Goal: Task Accomplishment & Management: Use online tool/utility

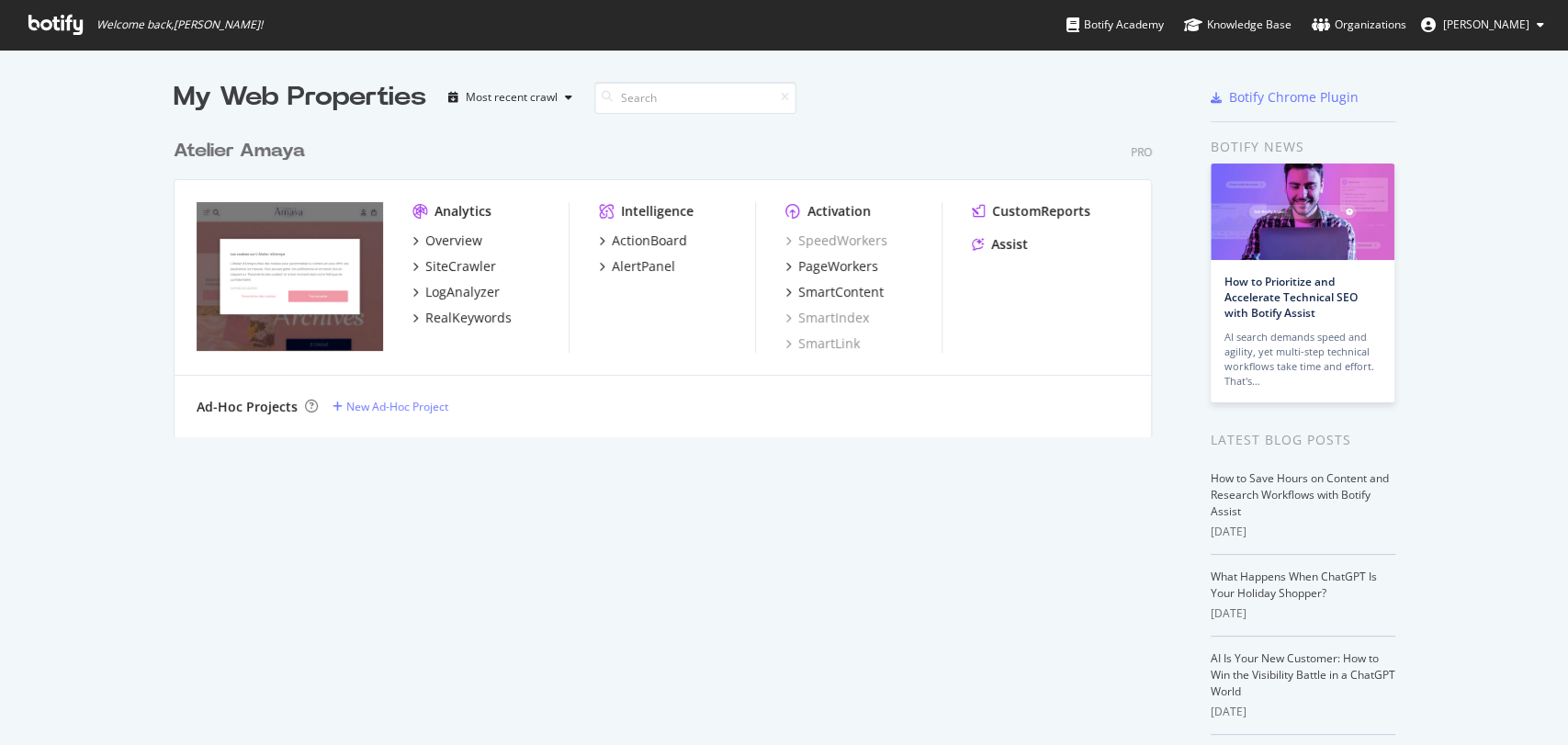
scroll to position [728, 1536]
click at [849, 261] on div "PageWorkers" at bounding box center [838, 266] width 79 height 18
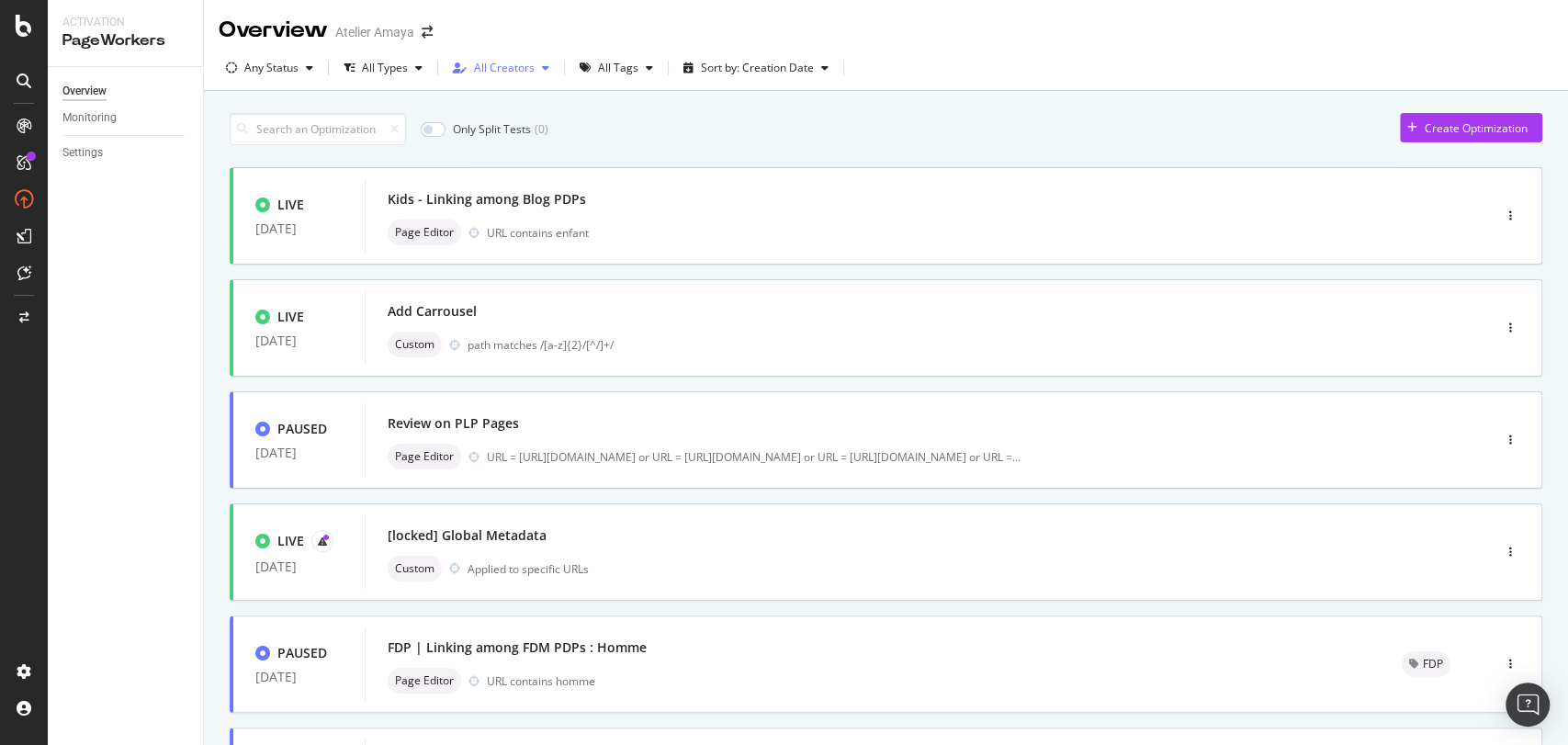
click at [505, 63] on div "All Creators" at bounding box center [504, 68] width 61 height 11
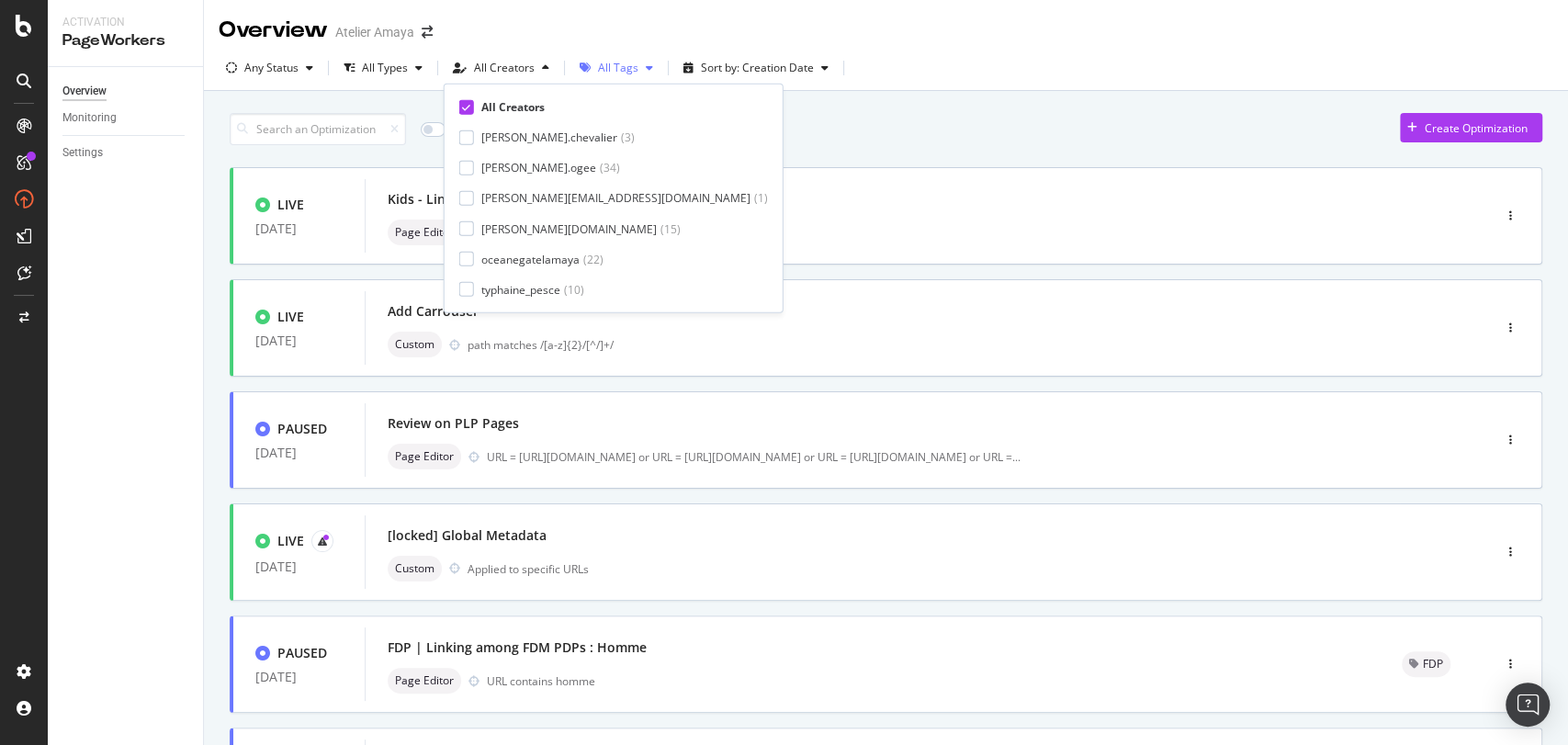
click at [618, 65] on div "All Tags" at bounding box center [618, 68] width 41 height 11
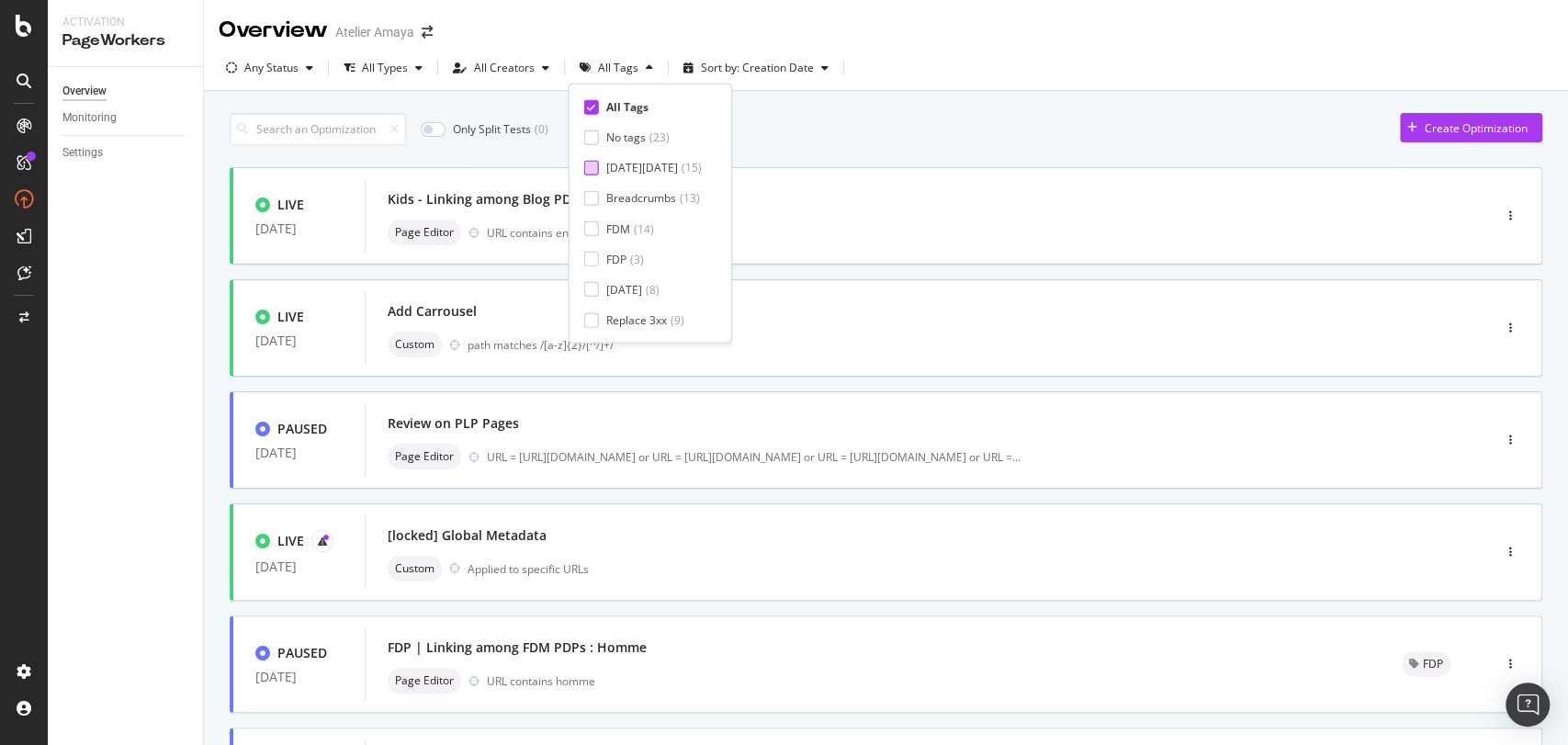
click at [595, 167] on div at bounding box center [591, 168] width 15 height 15
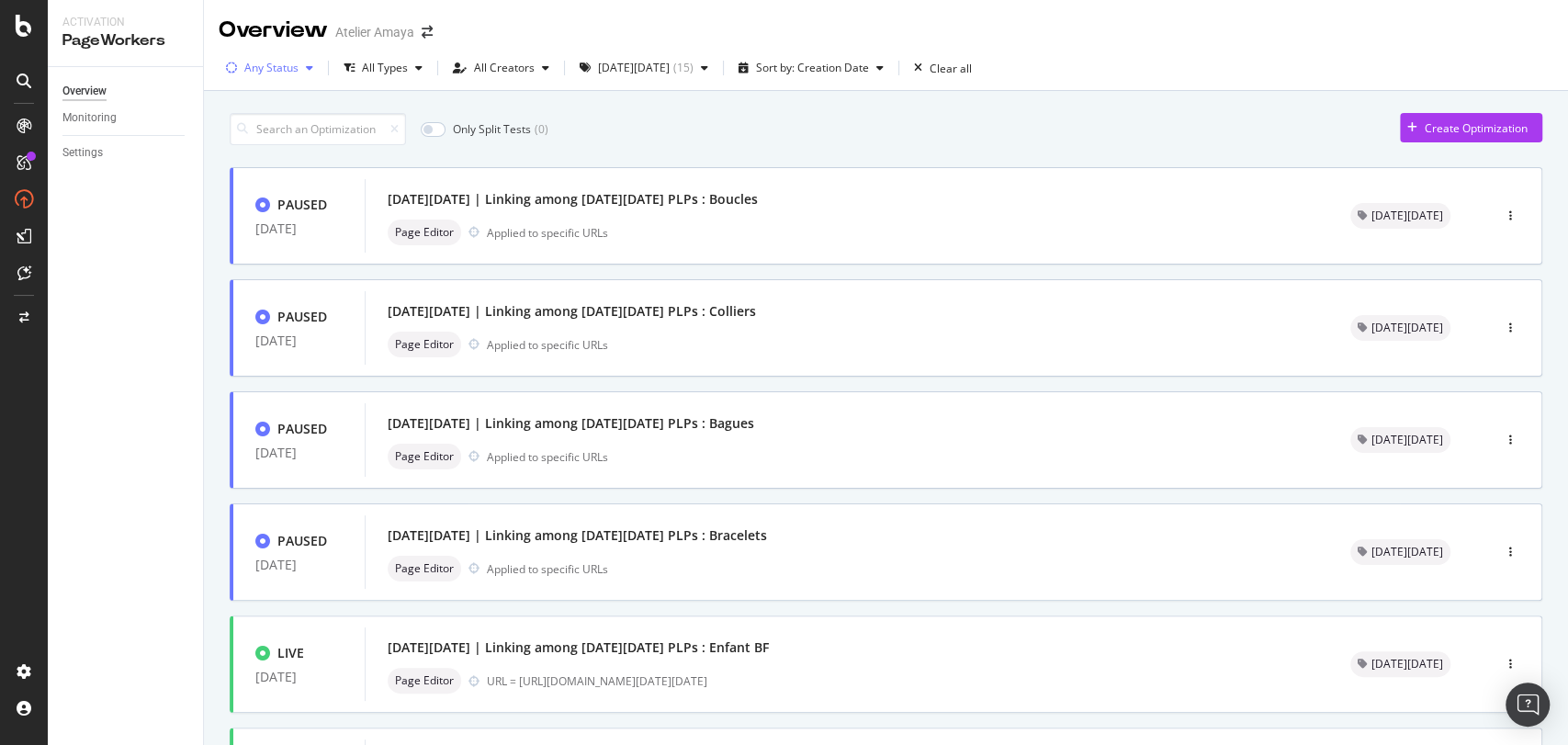
click at [290, 56] on div "Any Status" at bounding box center [270, 68] width 102 height 28
click at [268, 141] on div "Live" at bounding box center [266, 137] width 20 height 16
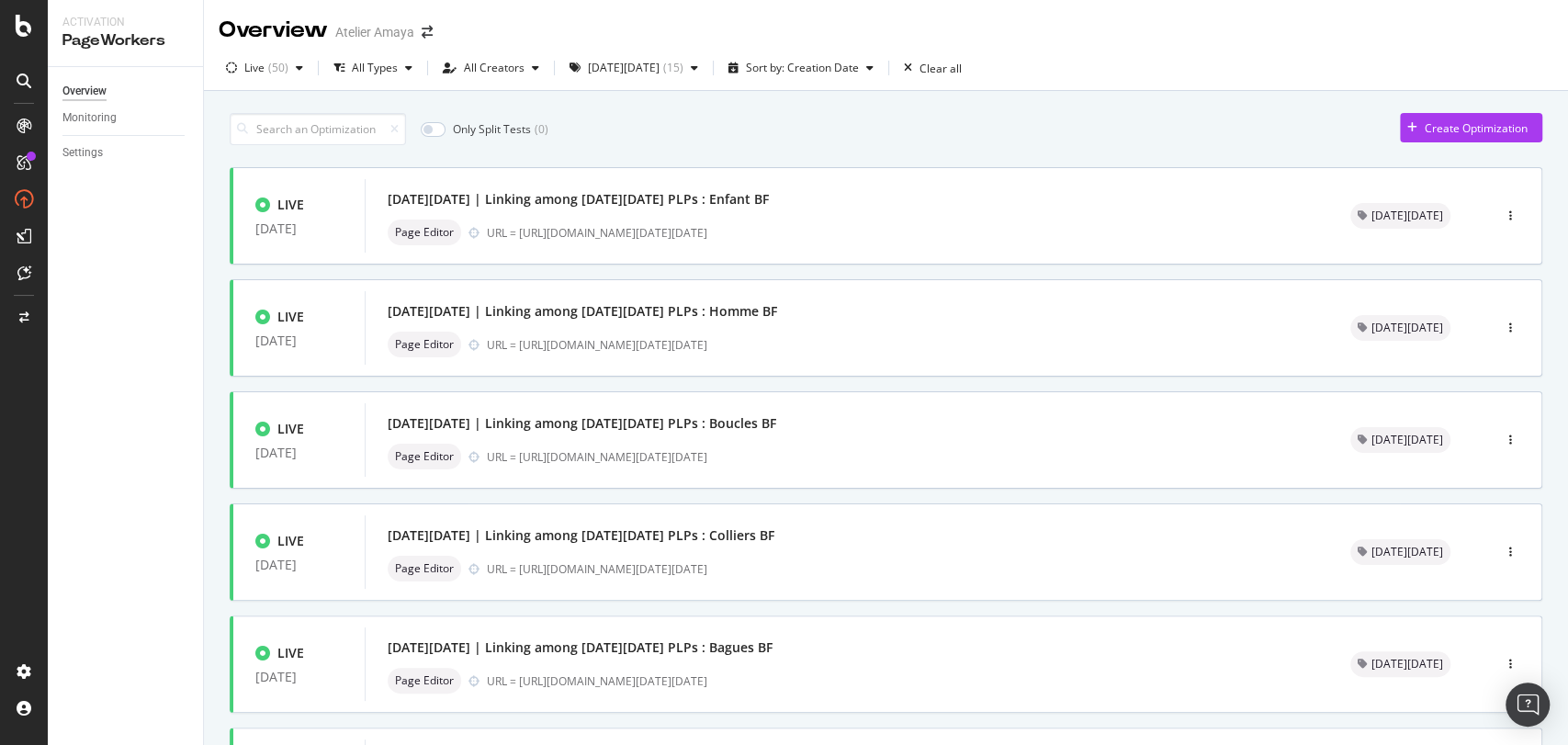
click at [699, 105] on div "Only Split Tests ( 0 ) Create Optimization LIVE [DATE] [DATE][DATE] | Linking a…" at bounding box center [886, 547] width 1313 height 887
click at [607, 65] on div "[DATE][DATE]" at bounding box center [624, 68] width 72 height 11
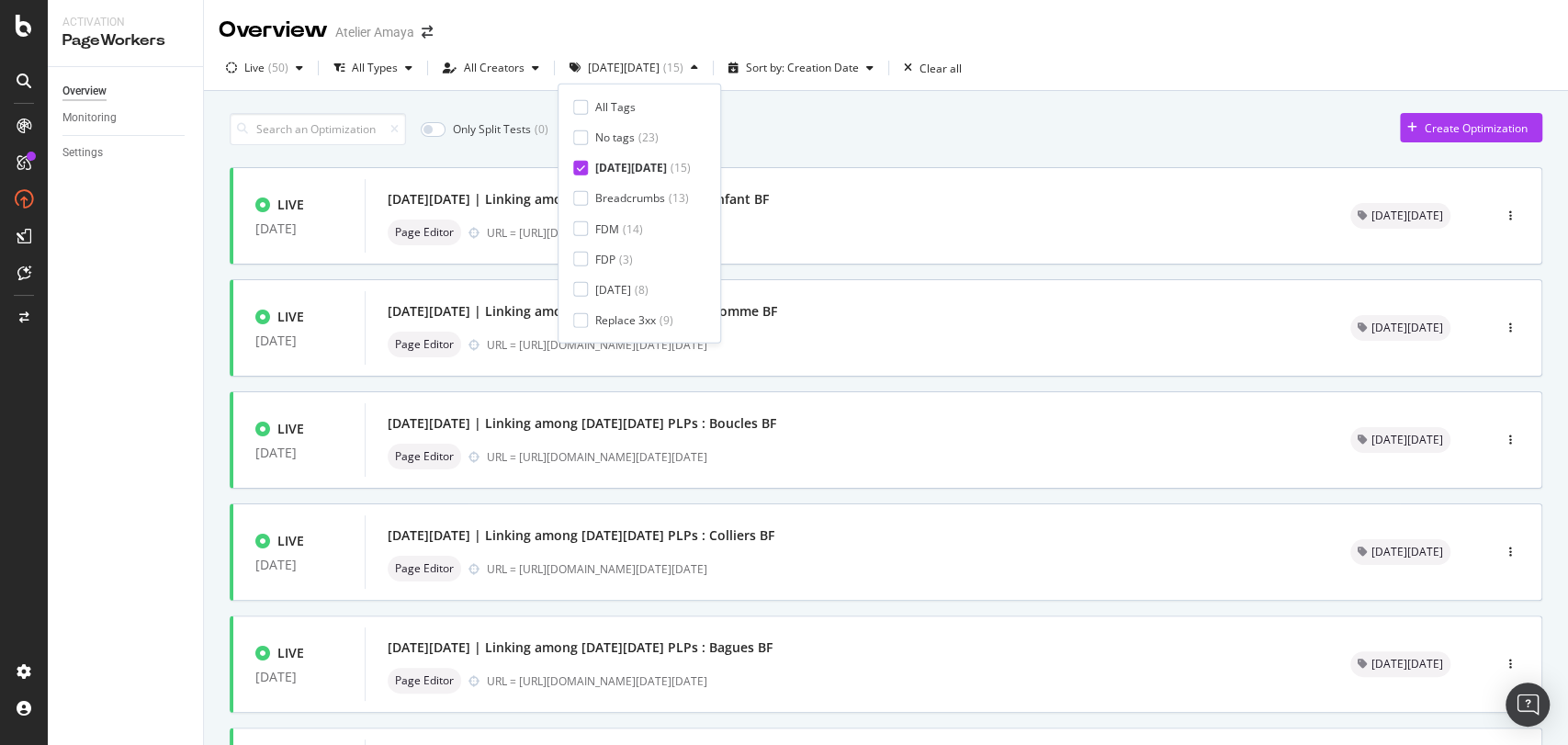
click at [577, 165] on icon at bounding box center [580, 168] width 8 height 9
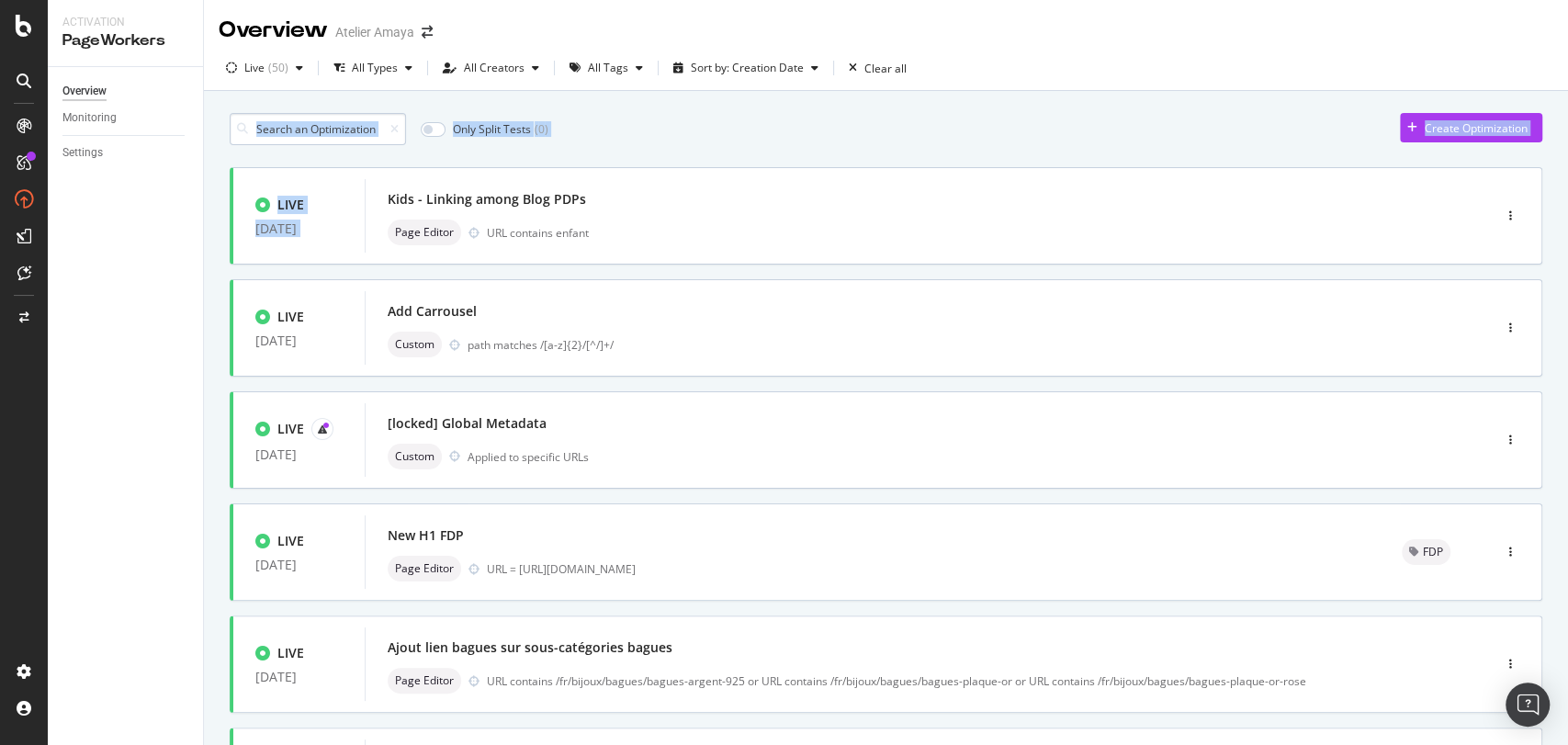
click at [375, 141] on div "Only Split Tests ( 0 ) Create Optimization LIVE [DATE] Kids - Linking among Blo…" at bounding box center [886, 715] width 1313 height 1224
click at [318, 131] on input at bounding box center [318, 128] width 176 height 32
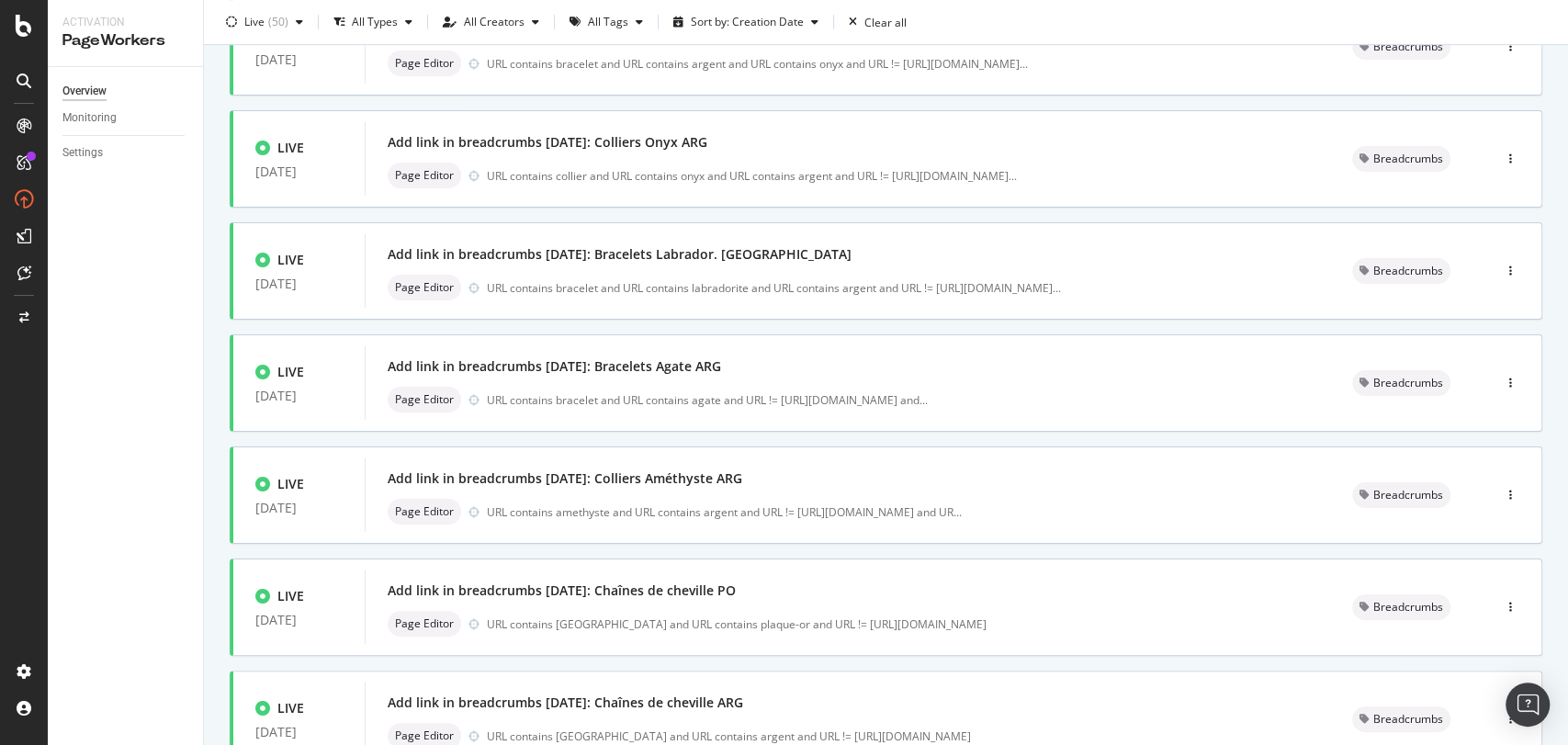
scroll to position [647, 0]
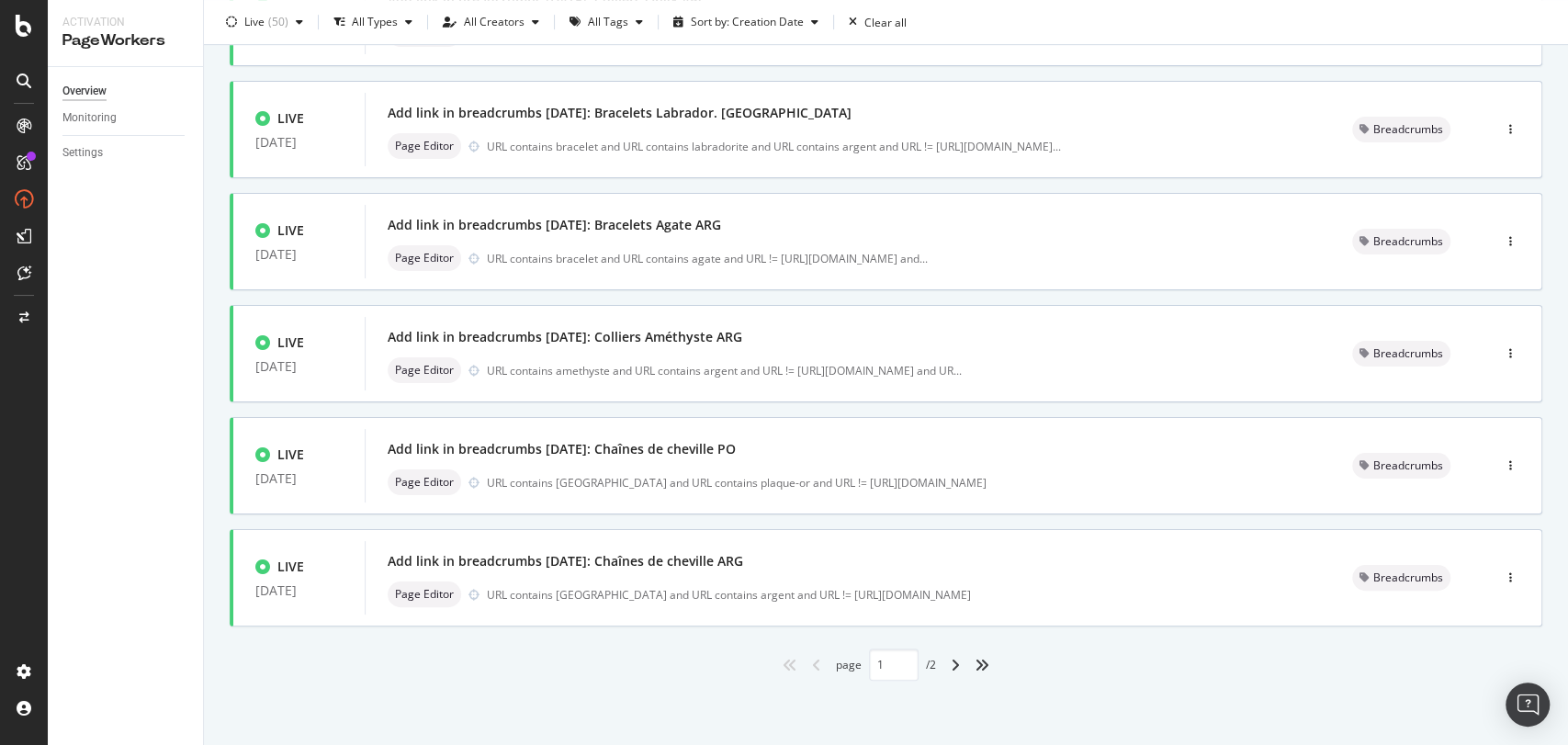
click at [948, 655] on div "angle-right" at bounding box center [955, 666] width 24 height 30
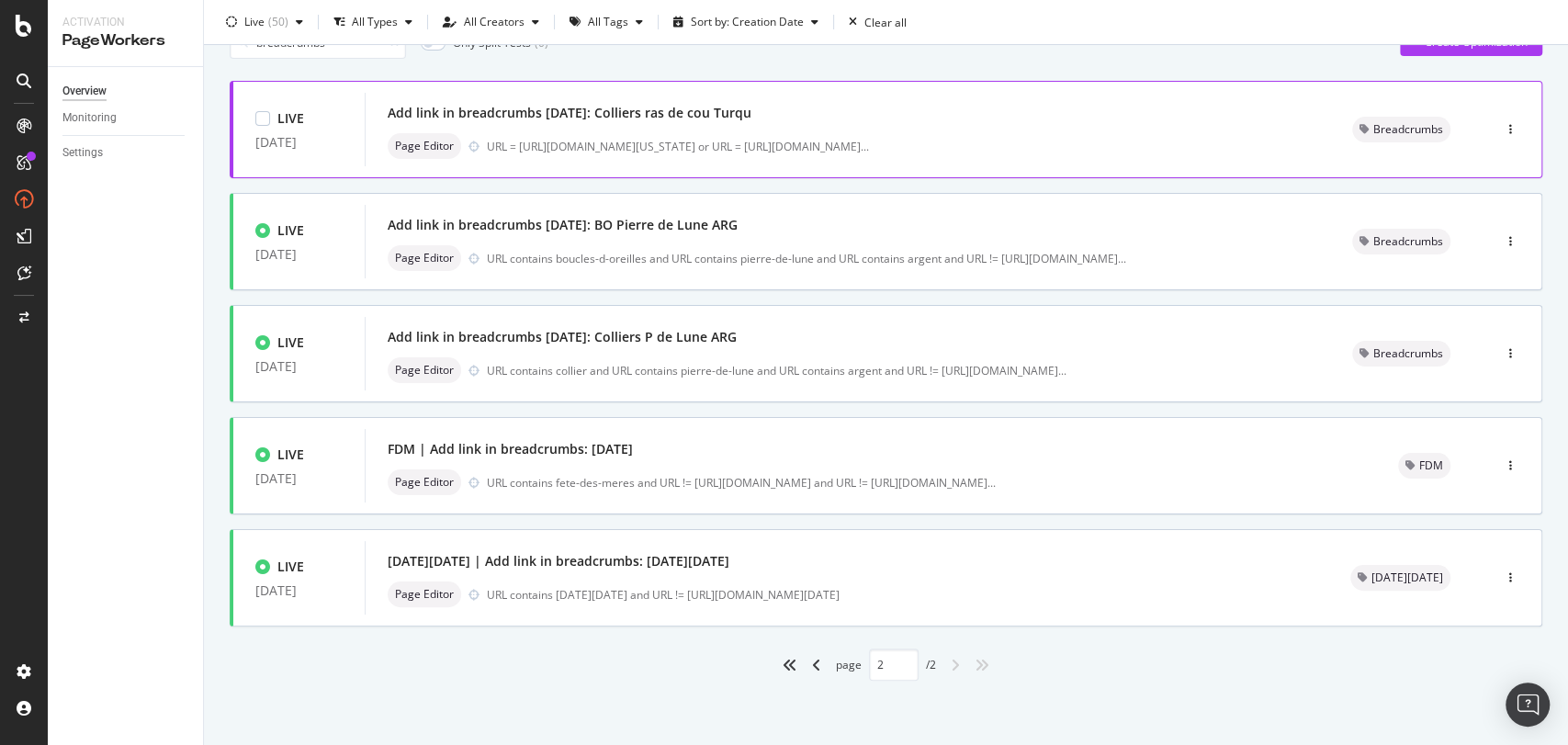
scroll to position [0, 0]
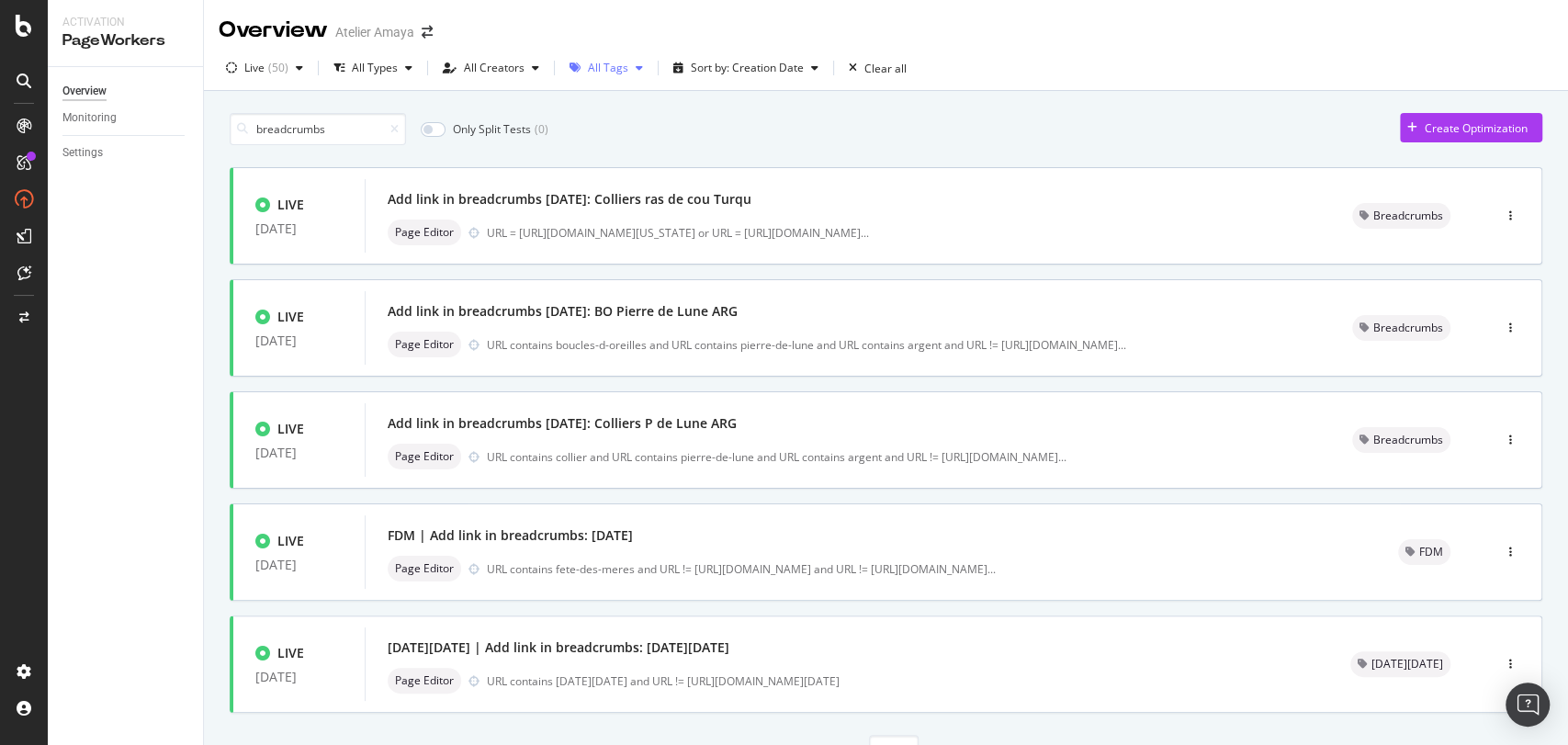
click at [610, 67] on div "All Tags" at bounding box center [608, 68] width 41 height 11
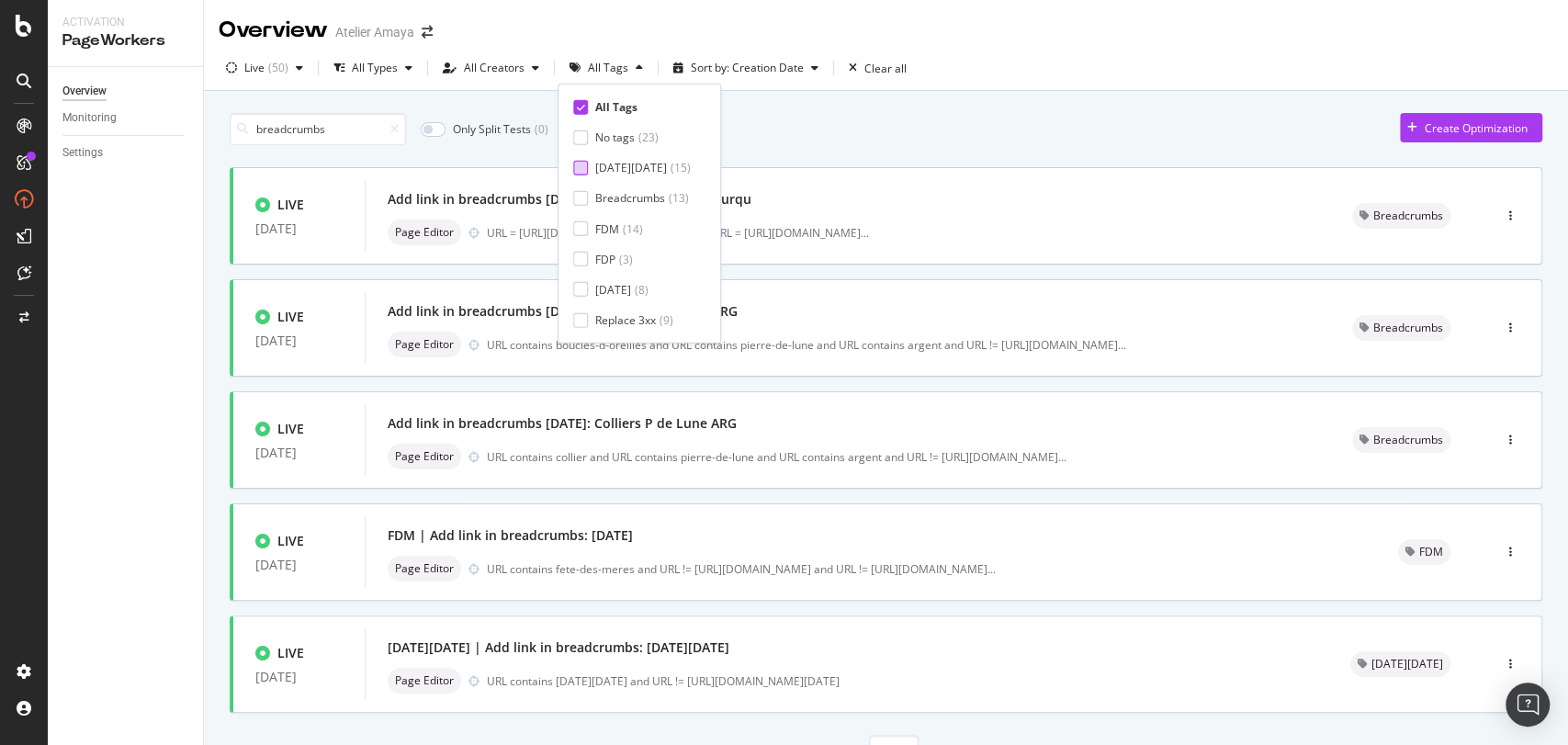
click at [590, 170] on div "[DATE][DATE] ( 15 )" at bounding box center [631, 167] width 117 height 16
type input "1"
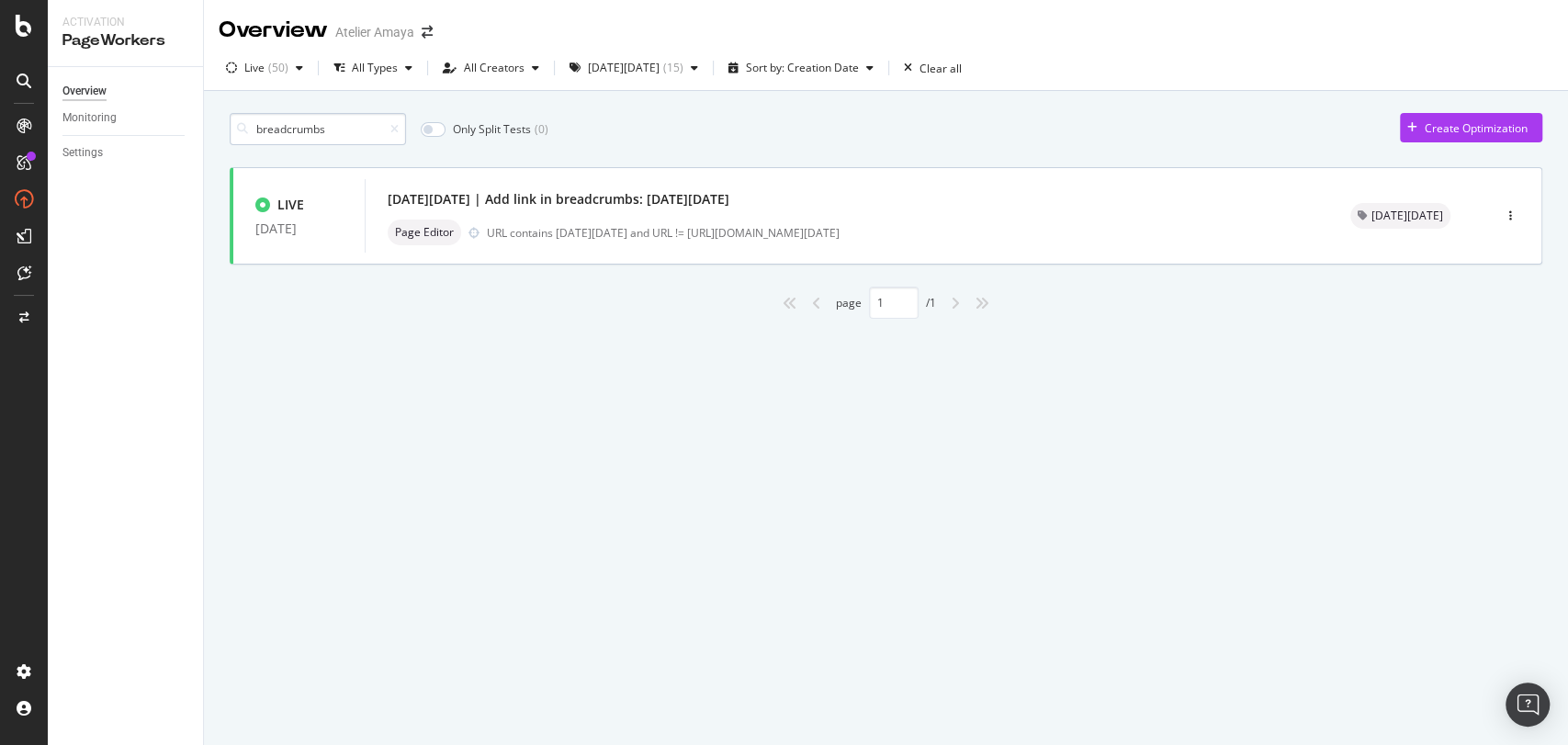
click at [405, 135] on input "breadcrumbs" at bounding box center [318, 128] width 176 height 32
click at [398, 134] on icon at bounding box center [395, 129] width 8 height 11
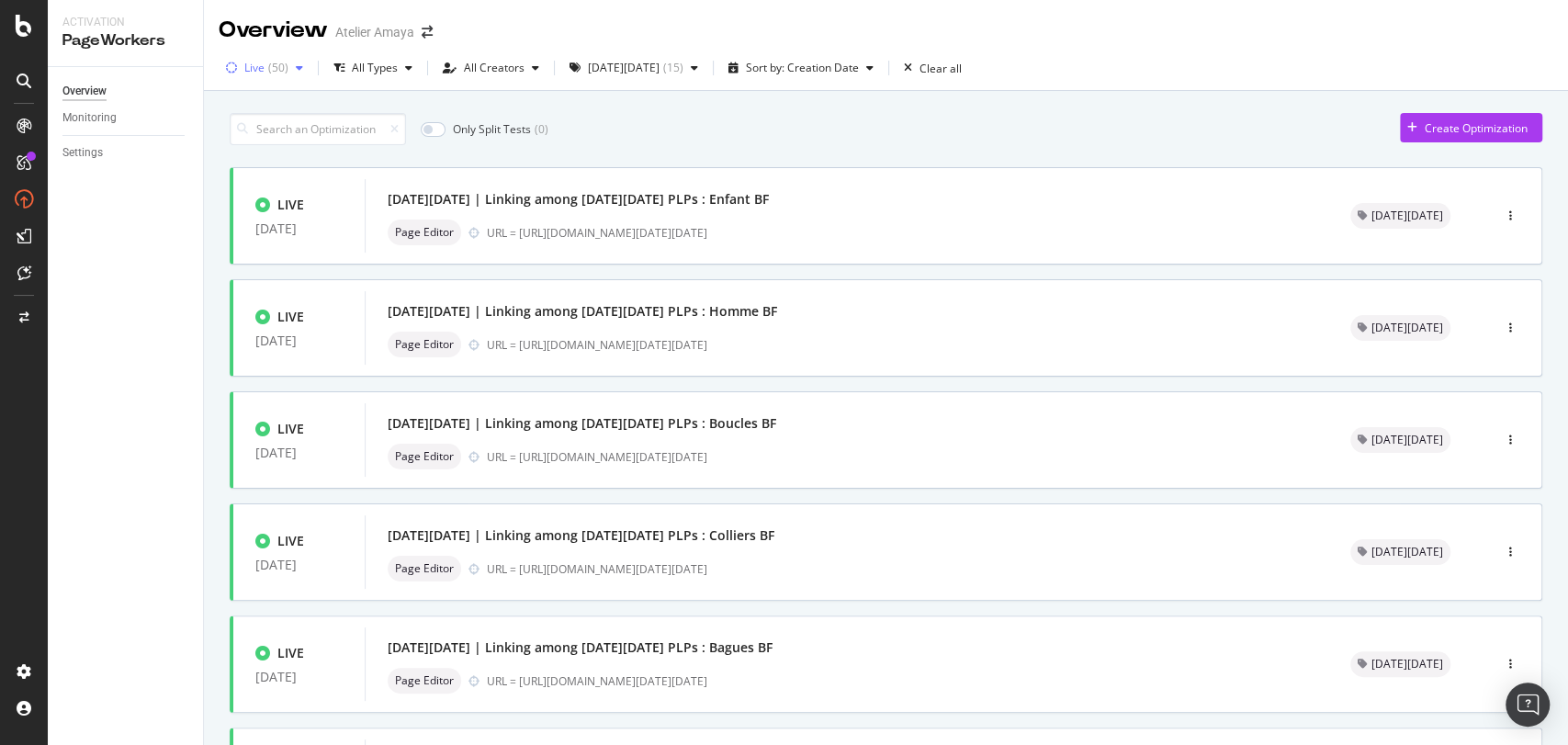
click at [264, 76] on div "Live ( 50 )" at bounding box center [264, 68] width 91 height 28
click at [260, 107] on div "Any Status" at bounding box center [283, 106] width 55 height 16
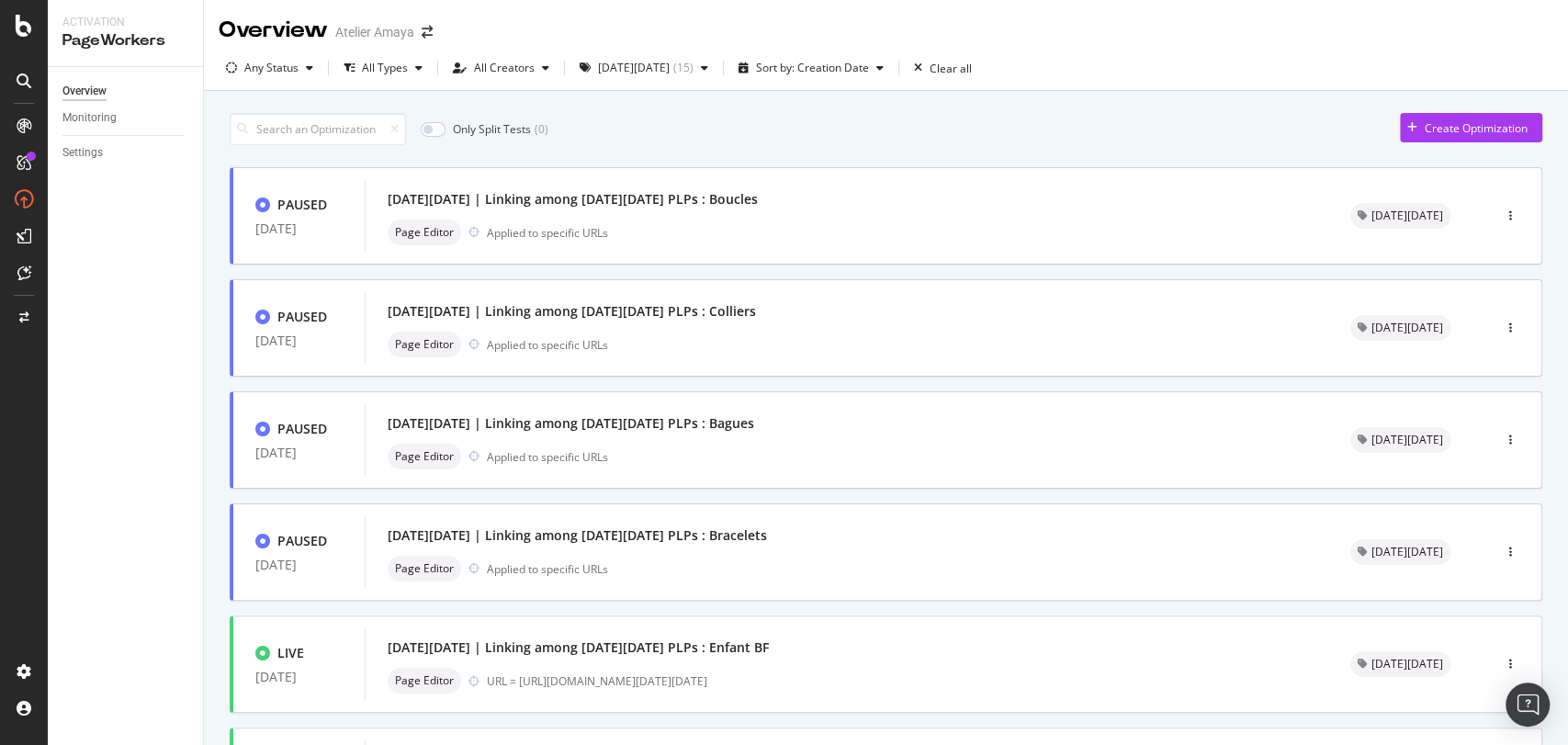
click at [136, 309] on div "Overview Monitoring Settings" at bounding box center [126, 407] width 155 height 678
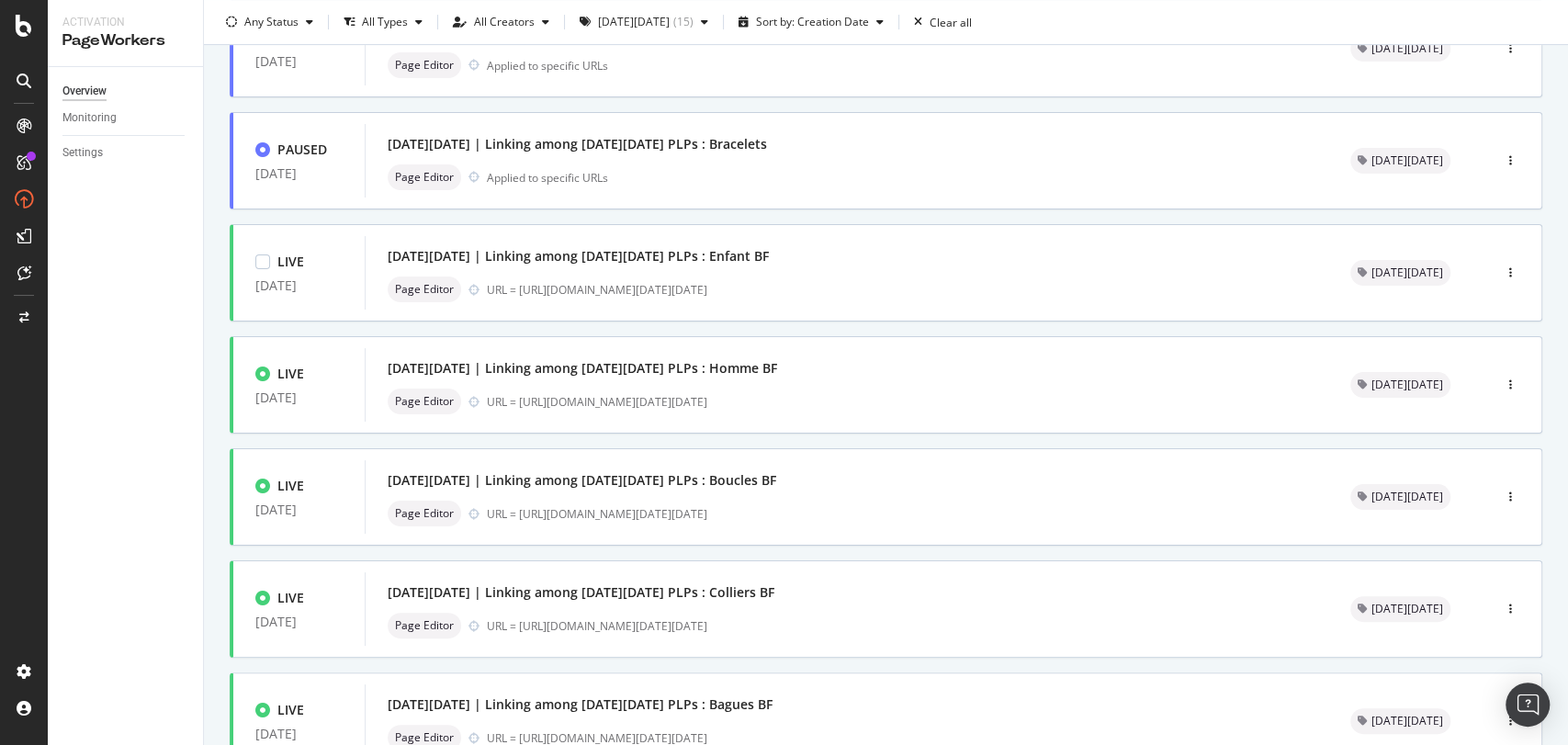
scroll to position [400, 0]
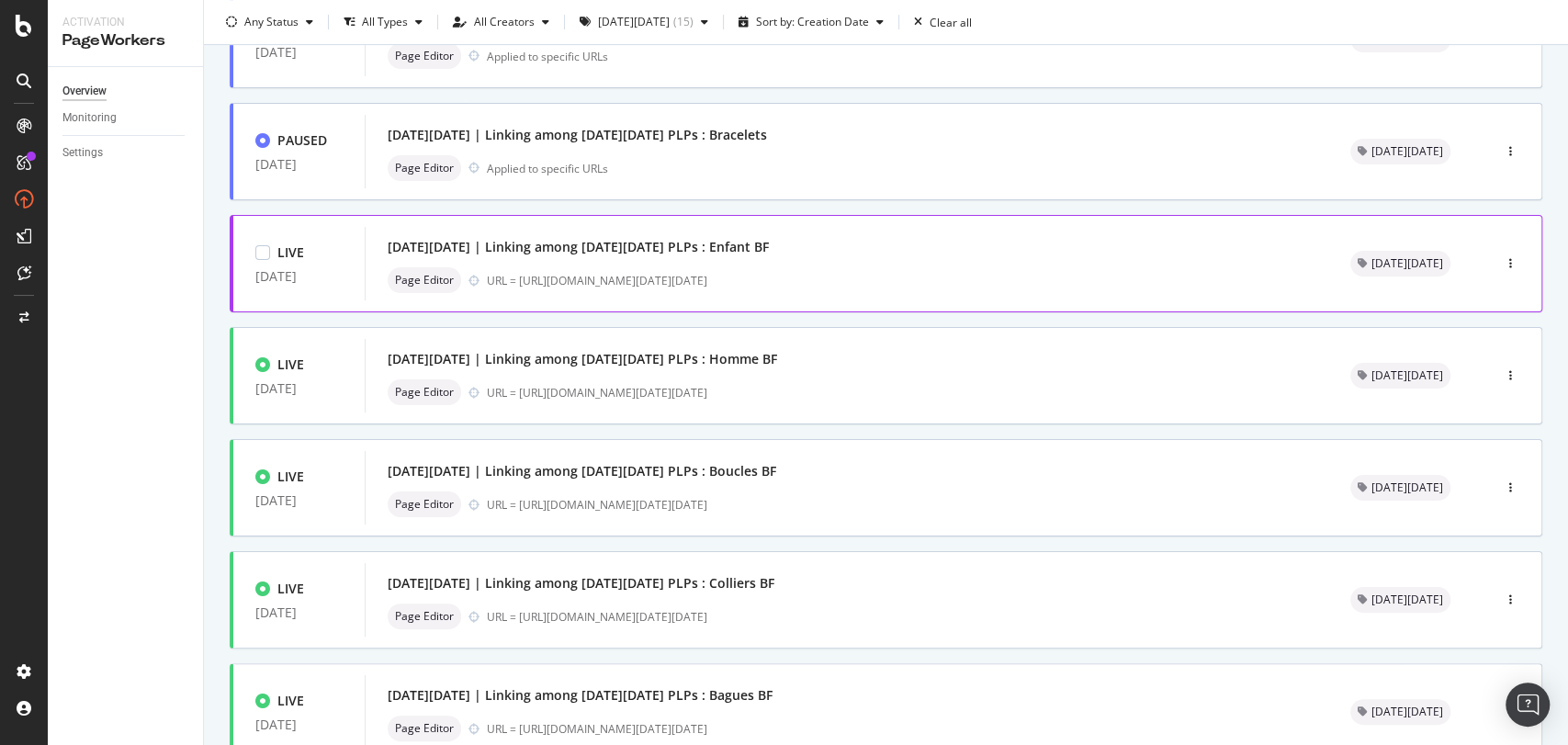
click at [610, 241] on div "[DATE][DATE] | Linking among [DATE][DATE] PLPs : Enfant BF" at bounding box center [578, 247] width 382 height 18
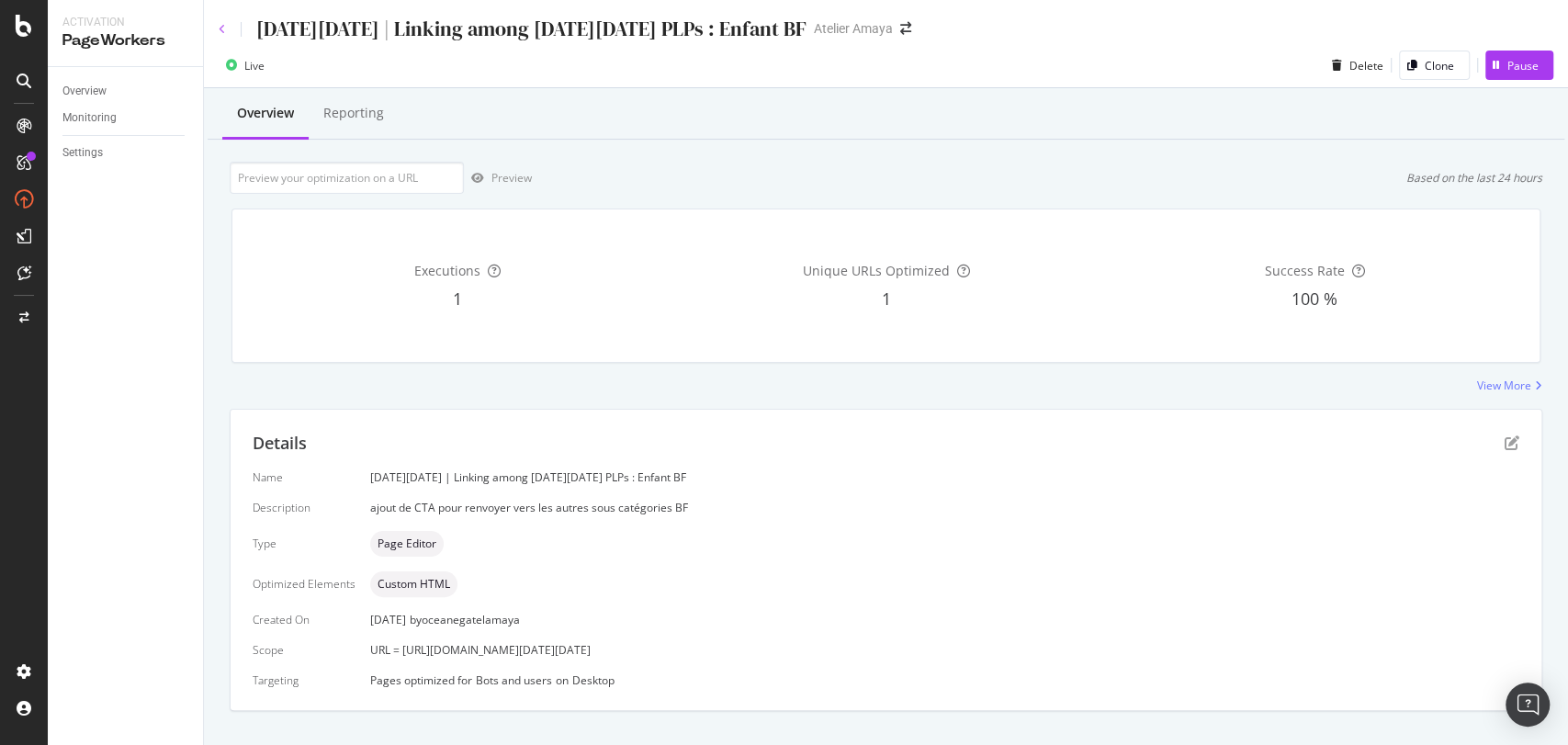
click at [225, 26] on icon at bounding box center [223, 30] width 7 height 11
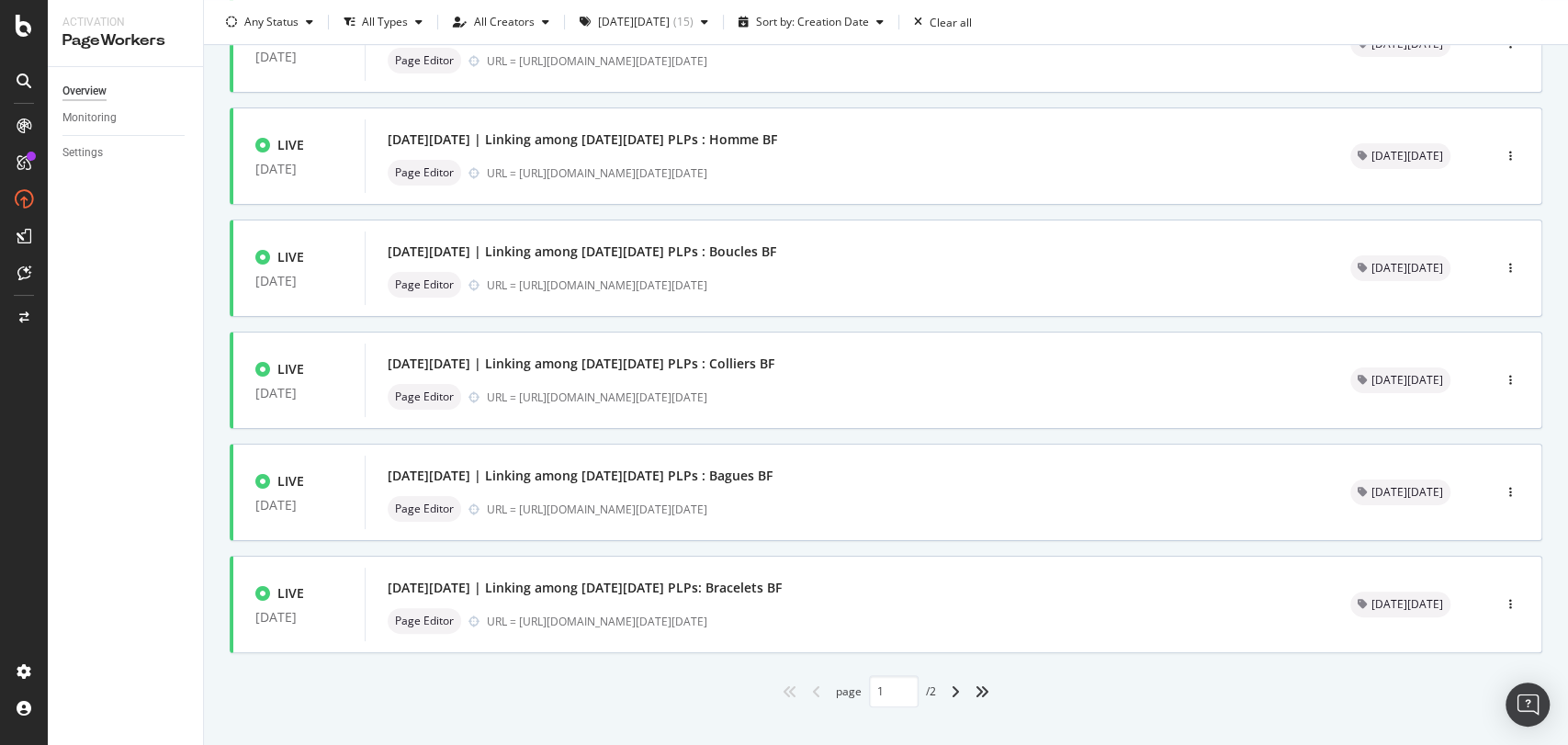
scroll to position [647, 0]
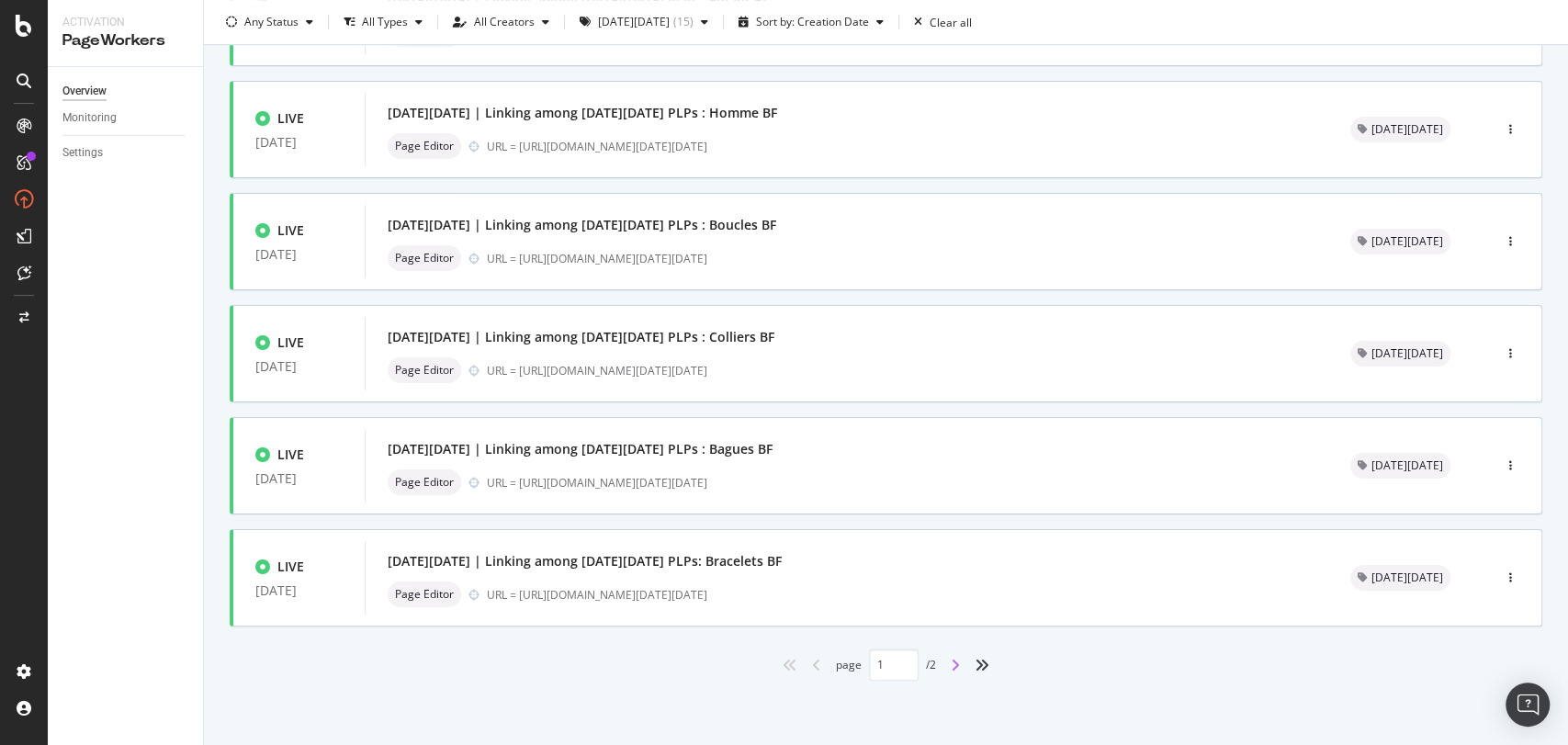
click at [951, 668] on icon "angle-right" at bounding box center [955, 666] width 9 height 15
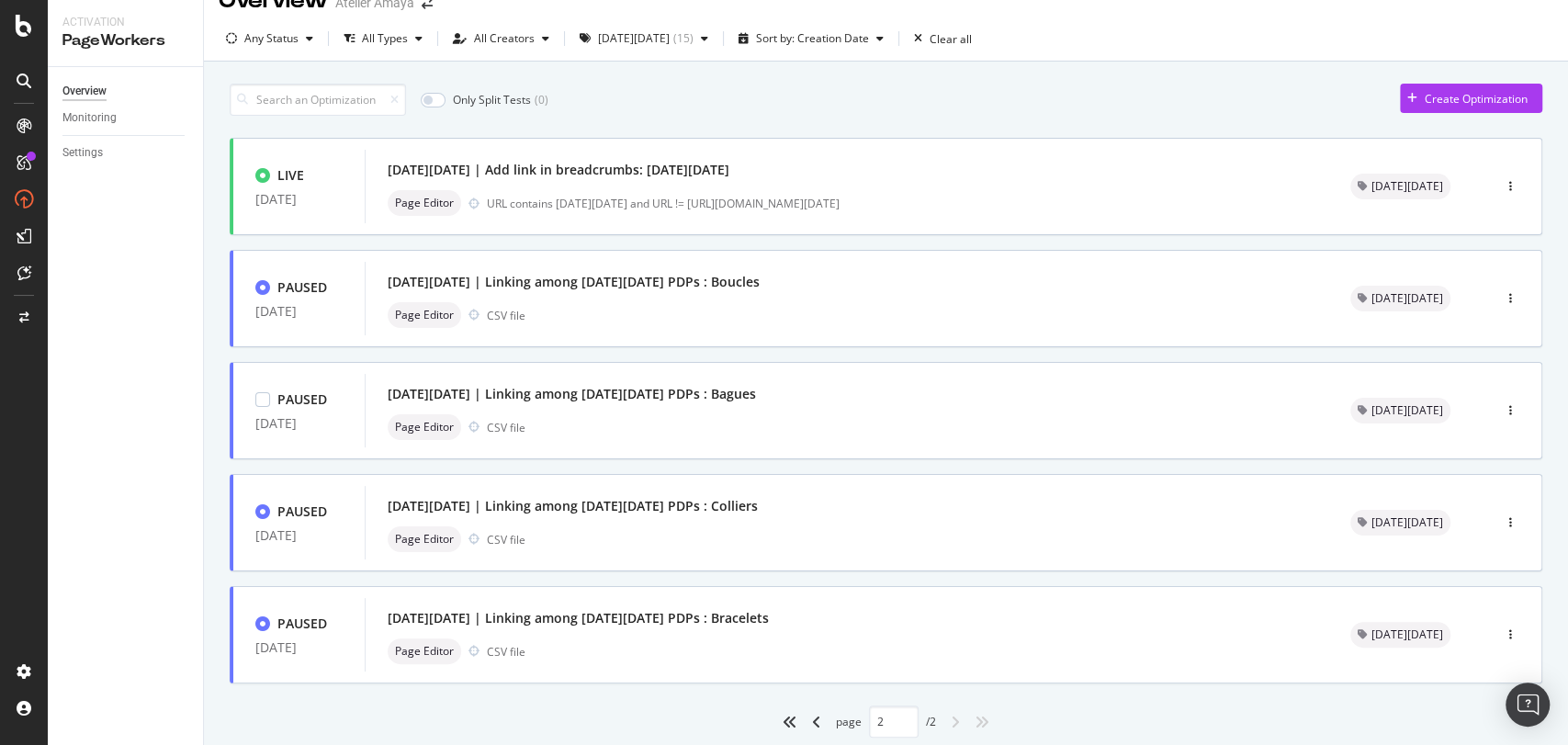
scroll to position [0, 0]
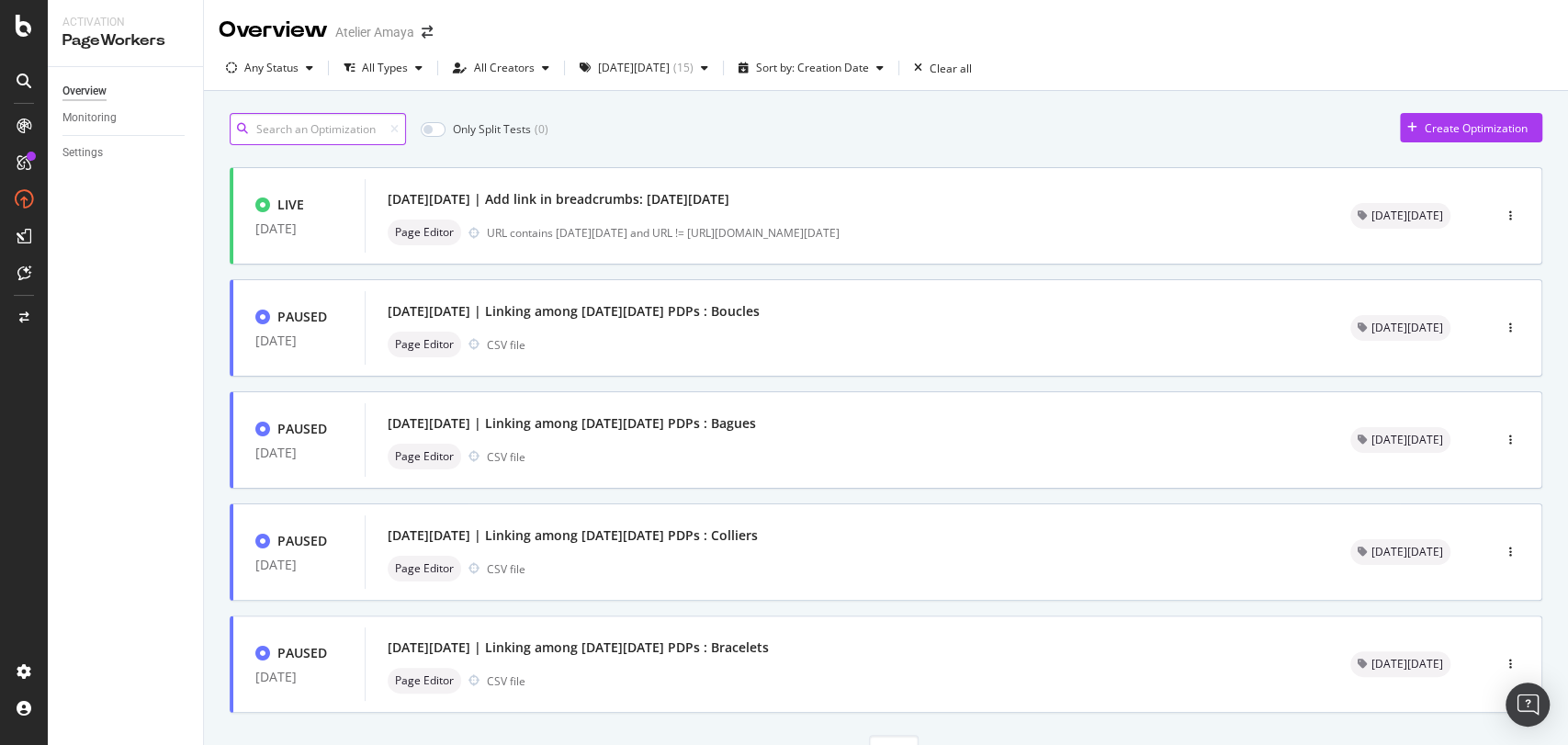
click at [314, 127] on input at bounding box center [318, 128] width 176 height 32
type input "1"
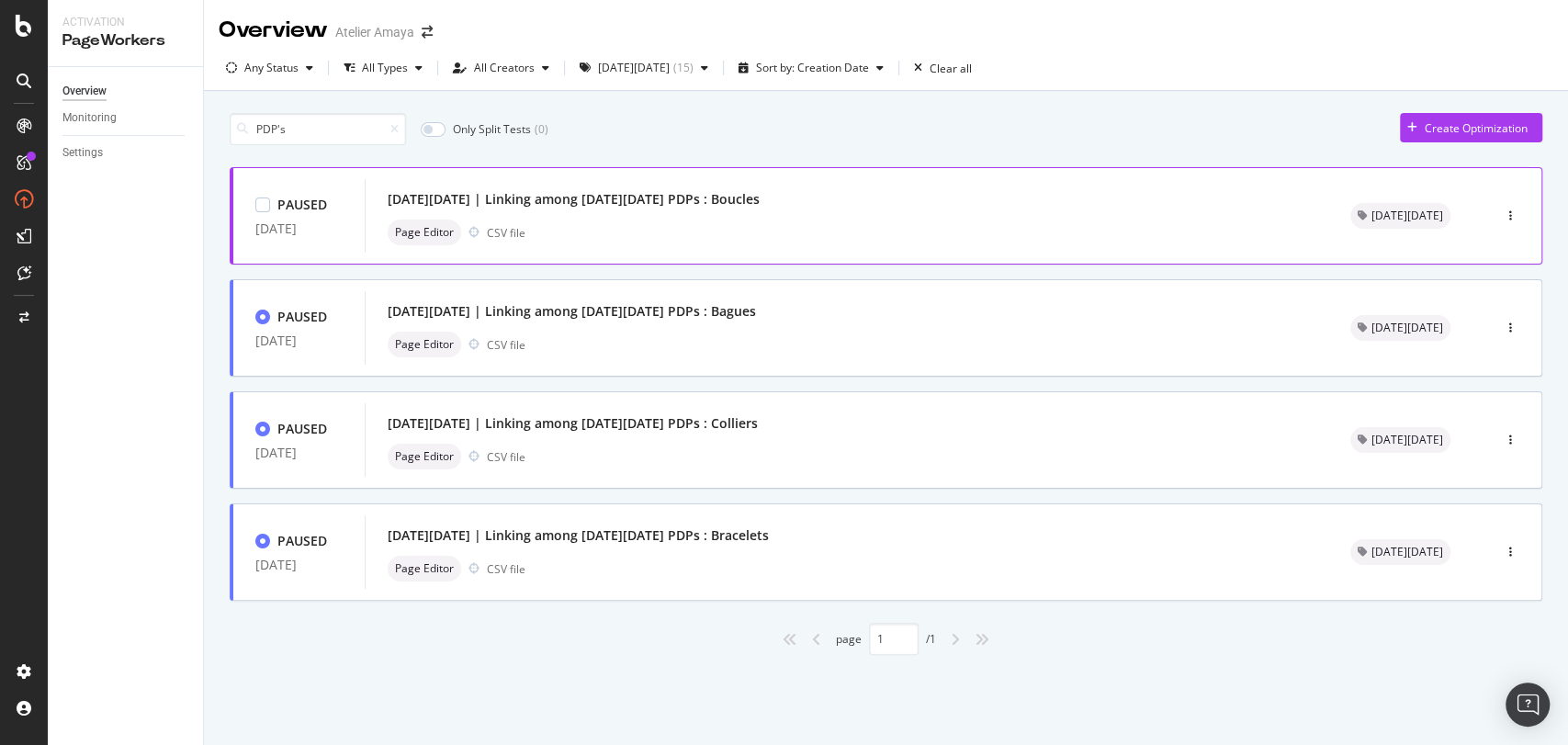
click at [536, 202] on div "[DATE][DATE] | Linking among [DATE][DATE] PDPs : Boucles" at bounding box center [574, 200] width 372 height 18
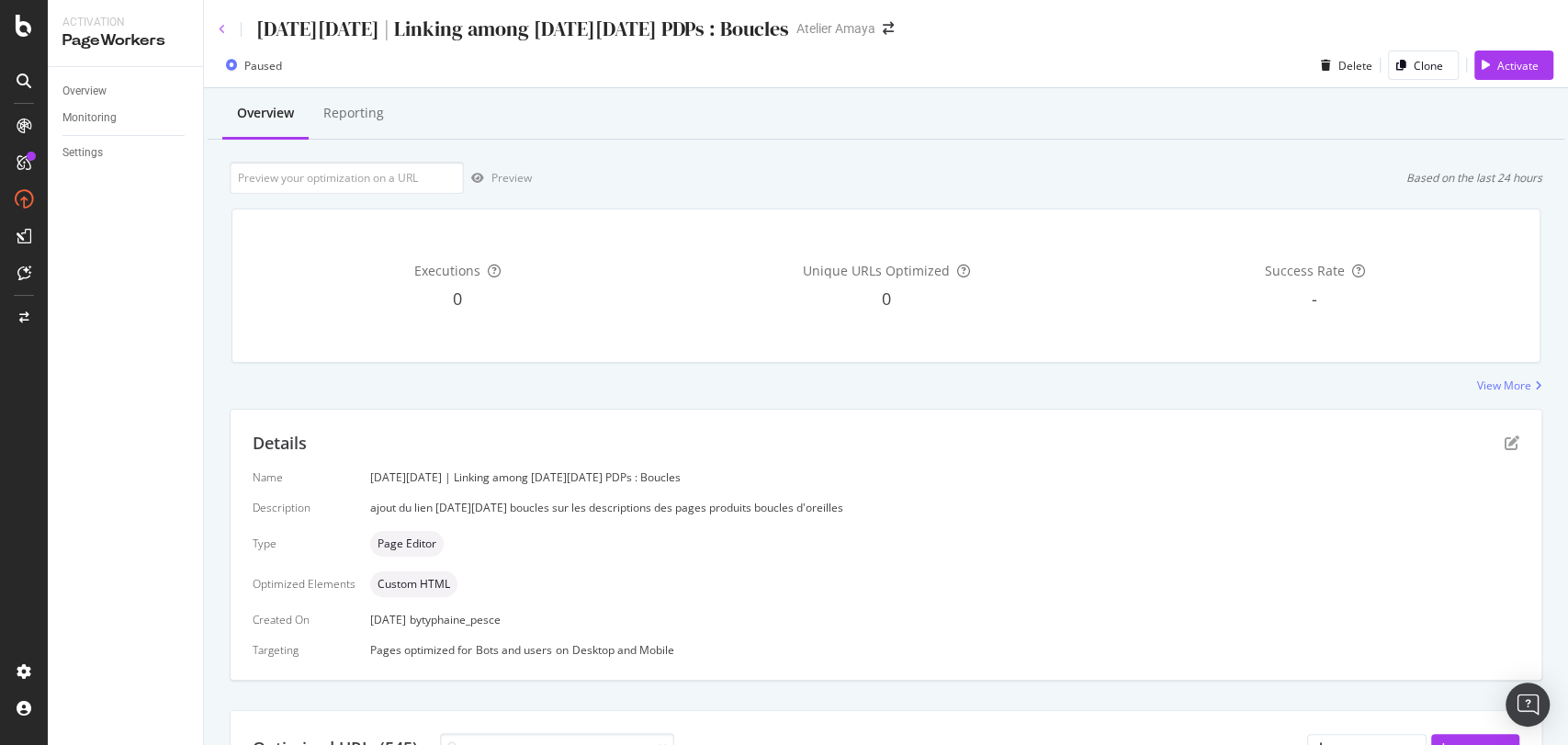
click at [219, 25] on icon at bounding box center [223, 30] width 7 height 11
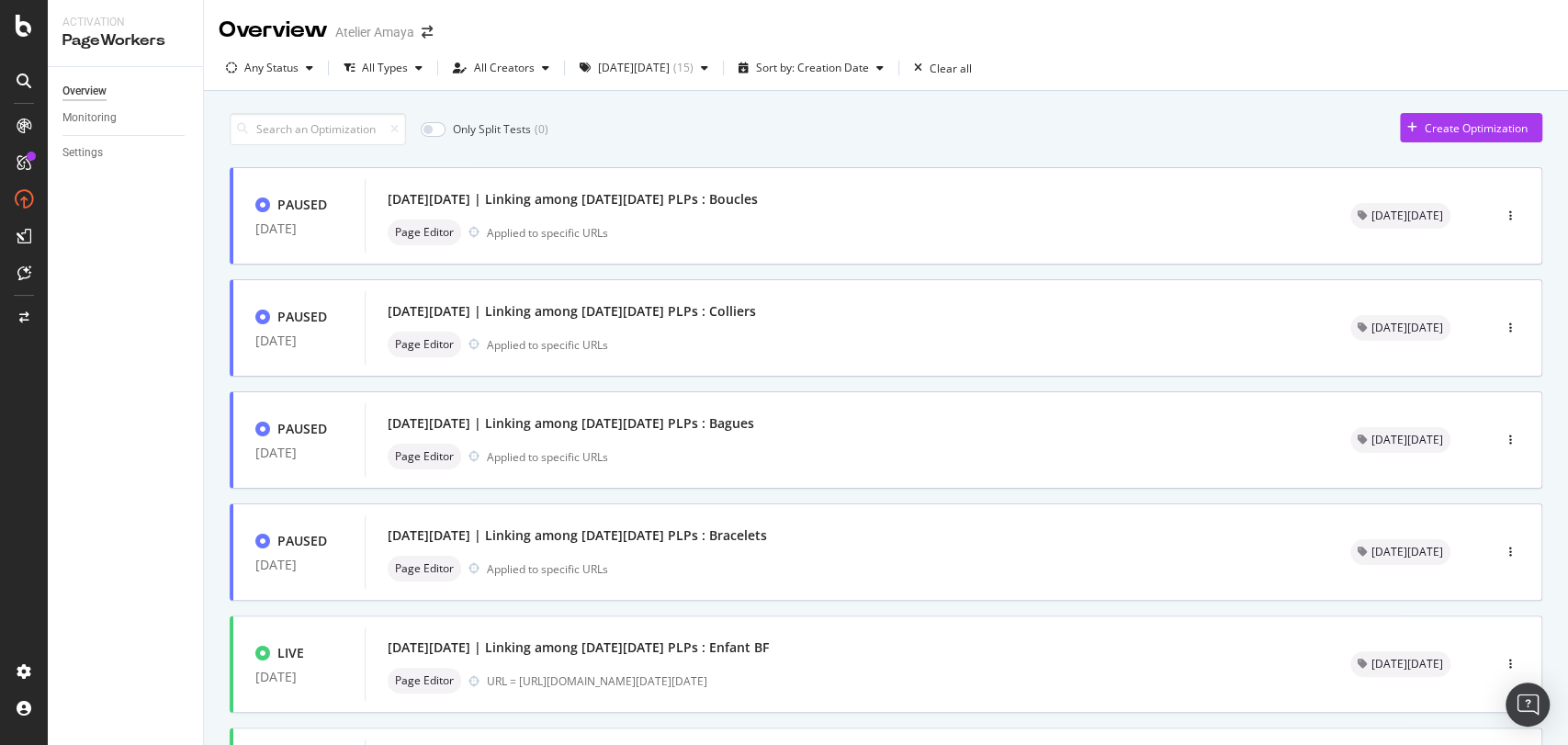
click at [313, 109] on div "Only Split Tests ( 0 ) Create Optimization PAUSED [DATE] [DATE][DATE] | Linking…" at bounding box center [886, 715] width 1313 height 1224
click at [322, 119] on input at bounding box center [318, 128] width 176 height 32
click at [298, 71] on div "button" at bounding box center [310, 68] width 22 height 11
click at [267, 171] on div "Paused" at bounding box center [274, 167] width 38 height 16
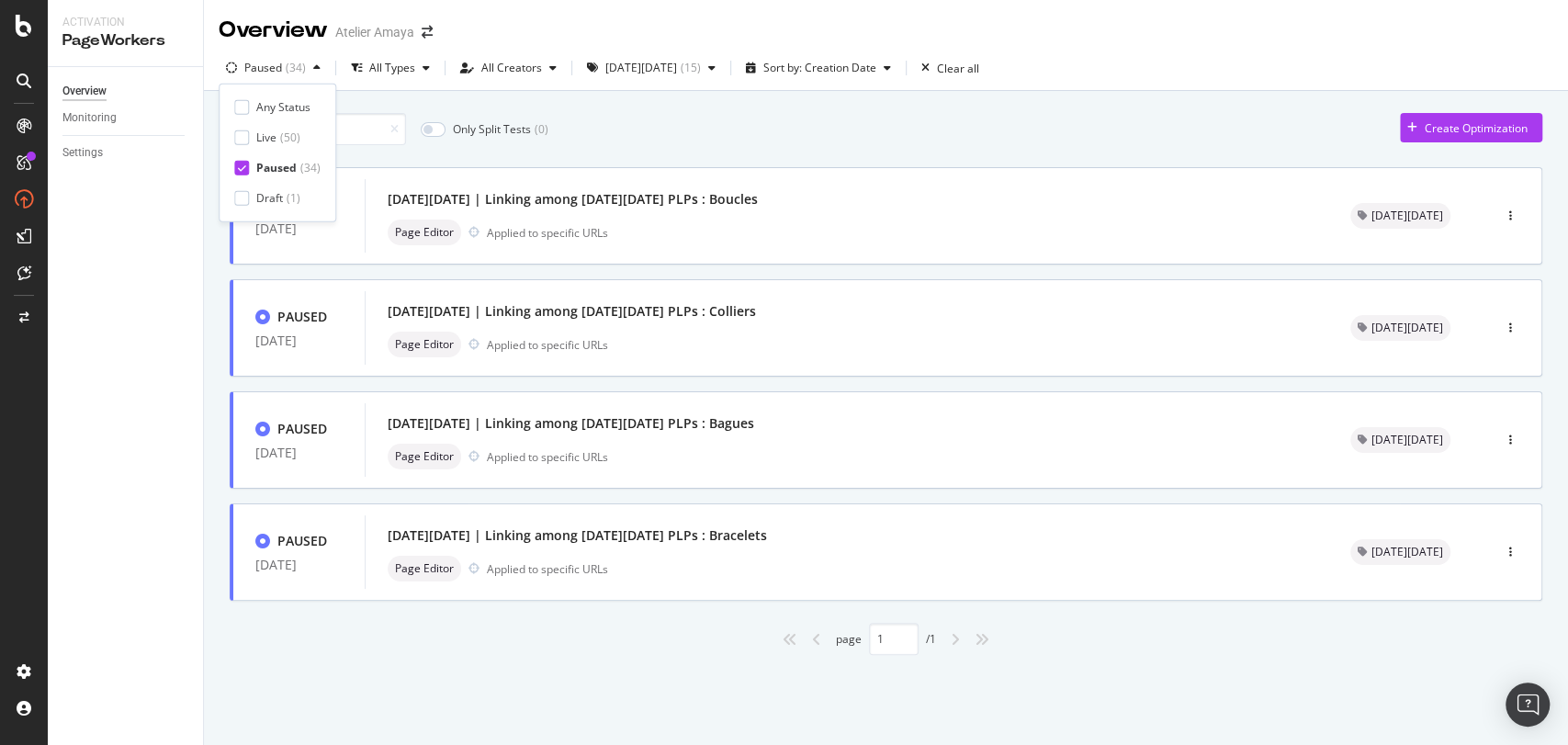
click at [190, 434] on div "Overview Monitoring Settings" at bounding box center [126, 407] width 155 height 678
click at [636, 208] on div "[DATE][DATE] | Linking among [DATE][DATE] PLPs : Boucles" at bounding box center [573, 200] width 371 height 18
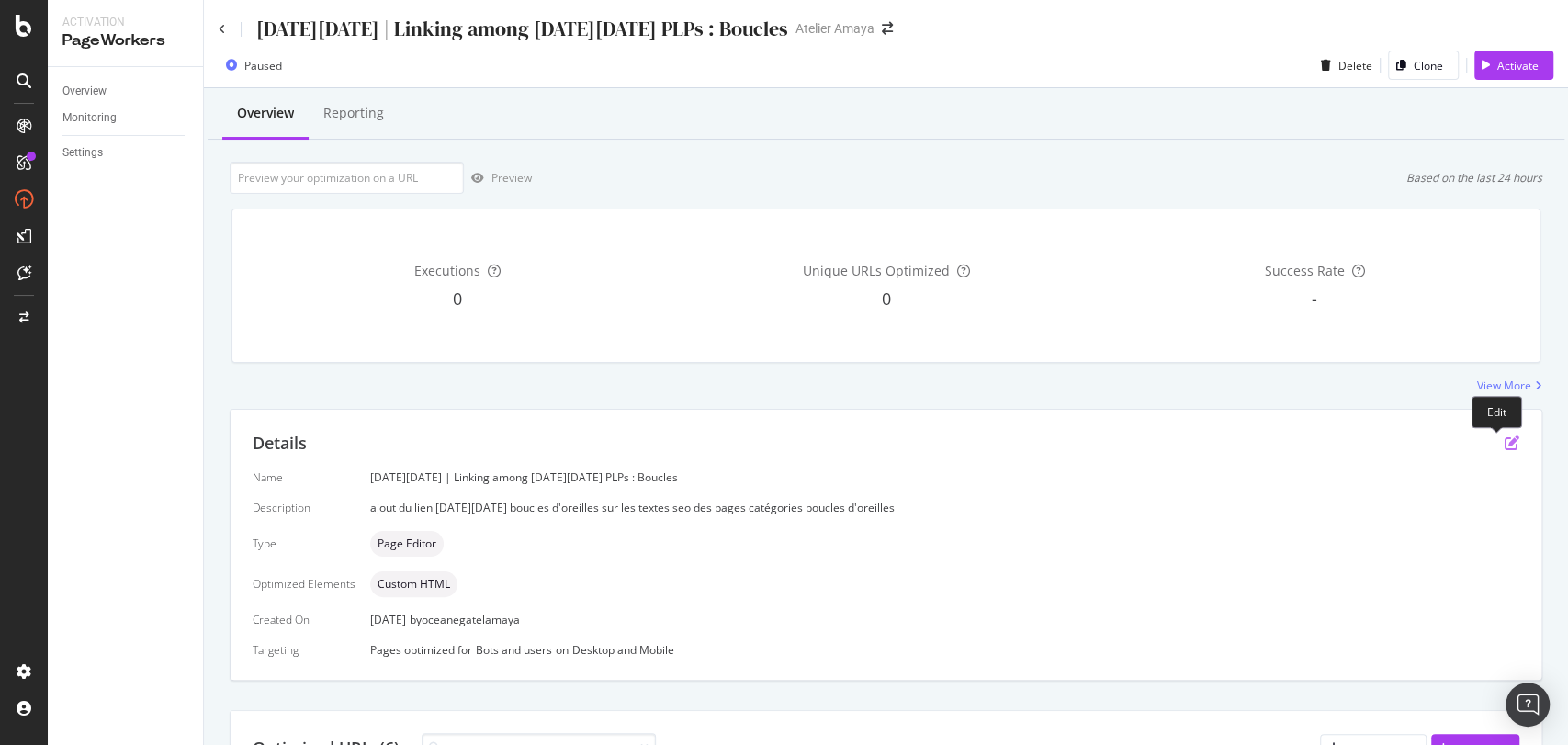
click at [1504, 440] on icon "pen-to-square" at bounding box center [1512, 443] width 15 height 15
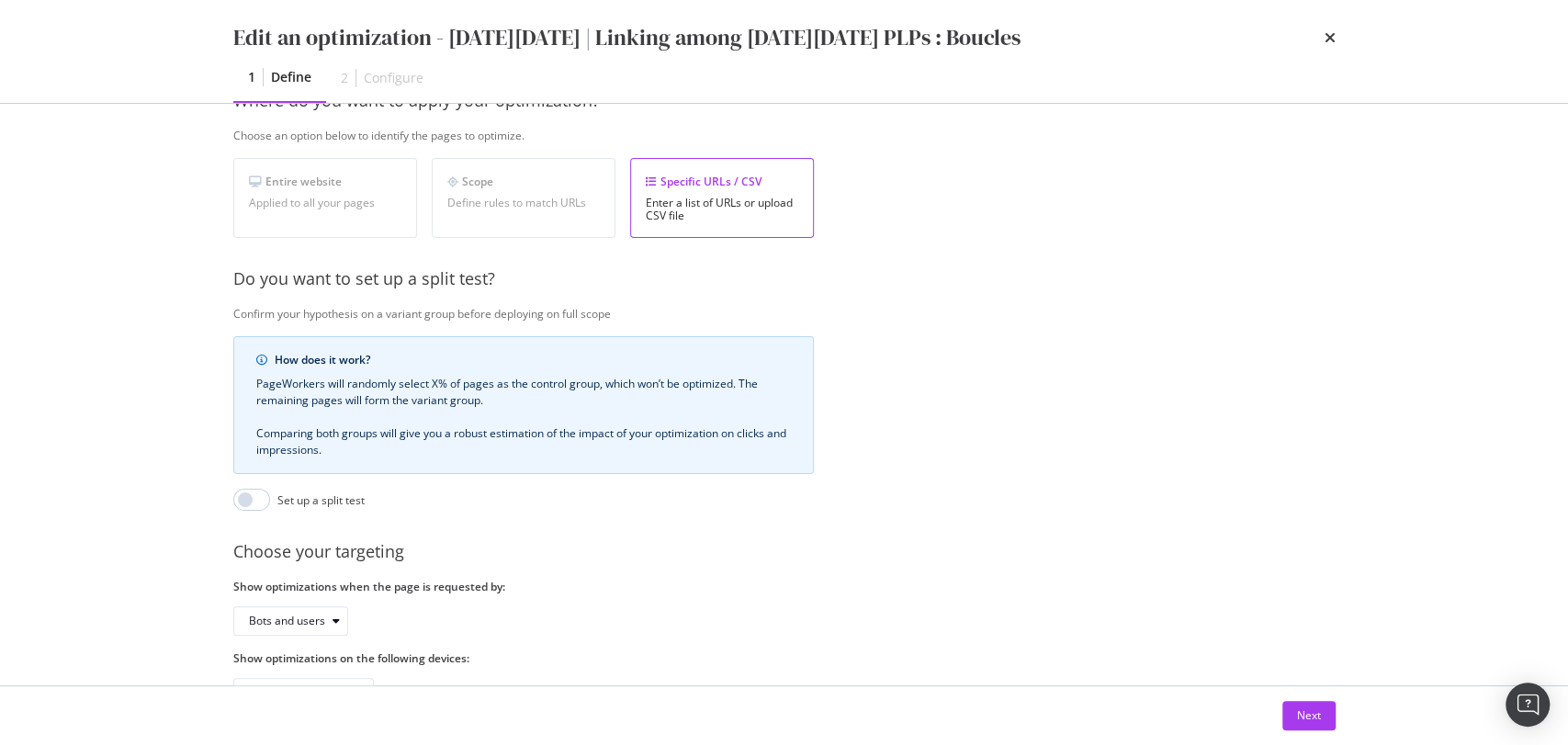
scroll to position [375, 0]
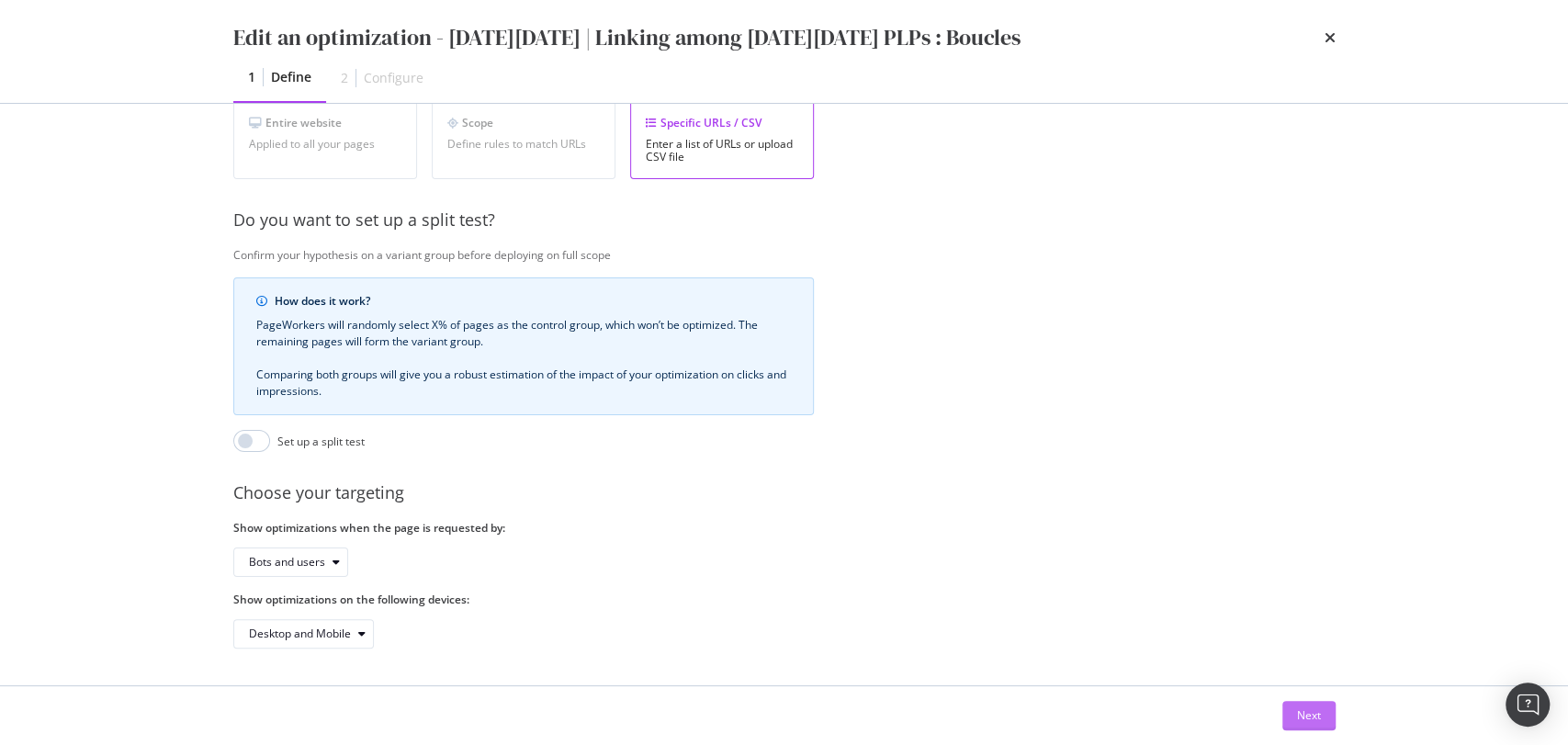
click at [1301, 718] on div "Next" at bounding box center [1309, 715] width 24 height 16
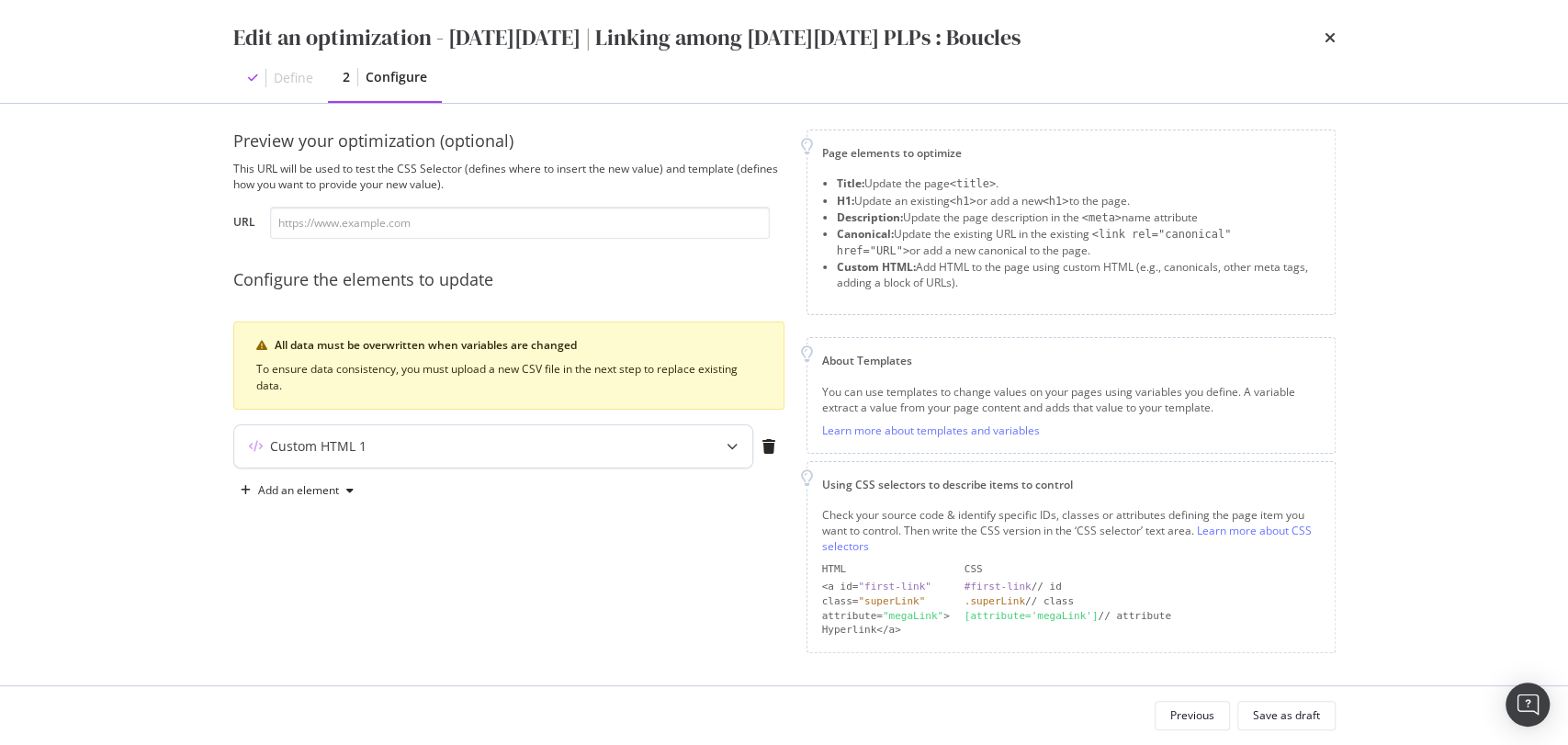
click at [333, 424] on div "Custom HTML 1" at bounding box center [493, 446] width 520 height 44
click at [669, 446] on div "Custom HTML 1" at bounding box center [457, 446] width 445 height 18
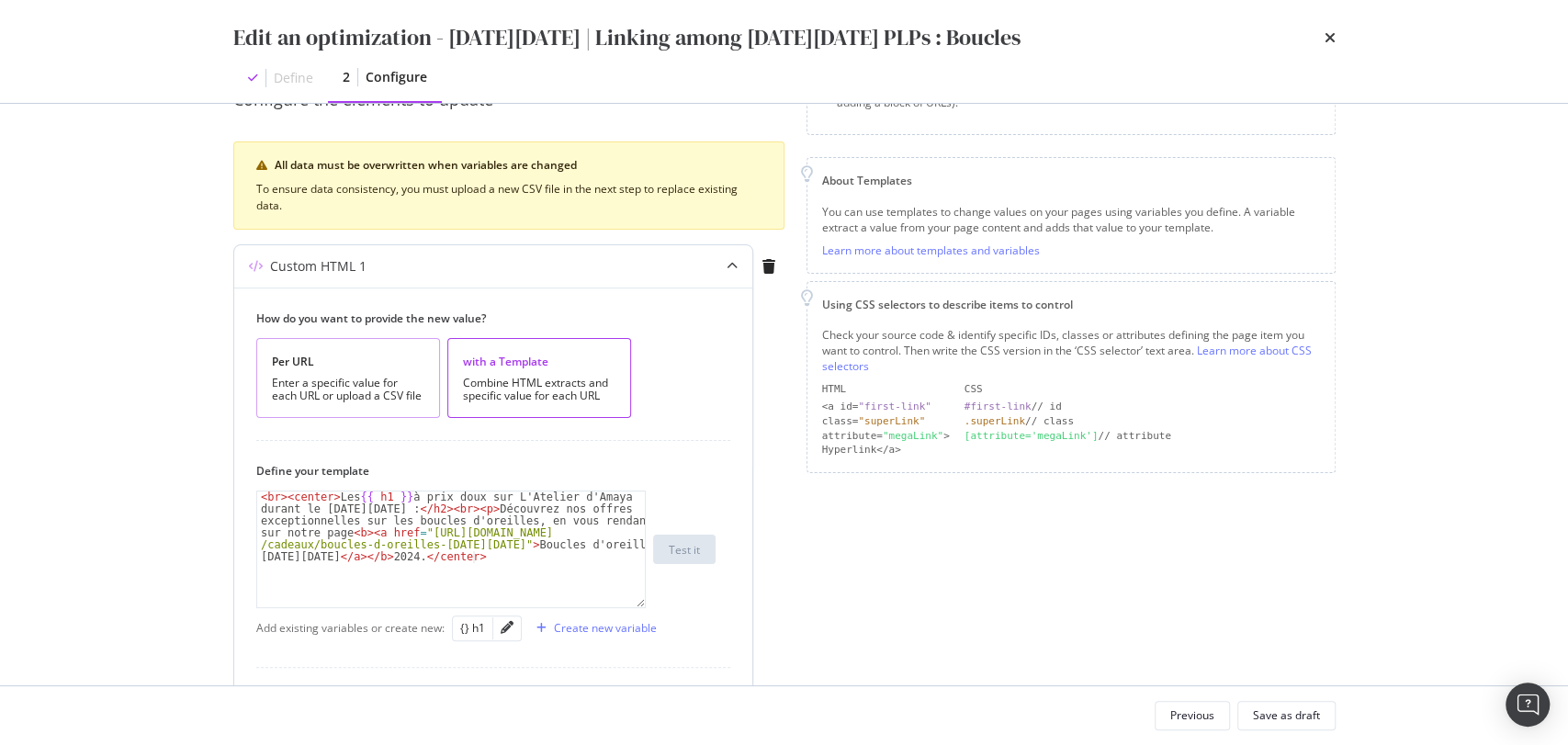
scroll to position [202, 0]
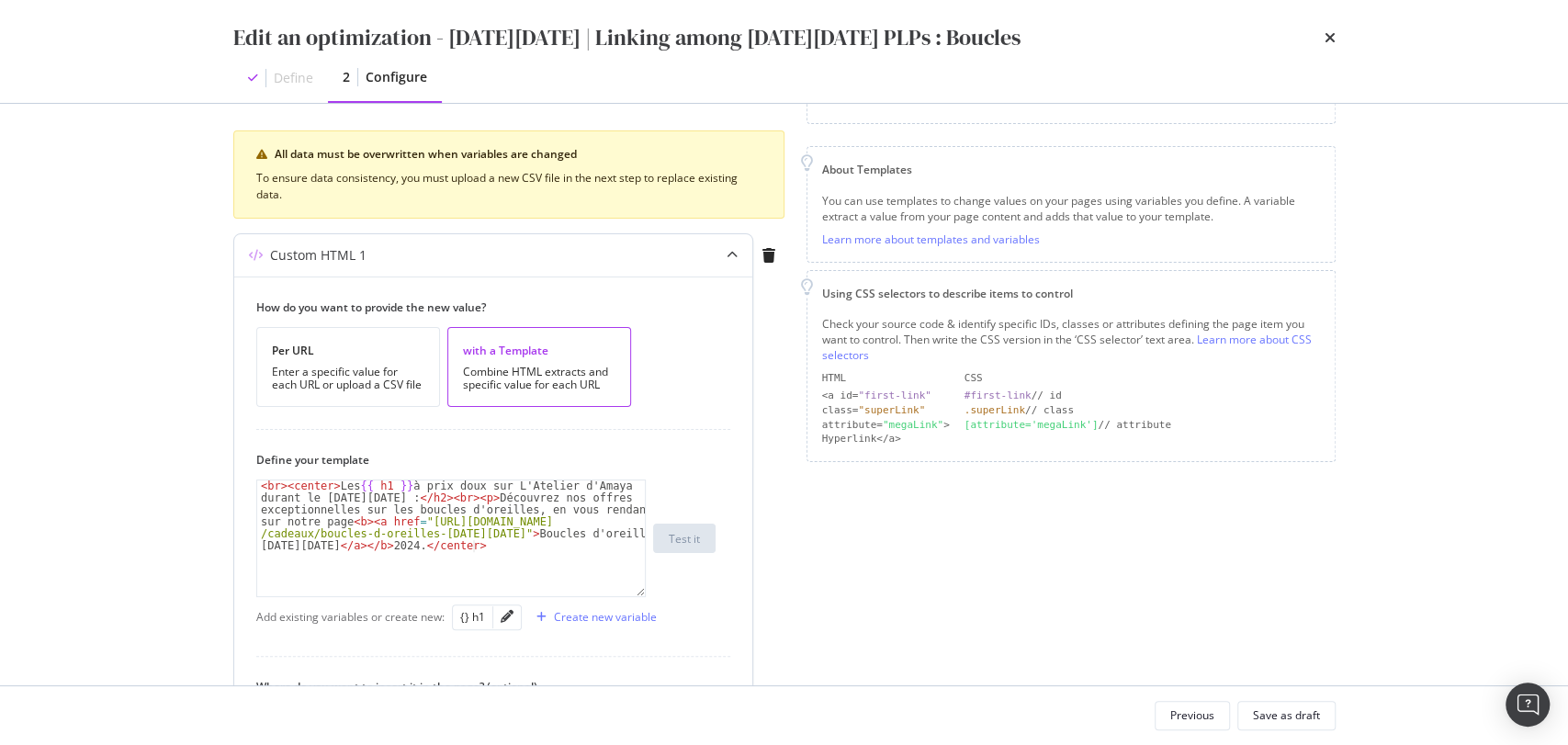
type textarea "<br><center>Les {{ h1 }} à prix doux sur L'Atelier d'Amaya durant le [DATE][DAT…"
click at [394, 540] on div "< br > < center > Les {{ h1 }} à prix doux sur L'Atelier d'Amaya durant le [DAT…" at bounding box center [451, 610] width 389 height 259
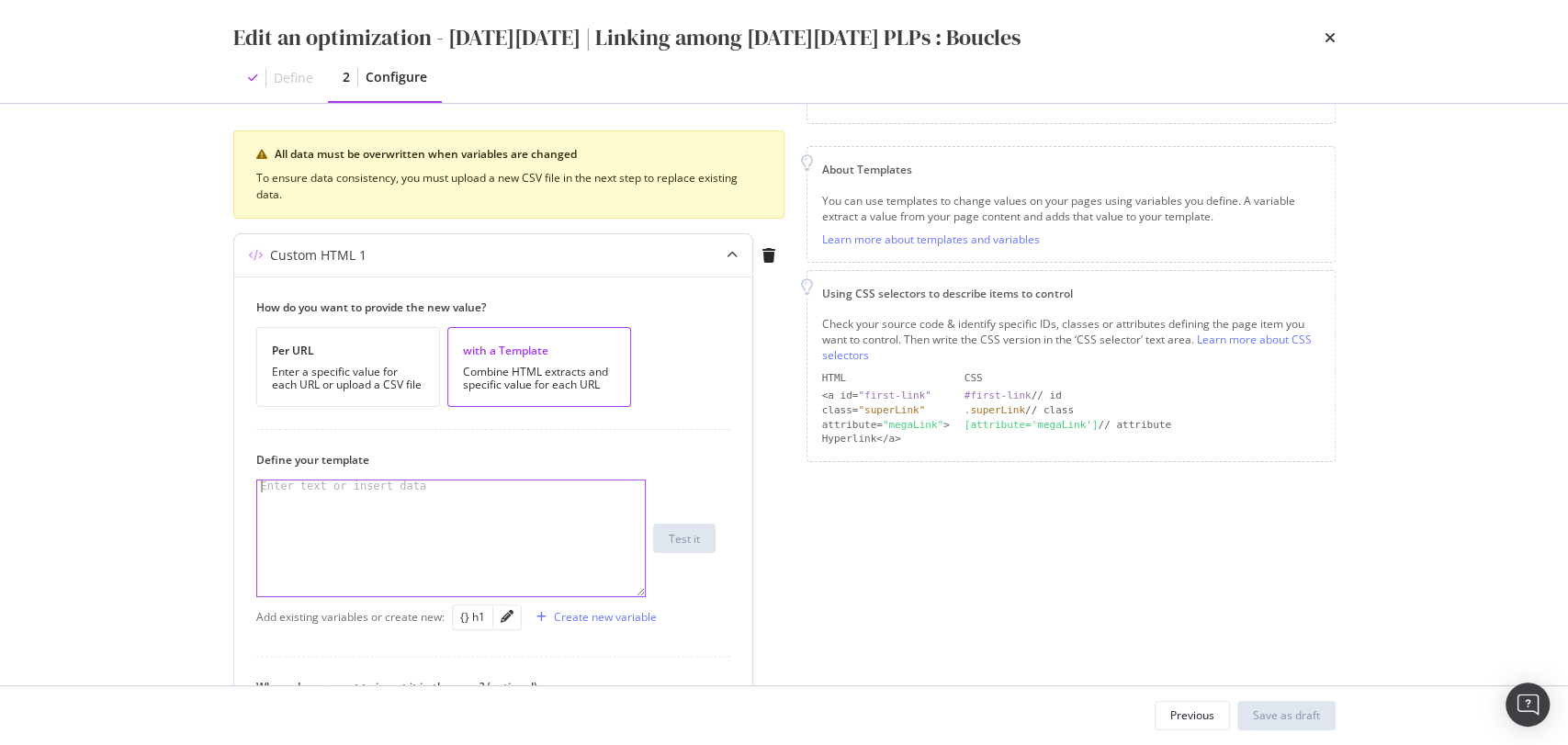
paste textarea "<br><center>Les {{ h1 }} à prix doux sur L'Atelier d'Amaya durant le [DATE][DAT…"
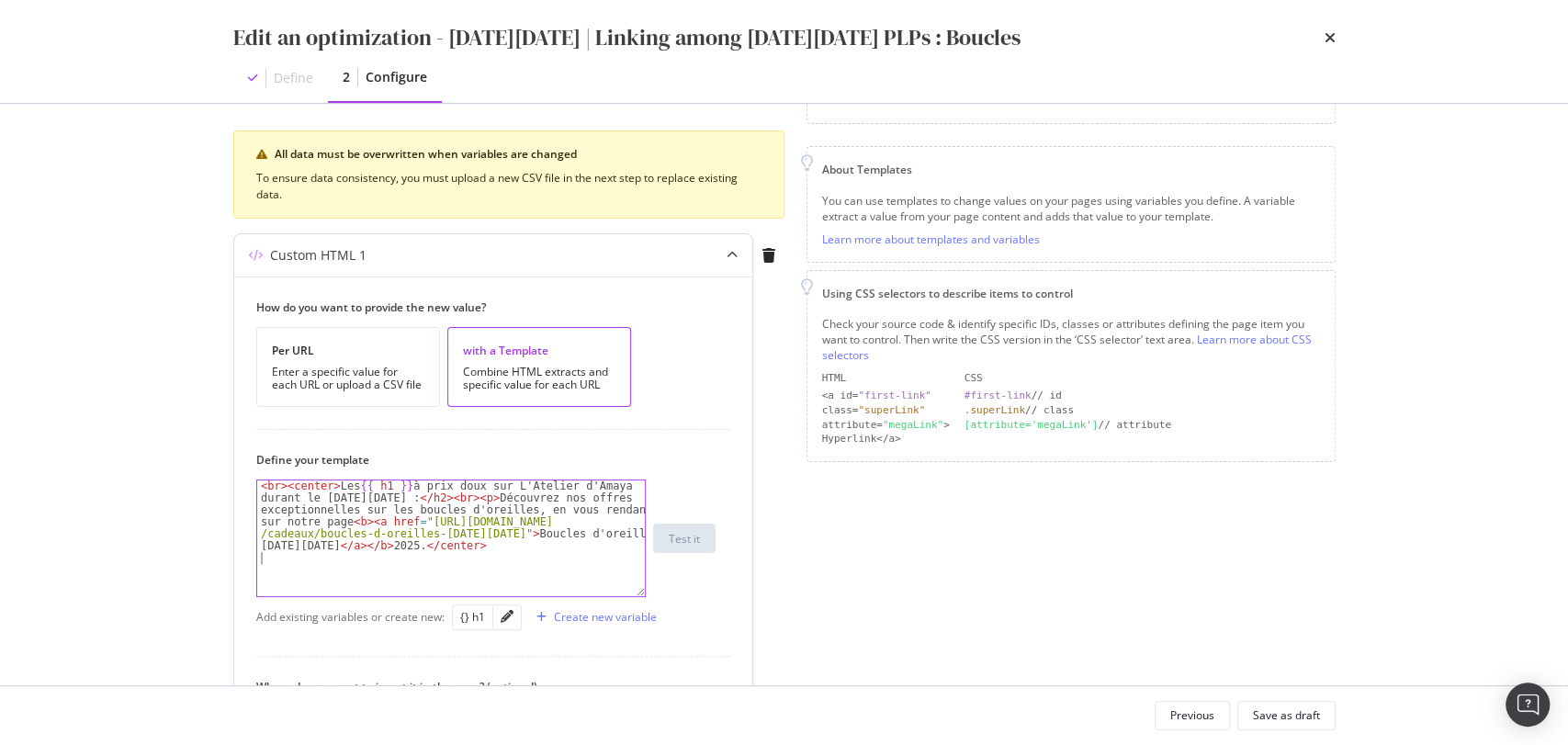
type textarea "<br><center>Les {{ h1 }} à prix doux sur L'Atelier d'Amaya durant le [DATE][DAT…"
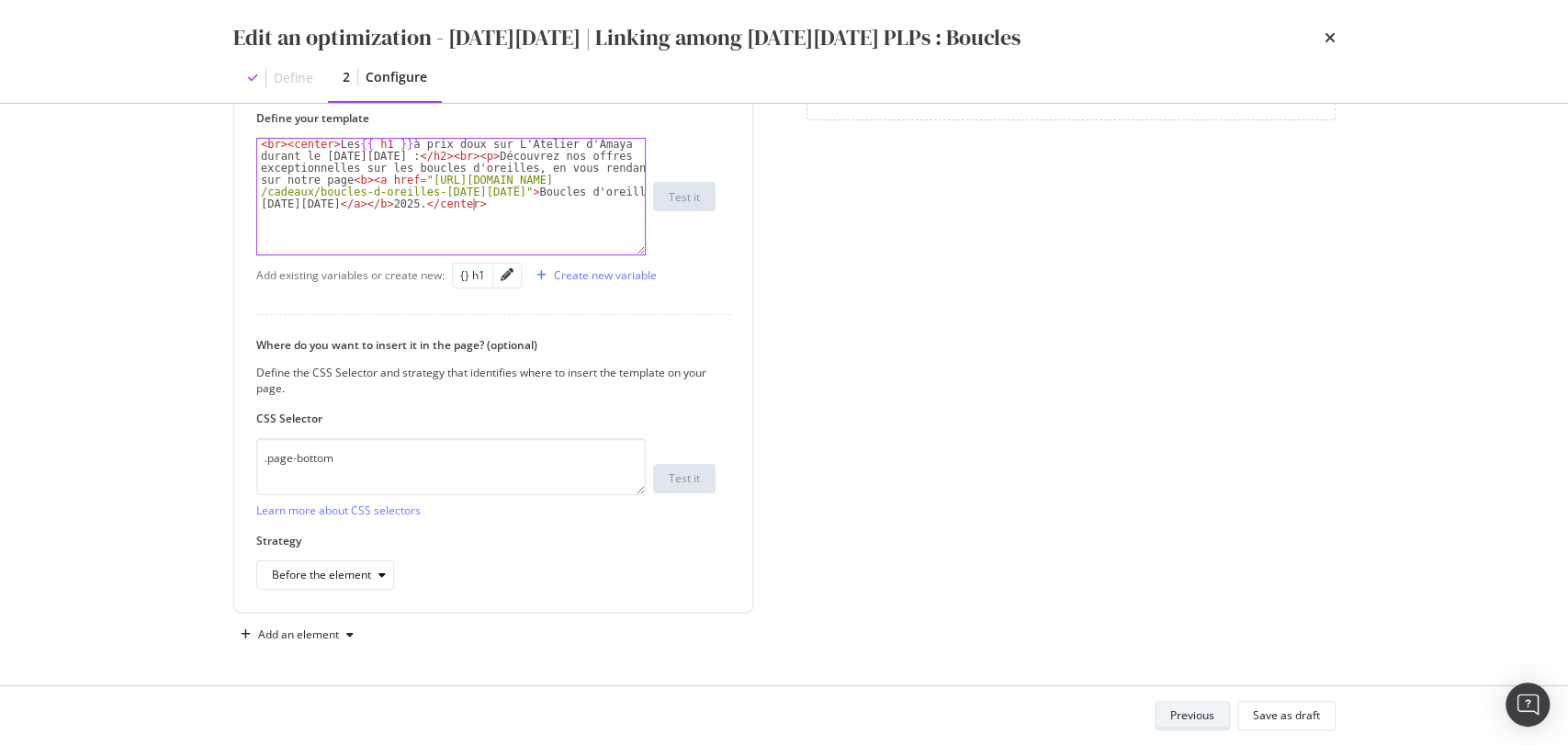
type textarea "<br><center>Les {{ h1 }} à prix doux sur L'Atelier d'Amaya durant le [DATE][DAT…"
click at [1197, 718] on div "Previous" at bounding box center [1193, 715] width 44 height 16
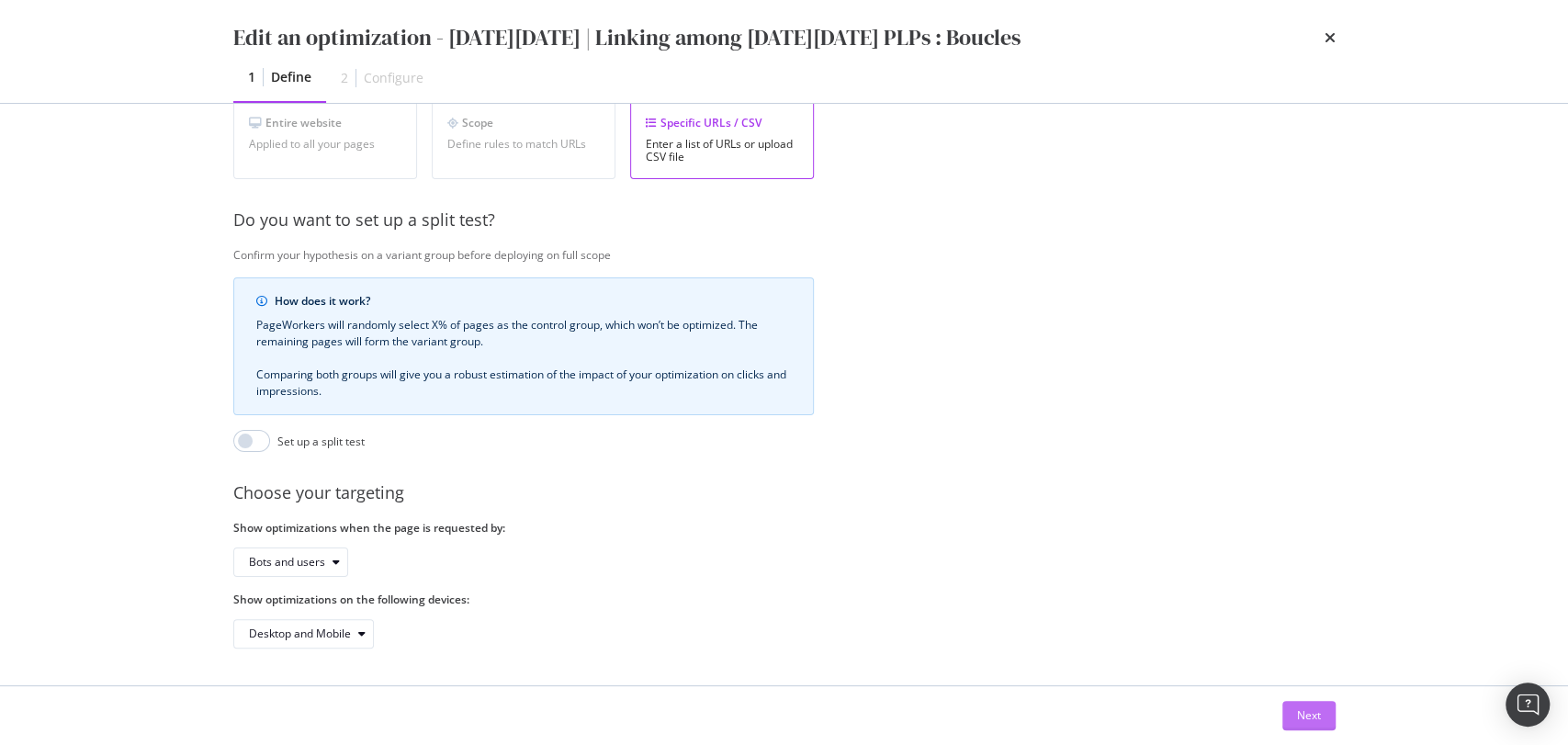
scroll to position [375, 0]
click at [286, 553] on div "Bots and users" at bounding box center [298, 563] width 98 height 26
click at [286, 612] on div "Bots only" at bounding box center [278, 607] width 47 height 16
click at [1331, 719] on button "Next" at bounding box center [1309, 716] width 54 height 30
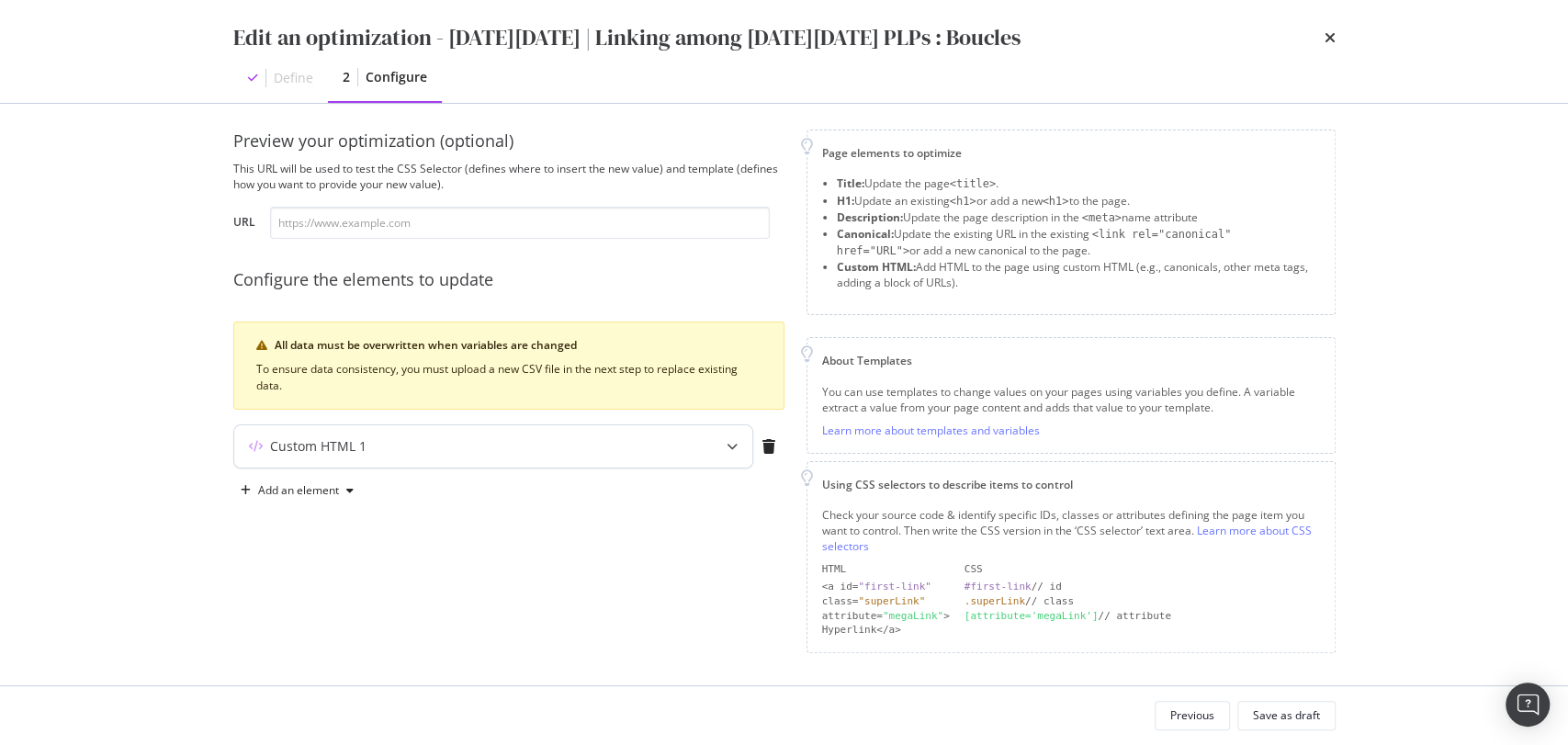
click at [519, 442] on div "Custom HTML 1" at bounding box center [457, 446] width 445 height 18
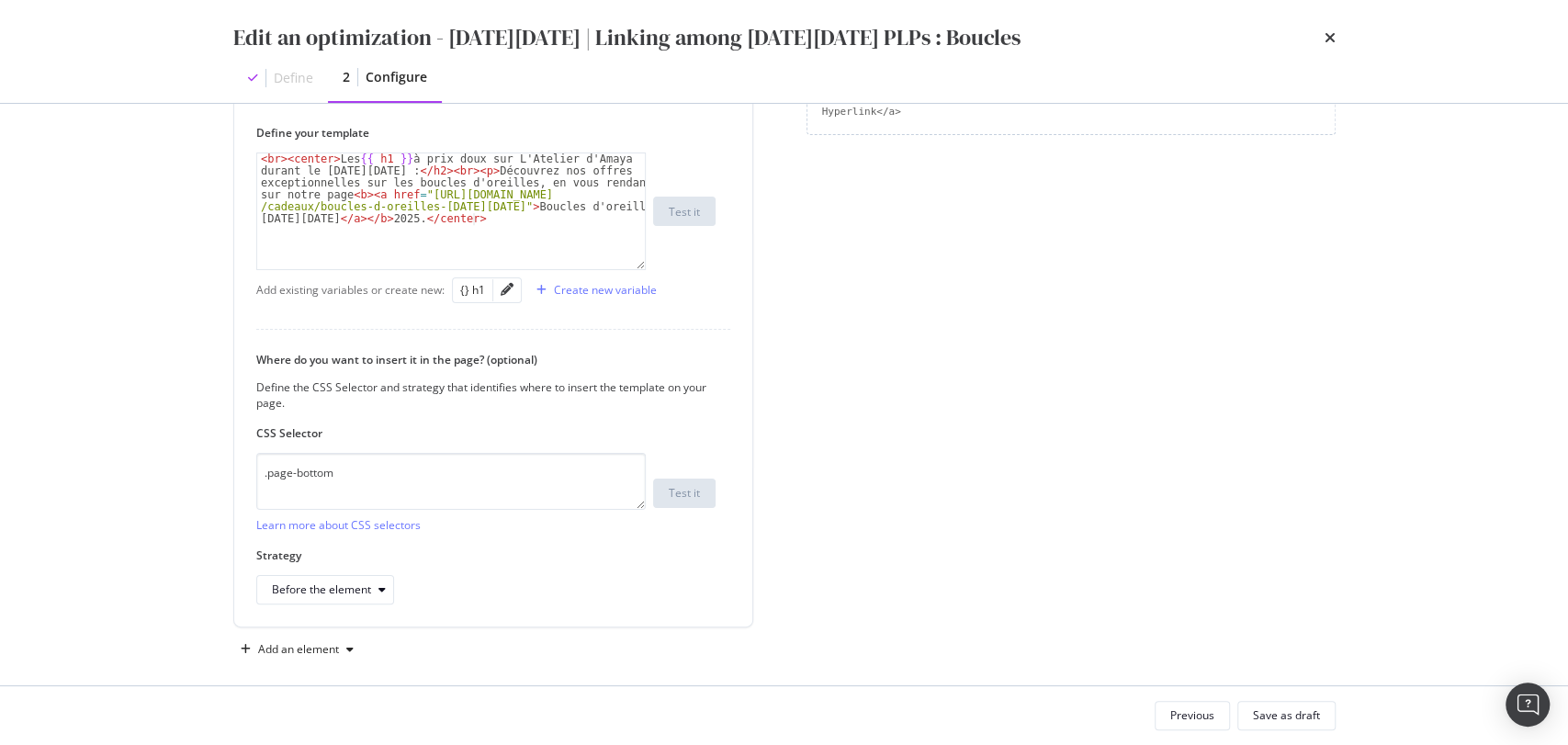
scroll to position [537, 0]
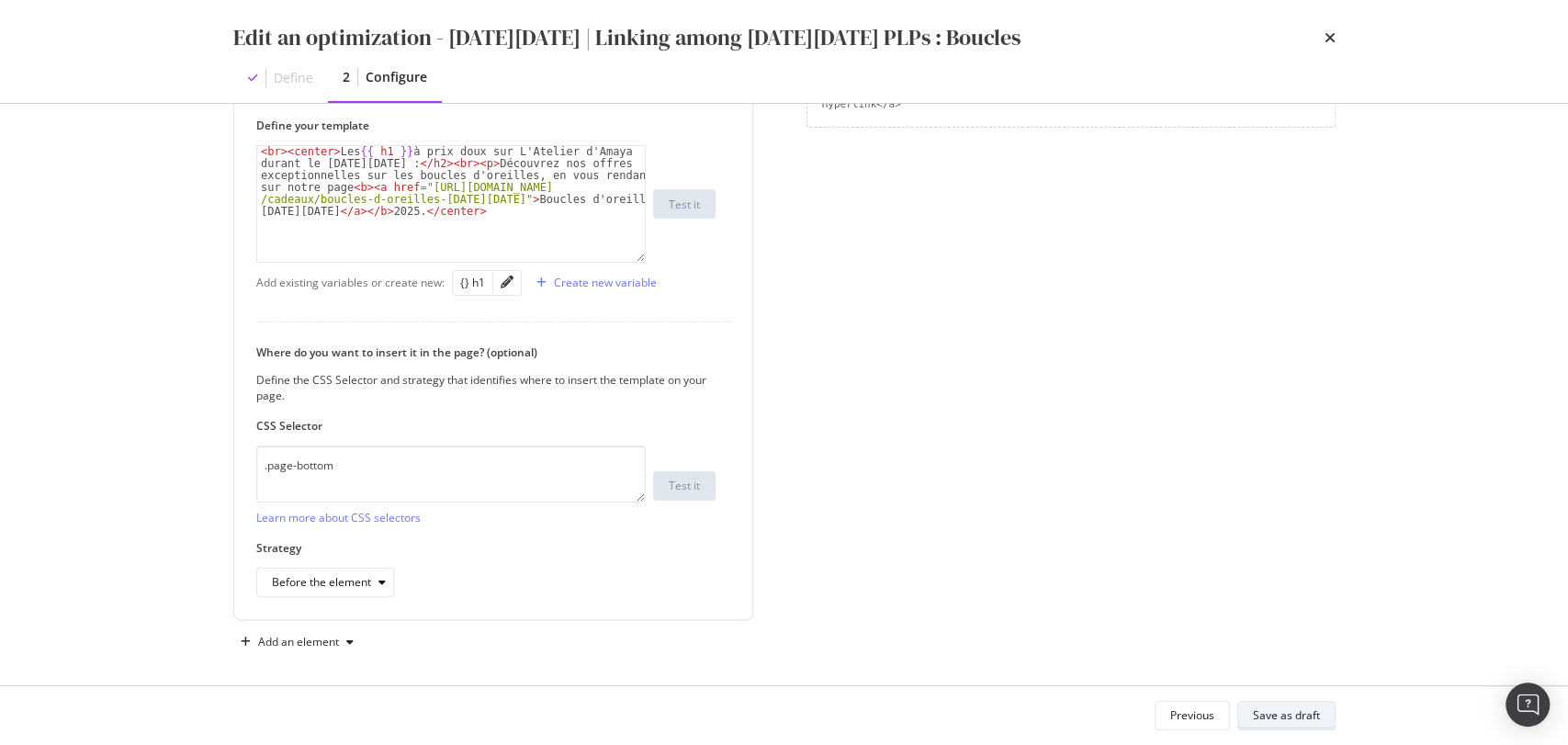
click at [1307, 702] on button "Save as draft" at bounding box center [1286, 716] width 98 height 30
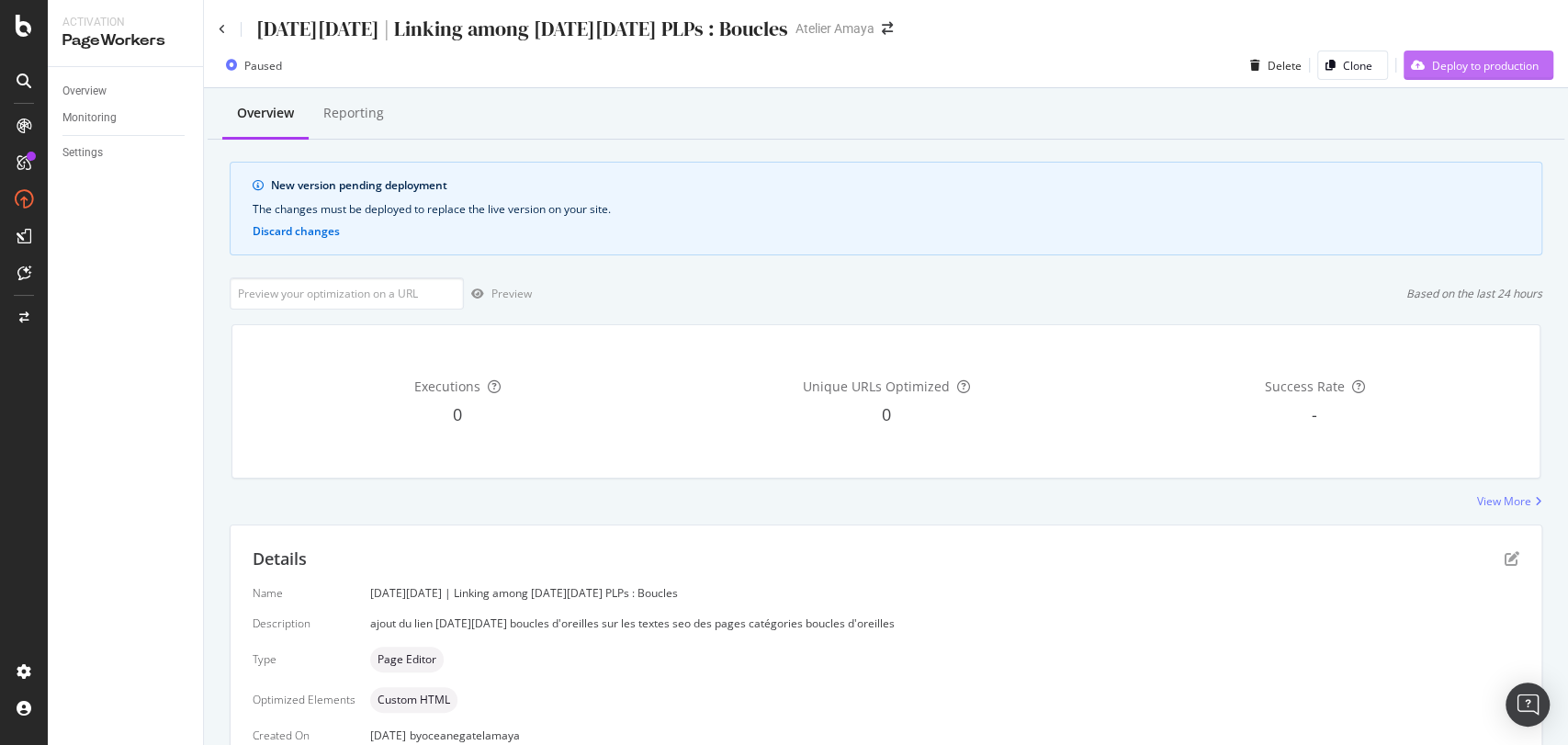
click at [1432, 68] on div "Deploy to production" at bounding box center [1485, 66] width 106 height 16
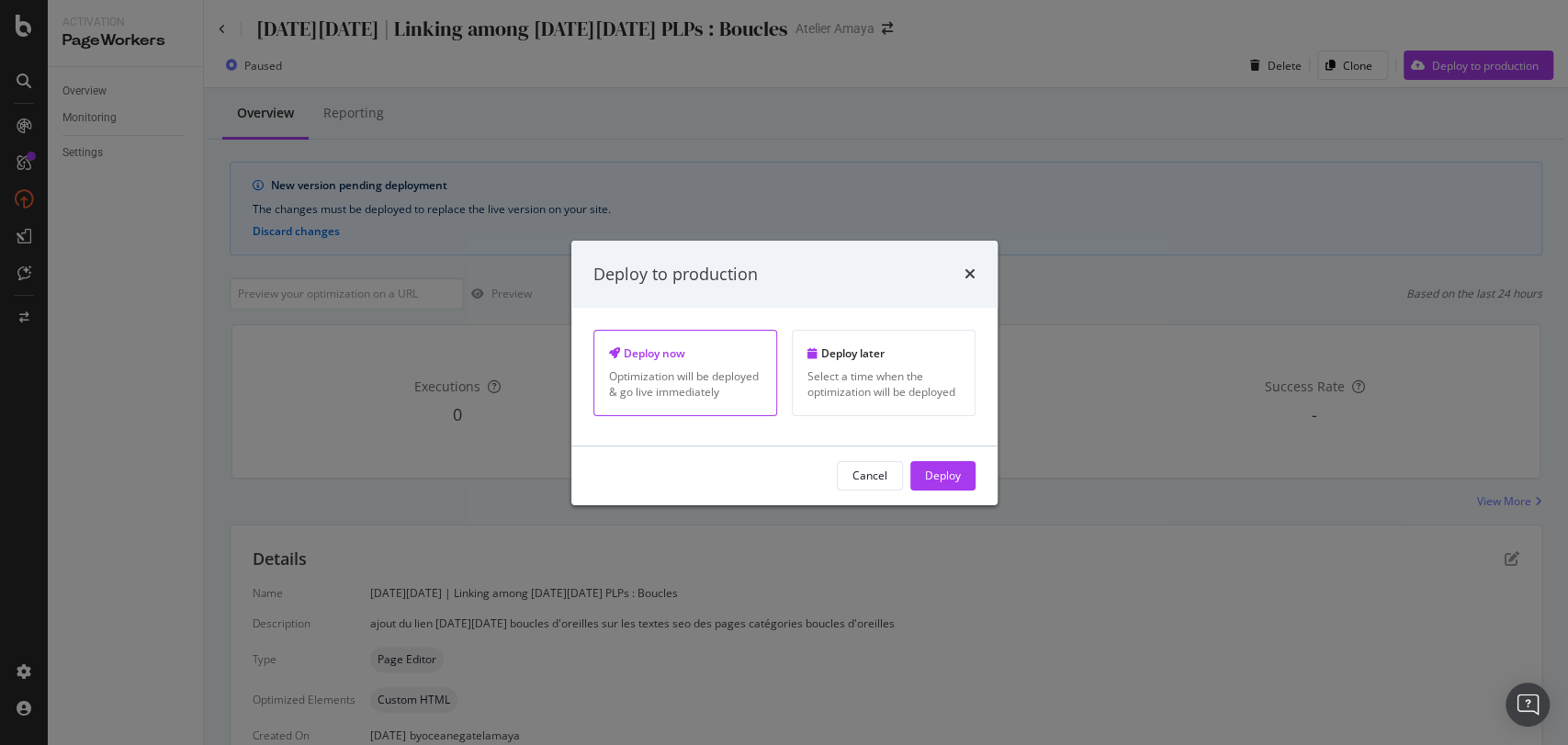
click at [978, 478] on div "Cancel Deploy" at bounding box center [784, 476] width 426 height 59
click at [955, 478] on div "Deploy" at bounding box center [942, 475] width 36 height 16
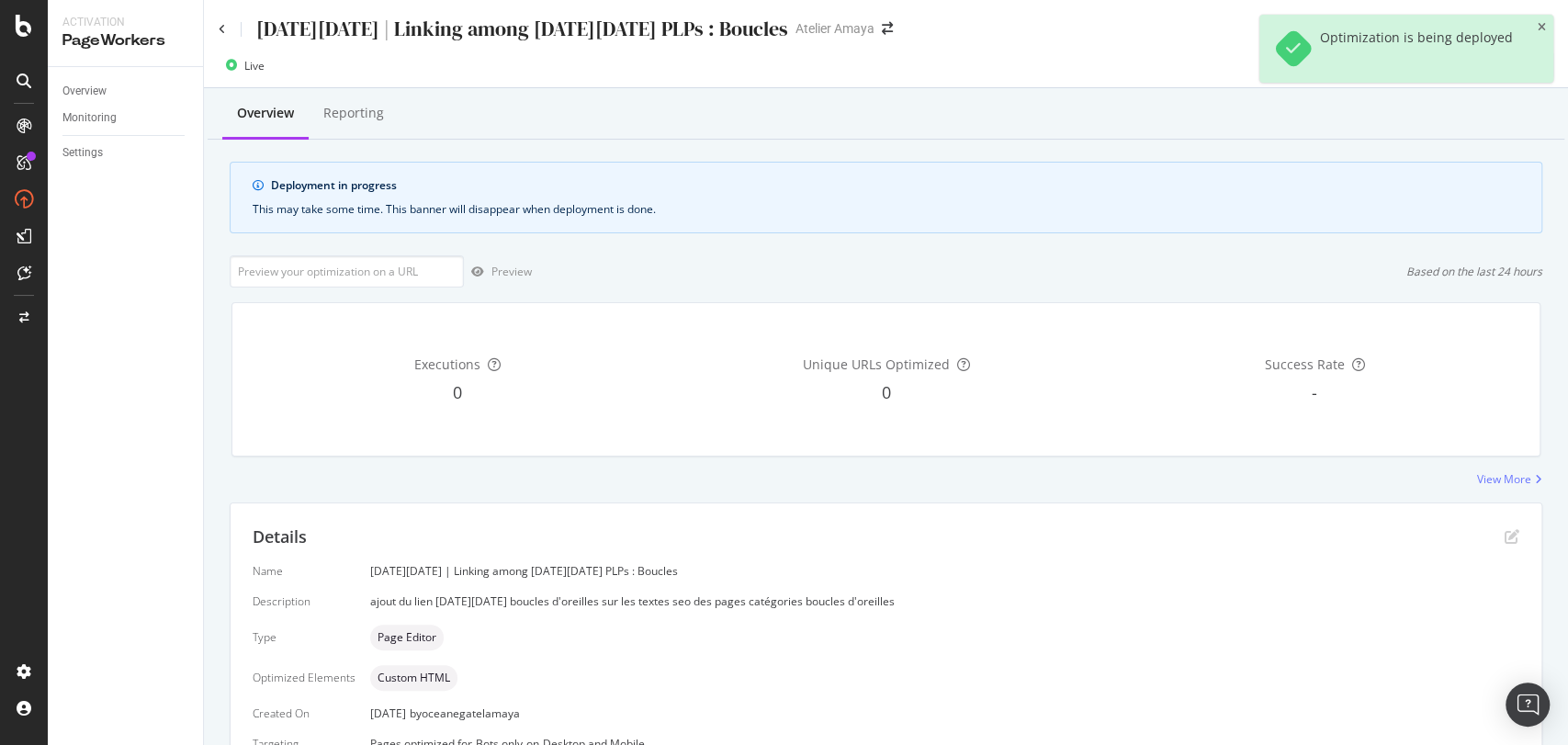
scroll to position [128, 0]
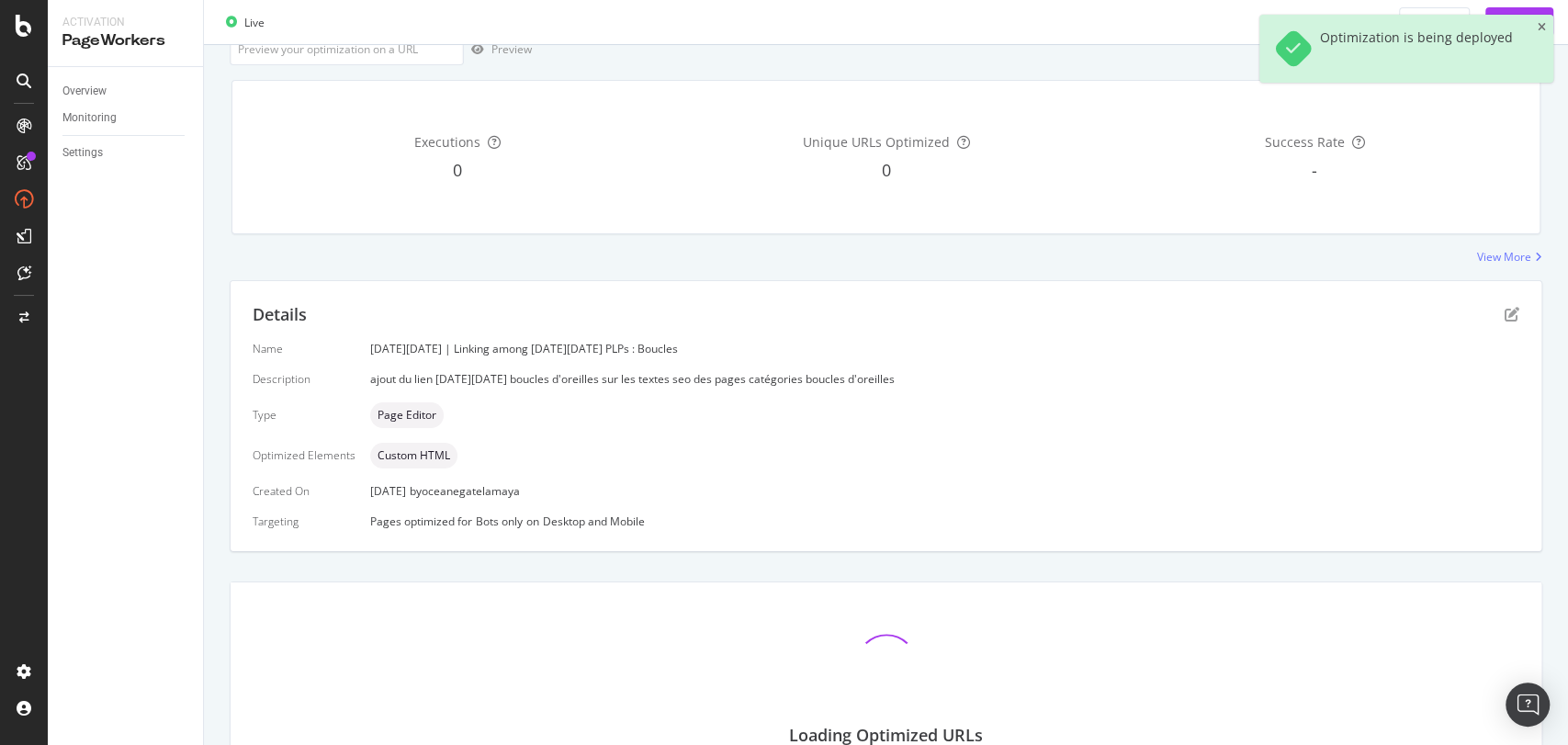
click at [407, 582] on div "Loading Optimized URLs" at bounding box center [886, 690] width 1311 height 217
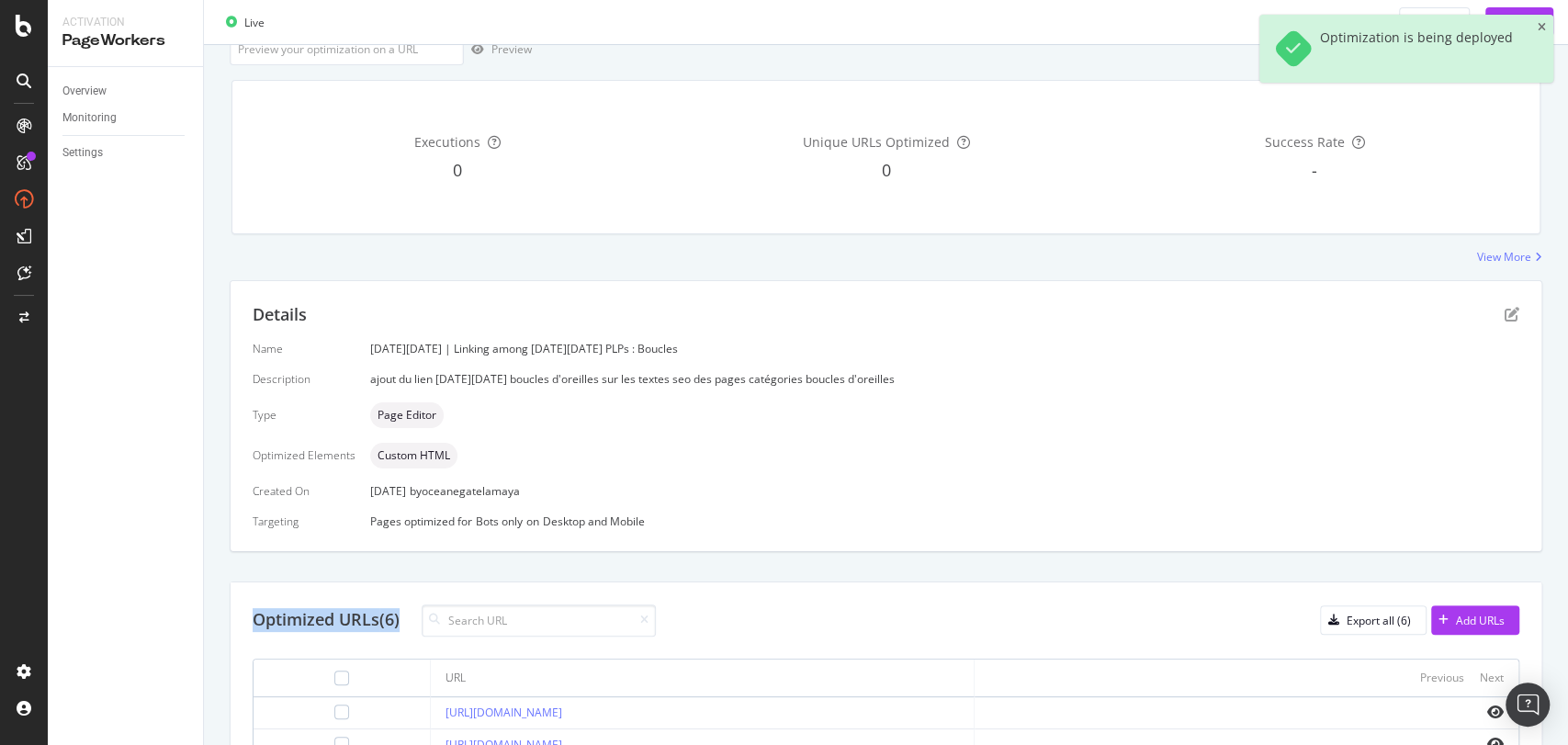
click at [407, 582] on div "Optimized URLs (6) Export all (6) Add URLs URL Previous Next [URL][DOMAIN_NAME]…" at bounding box center [886, 748] width 1311 height 331
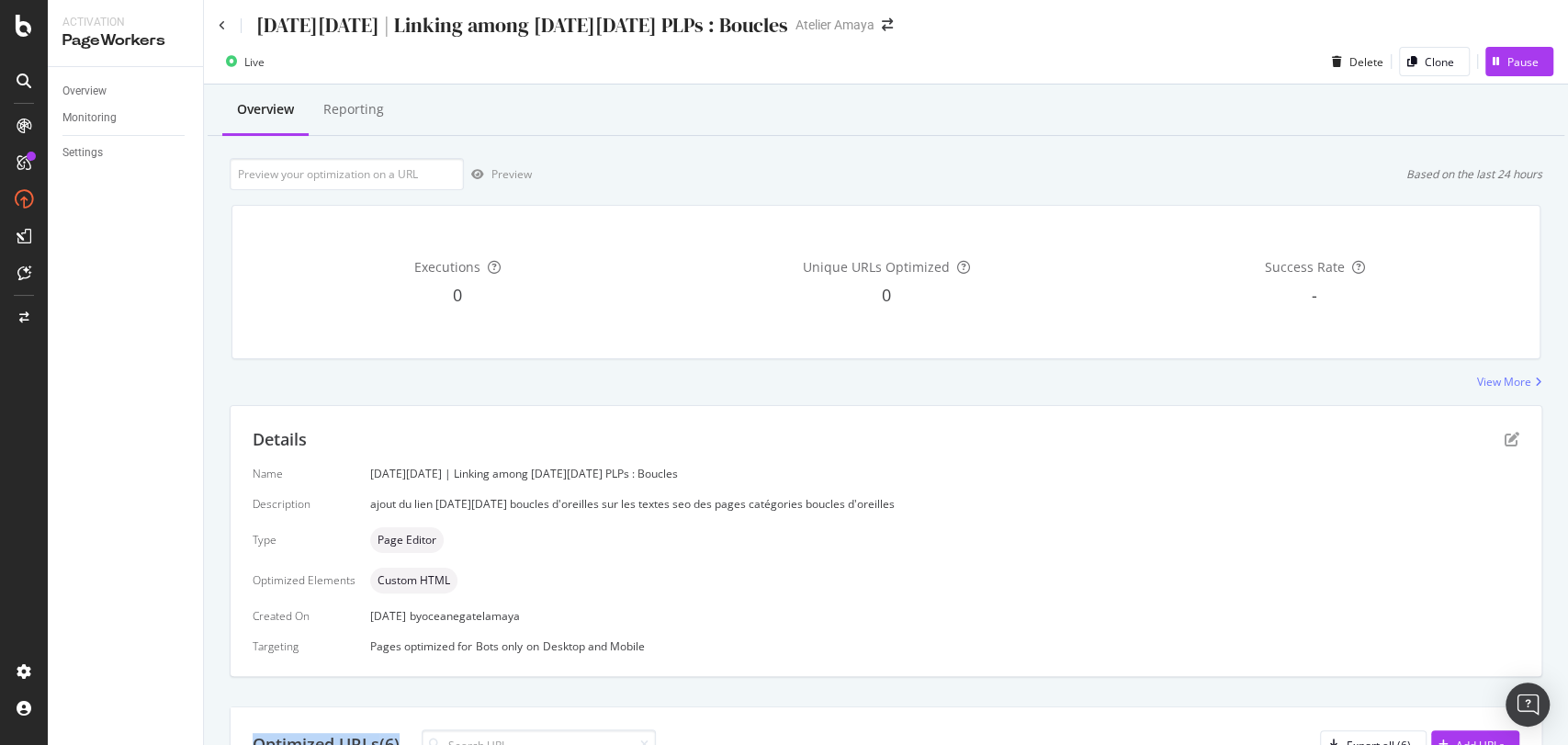
scroll to position [0, 0]
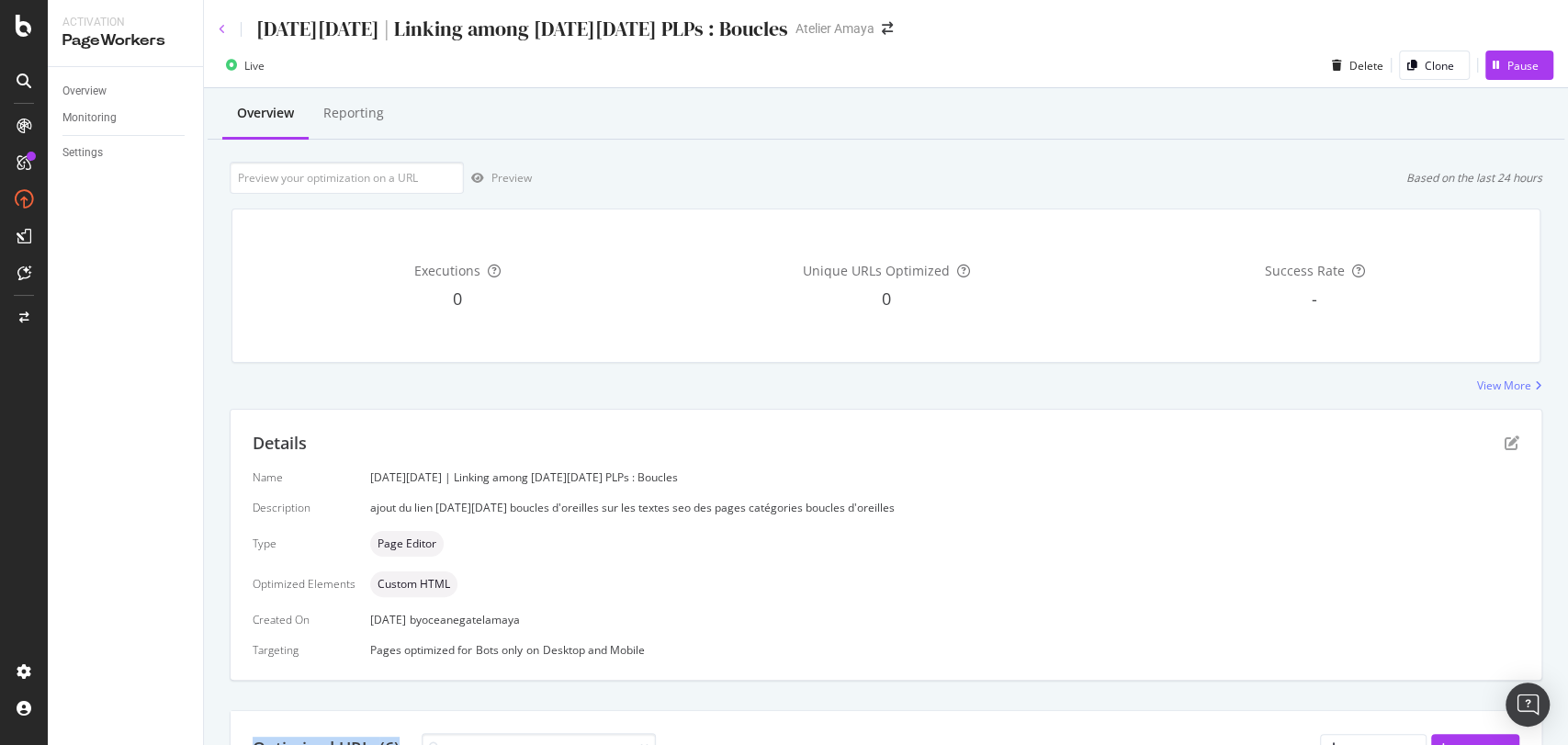
click at [221, 29] on icon at bounding box center [223, 30] width 7 height 11
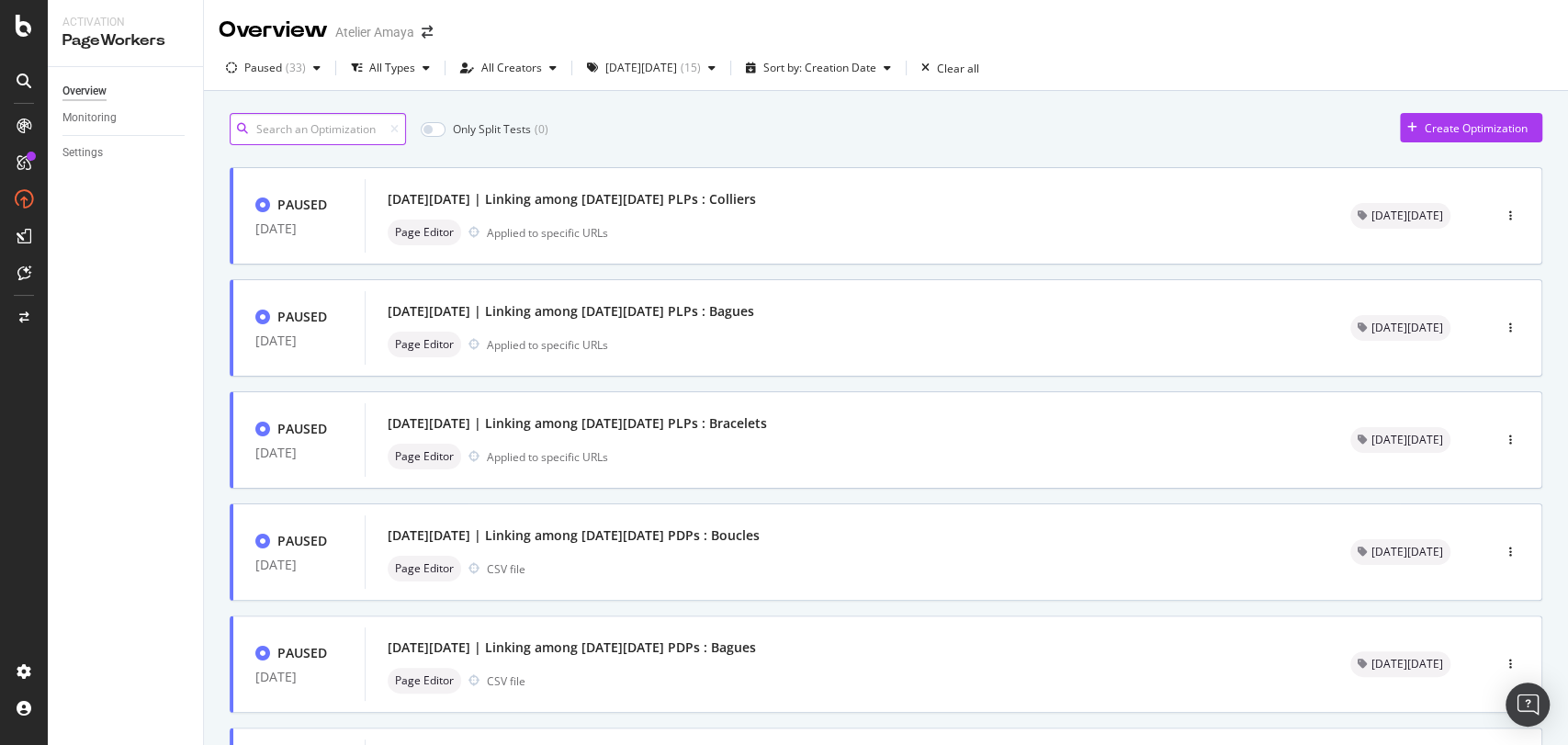
click at [328, 140] on input at bounding box center [318, 128] width 176 height 32
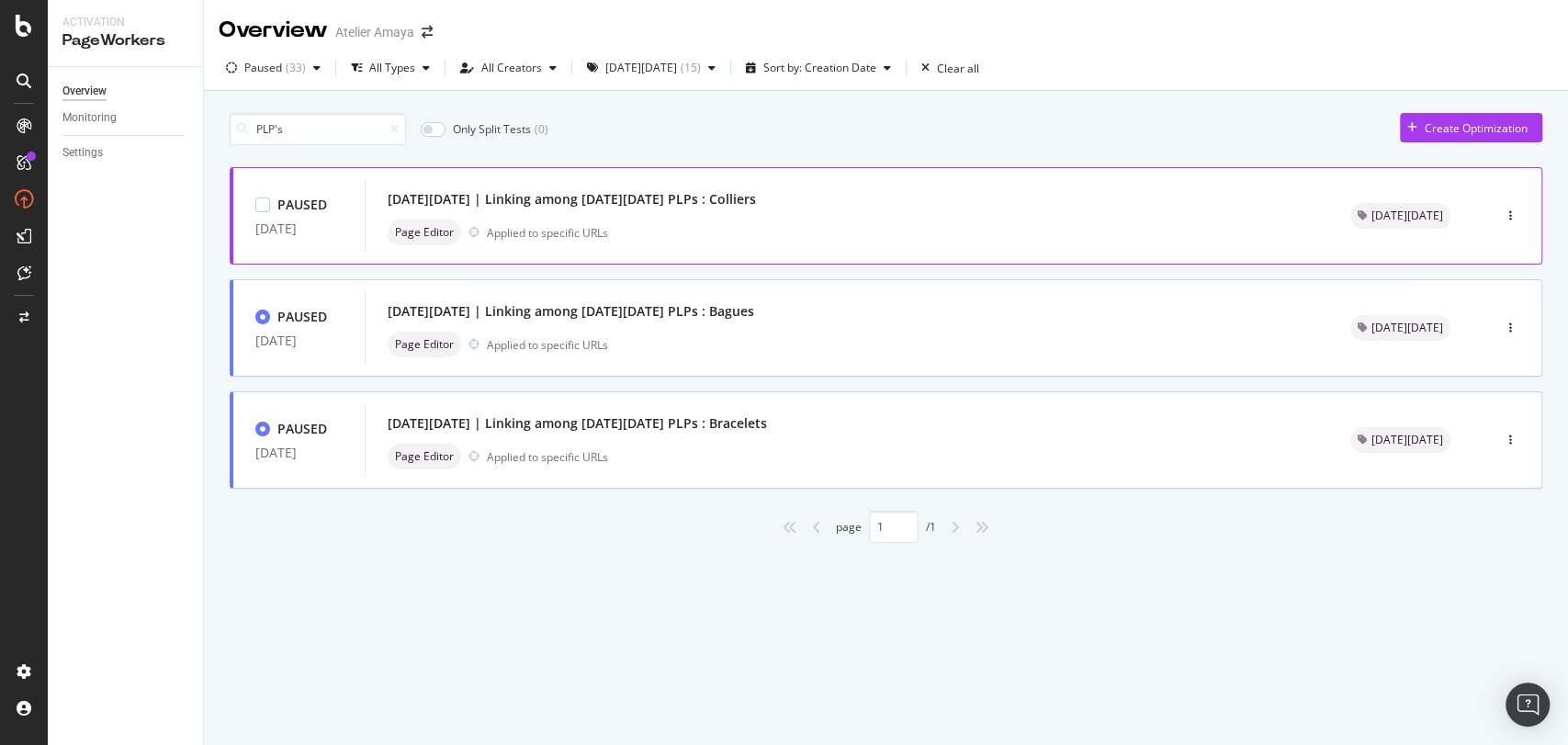
click at [661, 217] on div "[DATE][DATE] | Linking among [DATE][DATE] PLPs : Colliers Page Editor Applied t…" at bounding box center [847, 216] width 918 height 59
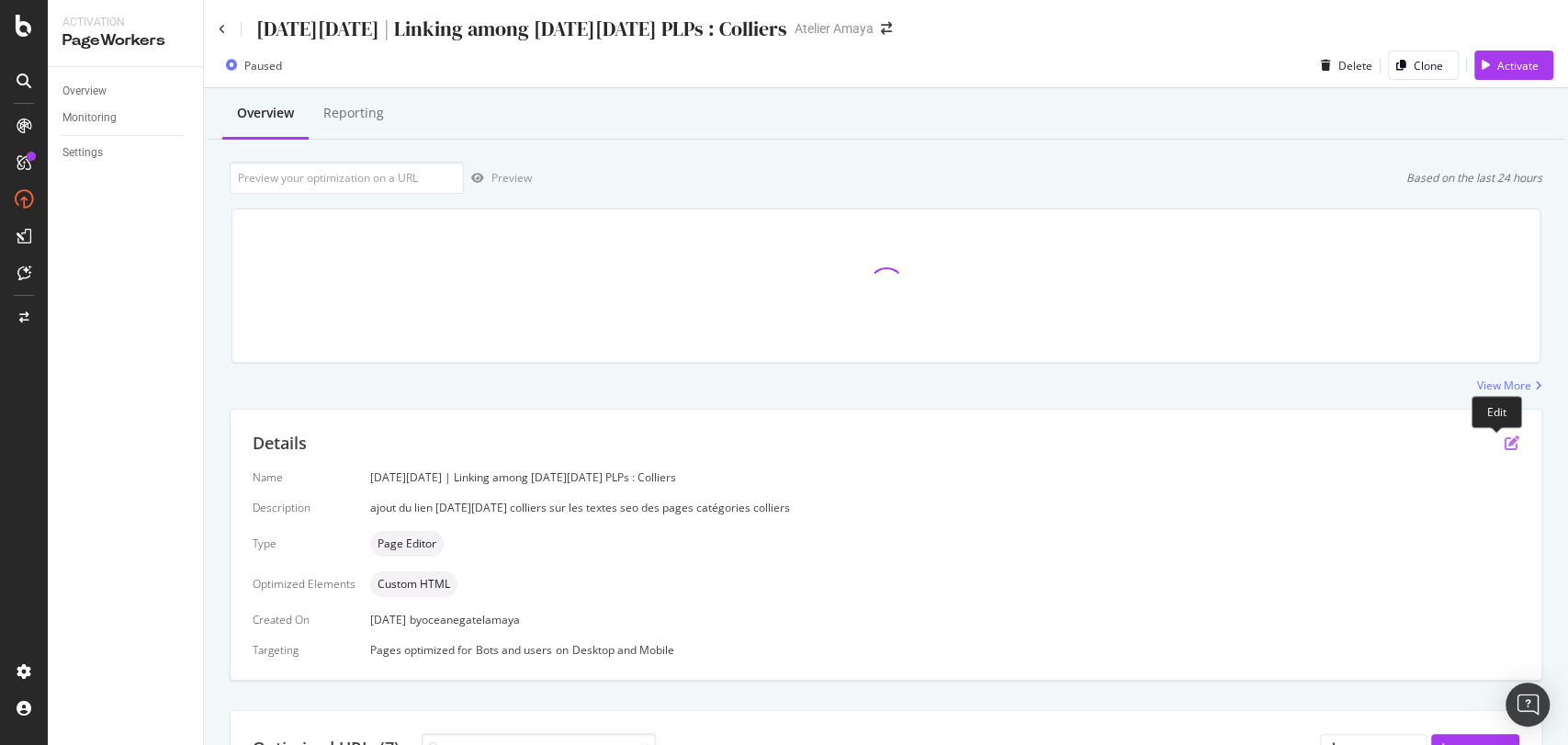
click at [1504, 444] on icon "pen-to-square" at bounding box center [1512, 443] width 15 height 15
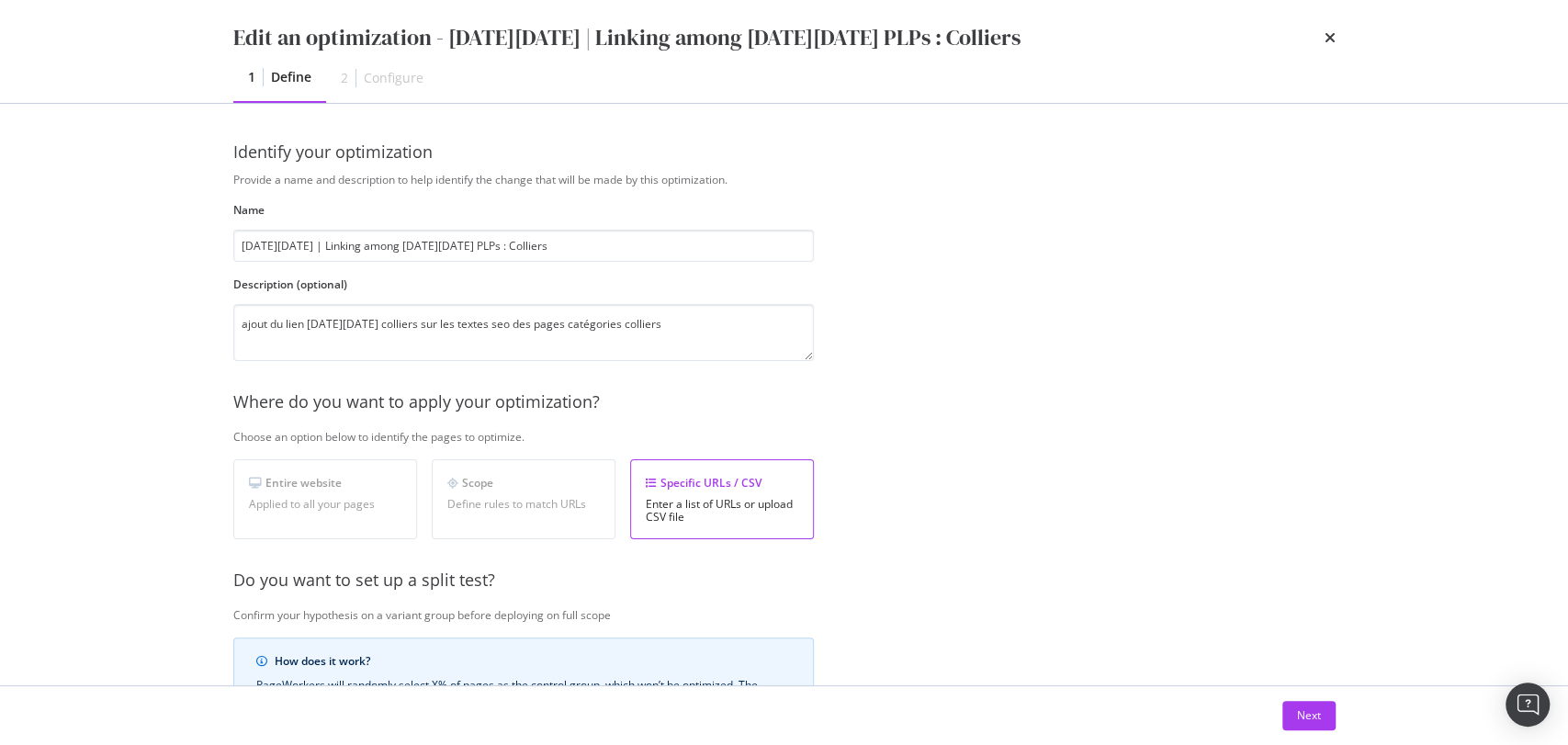
scroll to position [375, 0]
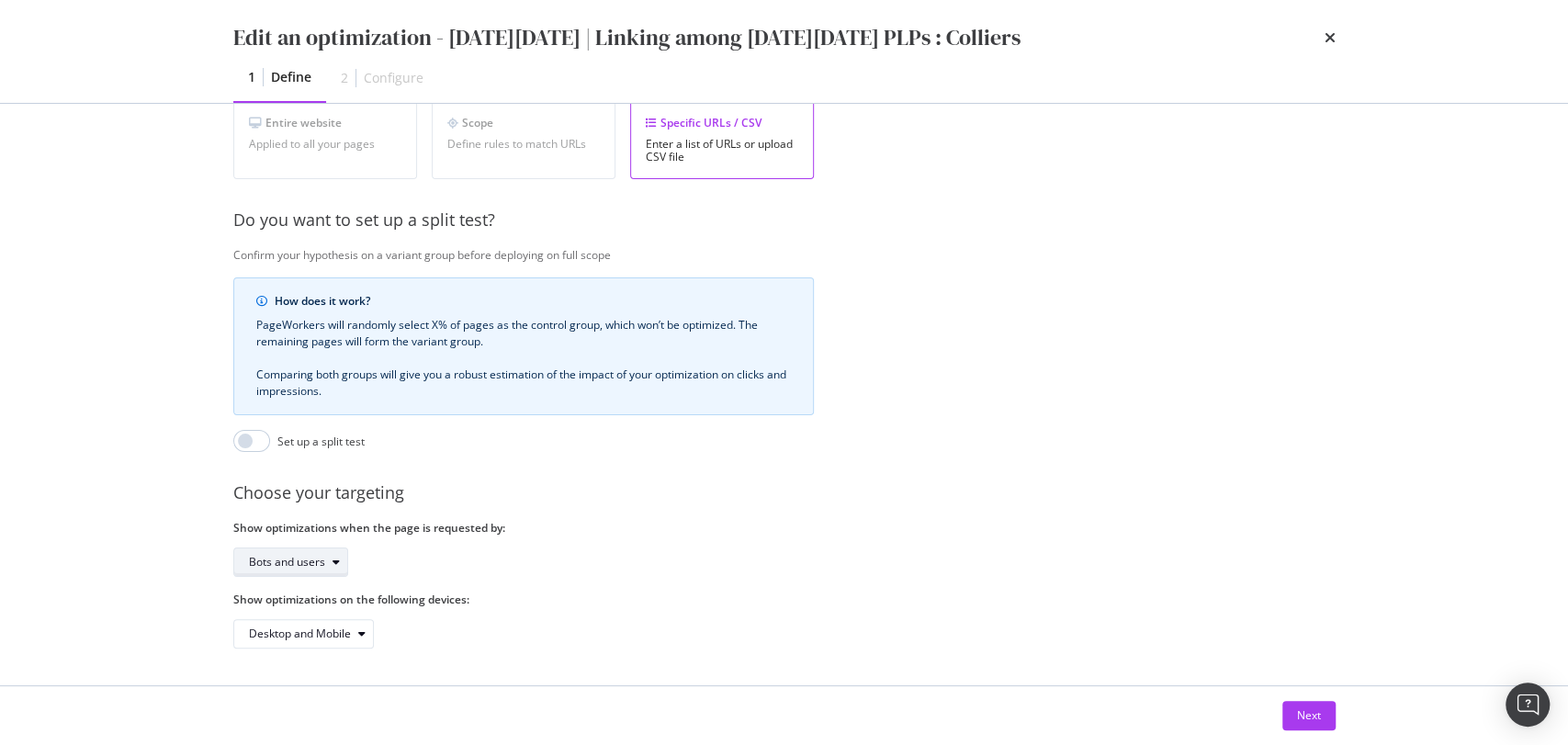
click at [309, 556] on div "Bots and users" at bounding box center [286, 562] width 77 height 11
click at [289, 600] on div "Bots only" at bounding box center [278, 607] width 47 height 16
click at [1297, 712] on div "Next" at bounding box center [1309, 715] width 24 height 16
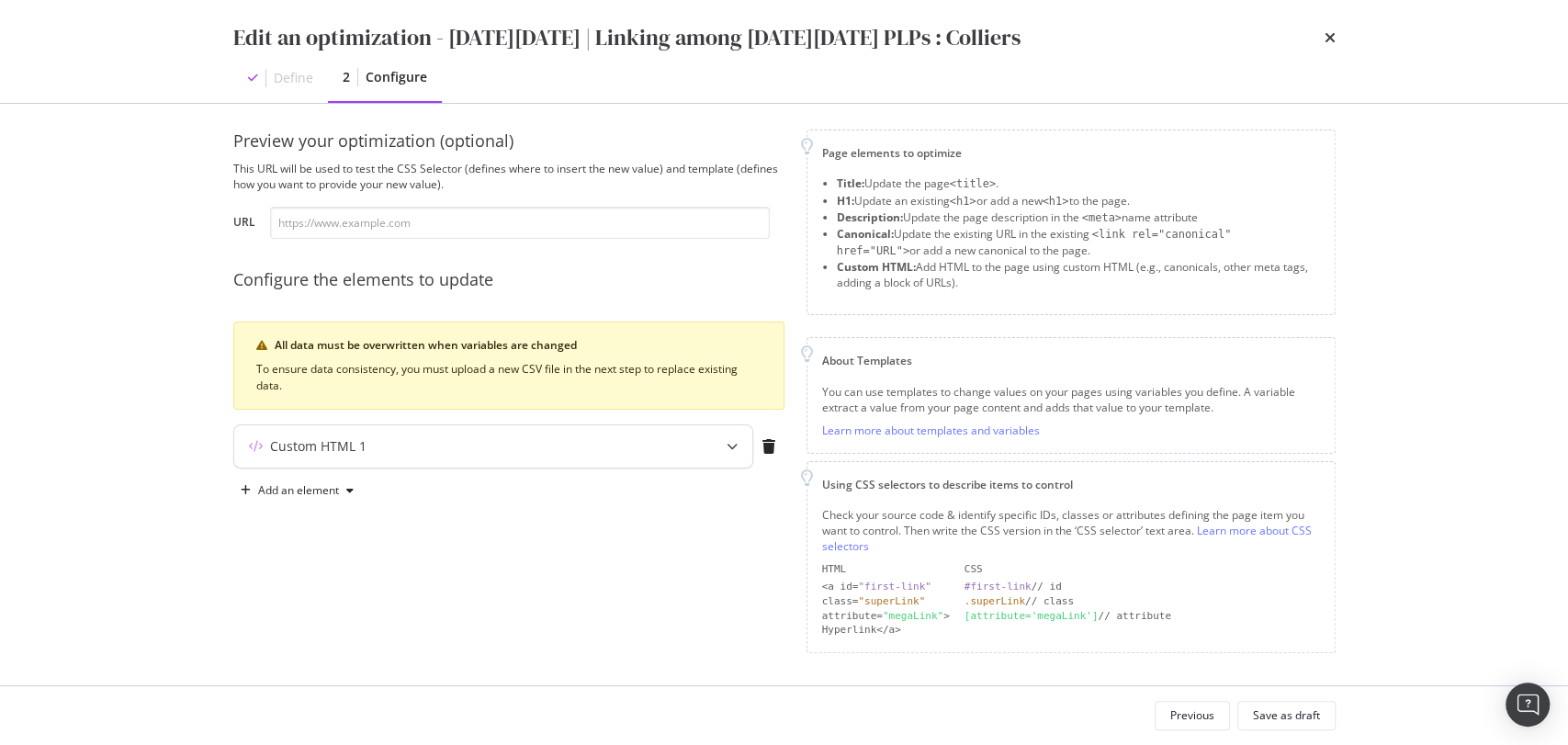
scroll to position [10, 0]
click at [334, 441] on div "Custom HTML 1" at bounding box center [318, 447] width 96 height 18
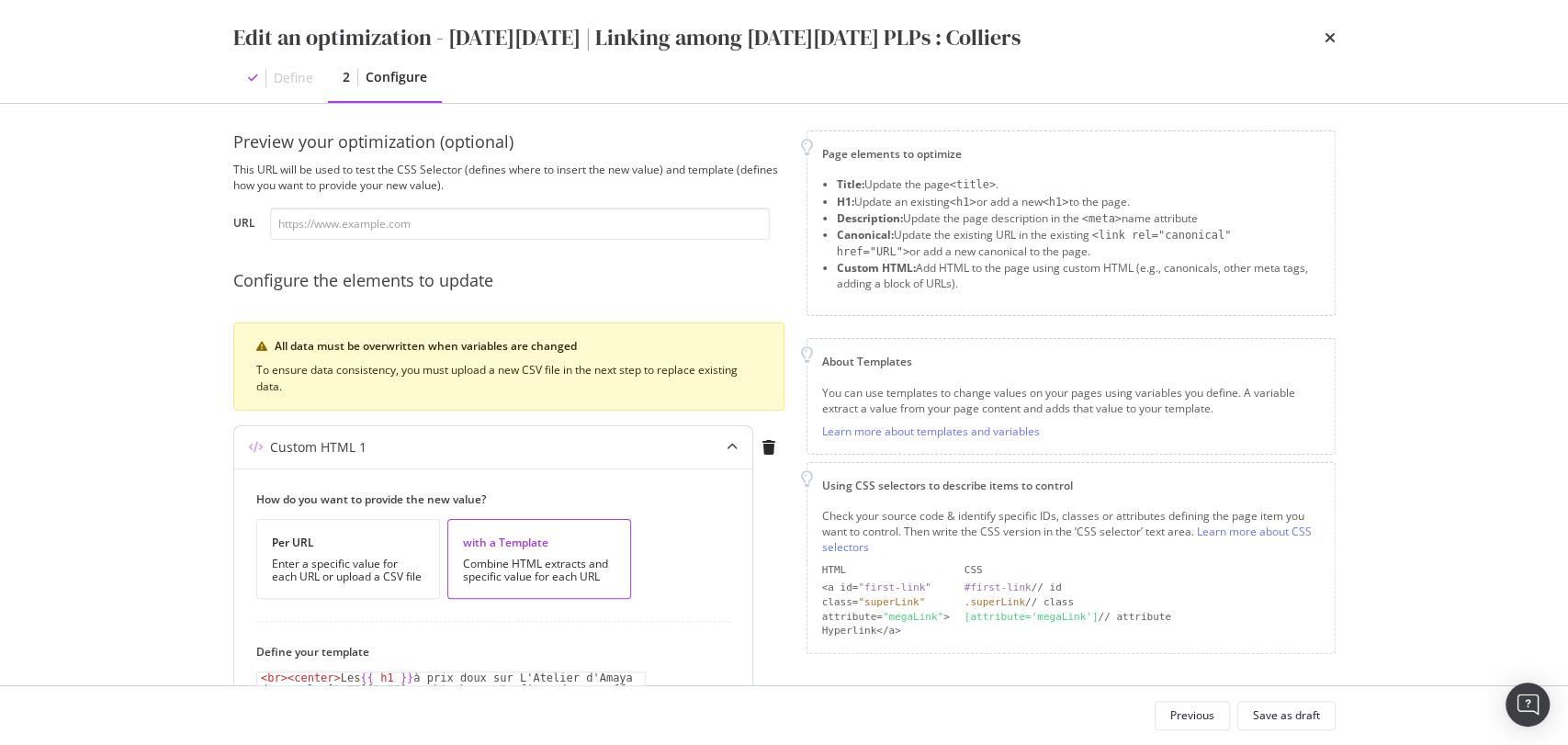
scroll to position [356, 0]
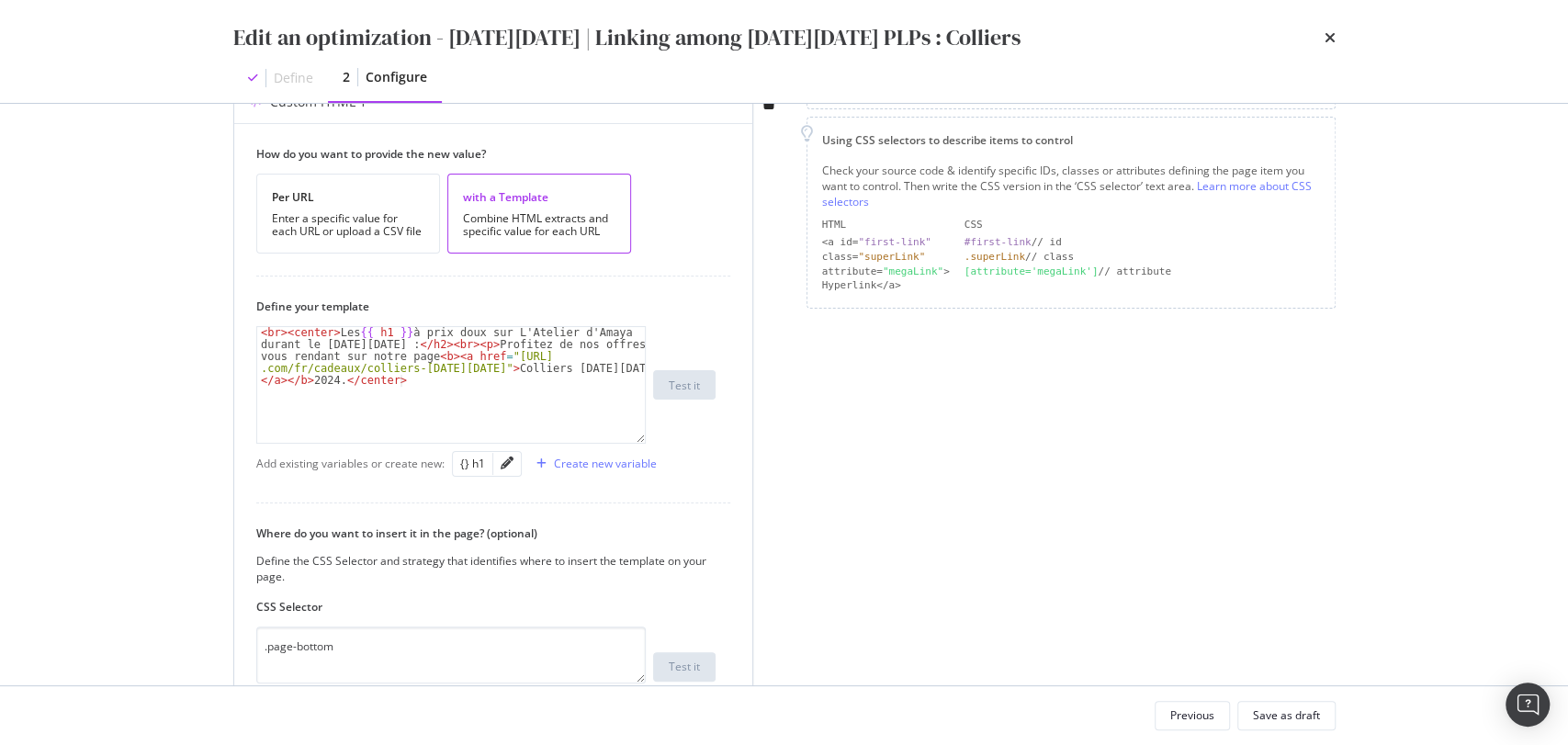
type textarea "<br><center>Les {{ h1 }} à prix doux sur L'Atelier d'Amaya durant le [DATE][DAT…"
click at [470, 372] on div "< br > < center > Les {{ h1 }} à prix doux sur L'Atelier d'Amaya durant le [DAT…" at bounding box center [451, 445] width 389 height 236
click at [448, 385] on div "< br > < center > Les {{ h1 }} à prix doux sur L'Atelier d'Amaya durant le [DAT…" at bounding box center [451, 445] width 389 height 236
paste textarea "Cursor at row 3"
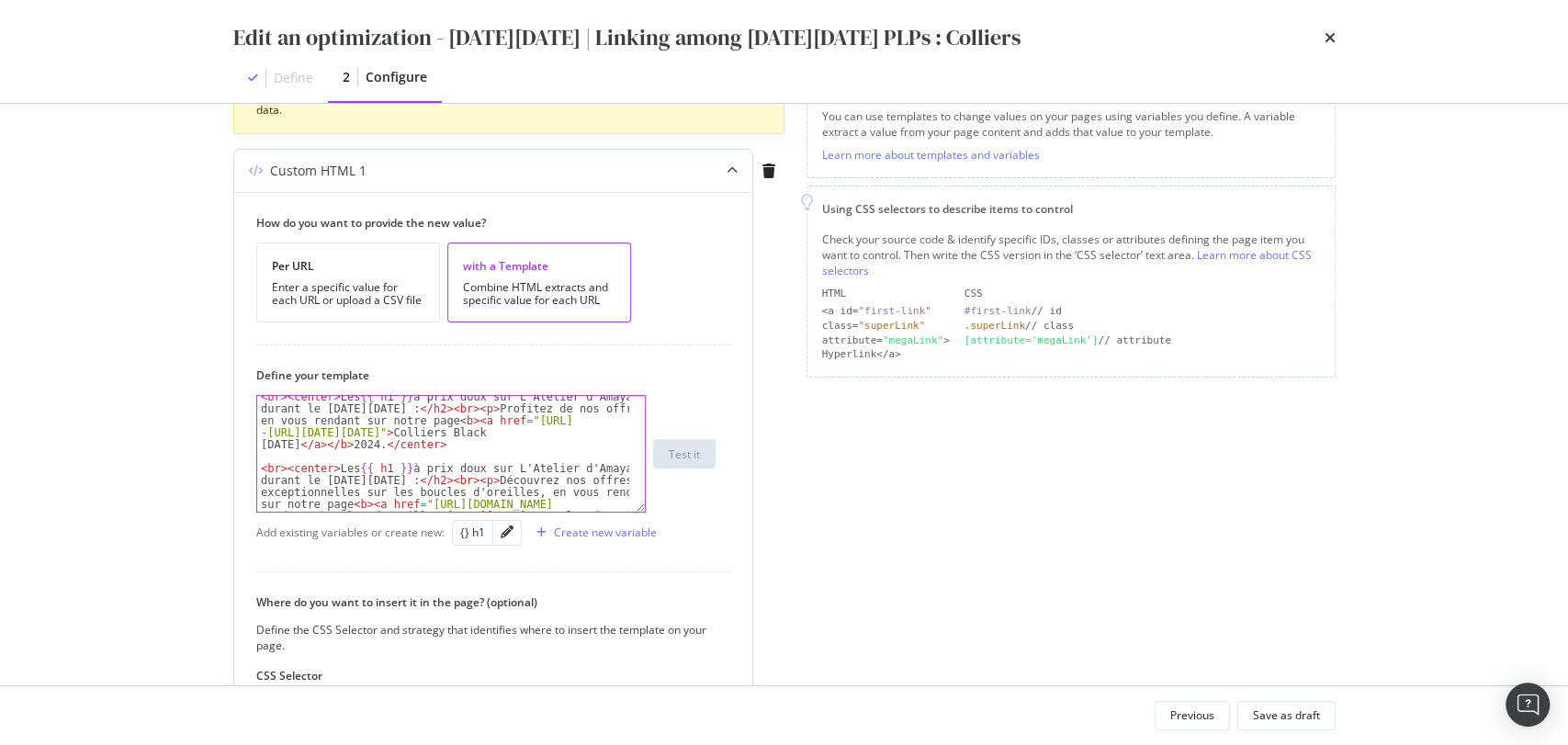
scroll to position [5, 0]
drag, startPoint x: 480, startPoint y: 480, endPoint x: 520, endPoint y: 493, distance: 42.1
click at [520, 493] on div "< br > < center > Les {{ h1 }} à prix doux sur L'Atelier d'Amaya durant le [DAT…" at bounding box center [444, 515] width 373 height 247
click at [461, 423] on div "< br > < center > Les {{ h1 }} à prix doux sur L'Atelier d'Amaya durant le [DAT…" at bounding box center [444, 515] width 373 height 247
drag, startPoint x: 481, startPoint y: 409, endPoint x: 262, endPoint y: 424, distance: 219.5
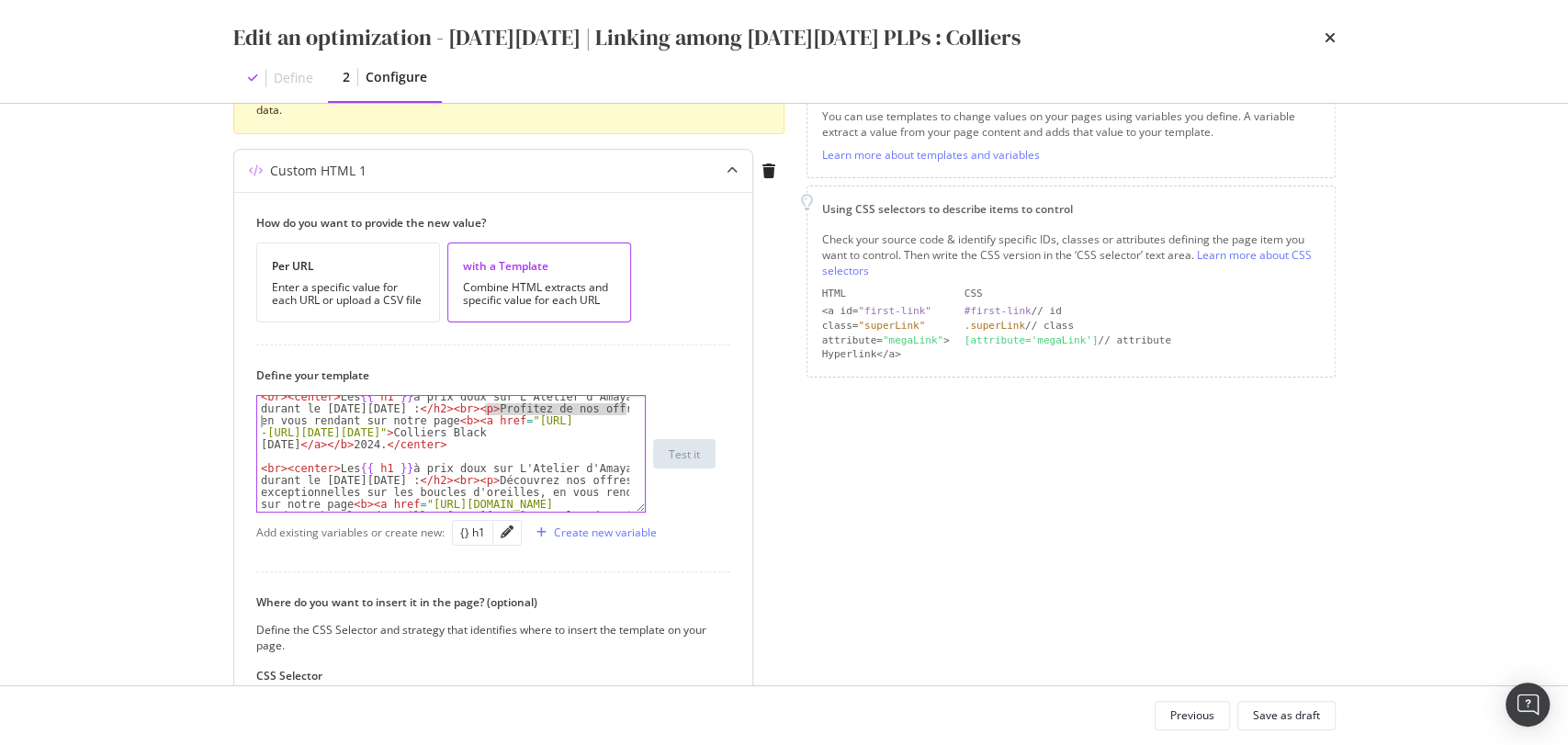
click at [262, 424] on div "< br > < center > Les {{ h1 }} à prix doux sur L'Atelier d'Amaya durant le [DAT…" at bounding box center [444, 515] width 373 height 247
paste textarea "Découvrez nos offres exceptionnelles sur les boucles d'oreilles,"
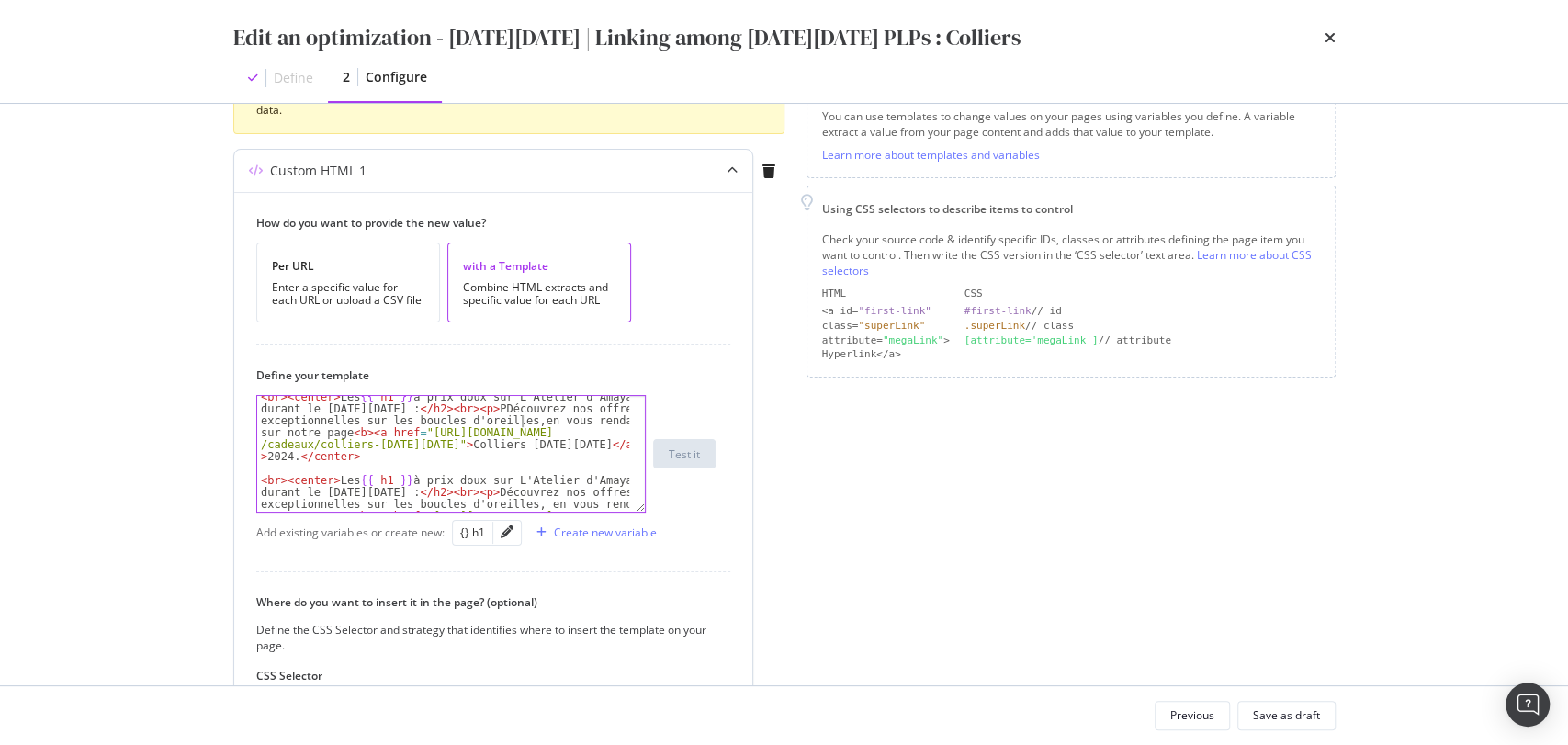
click at [482, 407] on div "< br > < center > Les {{ h1 }} à prix doux sur L'Atelier d'Amaya durant le [DAT…" at bounding box center [444, 521] width 373 height 259
click at [432, 421] on div "< br > < center > Les {{ h1 }} à prix doux sur L'Atelier d'Amaya durant le [DAT…" at bounding box center [444, 521] width 373 height 259
click at [612, 443] on div "< br > < center > Les {{ h1 }} à prix doux sur L'Atelier d'Amaya durant le [DAT…" at bounding box center [444, 521] width 373 height 259
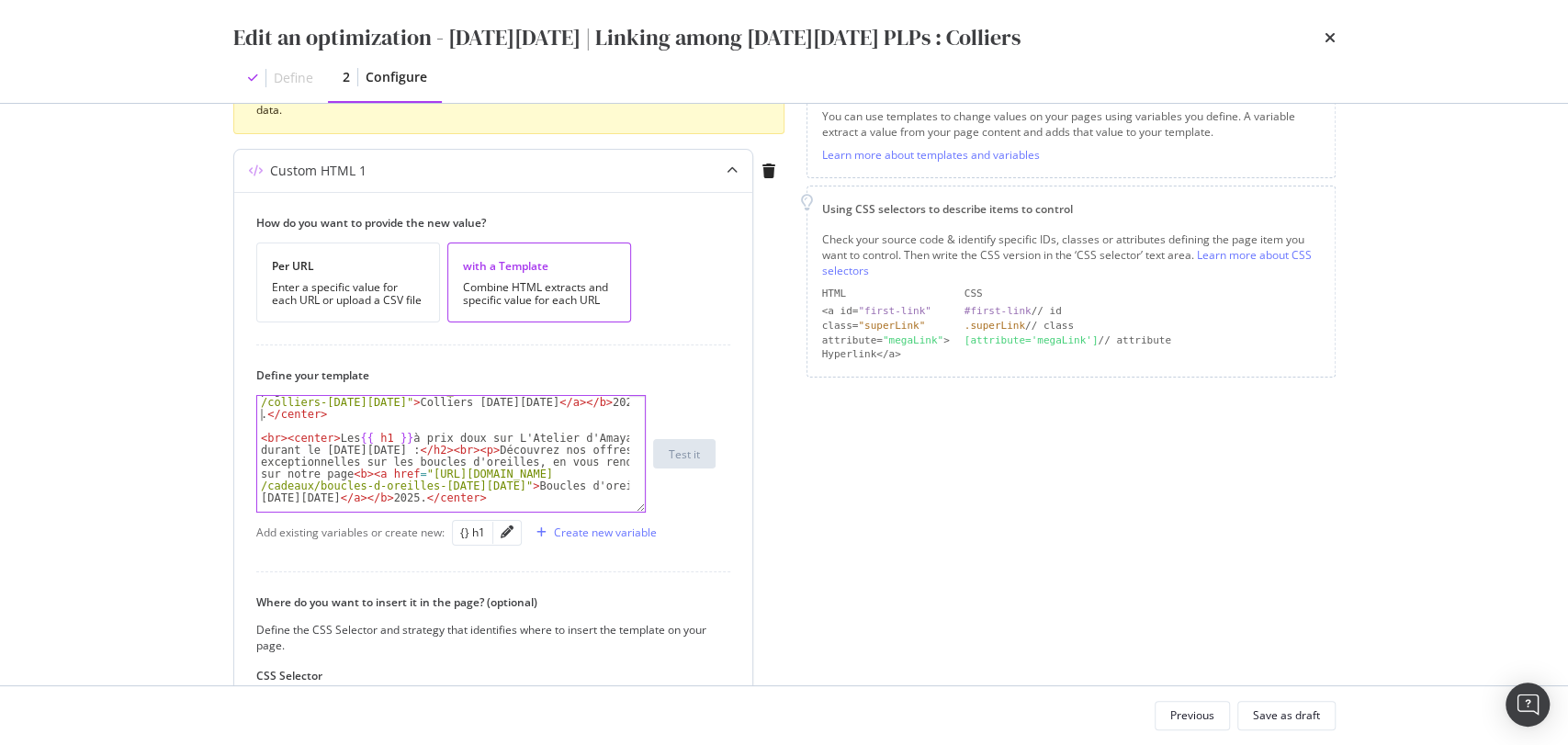
scroll to position [52, 0]
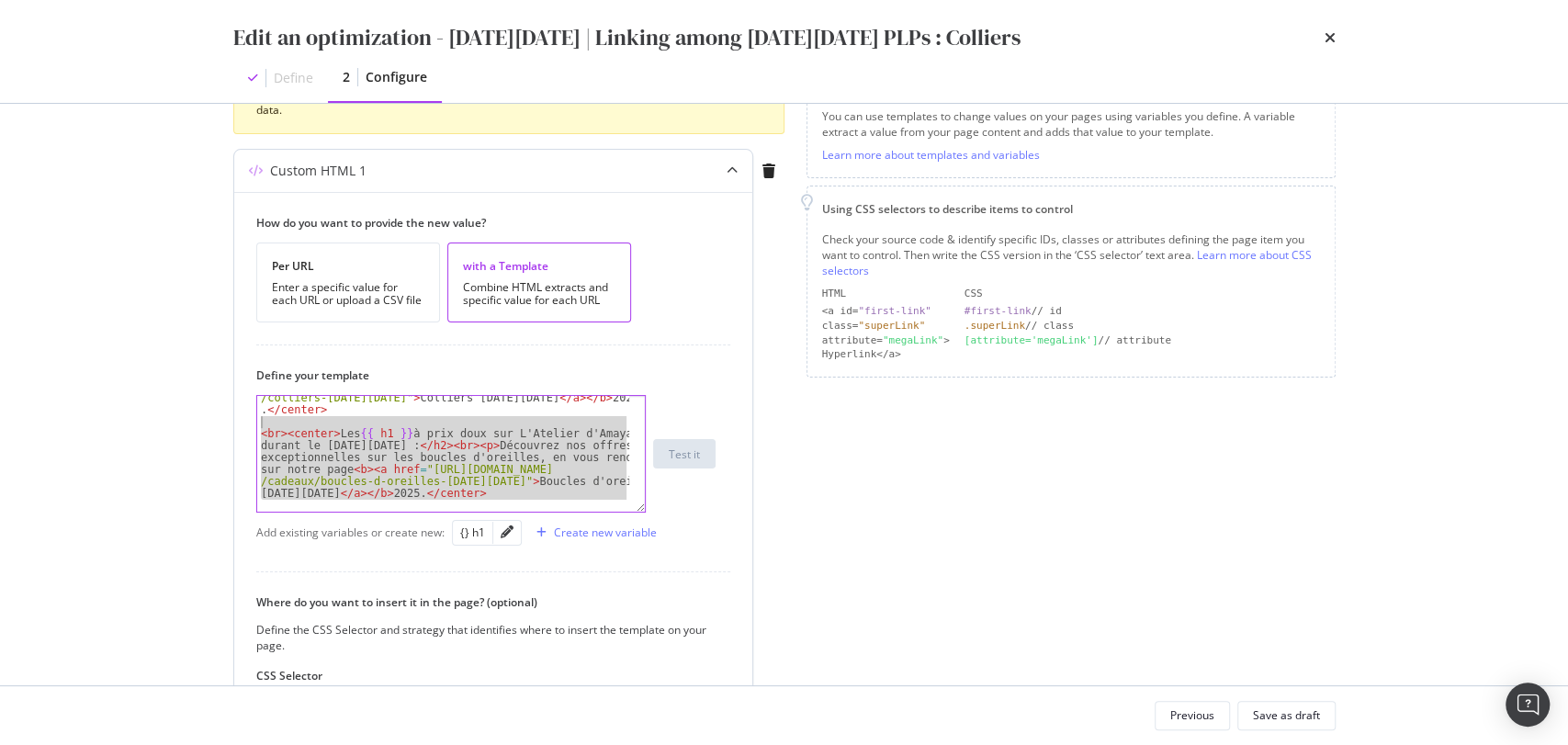
drag, startPoint x: 480, startPoint y: 502, endPoint x: 241, endPoint y: 425, distance: 251.1
click at [241, 425] on div "How do you want to provide the new value? Per URL Enter a specific value for ea…" at bounding box center [493, 531] width 518 height 678
type textarea "<br><center>Les {{ h1 }} à prix doux sur L'Atelier d'Amaya durant le [DATE][DAT…"
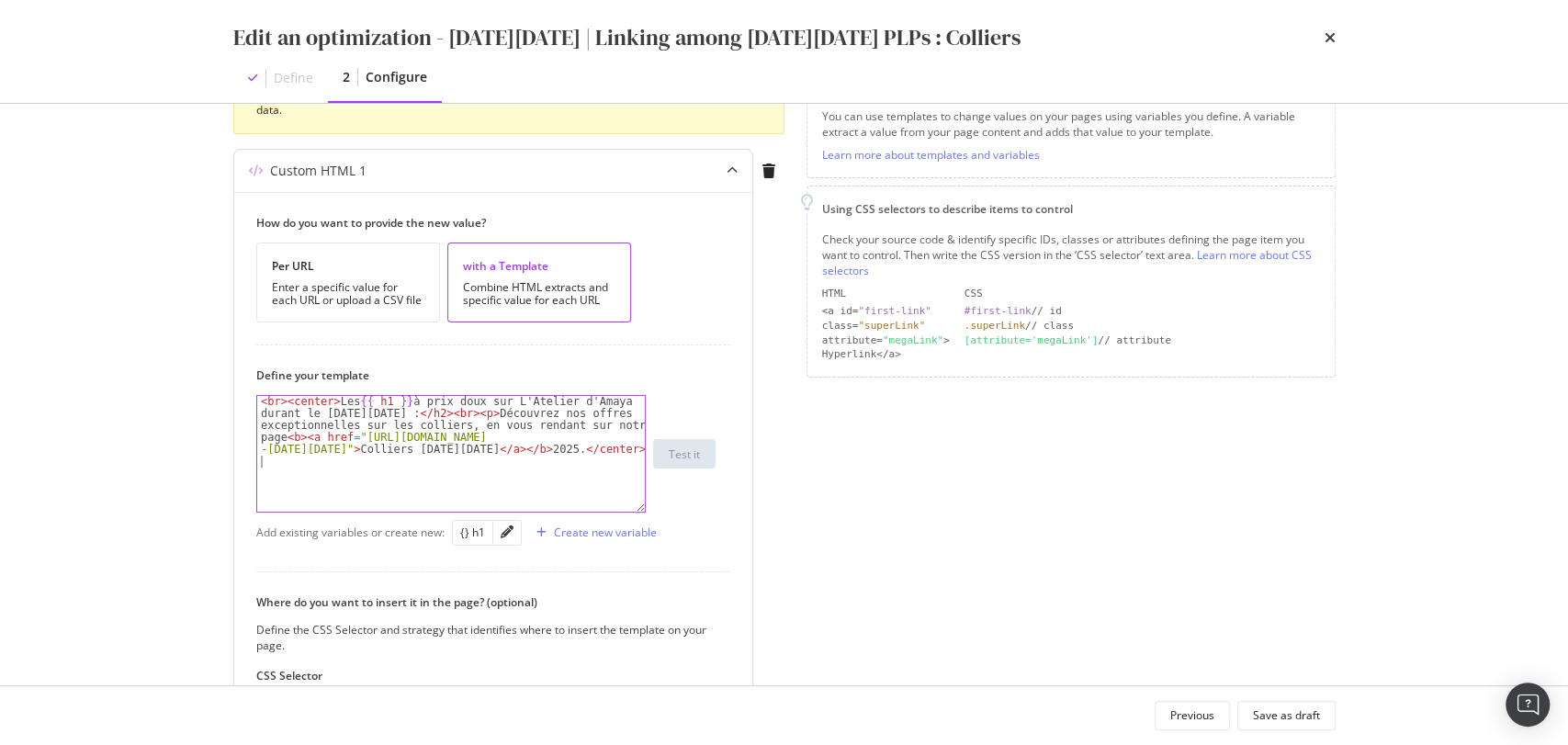
type textarea "<br><center>Les {{ h1 }} à prix doux sur L'Atelier d'Amaya durant le [DATE][DAT…"
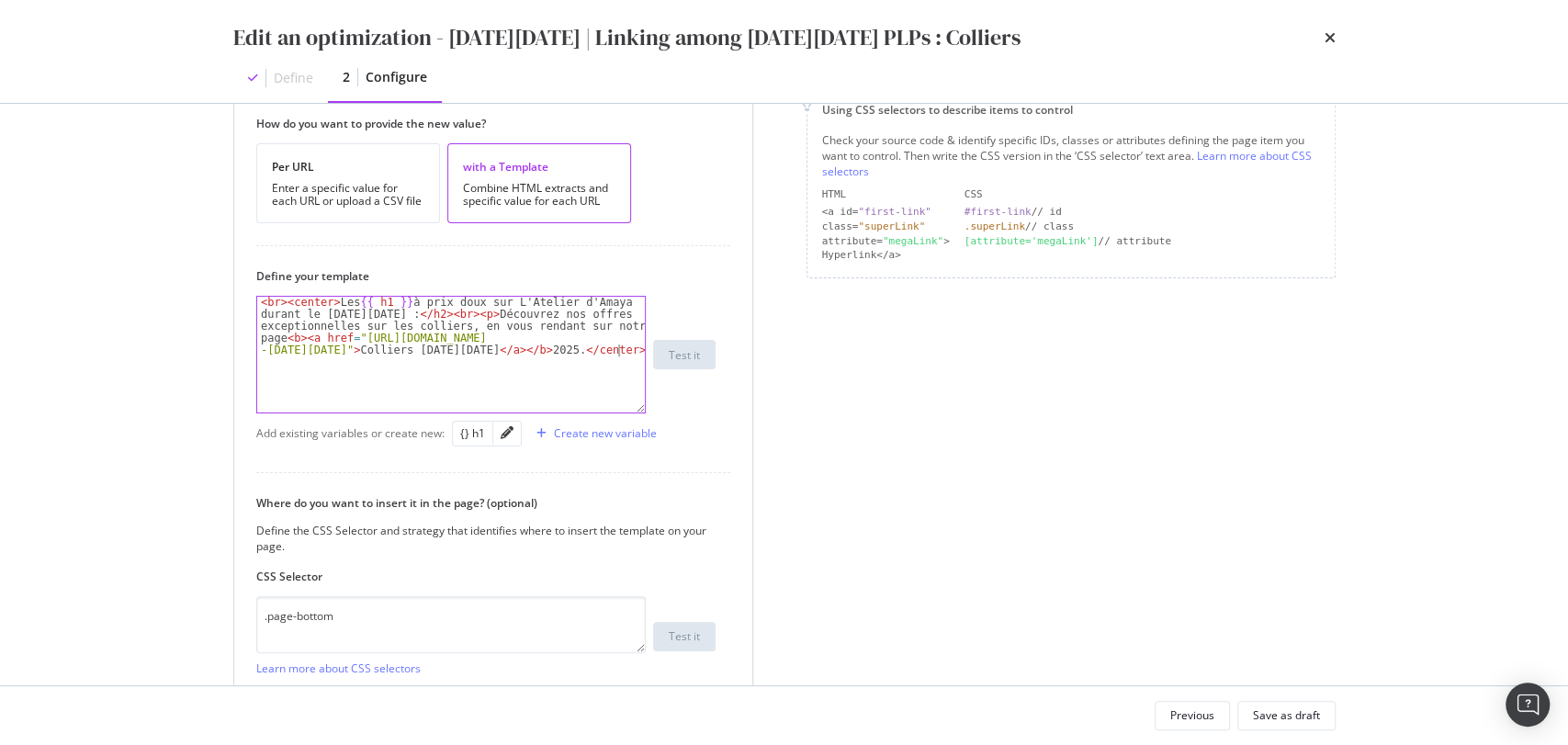
scroll to position [544, 0]
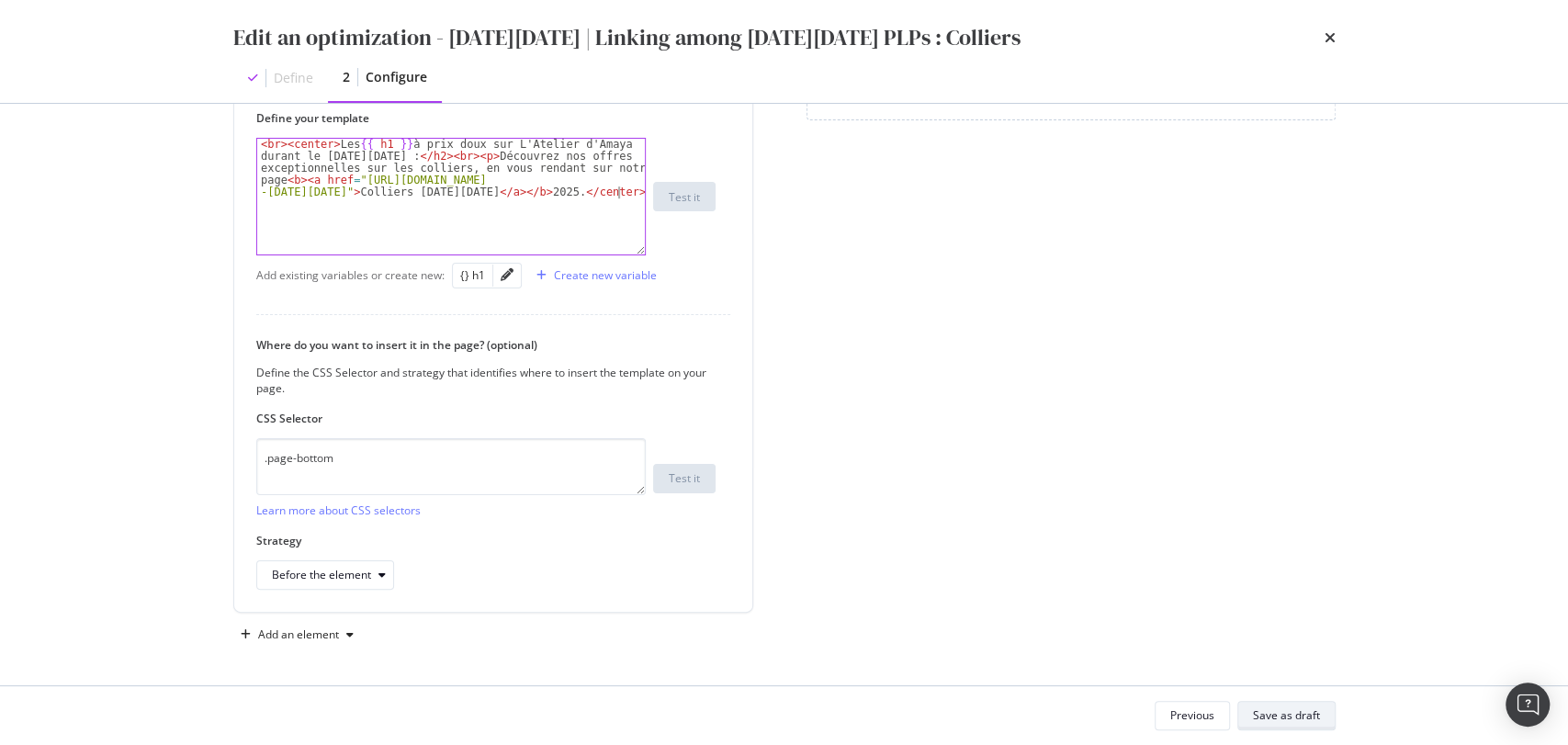
type textarea "<br><center>Les {{ h1 }} à prix doux sur L'Atelier d'Amaya durant le [DATE][DAT…"
click at [1295, 713] on div "Save as draft" at bounding box center [1286, 715] width 67 height 16
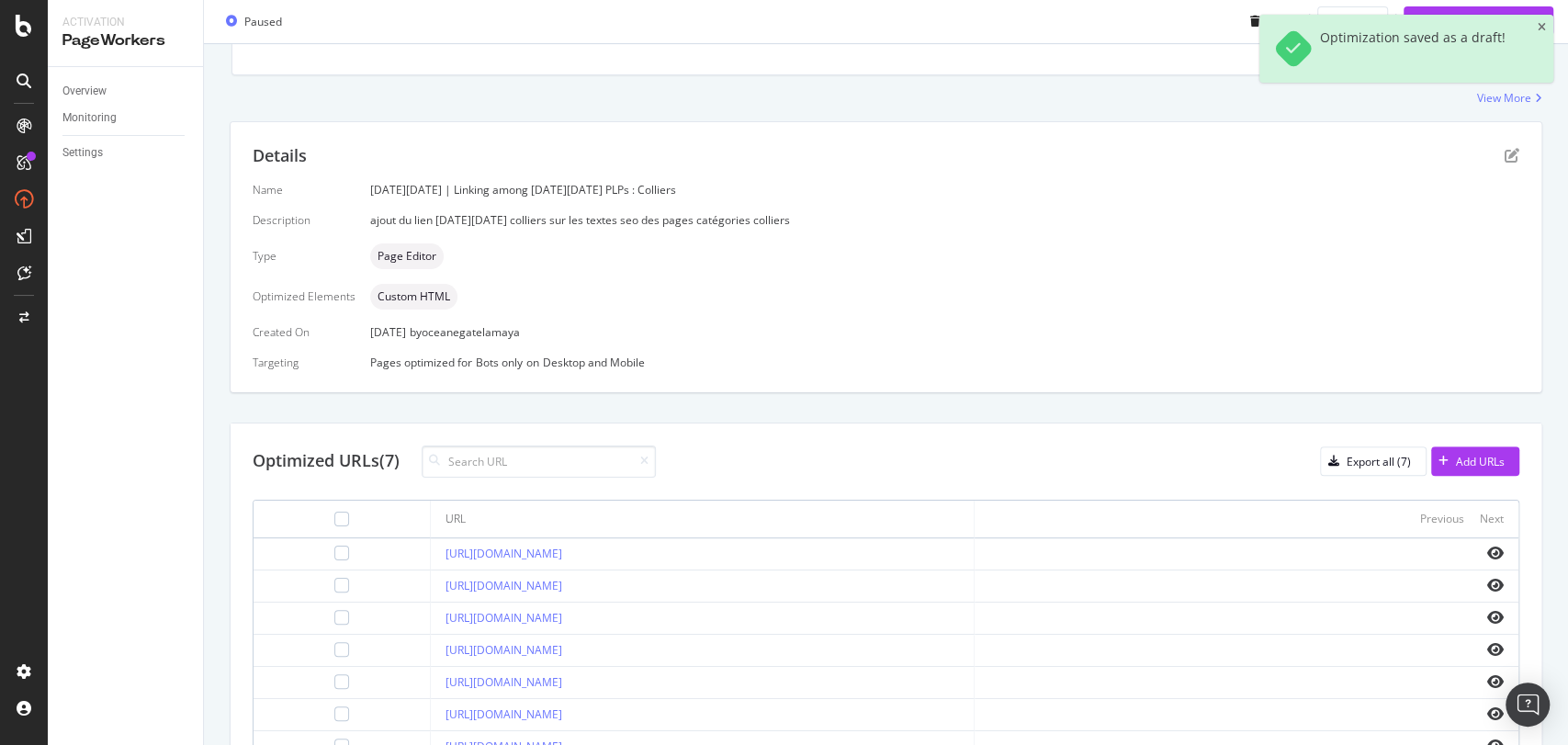
scroll to position [401, 0]
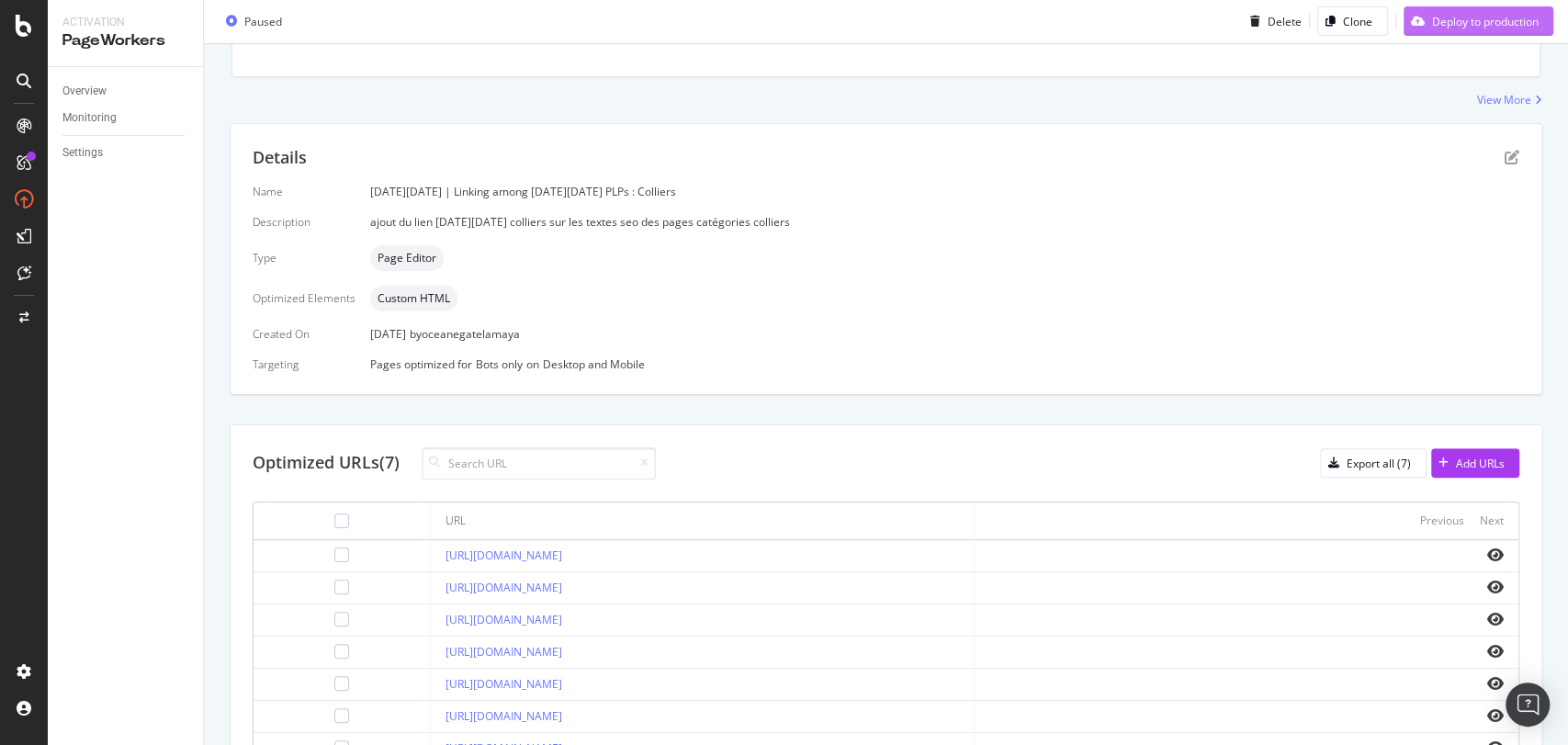
click at [1464, 18] on div "Deploy to production" at bounding box center [1485, 21] width 106 height 16
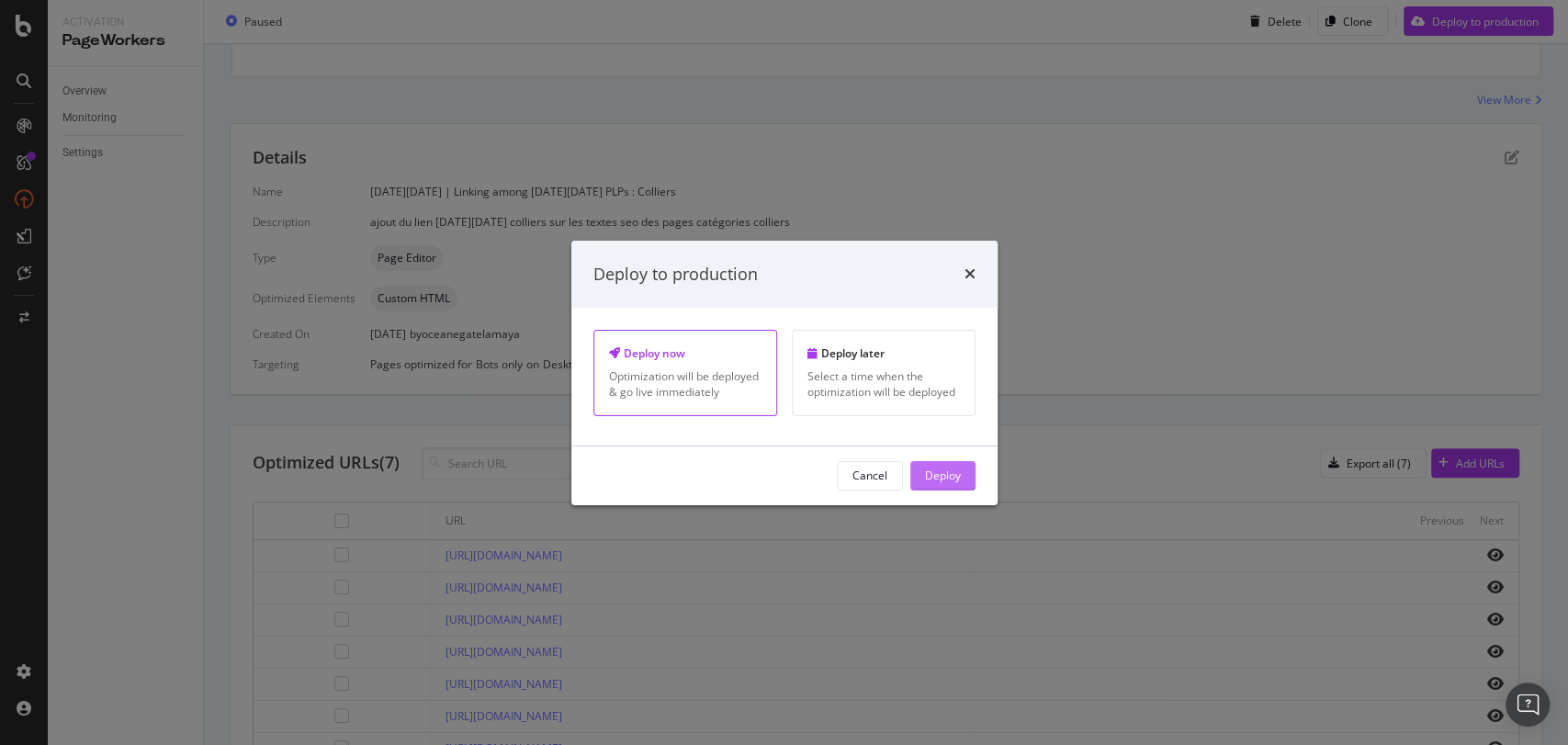
click at [939, 472] on div "Deploy" at bounding box center [942, 475] width 36 height 16
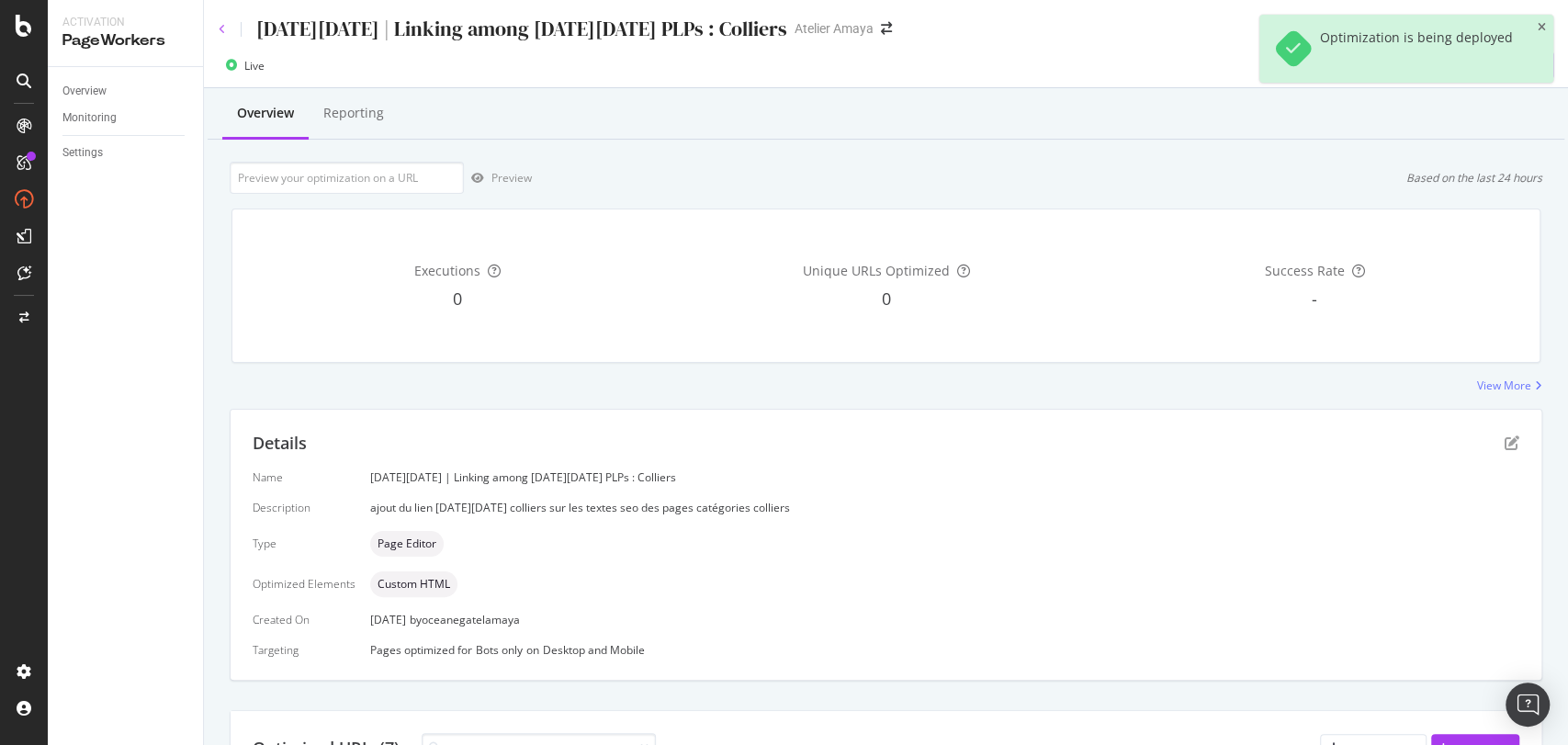
scroll to position [19, 0]
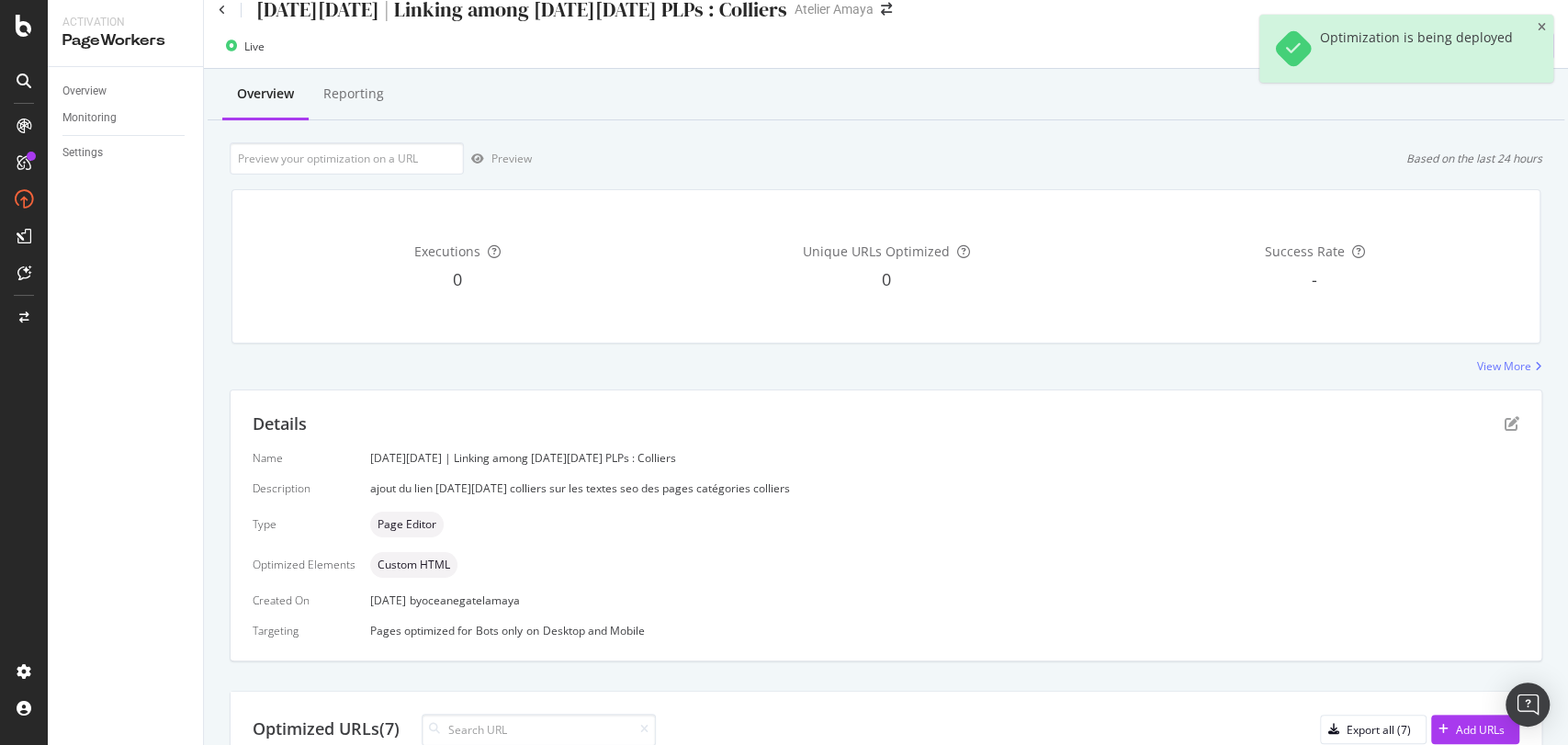
click at [221, 27] on div "Live Delete Clone Pause" at bounding box center [886, 46] width 1364 height 45
click at [221, 10] on icon at bounding box center [223, 10] width 7 height 11
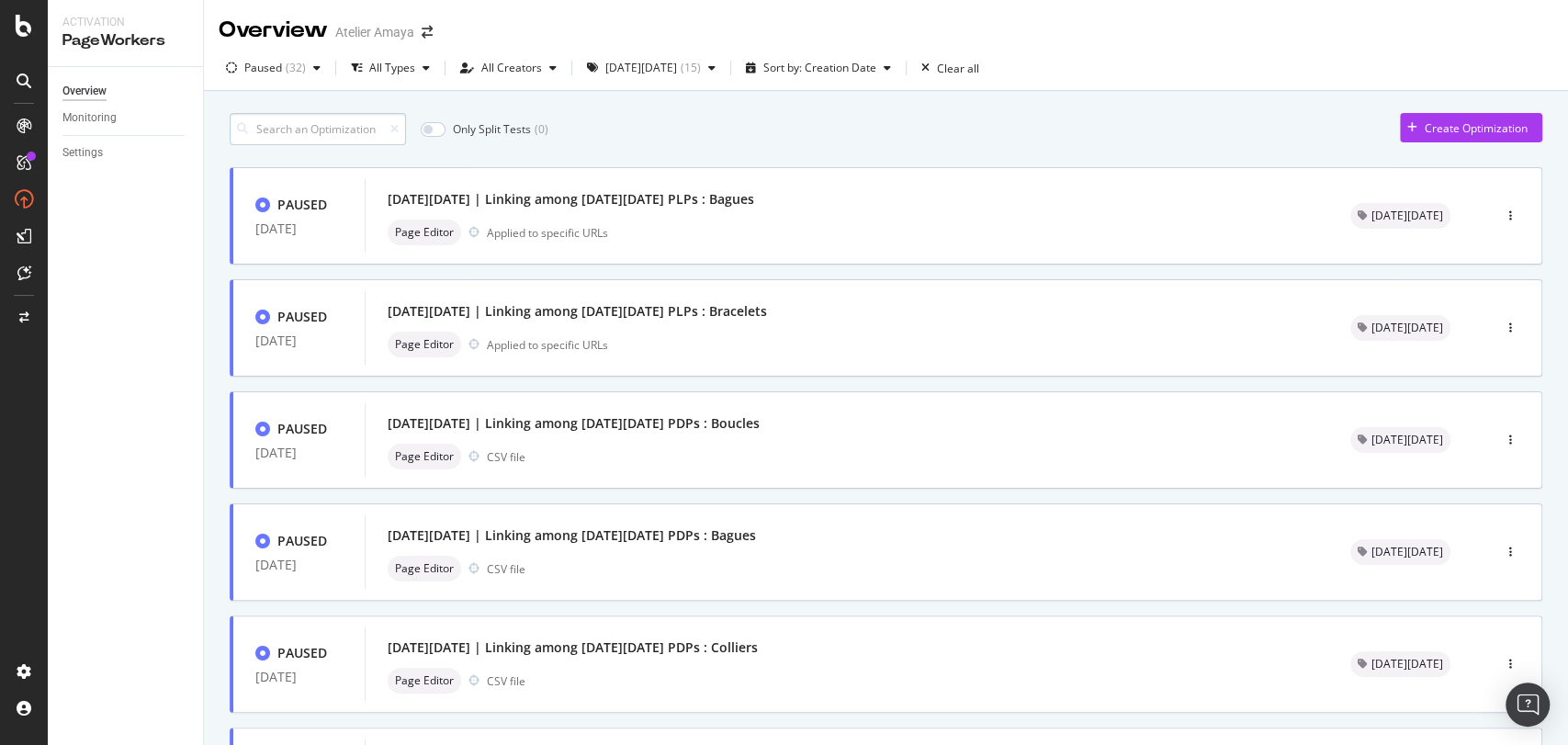
click at [308, 133] on input at bounding box center [318, 128] width 176 height 32
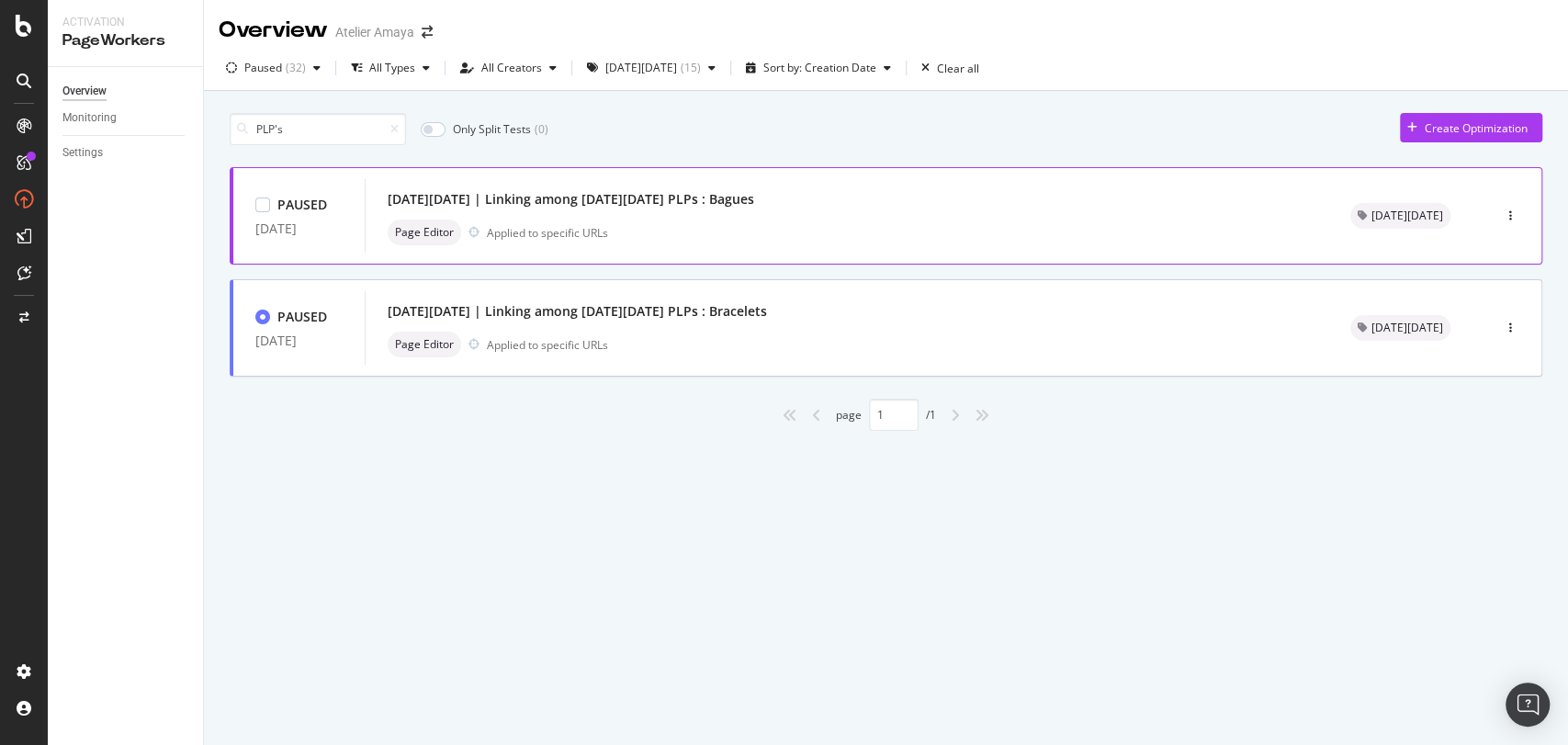
click at [542, 208] on div "[DATE][DATE] | Linking among [DATE][DATE] PLPs : Bagues" at bounding box center [571, 200] width 367 height 18
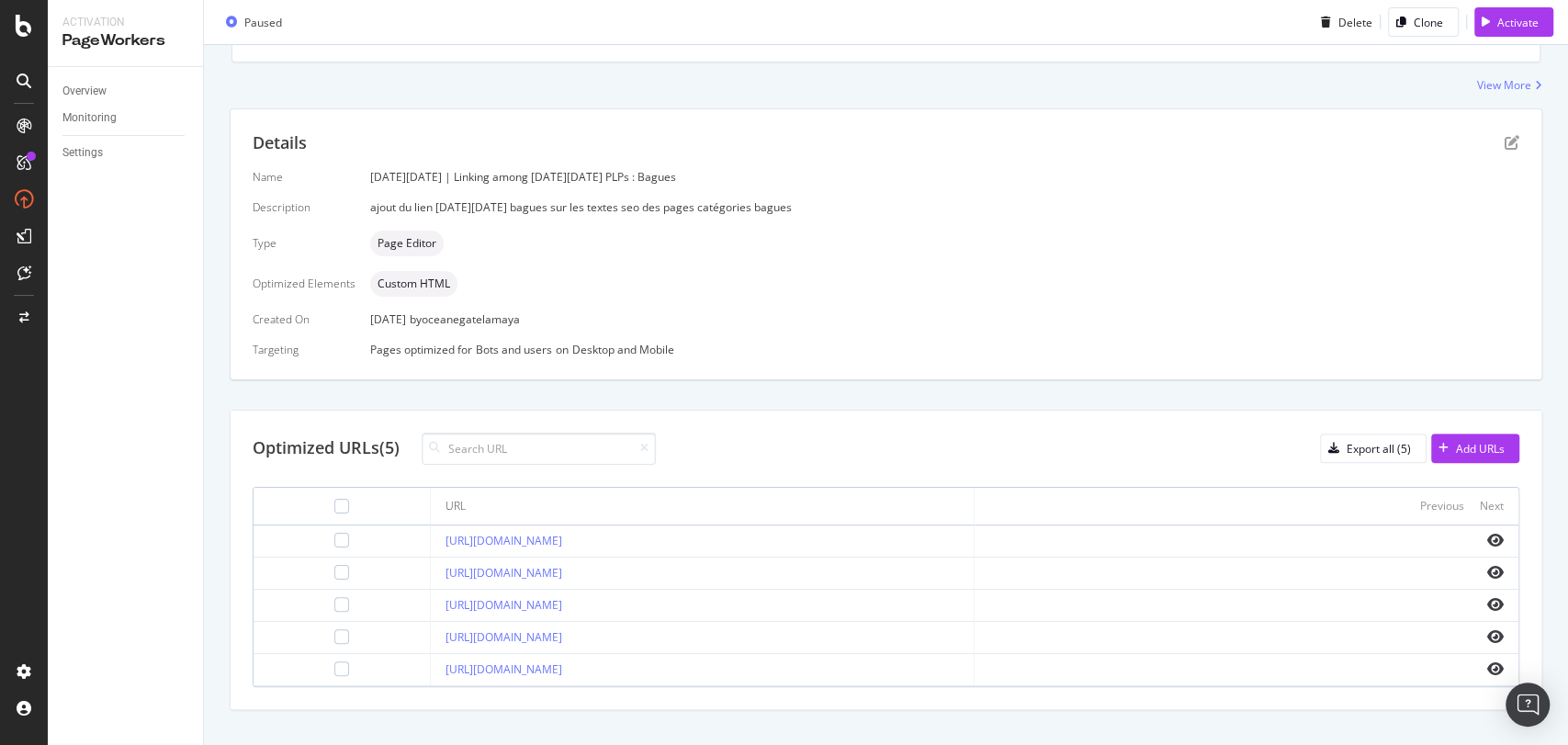
scroll to position [301, 0]
click at [1504, 136] on icon "pen-to-square" at bounding box center [1512, 141] width 15 height 15
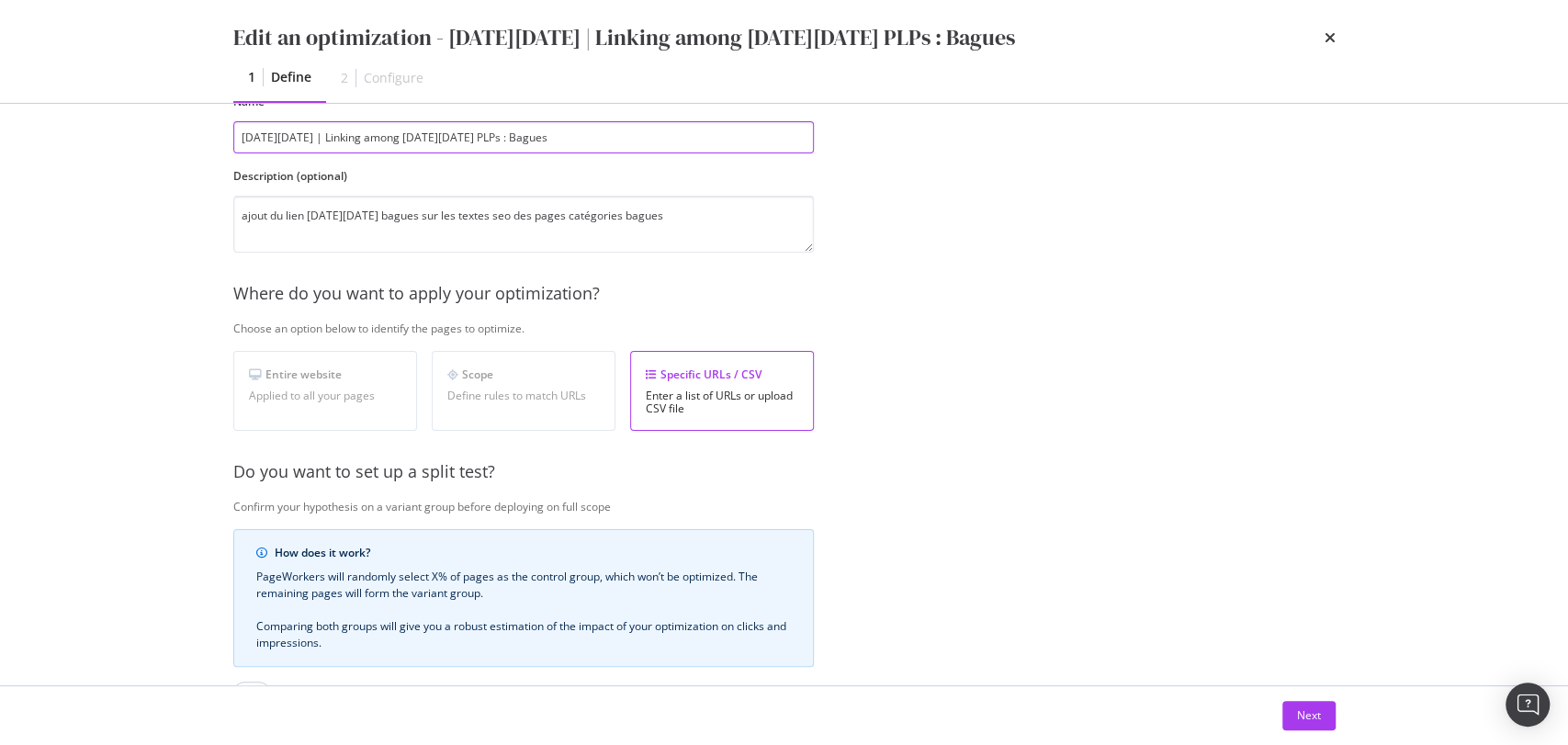
scroll to position [0, 0]
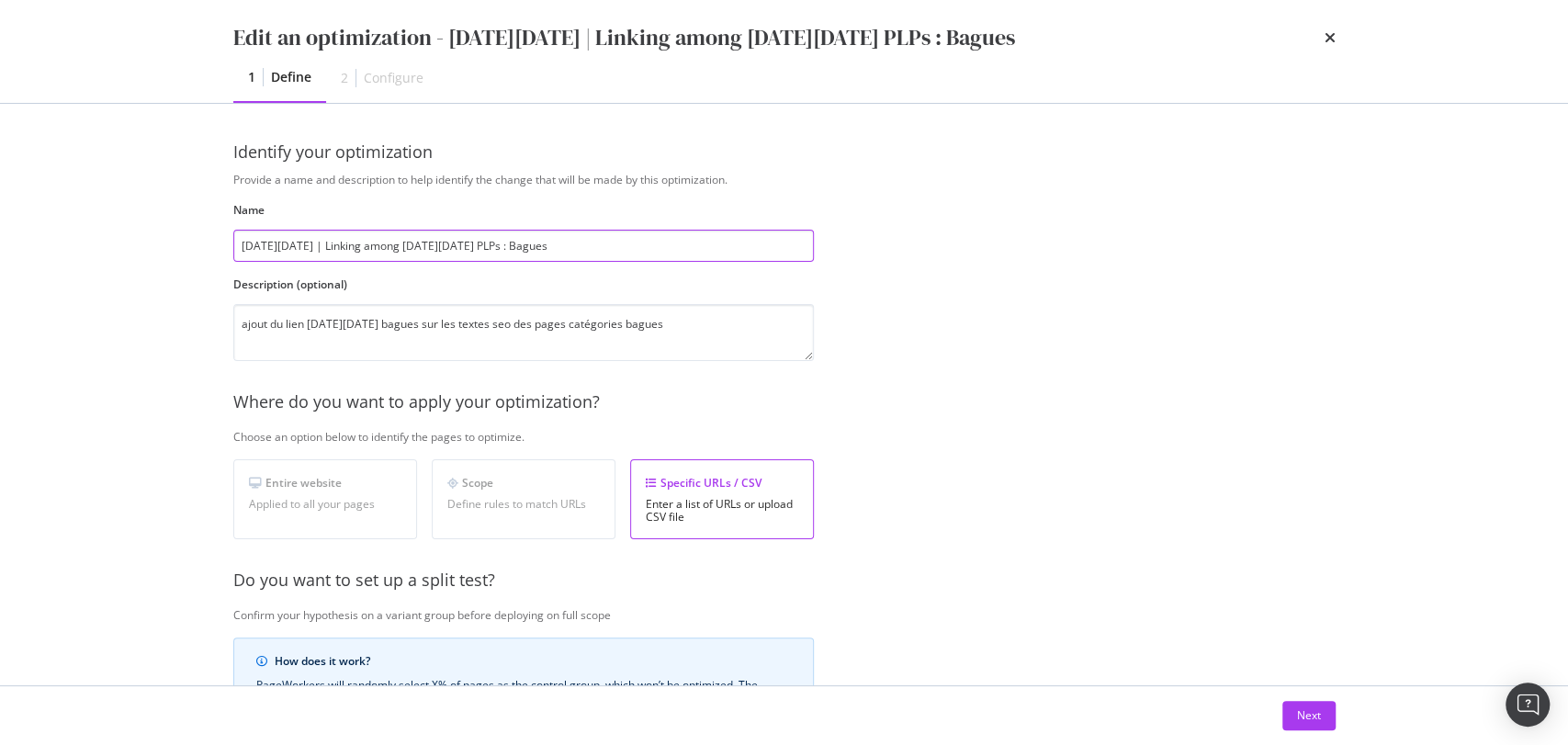
type input "[DATE][DATE] | Linking among [DATE][DATE] PLPs : Bagues"
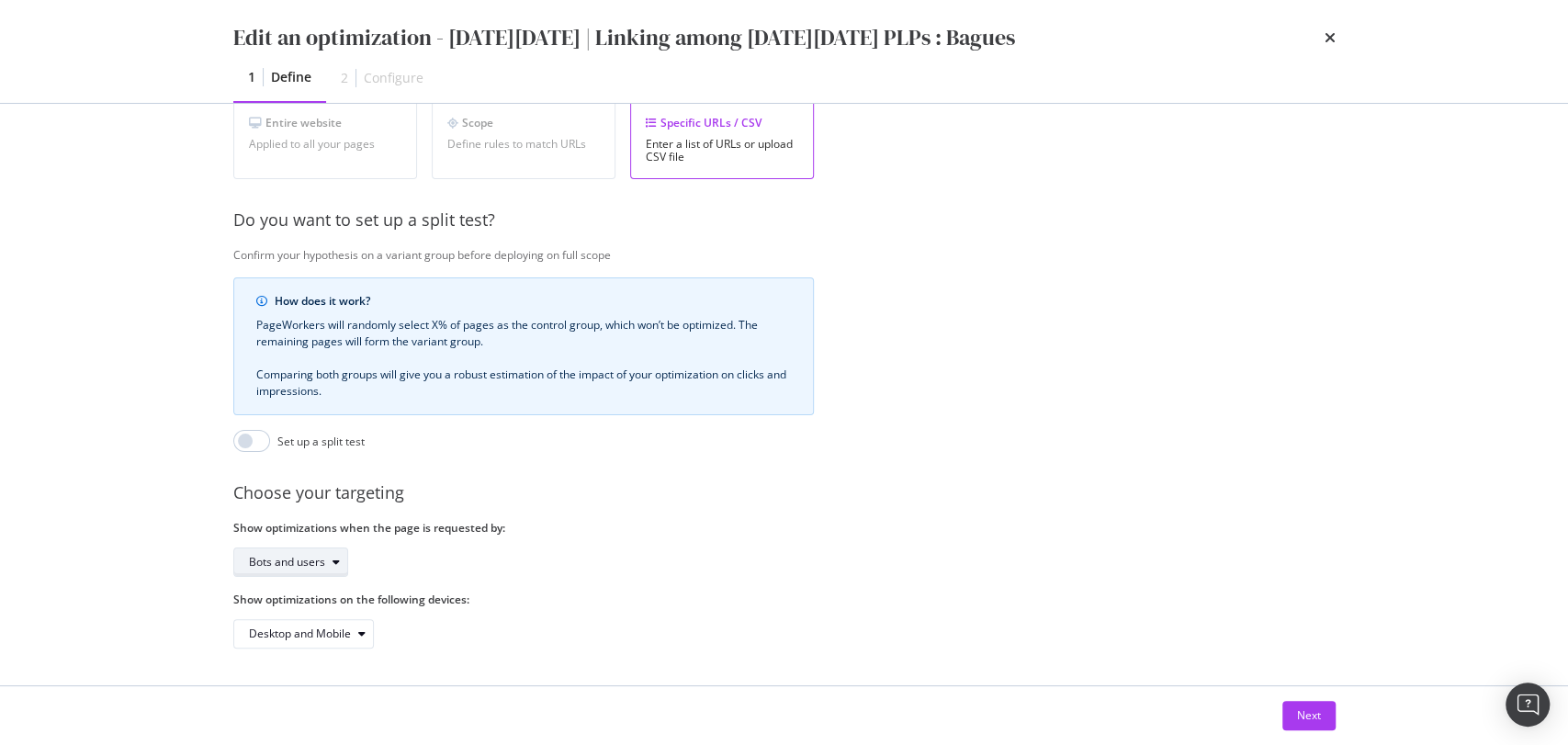
click at [285, 556] on div "Bots and users" at bounding box center [286, 562] width 77 height 11
click at [294, 598] on div "Bots only" at bounding box center [295, 607] width 109 height 23
click at [1294, 714] on button "Next" at bounding box center [1309, 716] width 54 height 30
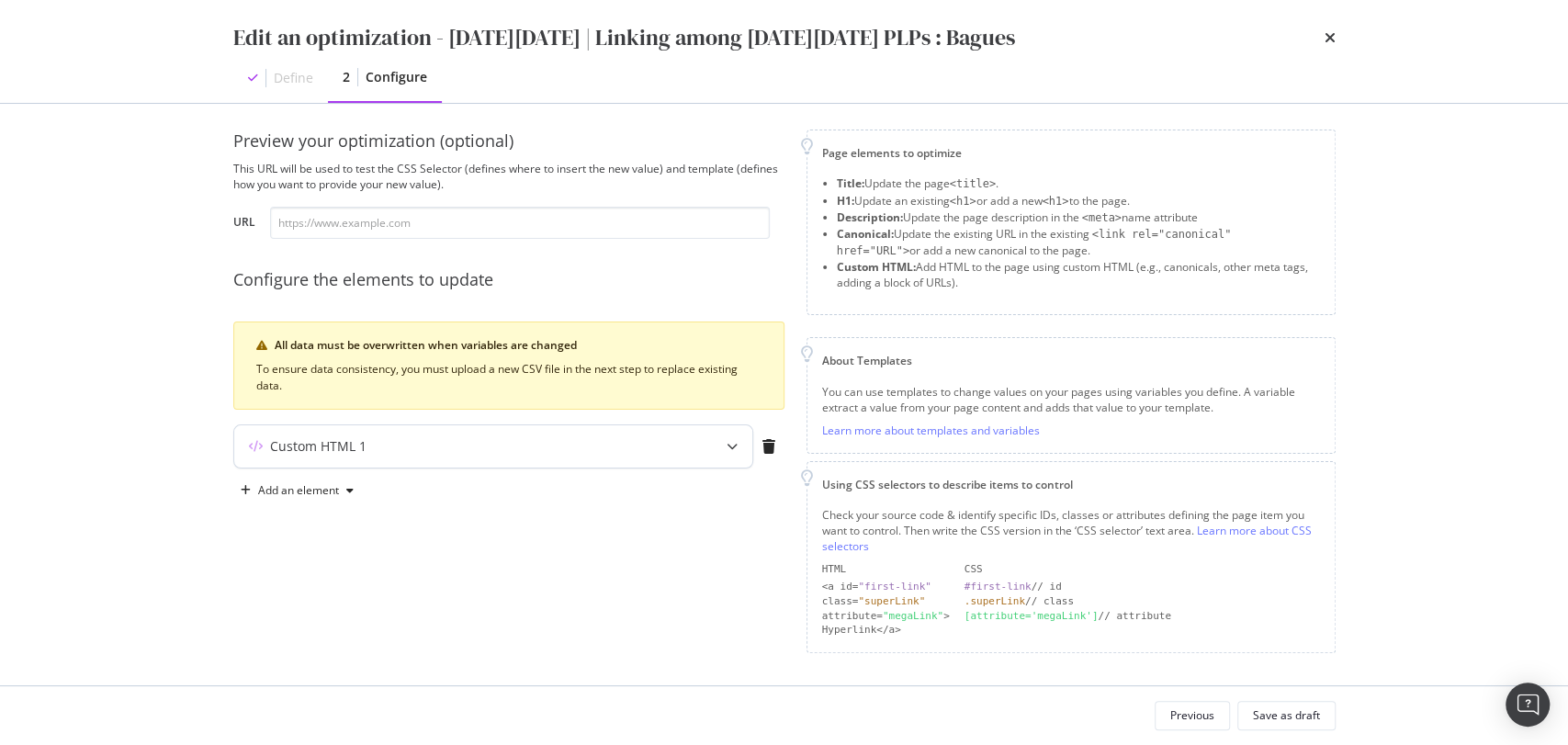
click at [551, 443] on div "Custom HTML 1" at bounding box center [457, 446] width 445 height 18
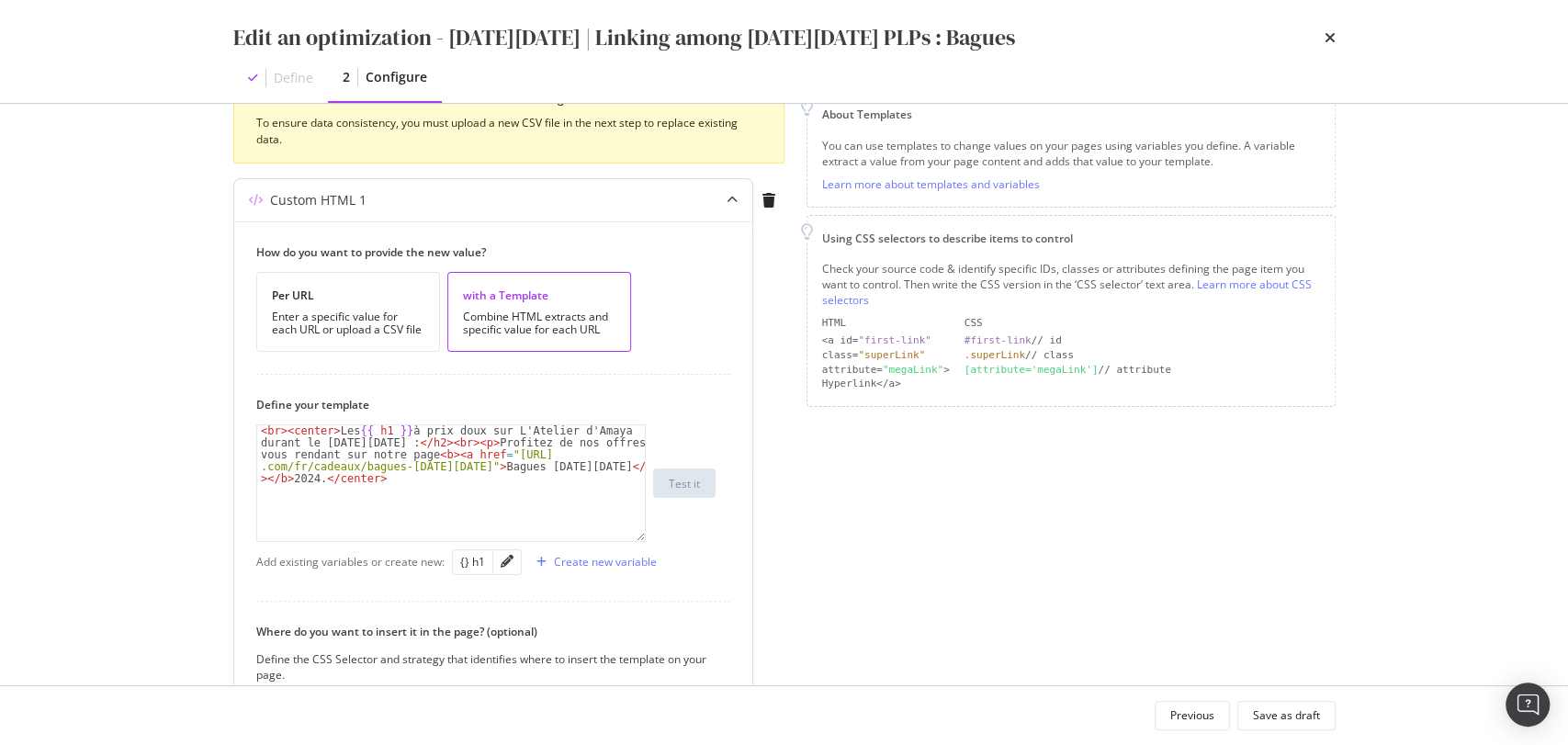
scroll to position [280, 0]
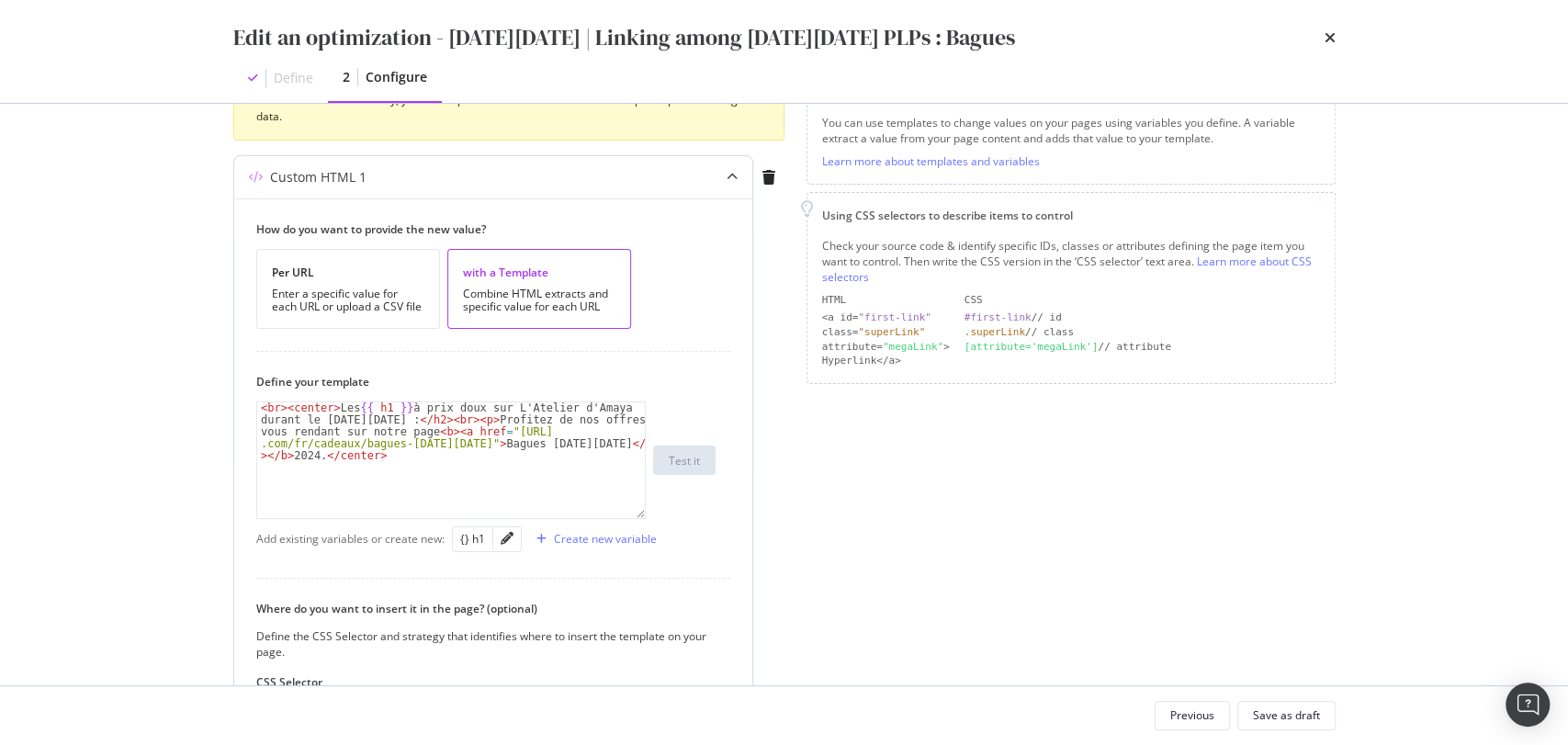
click at [452, 450] on div "< br > < center > Les {{ h1 }} à prix doux sur L'Atelier d'Amaya durant le [DAT…" at bounding box center [451, 519] width 389 height 236
click at [436, 467] on div "< br > < center > Les {{ h1 }} à prix doux sur L'Atelier d'Amaya durant le [DAT…" at bounding box center [451, 519] width 389 height 236
drag, startPoint x: 479, startPoint y: 413, endPoint x: 424, endPoint y: 431, distance: 57.9
click at [424, 431] on div "< br > < center > Les {{ h1 }} à prix doux sur L'Atelier d'Amaya durant le [DAT…" at bounding box center [451, 519] width 389 height 236
click at [424, 432] on div "< br > < center > Les {{ h1 }} à prix doux sur L'Atelier d'Amaya durant le [DAT…" at bounding box center [451, 459] width 388 height 116
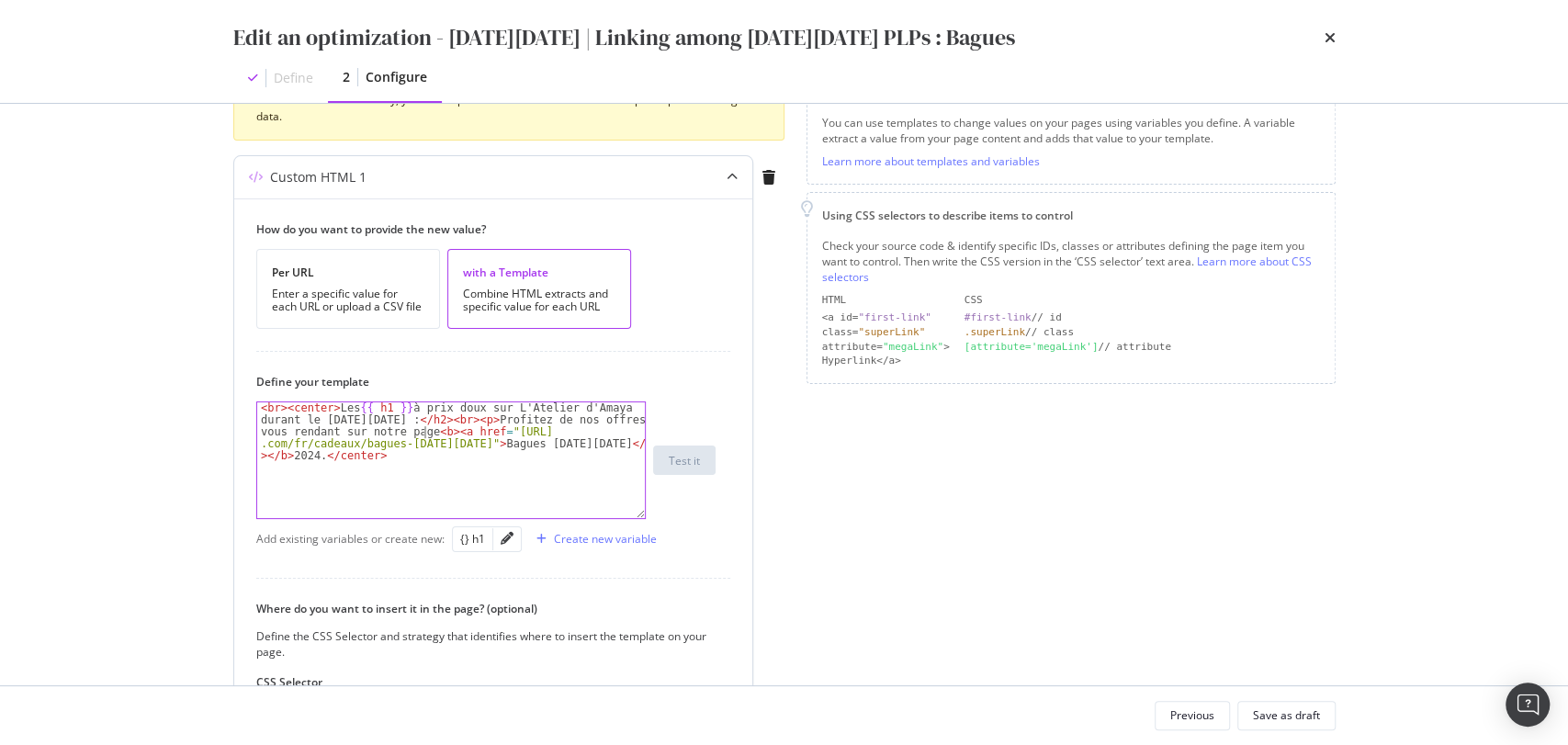
paste textarea "Découvrez nos offres exceptionnelles sur les boucles d'oreilles, en vous rendan…"
click at [430, 428] on div "< br > < center > Les {{ h1 }} à prix doux sur L'Atelier d'Amaya durant le [DAT…" at bounding box center [451, 519] width 389 height 236
drag, startPoint x: 478, startPoint y: 416, endPoint x: 420, endPoint y: 428, distance: 59.2
click at [420, 428] on div "< br > < center > Les {{ h1 }} à prix doux sur L'Atelier d'Amaya durant le [DAT…" at bounding box center [451, 519] width 389 height 236
paste textarea "Découvrez nos offres exceptionnelles sur les boucles d'oreilles,"
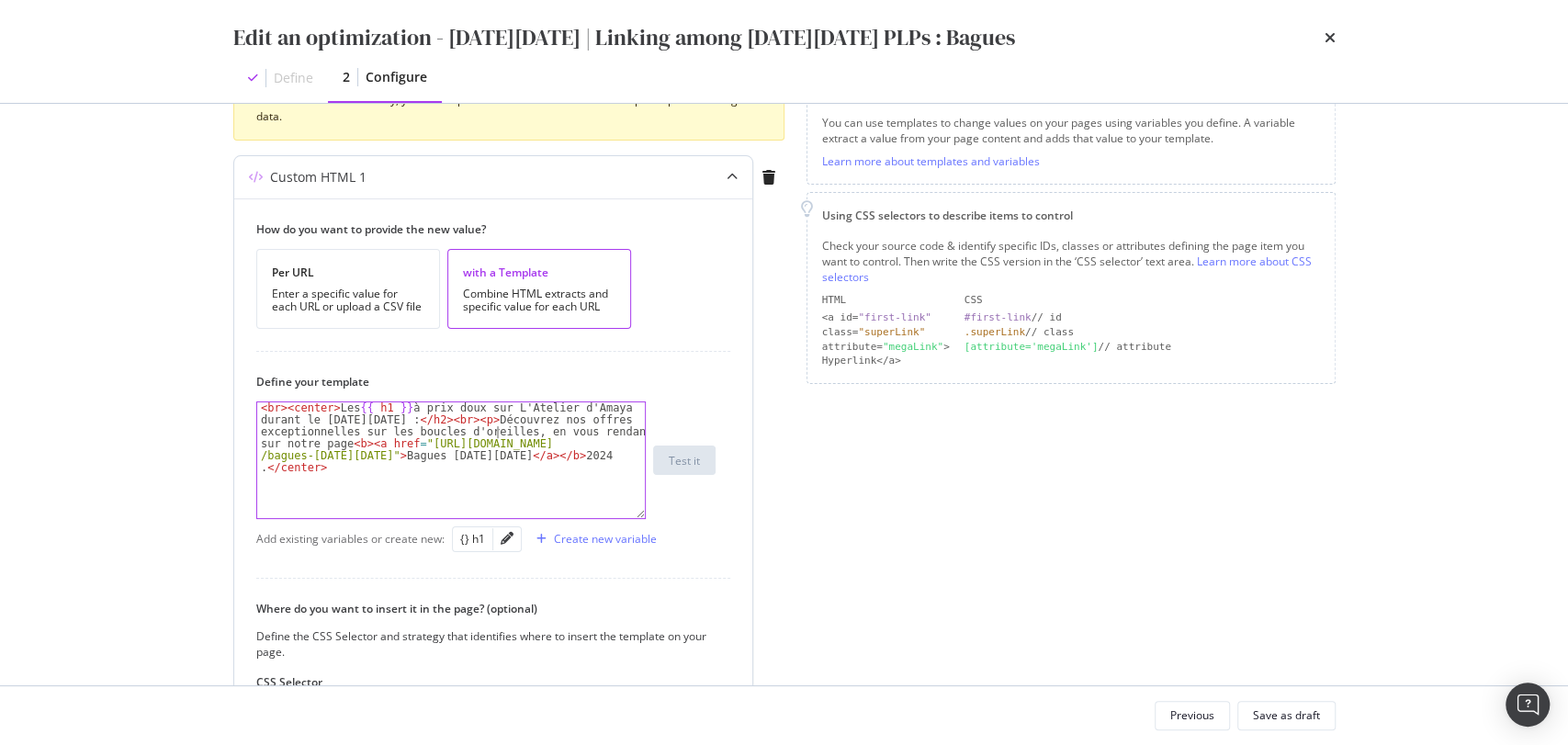
click at [497, 428] on div "< br > < center > Les {{ h1 }} à prix doux sur L'Atelier d'Amaya durant le [DAT…" at bounding box center [451, 531] width 389 height 259
click at [507, 453] on div "< br > < center > Les {{ h1 }} à prix doux sur L'Atelier d'Amaya durant le [DAT…" at bounding box center [451, 519] width 389 height 236
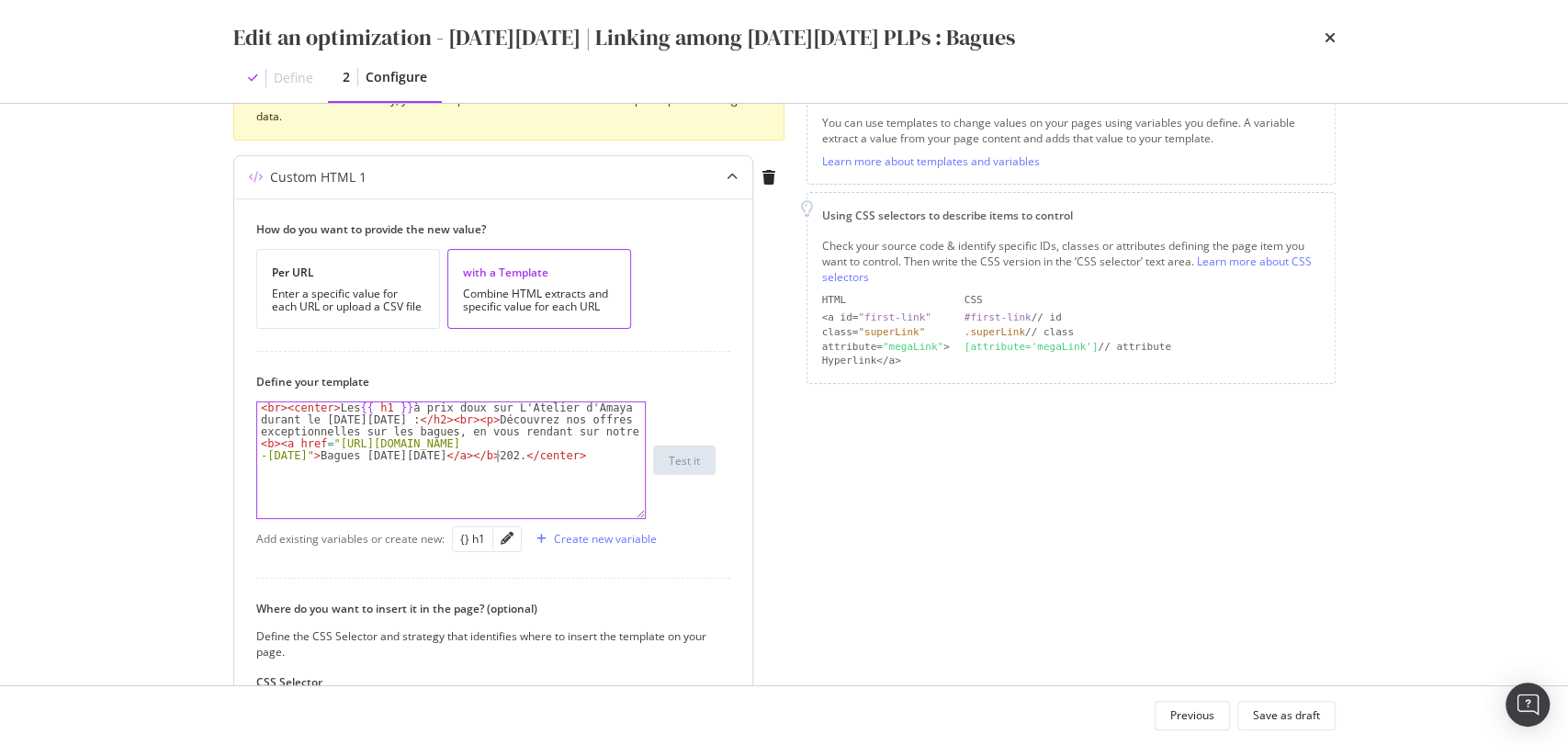
click at [498, 455] on div "< br > < center > Les {{ h1 }} à prix doux sur L'Atelier d'Amaya durant le [DAT…" at bounding box center [451, 519] width 389 height 236
click at [439, 433] on div "< br > < center > Les {{ h1 }} à prix doux sur L'Atelier d'Amaya durant le [DAT…" at bounding box center [451, 519] width 389 height 236
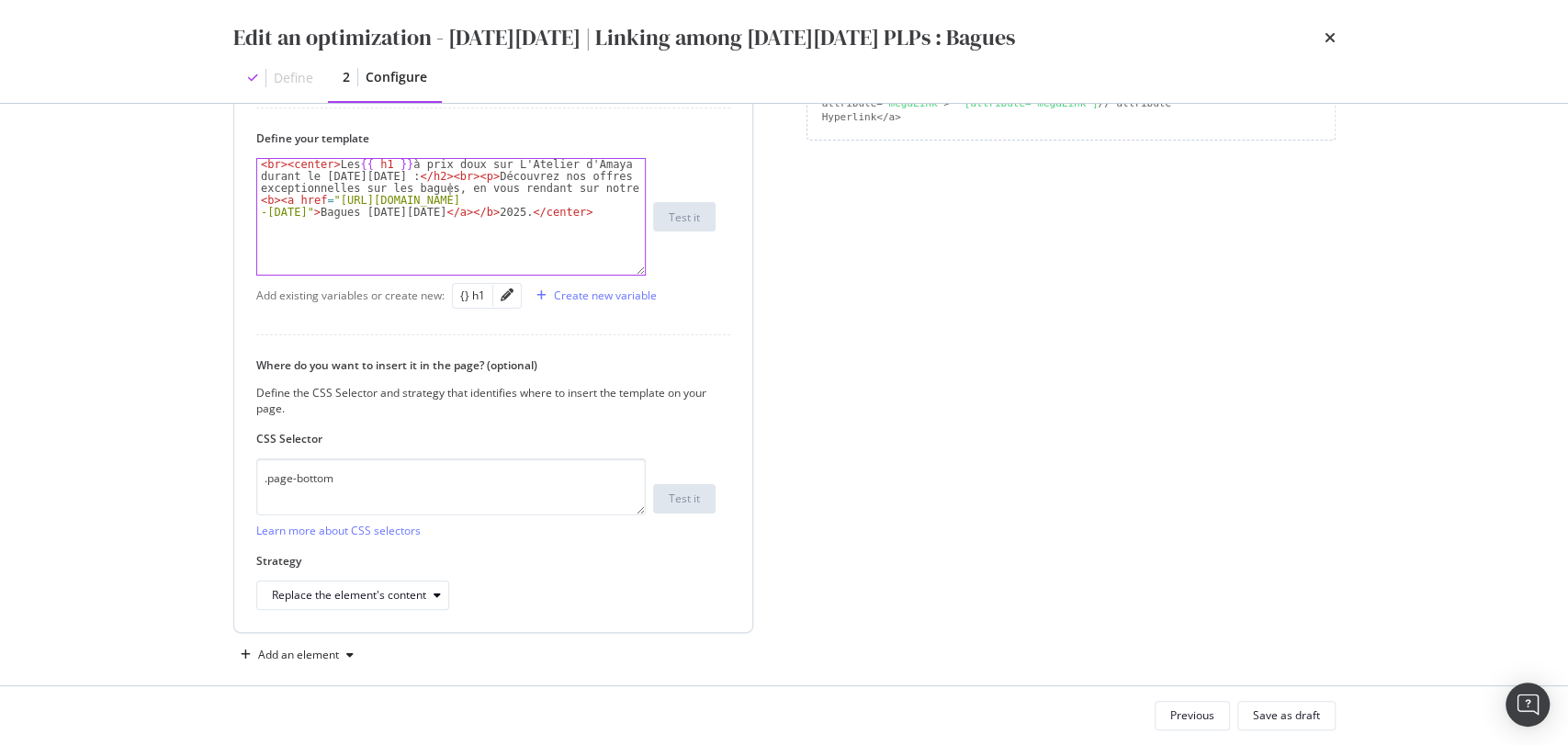
scroll to position [525, 0]
type textarea "<br><center>Les {{ h1 }} à prix doux sur L'Atelier d'Amaya durant le [DATE][DAT…"
click at [1266, 702] on button "Save as draft" at bounding box center [1286, 716] width 98 height 30
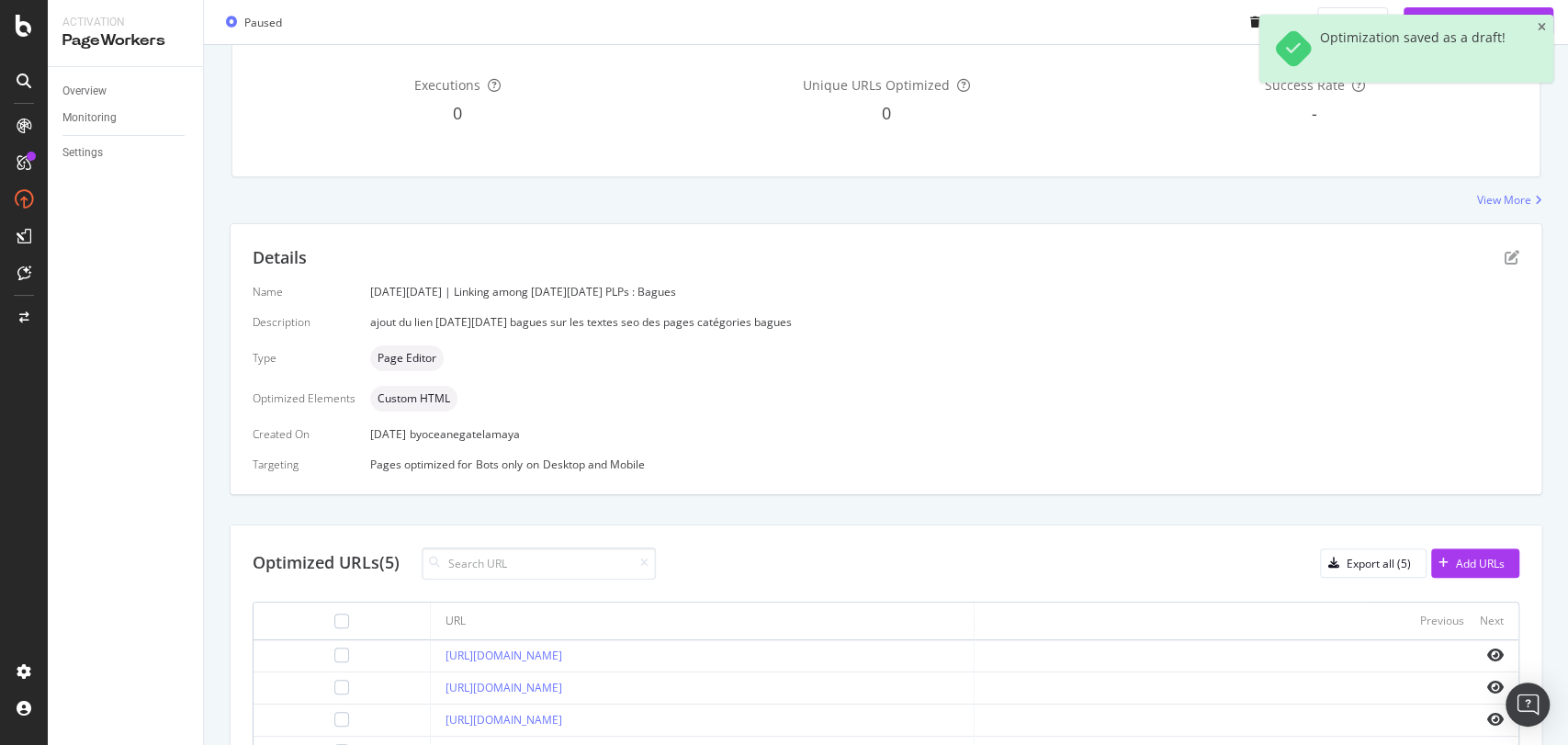
scroll to position [415, 0]
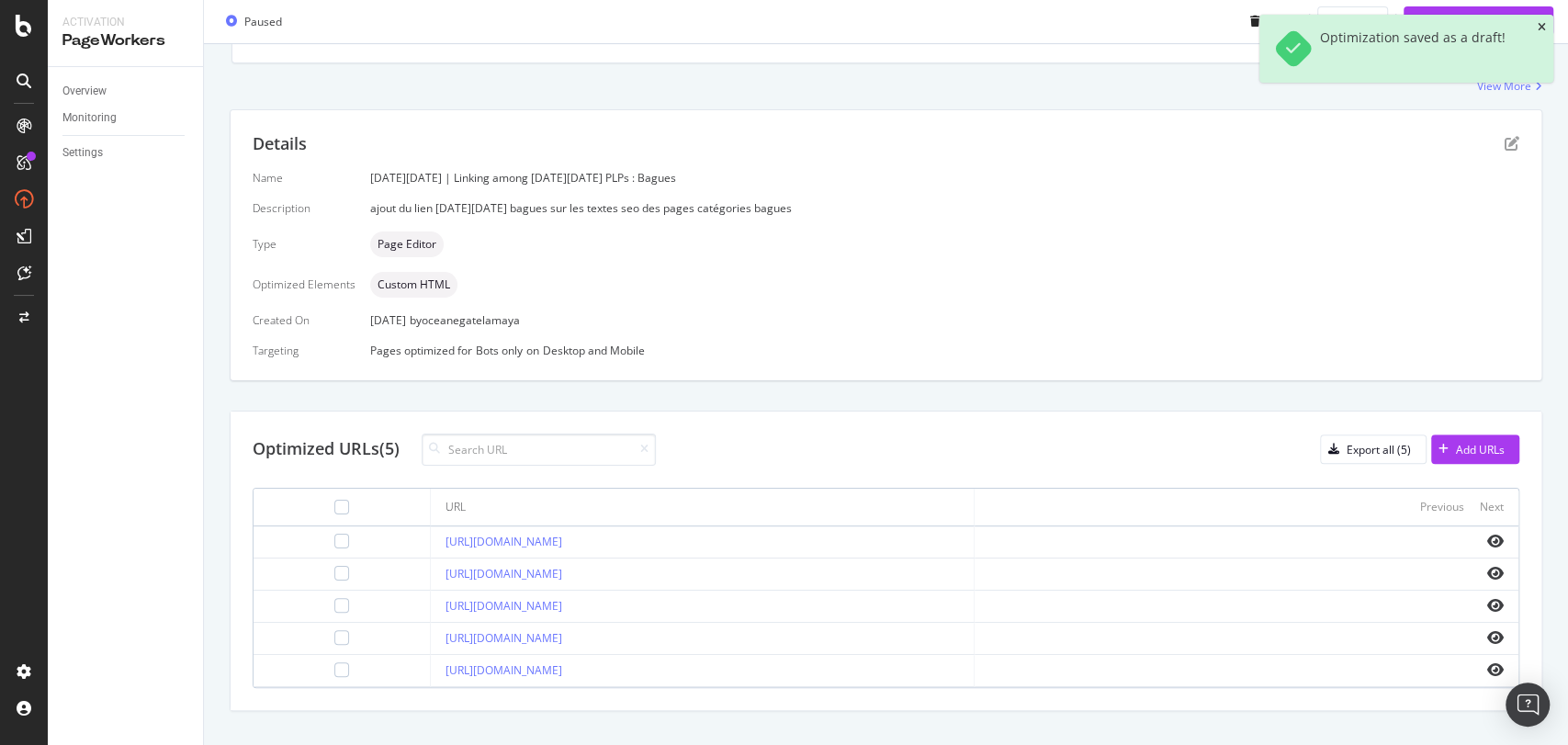
click at [1543, 28] on icon "close toast" at bounding box center [1541, 28] width 8 height 11
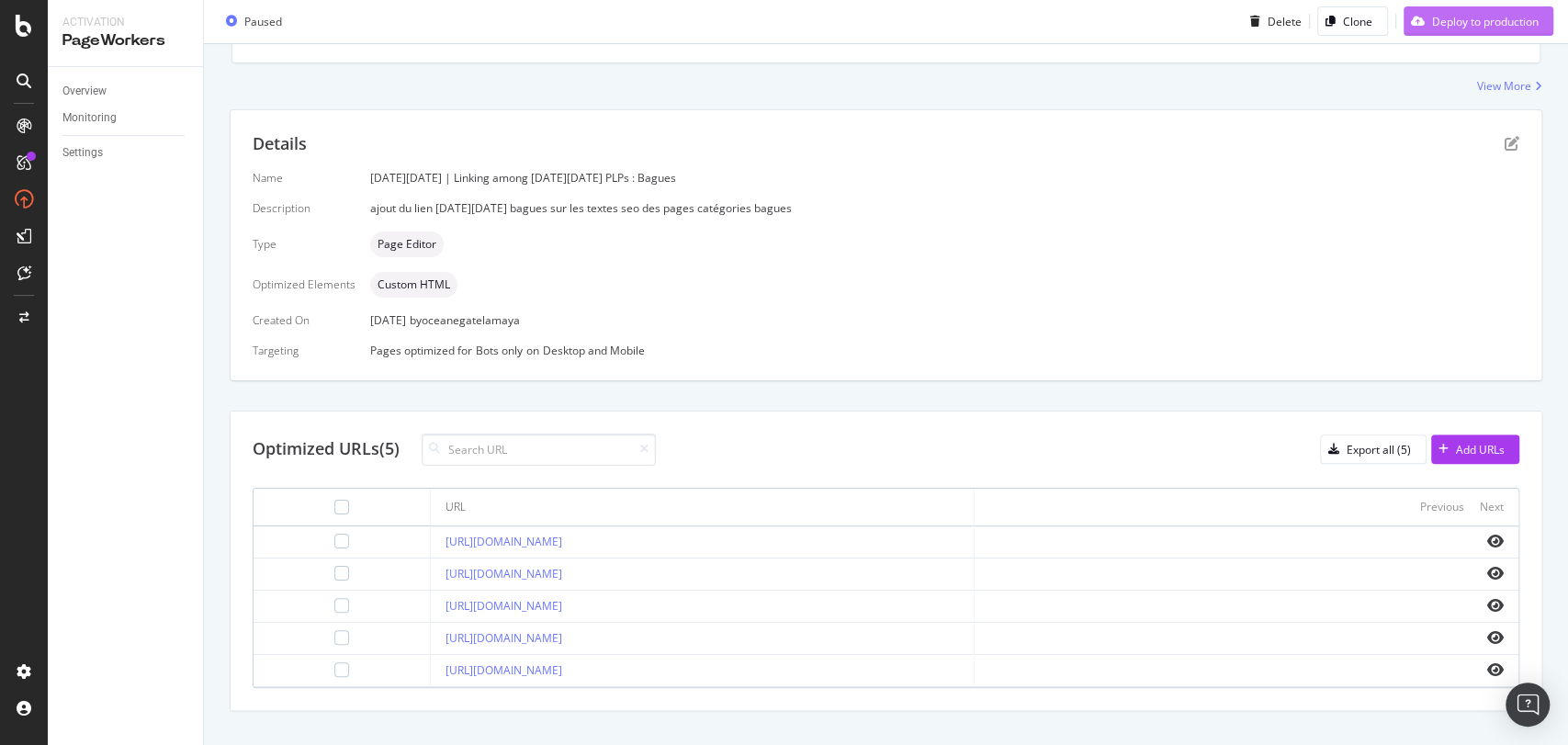
click at [1465, 26] on div "Deploy to production" at bounding box center [1485, 21] width 106 height 16
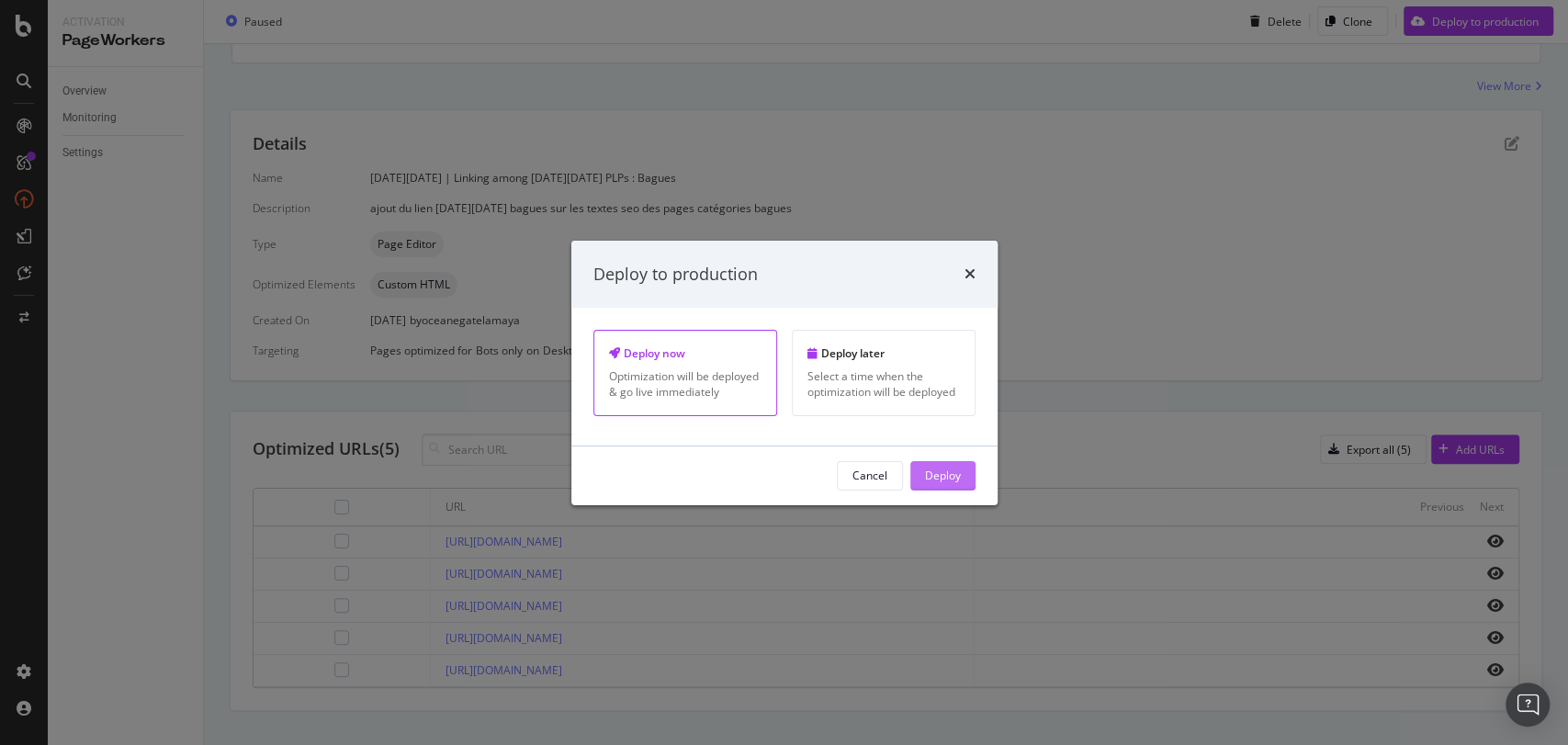
click at [921, 467] on button "Deploy" at bounding box center [942, 476] width 66 height 30
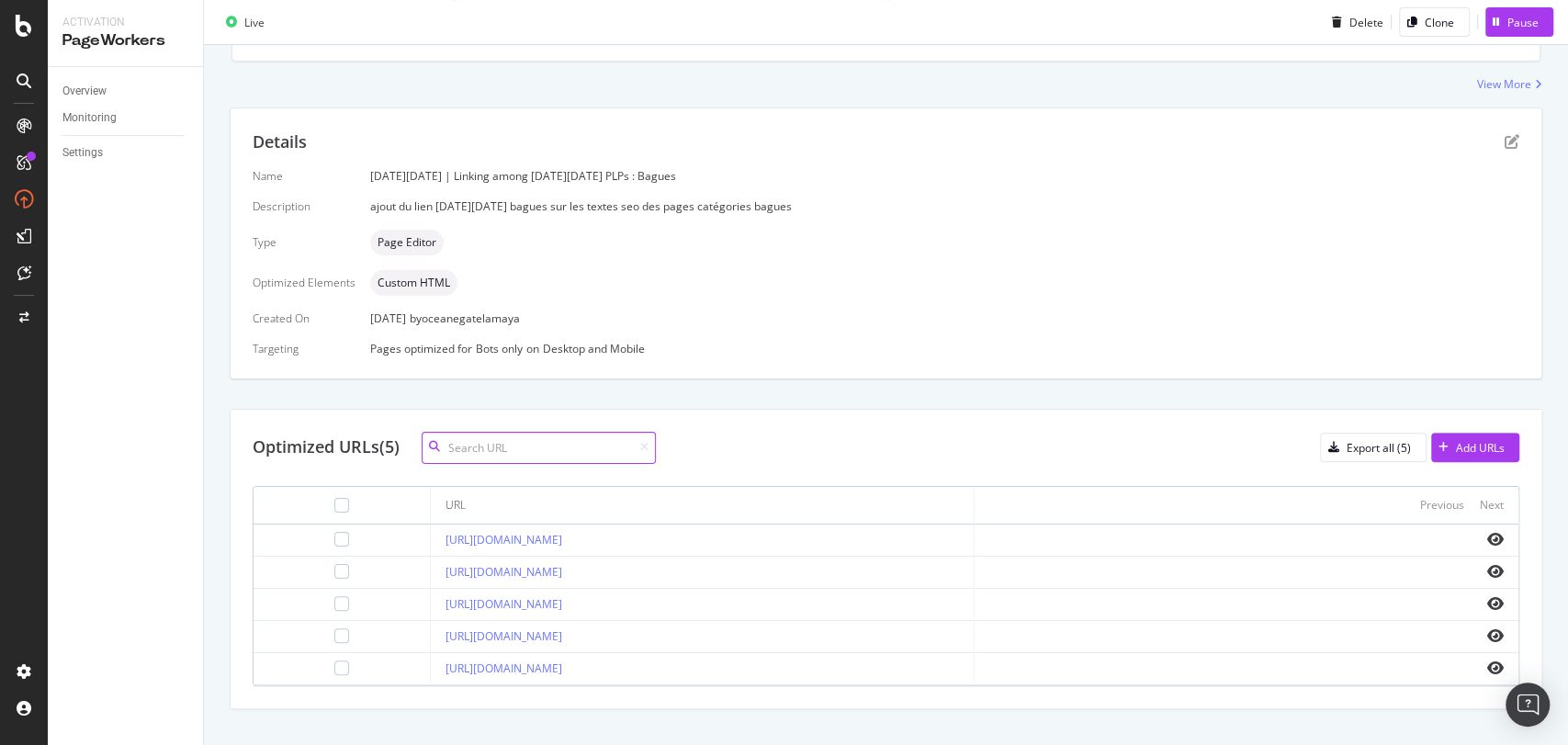
scroll to position [0, 0]
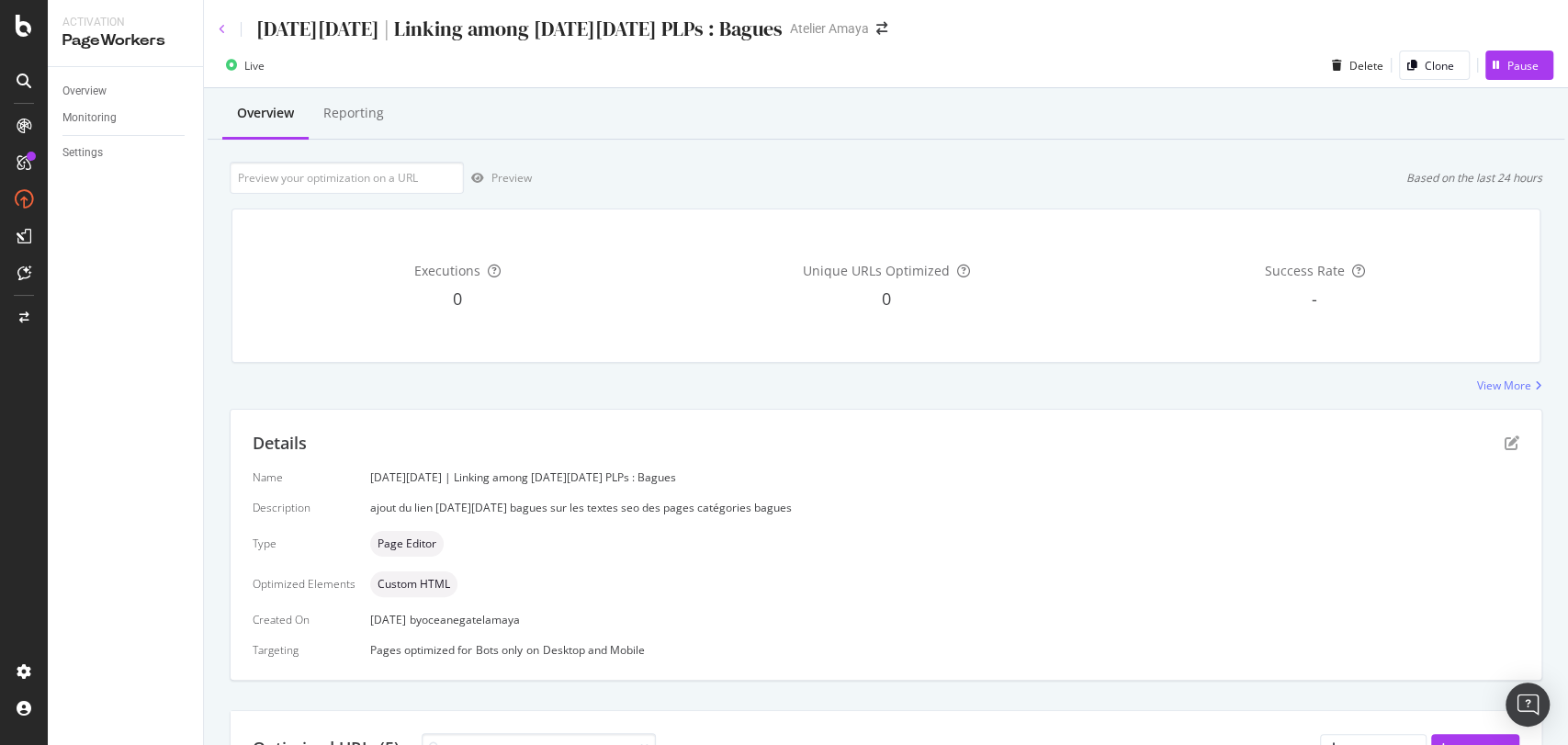
click at [225, 30] on icon at bounding box center [223, 30] width 7 height 11
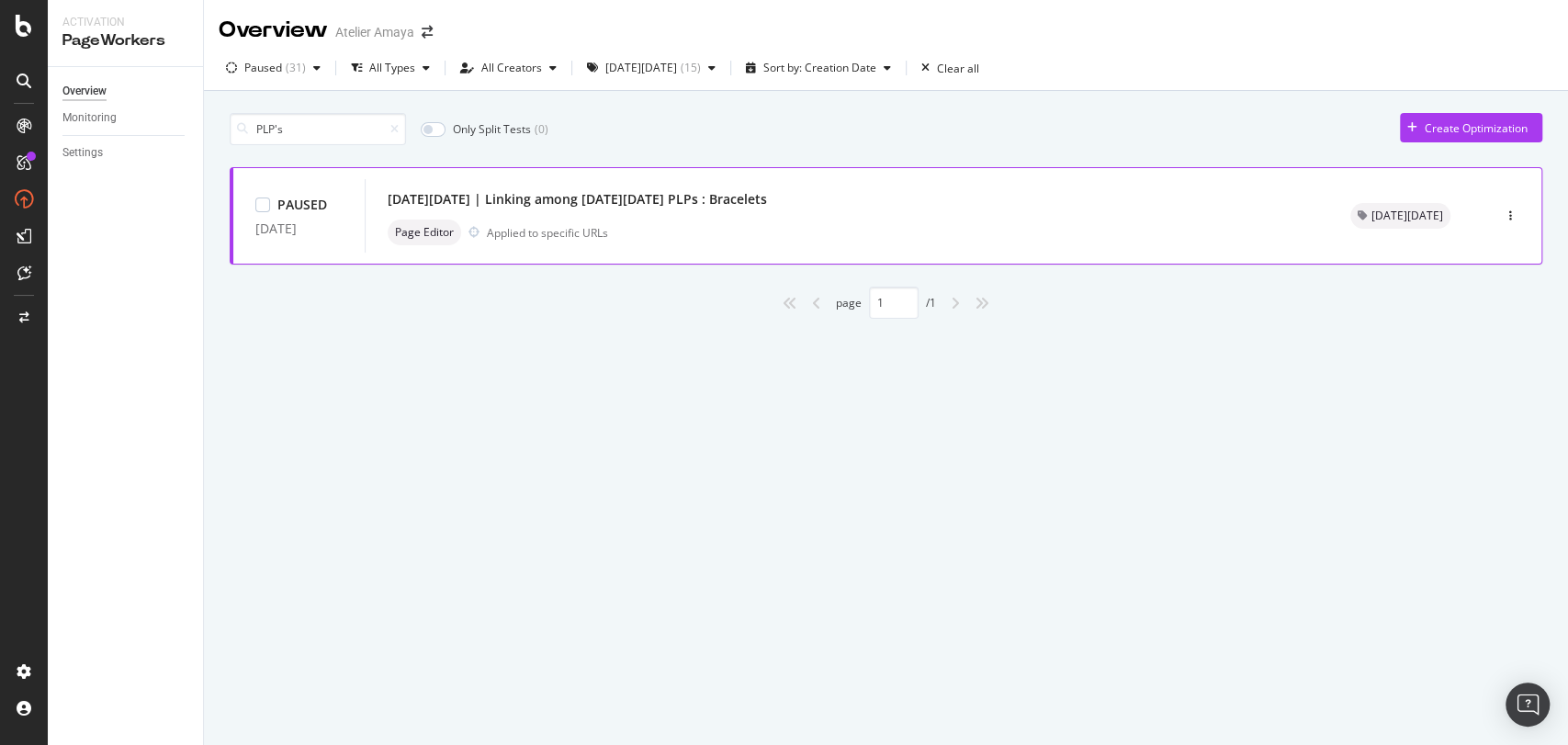
click at [546, 220] on div "Page Editor Applied to specific URLs" at bounding box center [847, 233] width 918 height 26
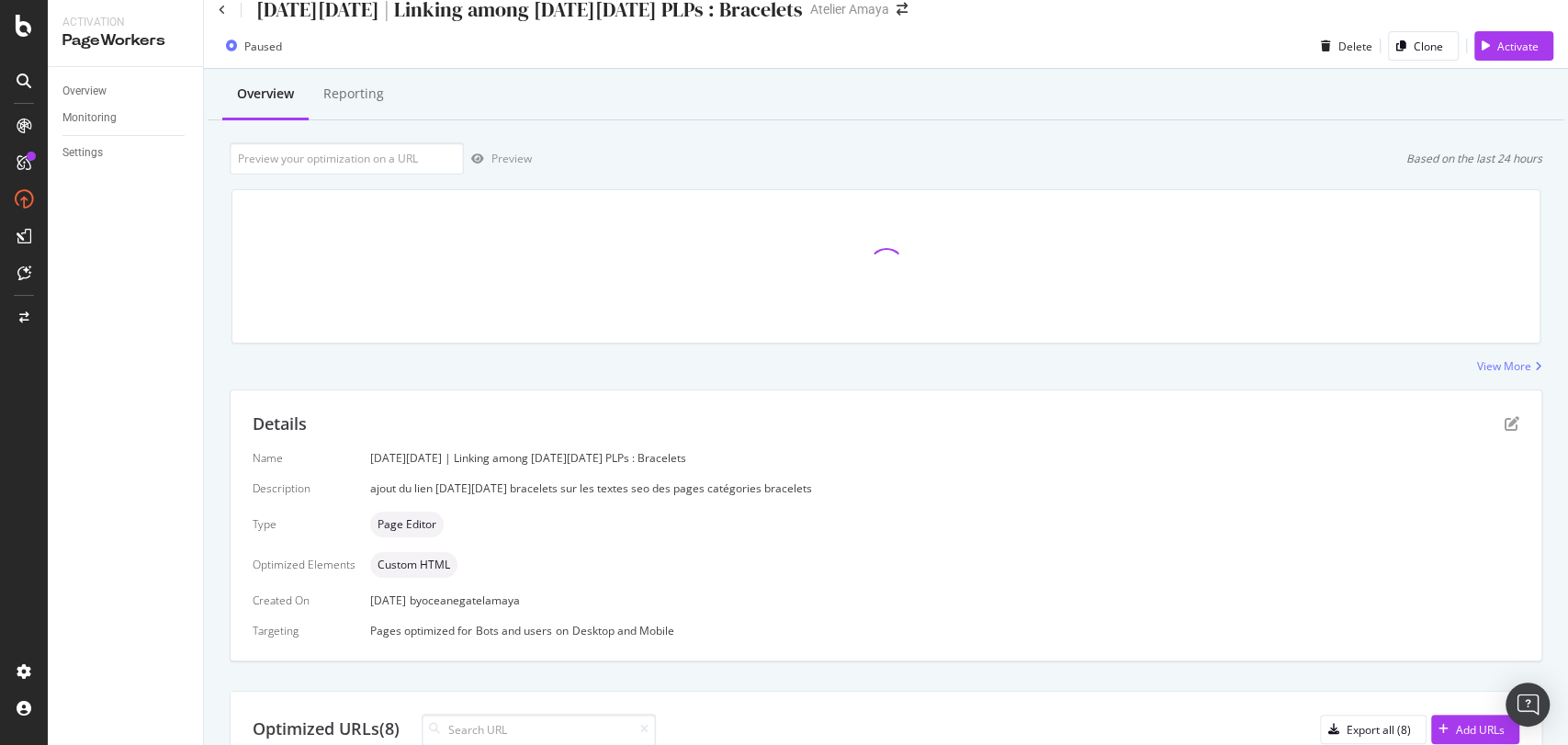
scroll to position [191, 0]
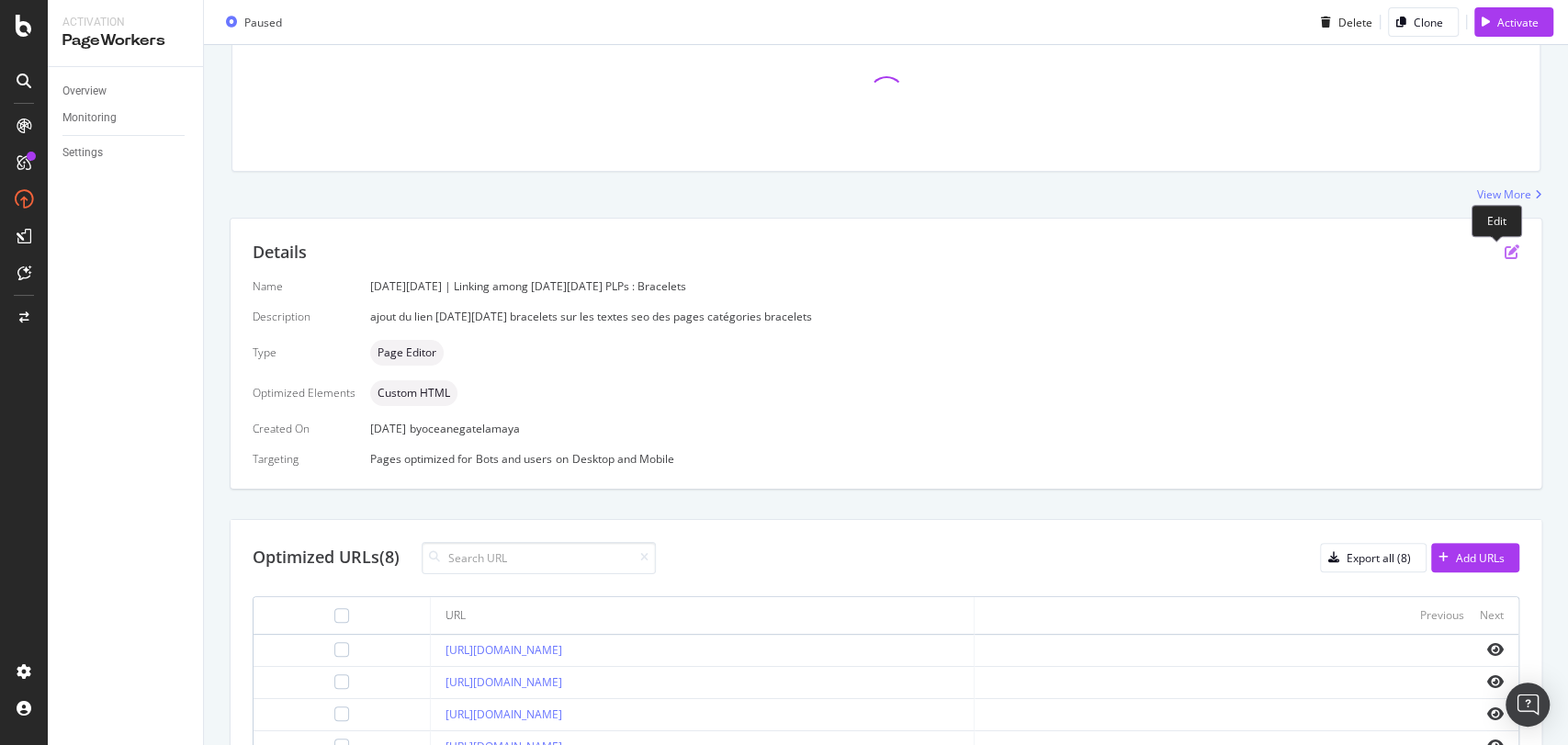
click at [1504, 250] on icon "pen-to-square" at bounding box center [1512, 251] width 15 height 15
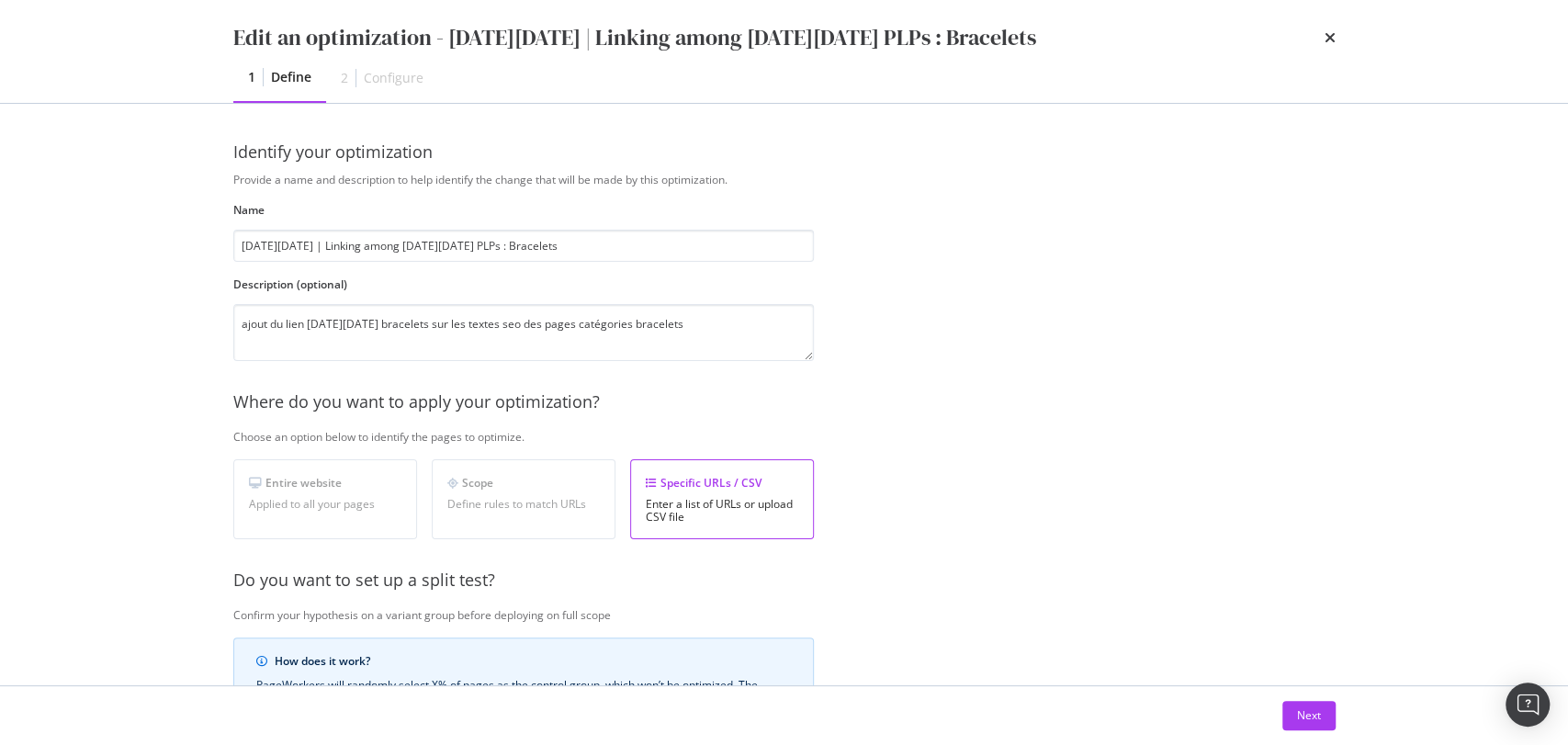
scroll to position [375, 0]
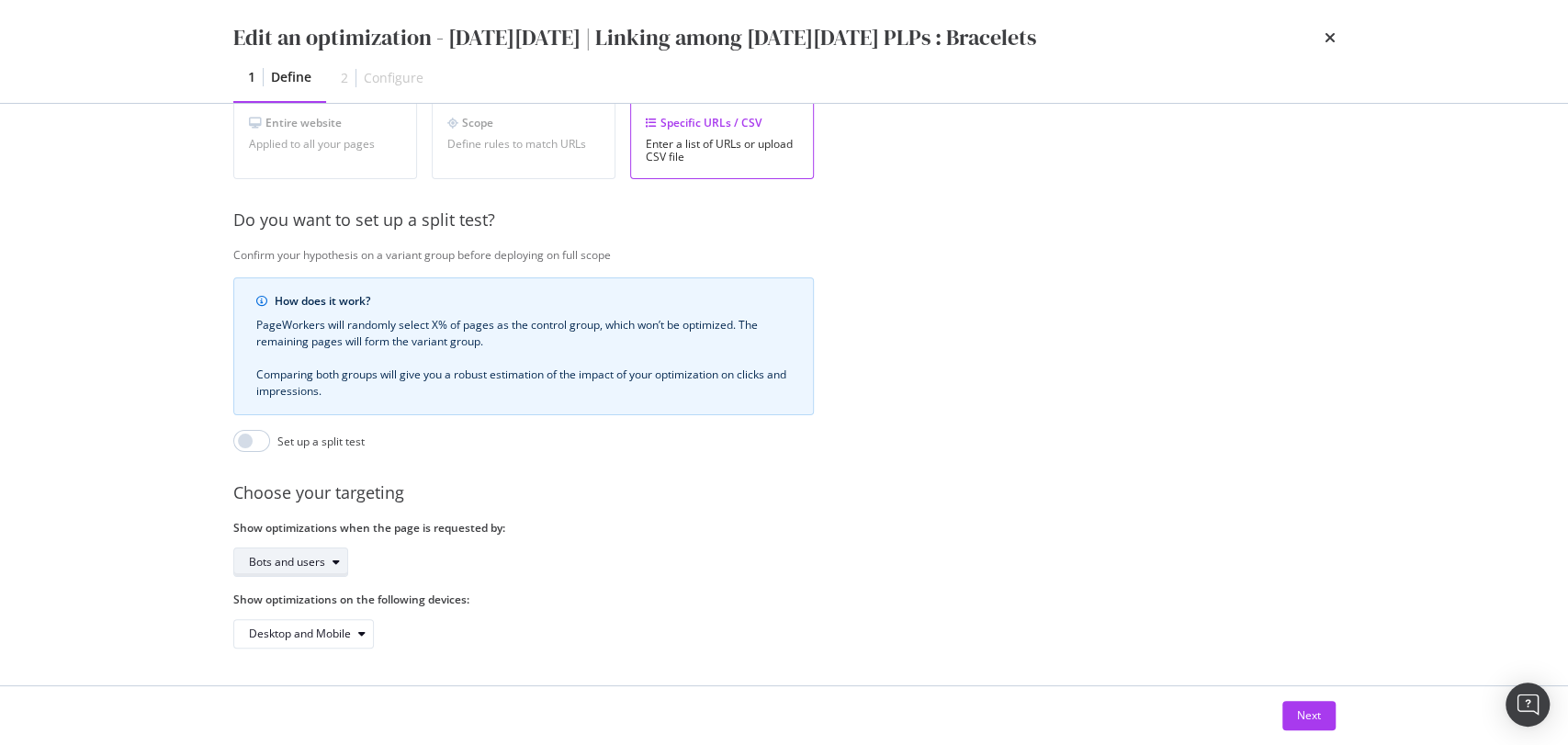
click at [268, 556] on div "Bots and users" at bounding box center [286, 562] width 77 height 11
click at [291, 606] on div "Bots only" at bounding box center [278, 607] width 47 height 16
click at [1311, 724] on div "Next" at bounding box center [1309, 716] width 24 height 28
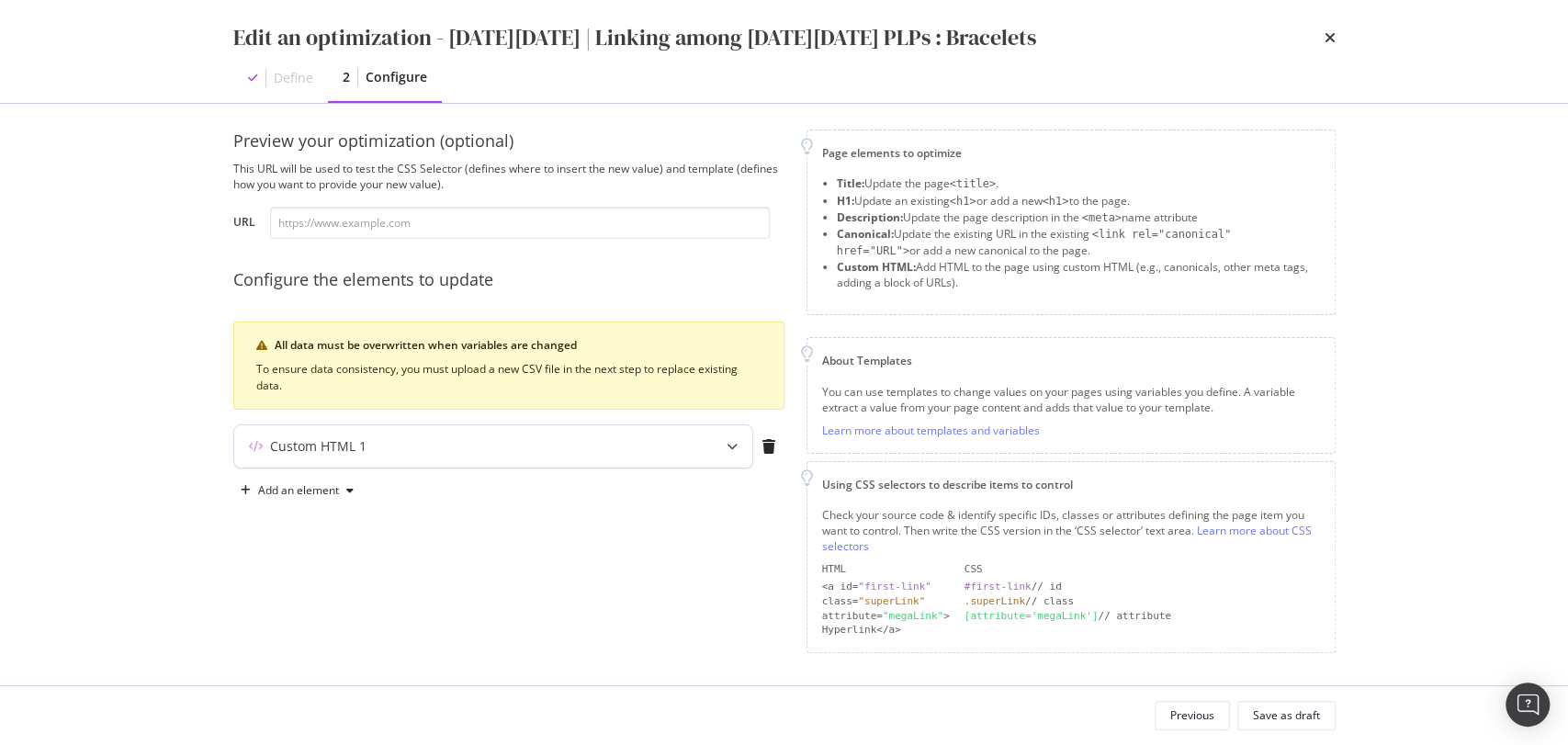
click at [367, 463] on div "Custom HTML 1" at bounding box center [493, 446] width 518 height 43
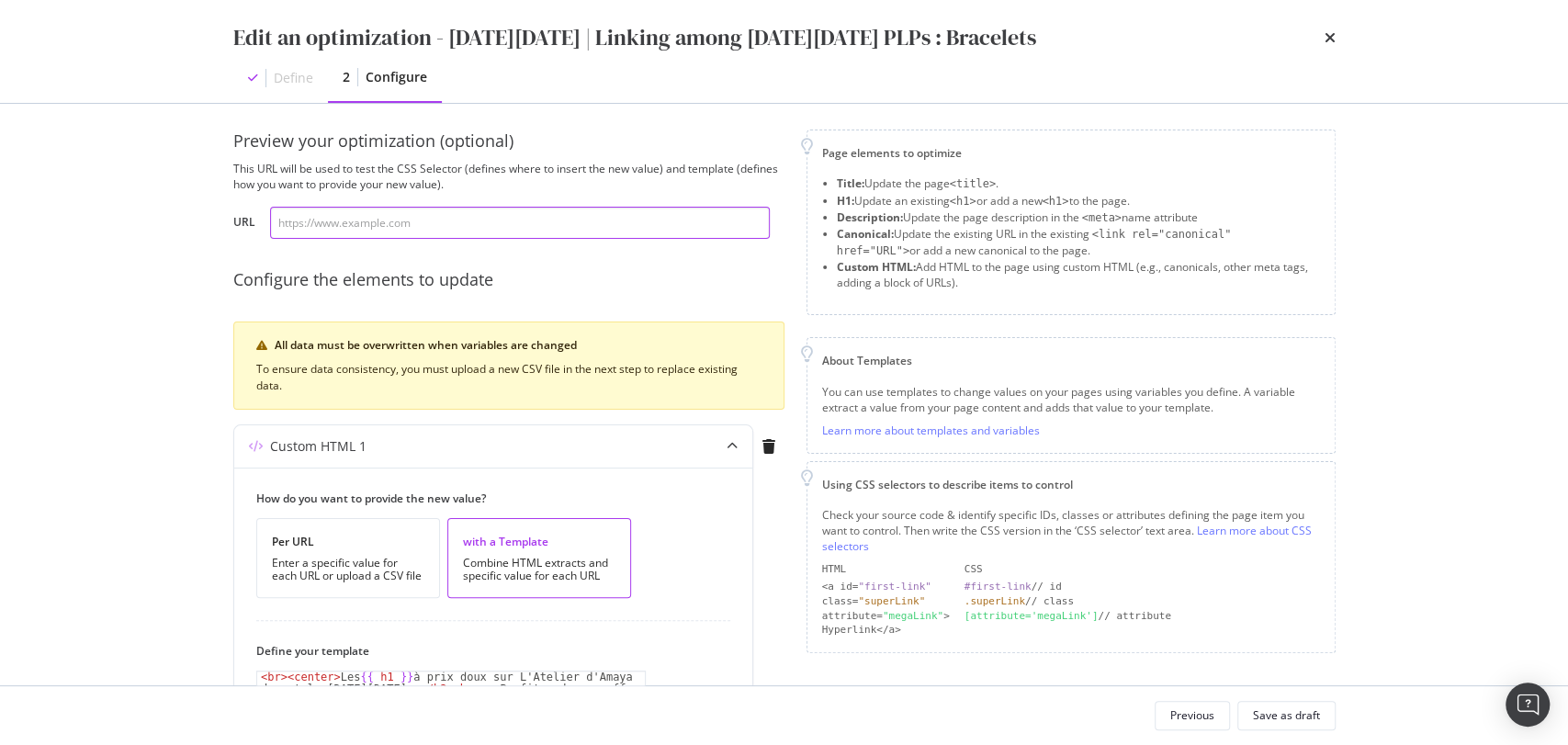
click at [346, 229] on input "modal" at bounding box center [519, 223] width 500 height 32
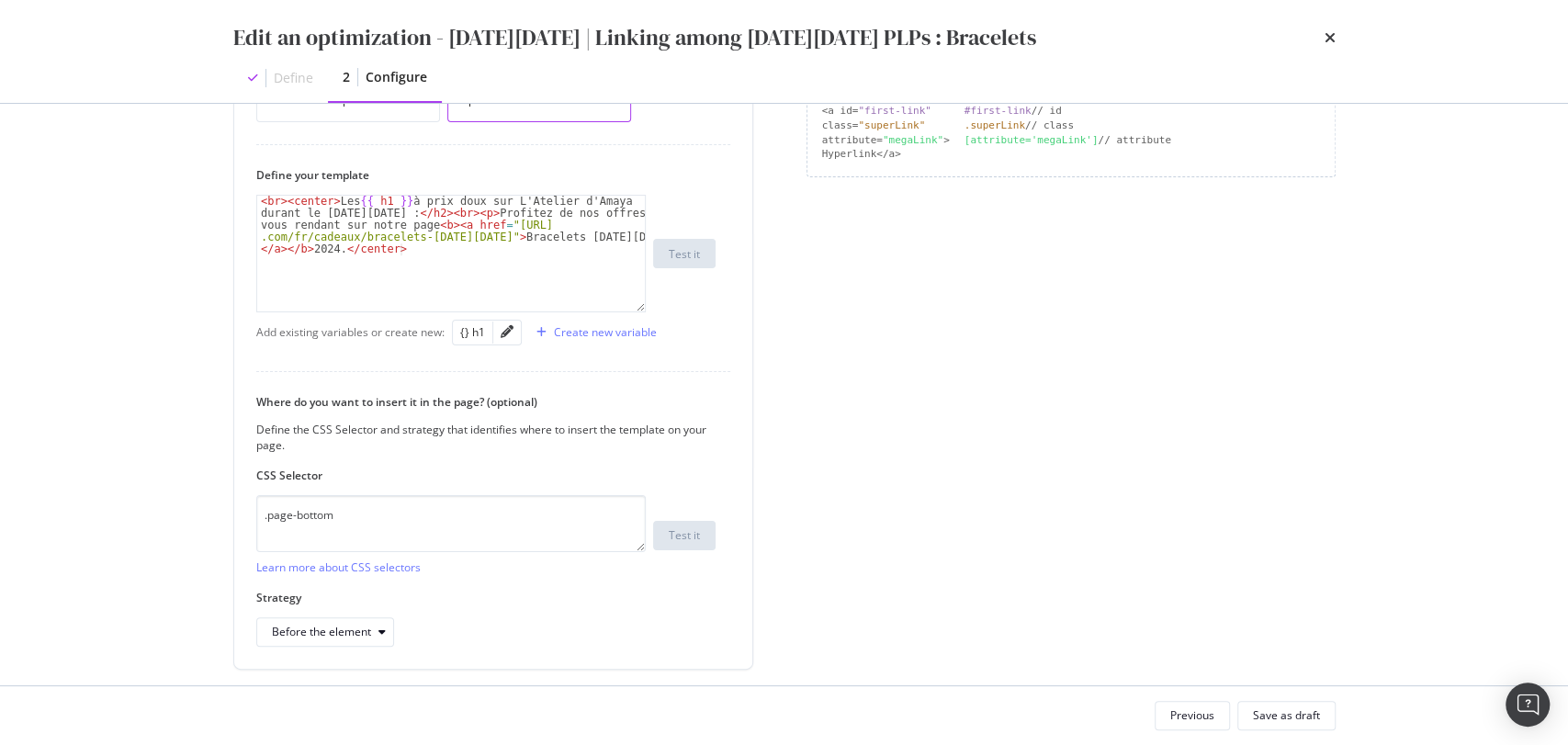
scroll to position [485, 0]
drag, startPoint x: 429, startPoint y: 222, endPoint x: 505, endPoint y: 211, distance: 76.8
click at [505, 211] on div "< br > < center > Les {{ h1 }} à prix doux sur L'Atelier d'Amaya durant le [DAT…" at bounding box center [451, 315] width 389 height 236
click at [471, 214] on div "< br > < center > Les {{ h1 }} à prix doux sur L'Atelier d'Amaya durant le [DAT…" at bounding box center [451, 315] width 389 height 236
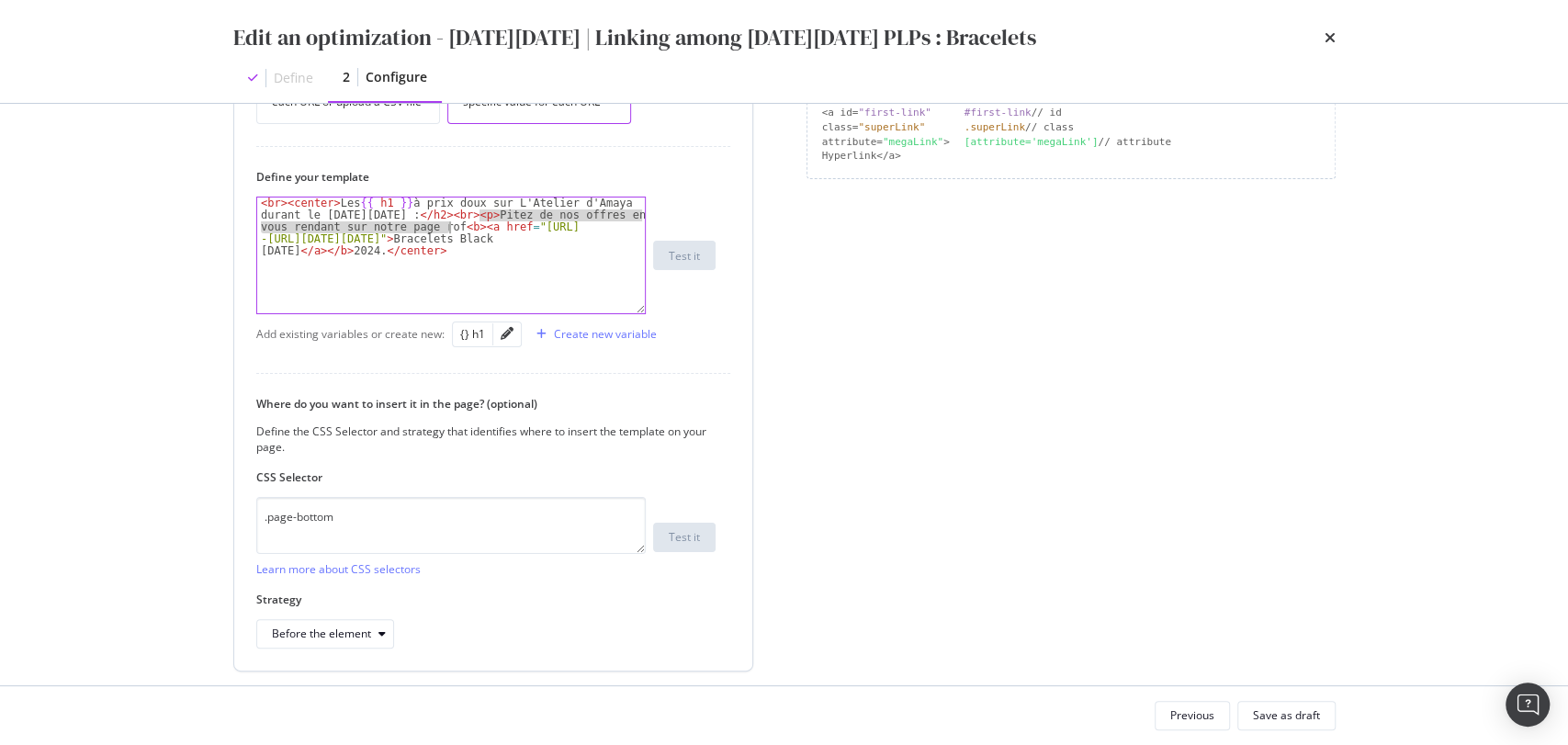
drag, startPoint x: 476, startPoint y: 214, endPoint x: 448, endPoint y: 226, distance: 30.5
click at [448, 226] on div "< br > < center > Les {{ h1 }} à prix doux sur L'Atelier d'Amaya durant le [DAT…" at bounding box center [451, 315] width 389 height 236
paste textarea "Découvrez nos offres exceptionnelles sur les boucles d'oreilles, en vous rendan…"
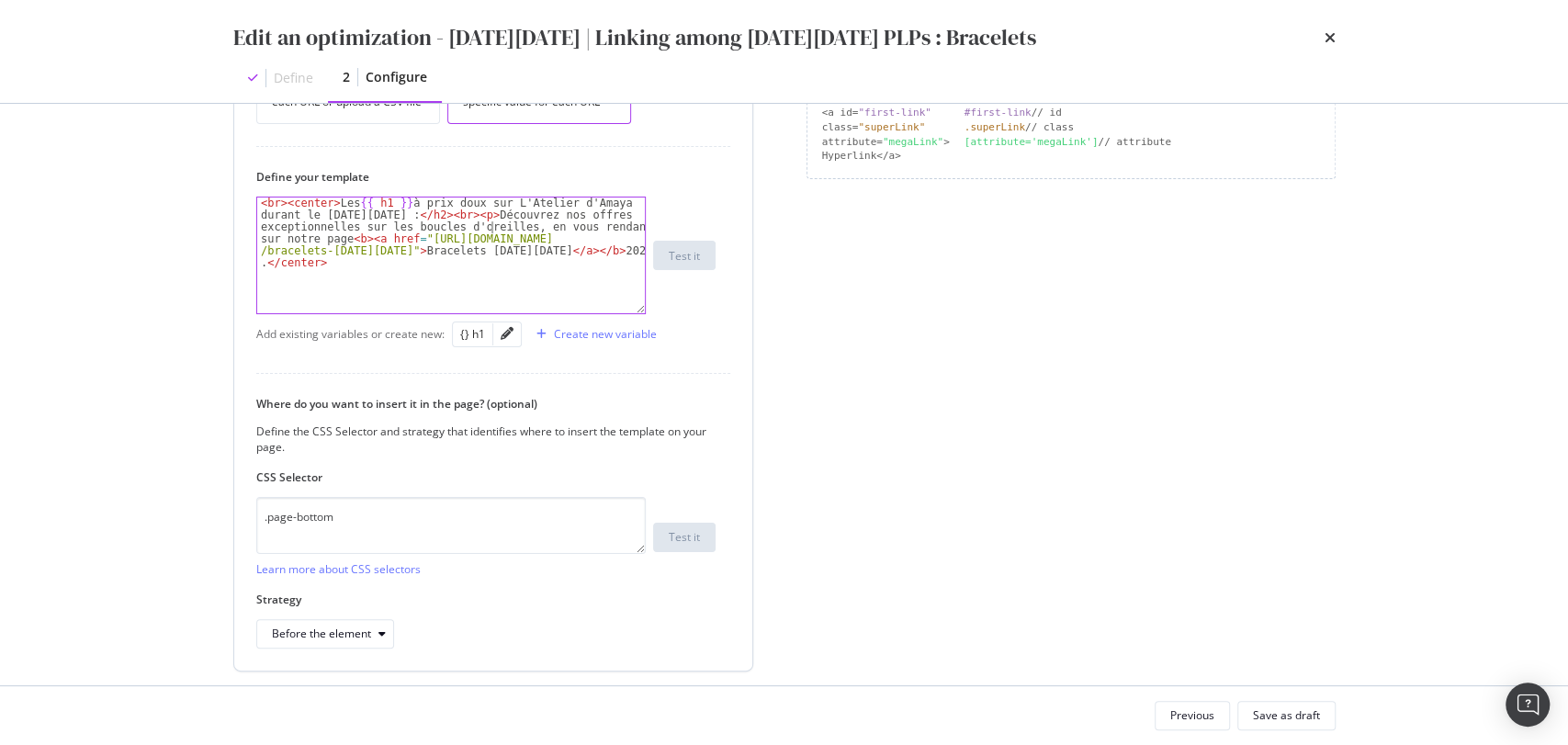
click at [492, 223] on div "< br > < center > Les {{ h1 }} à prix doux sur L'Atelier d'Amaya durant le [DAT…" at bounding box center [451, 327] width 389 height 259
click at [561, 245] on div "< br > < center > Les {{ h1 }} à prix doux sur L'Atelier d'Amaya durant le [DAT…" at bounding box center [451, 315] width 389 height 236
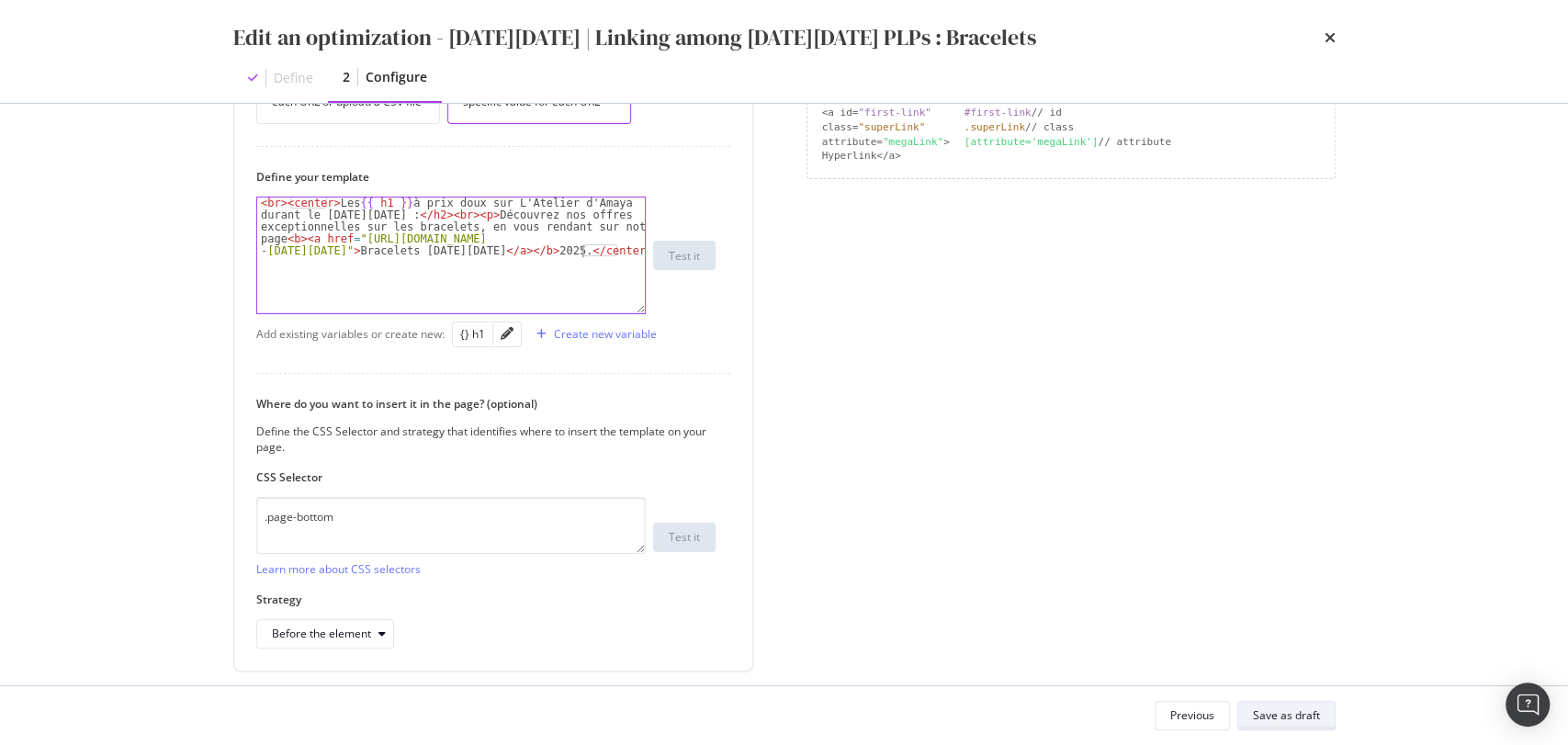
type textarea "<br><center>Les {{ h1 }} à prix doux sur L'Atelier d'Amaya durant le [DATE][DAT…"
click at [1324, 715] on button "Save as draft" at bounding box center [1286, 716] width 98 height 30
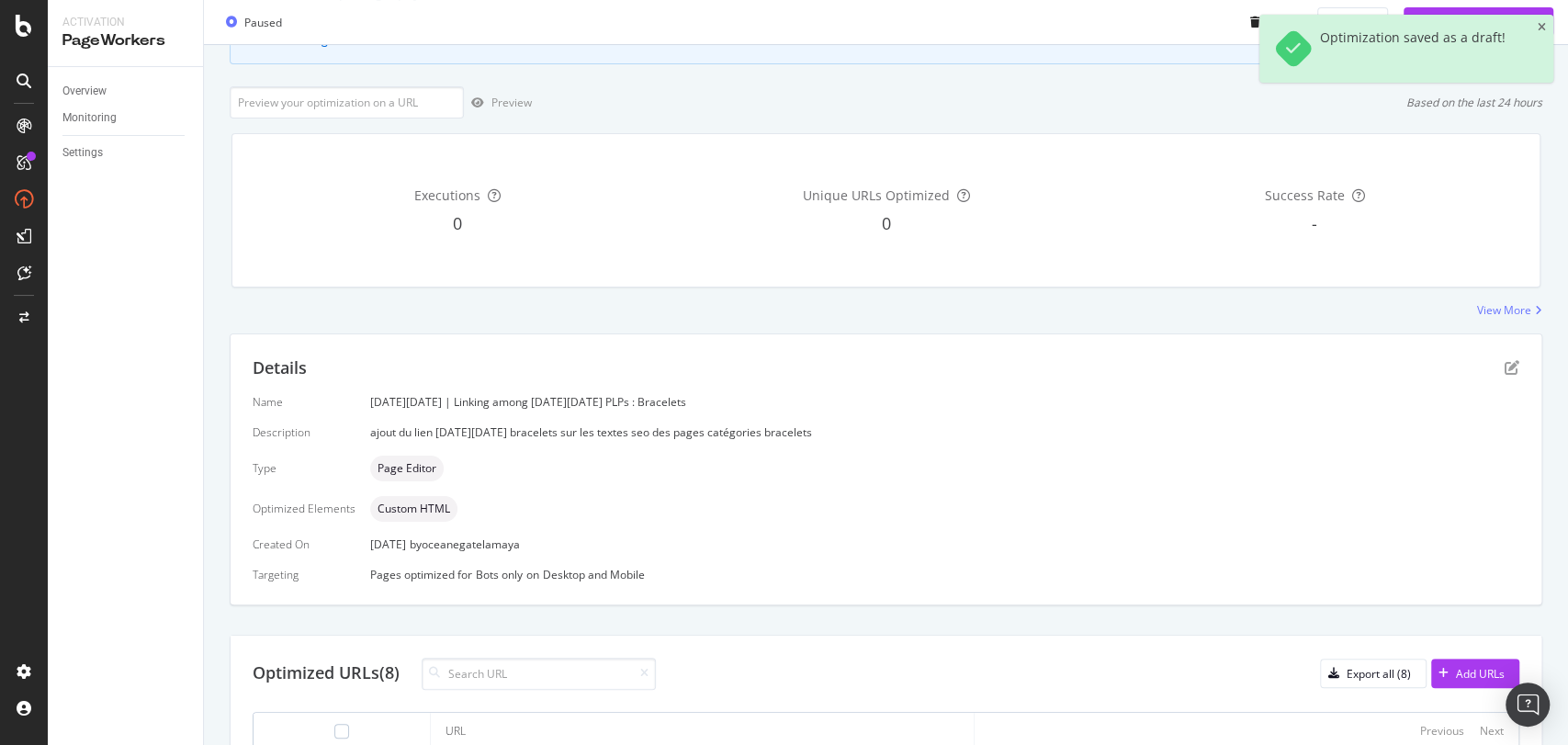
scroll to position [306, 0]
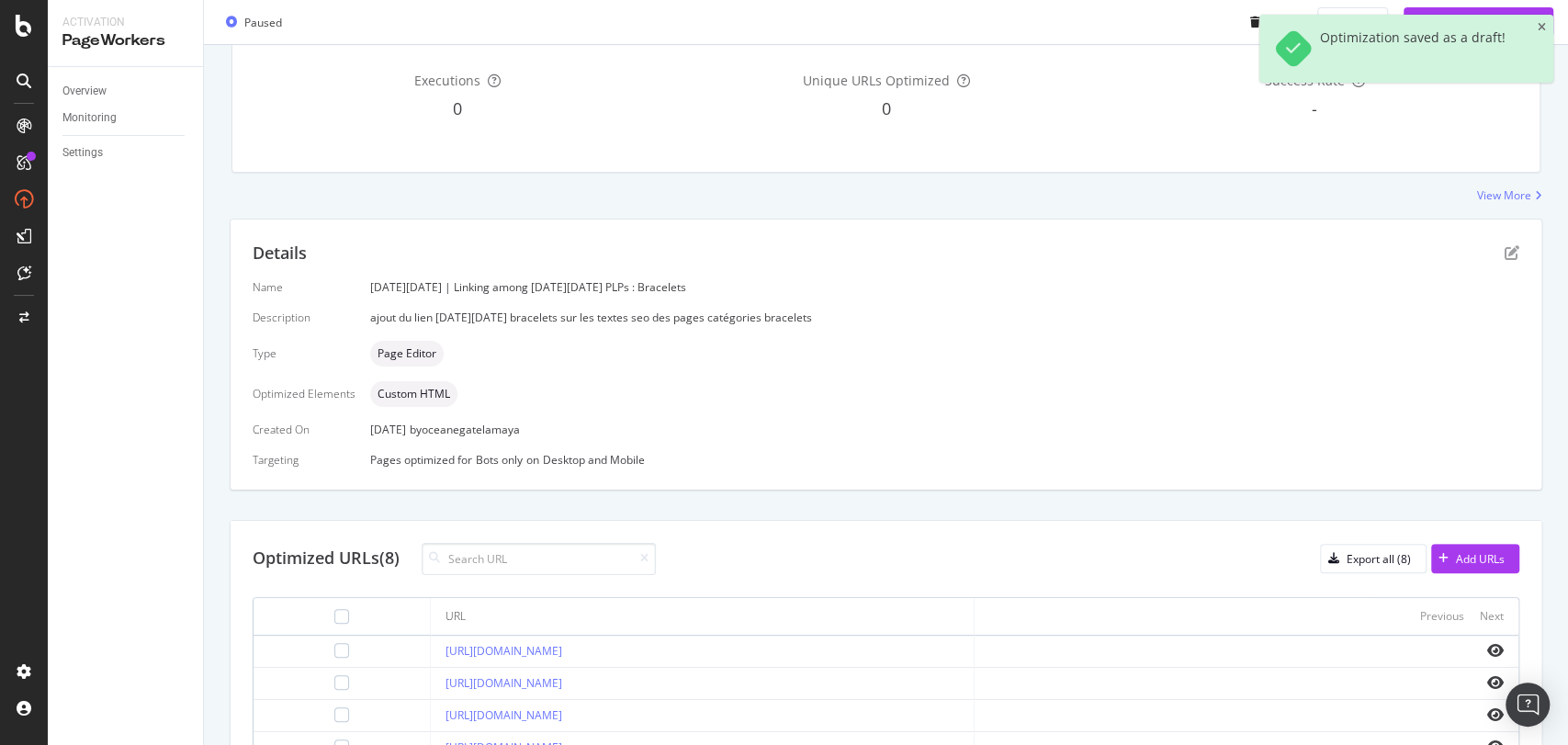
click at [1487, 251] on div "Details" at bounding box center [885, 253] width 1267 height 24
click at [1504, 251] on icon "pen-to-square" at bounding box center [1512, 252] width 15 height 15
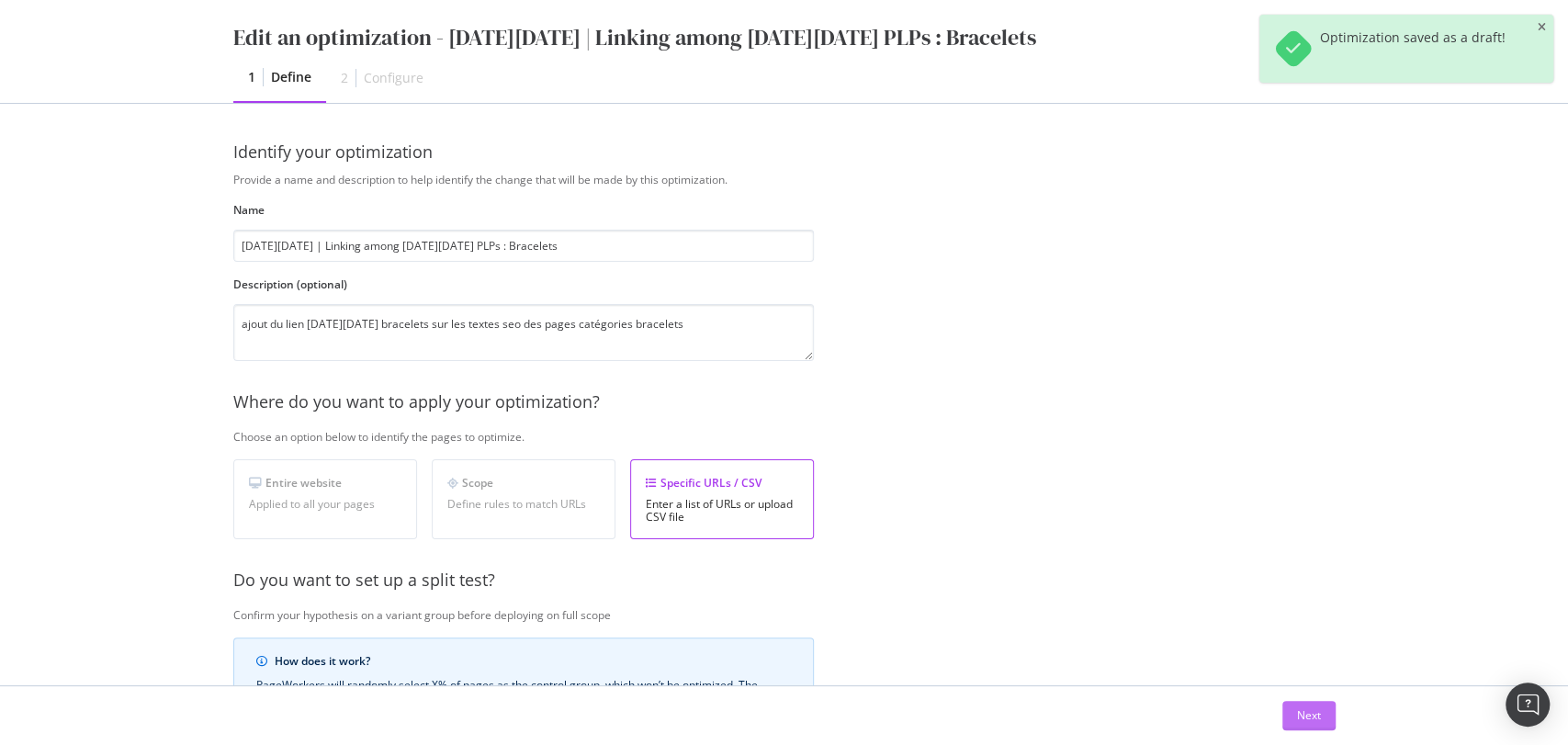
click at [1297, 708] on div "Next" at bounding box center [1309, 715] width 24 height 16
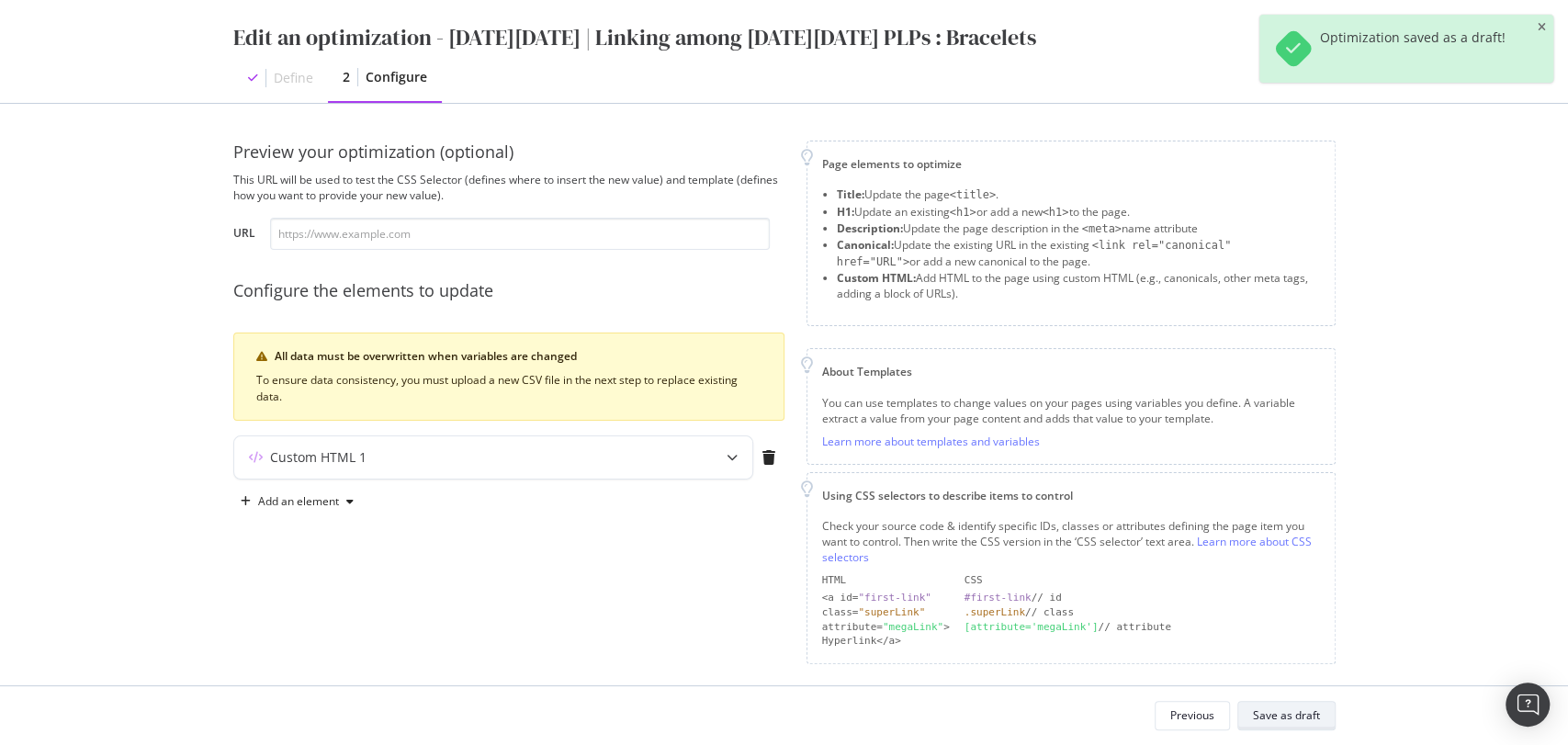
click at [1279, 719] on div "Save as draft" at bounding box center [1286, 715] width 67 height 16
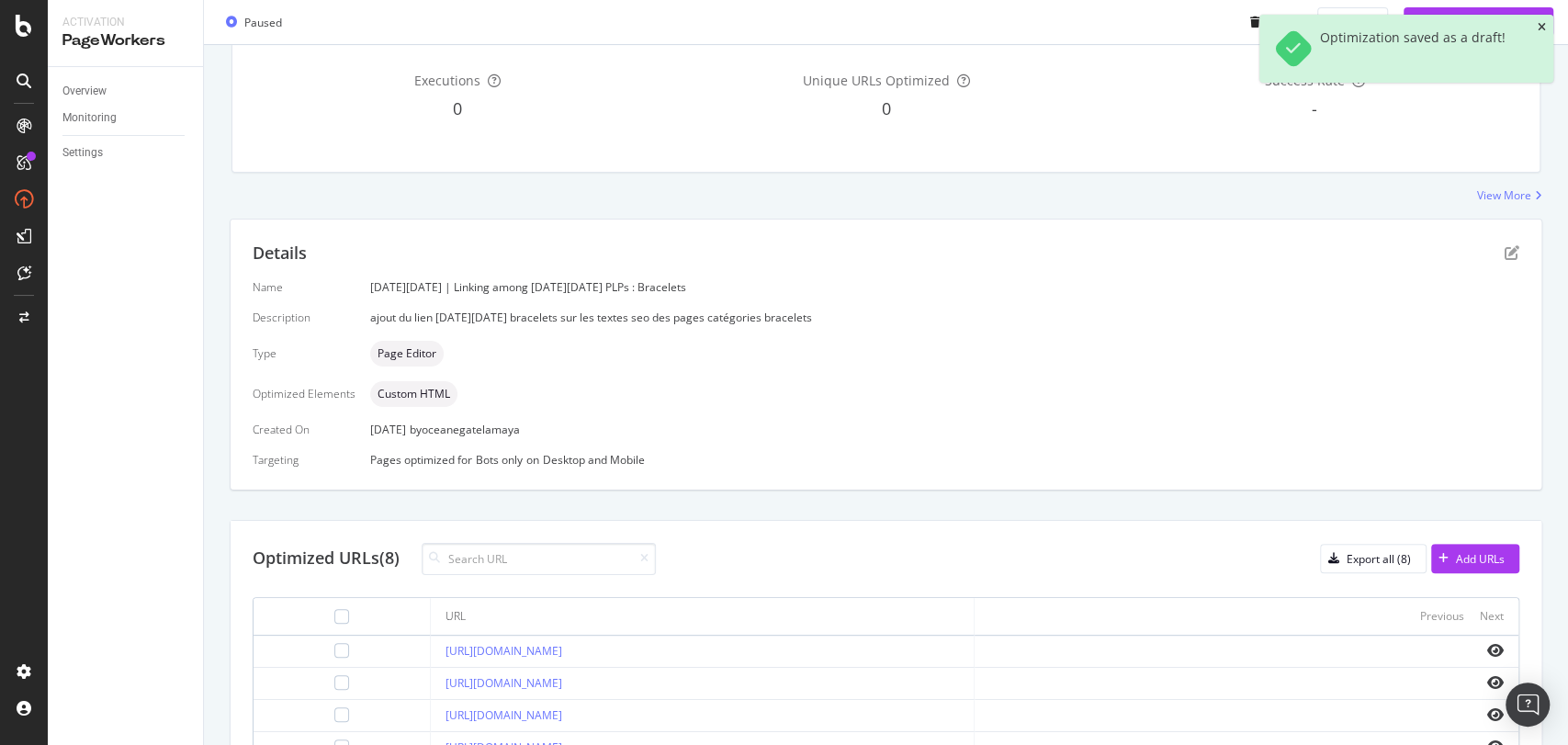
click at [1541, 31] on icon "close toast" at bounding box center [1541, 28] width 8 height 11
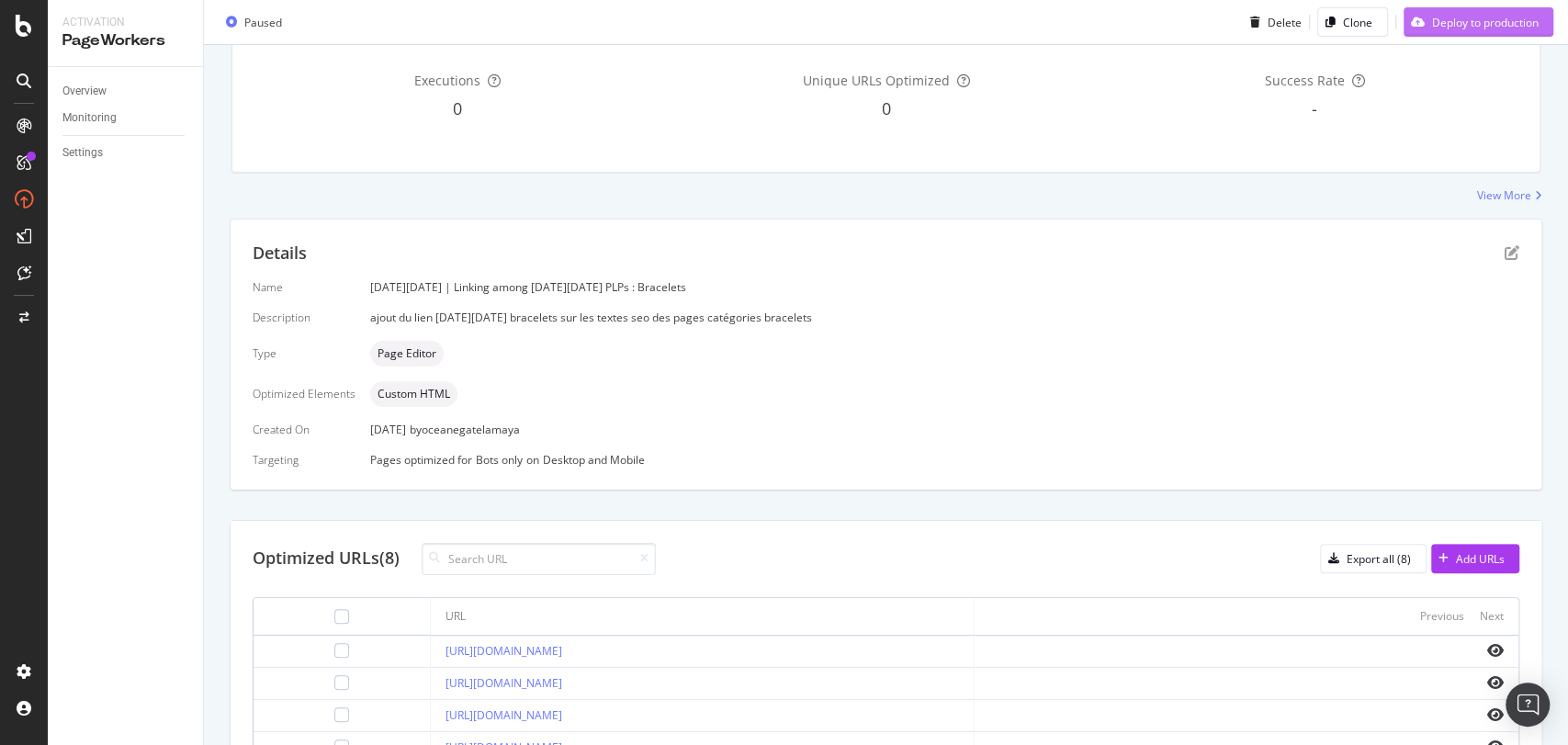
click at [1467, 26] on div "Deploy to production" at bounding box center [1485, 21] width 106 height 16
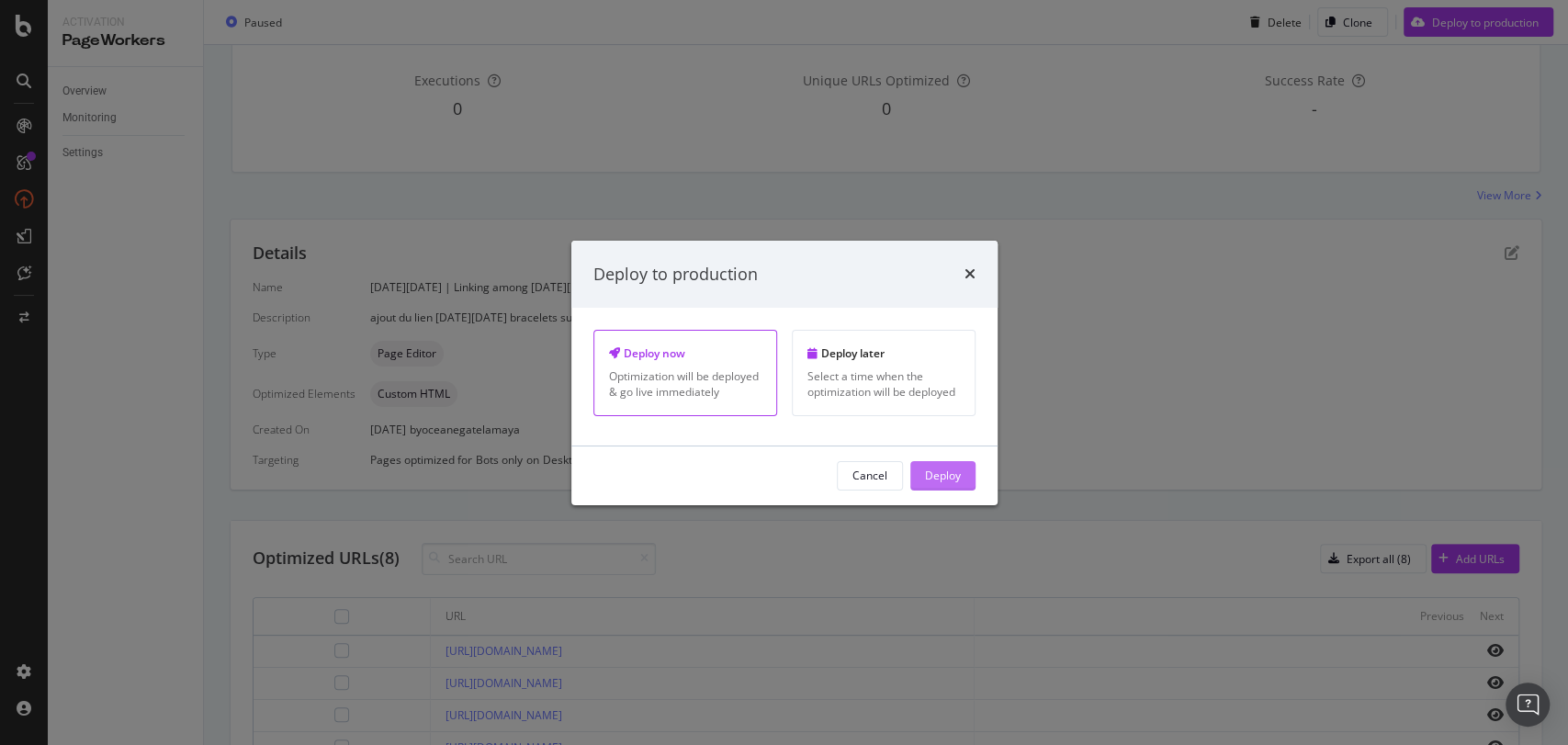
click at [941, 472] on div "Deploy" at bounding box center [942, 475] width 36 height 16
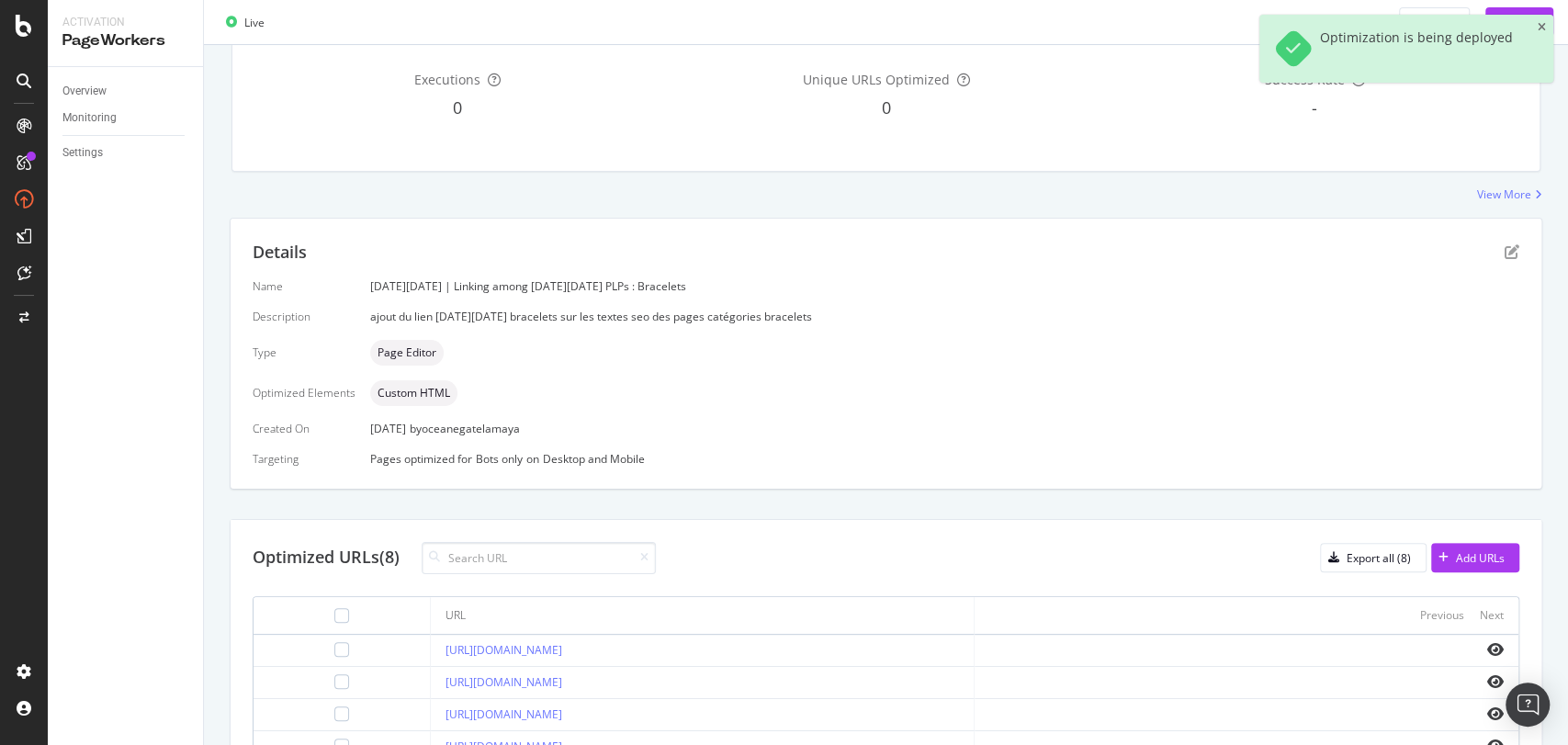
scroll to position [0, 0]
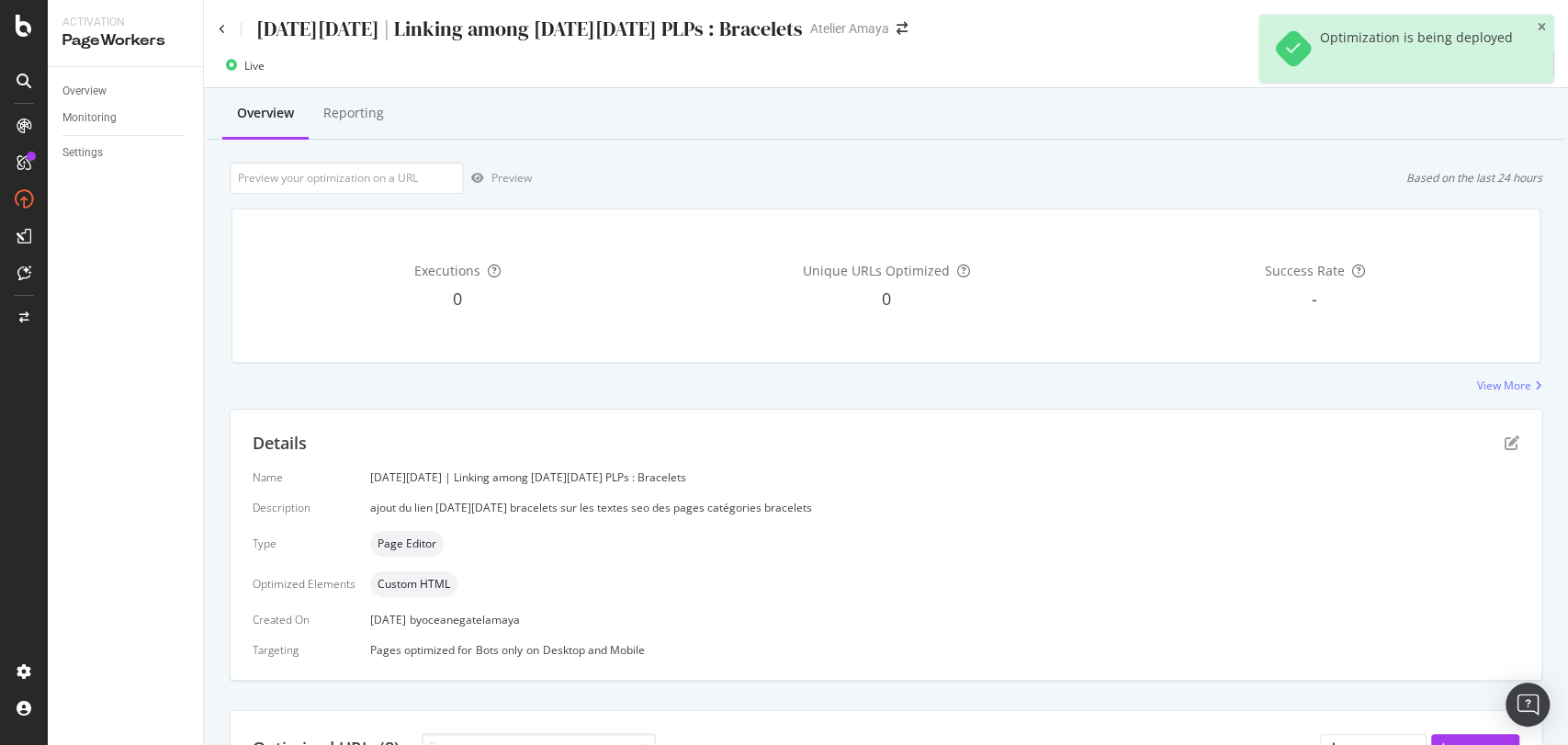
click at [211, 34] on div "[DATE][DATE] | Linking among [DATE][DATE] PLPs : Bracelets Atelier Amaya" at bounding box center [886, 21] width 1364 height 43
click at [216, 31] on div "[DATE][DATE] | Linking among [DATE][DATE] PLPs : Bracelets Atelier Amaya" at bounding box center [886, 21] width 1364 height 43
click at [228, 22] on div "[DATE][DATE] | Linking among [DATE][DATE] PLPs : Bracelets" at bounding box center [511, 29] width 584 height 29
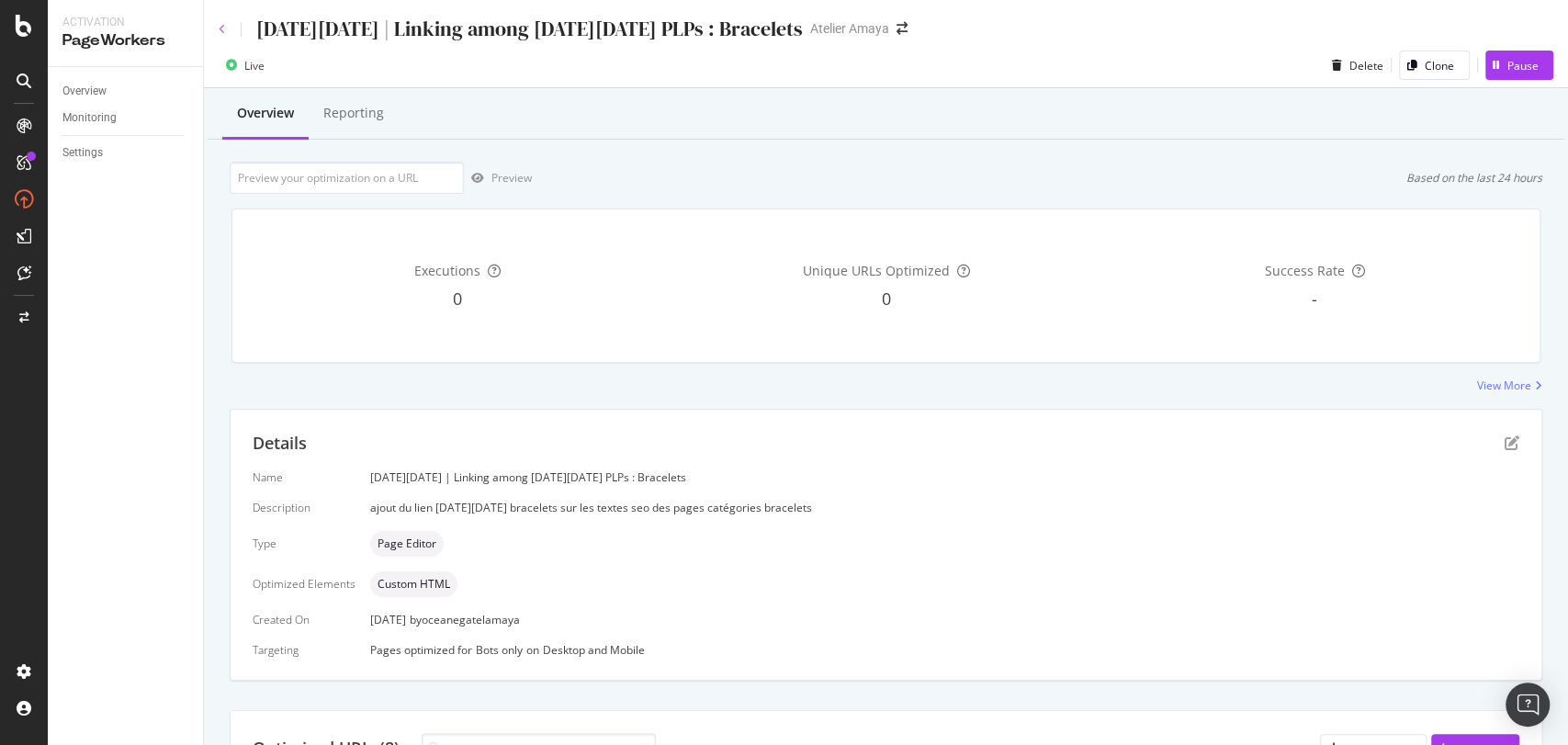
click at [225, 33] on icon at bounding box center [223, 30] width 7 height 11
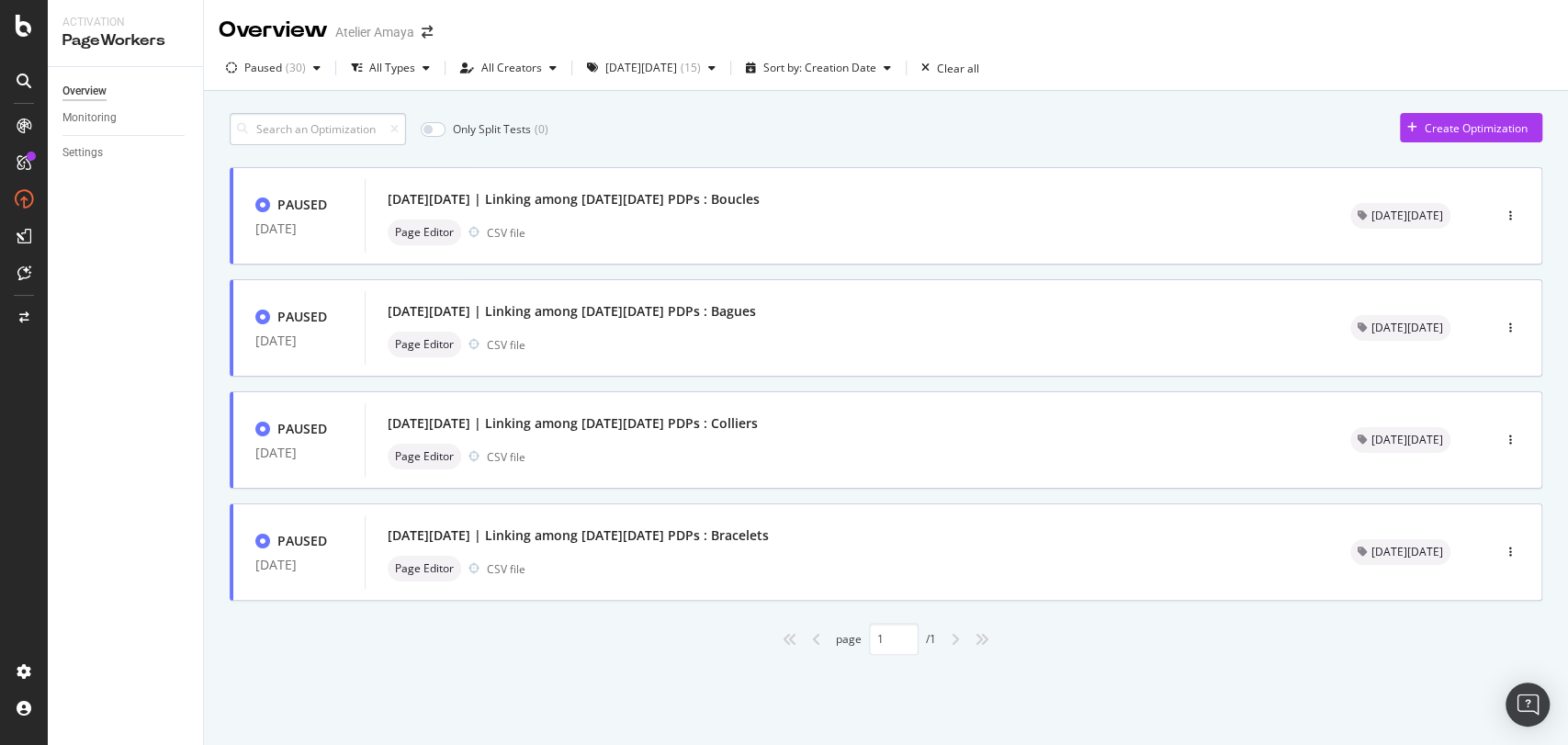
click at [287, 132] on input at bounding box center [318, 128] width 176 height 32
click at [553, 196] on div "[DATE][DATE] | Linking among [DATE][DATE] PDPs : Boucles" at bounding box center [574, 200] width 372 height 18
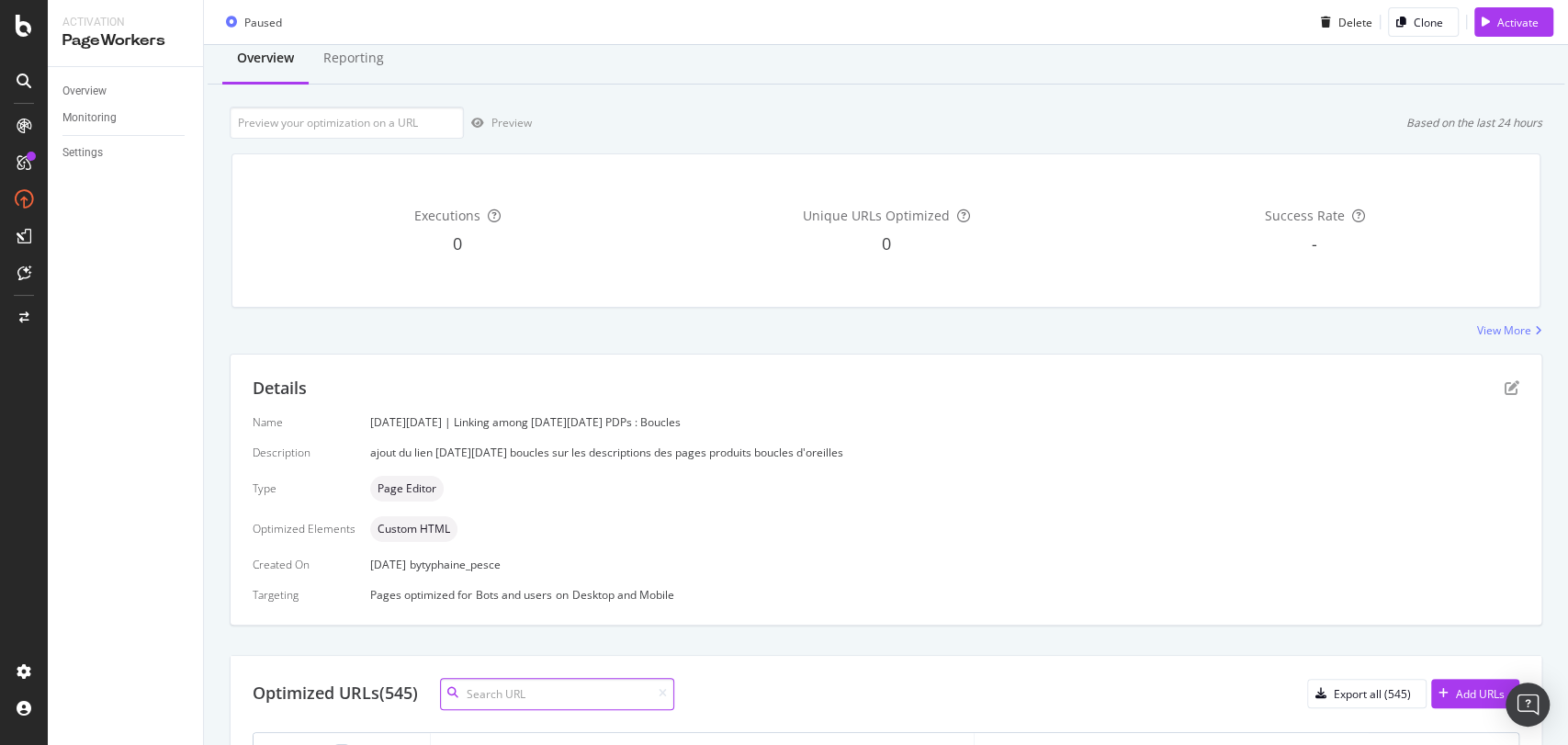
scroll to position [55, 0]
click at [1504, 388] on icon "pen-to-square" at bounding box center [1512, 389] width 15 height 15
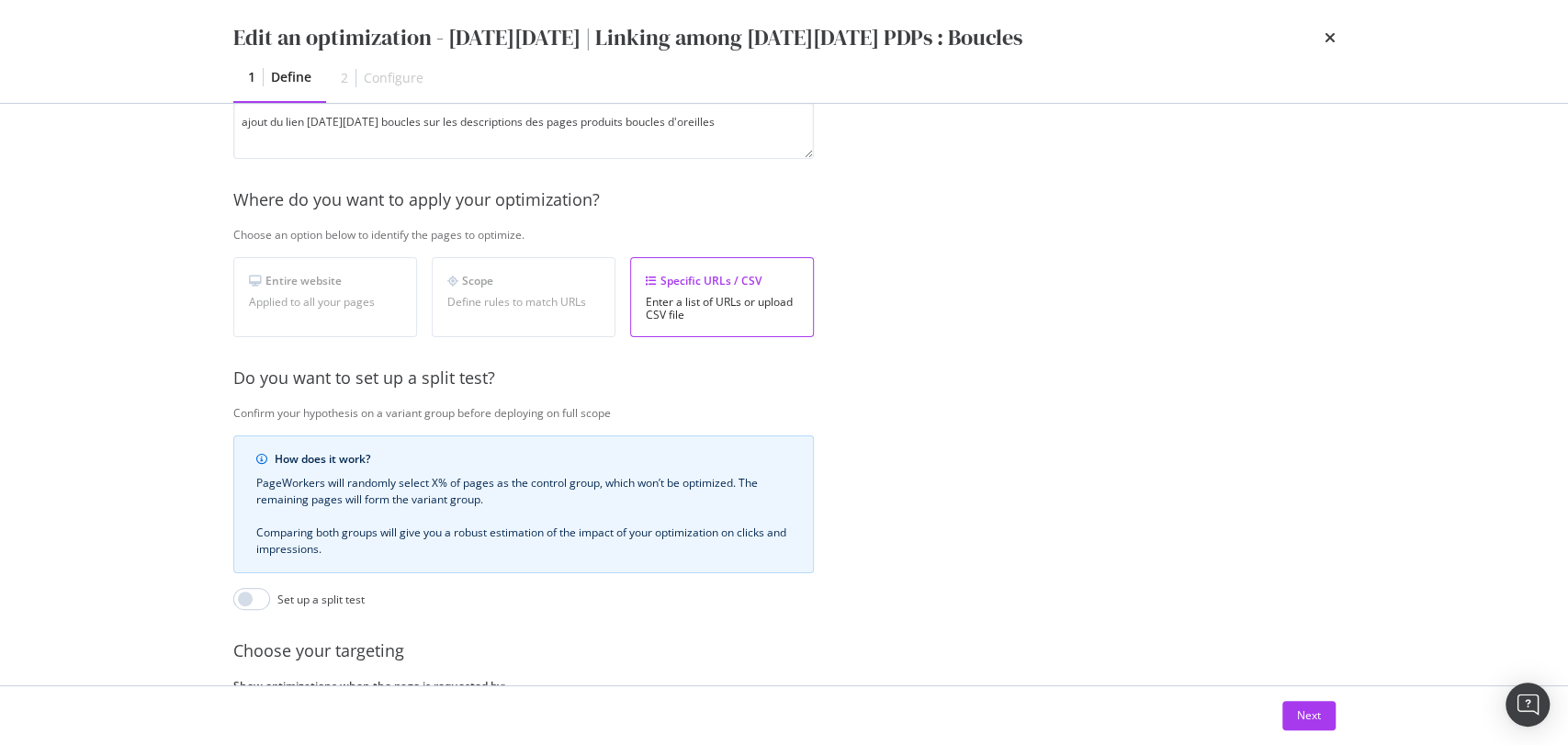
scroll to position [375, 0]
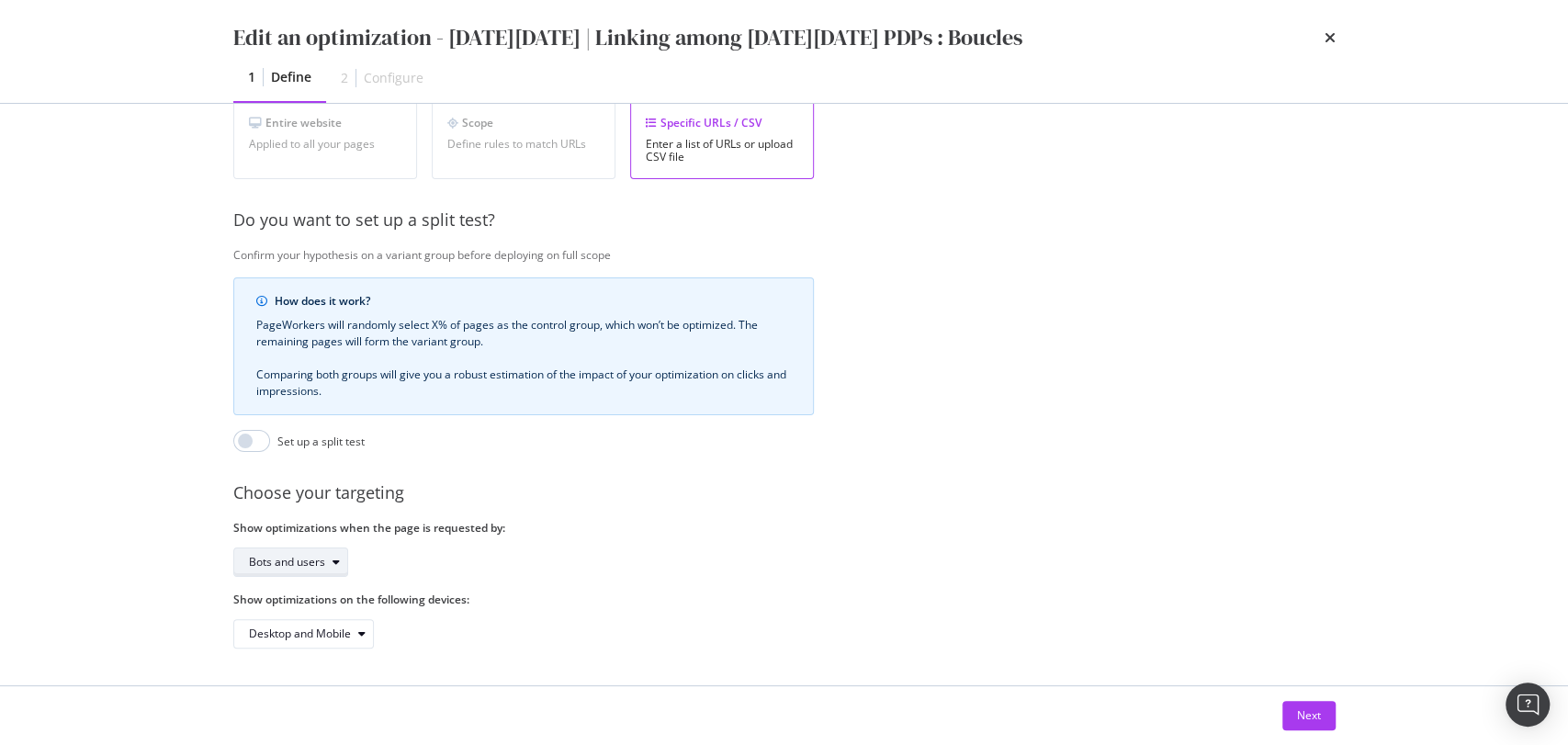
click at [327, 556] on div "Bots and users" at bounding box center [298, 563] width 98 height 26
click at [299, 614] on div "Bots only" at bounding box center [278, 607] width 47 height 16
click at [1301, 724] on div "Next" at bounding box center [1309, 716] width 24 height 28
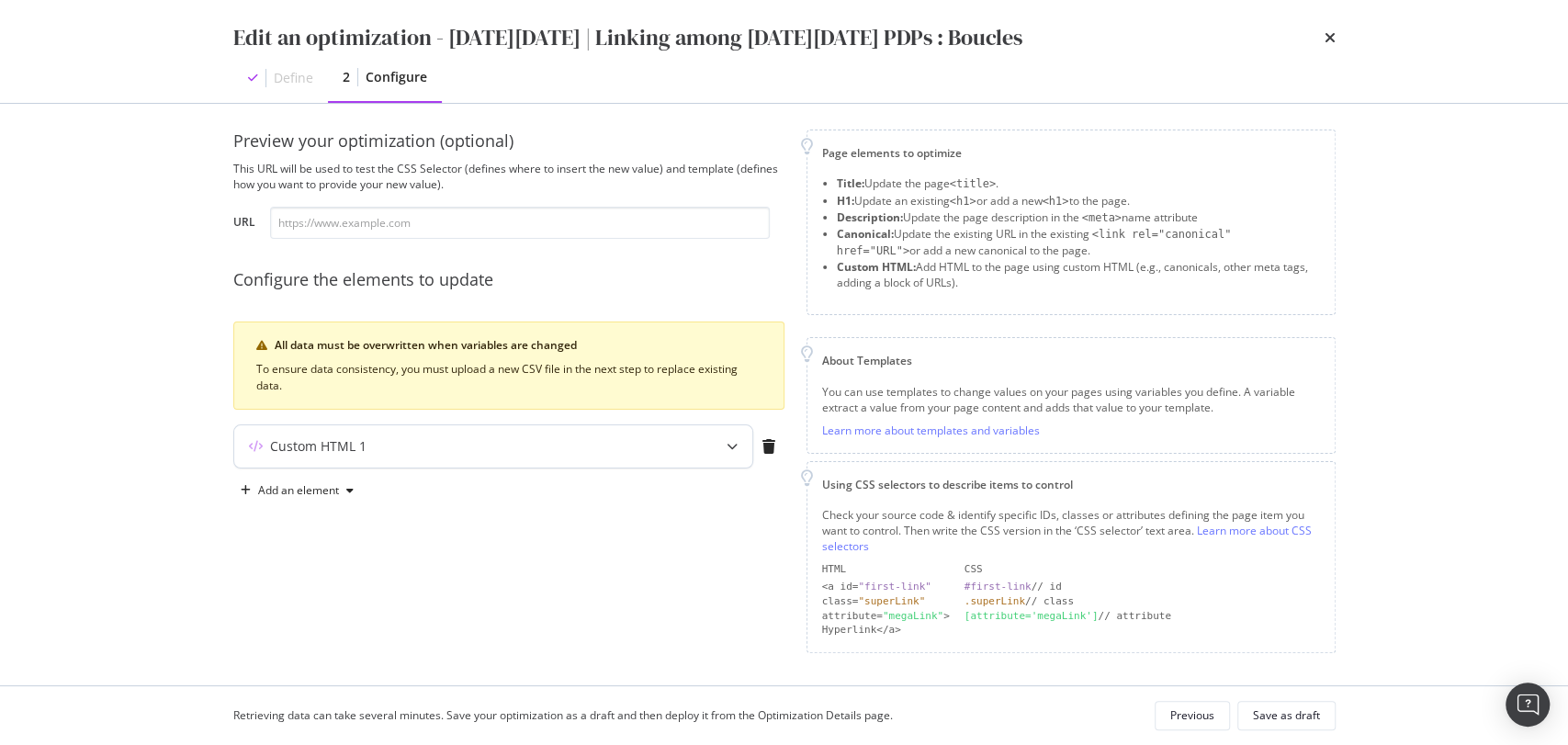
click at [573, 458] on div "Custom HTML 1" at bounding box center [493, 446] width 518 height 43
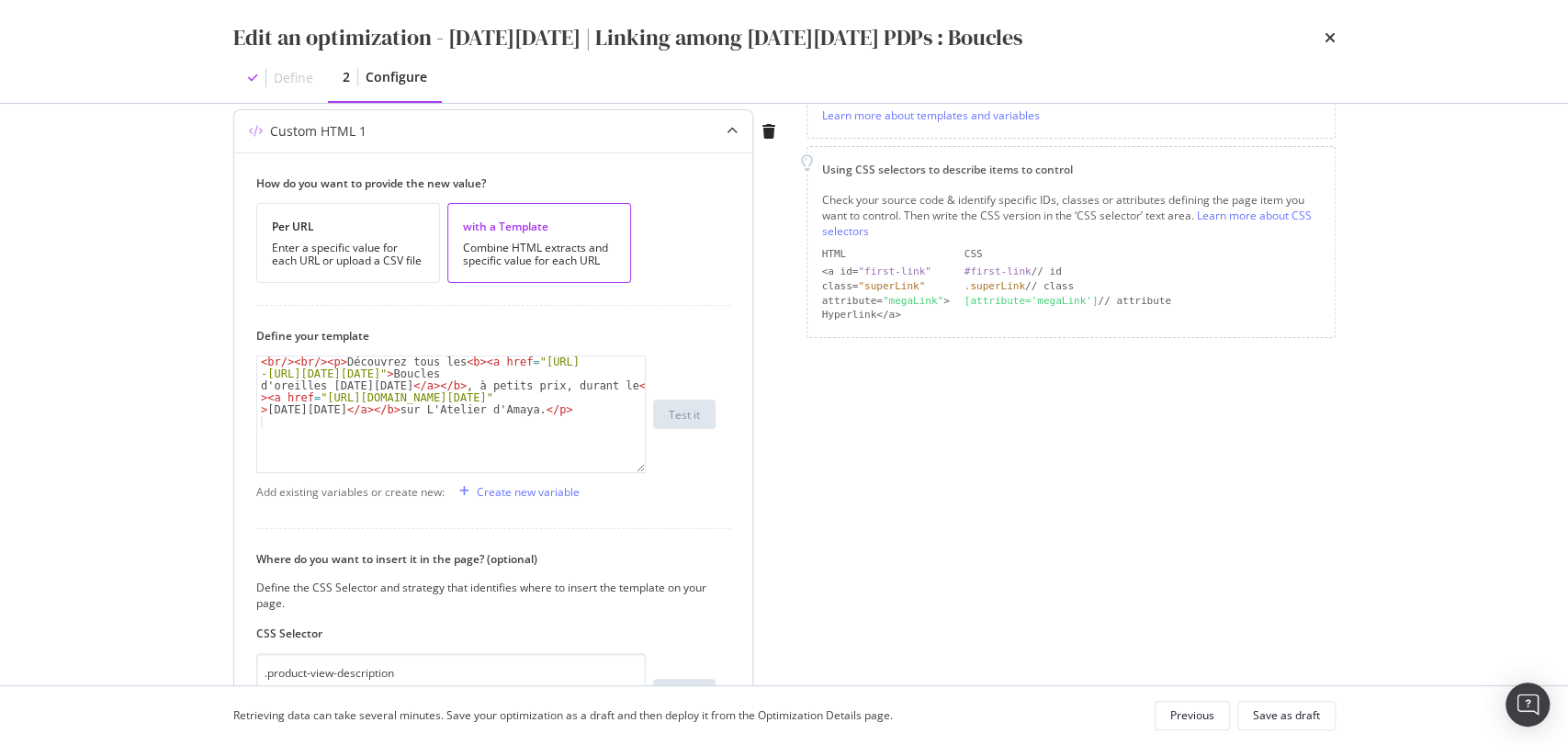
scroll to position [335, 0]
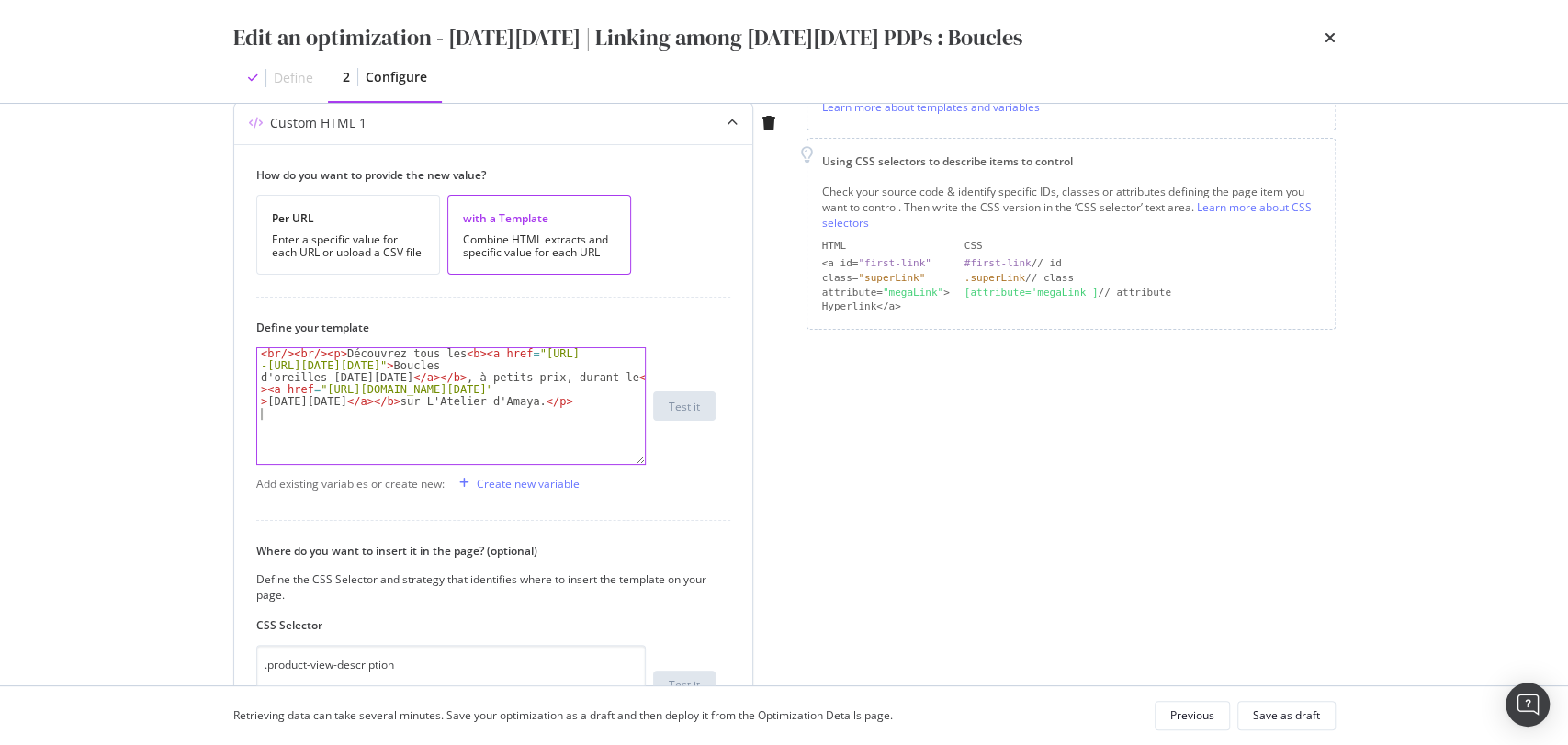
click at [609, 413] on div "< br /> < br /> < p > Découvrez tous les < b > < a href = "[URL] -[URL][DATE][D…" at bounding box center [451, 442] width 389 height 188
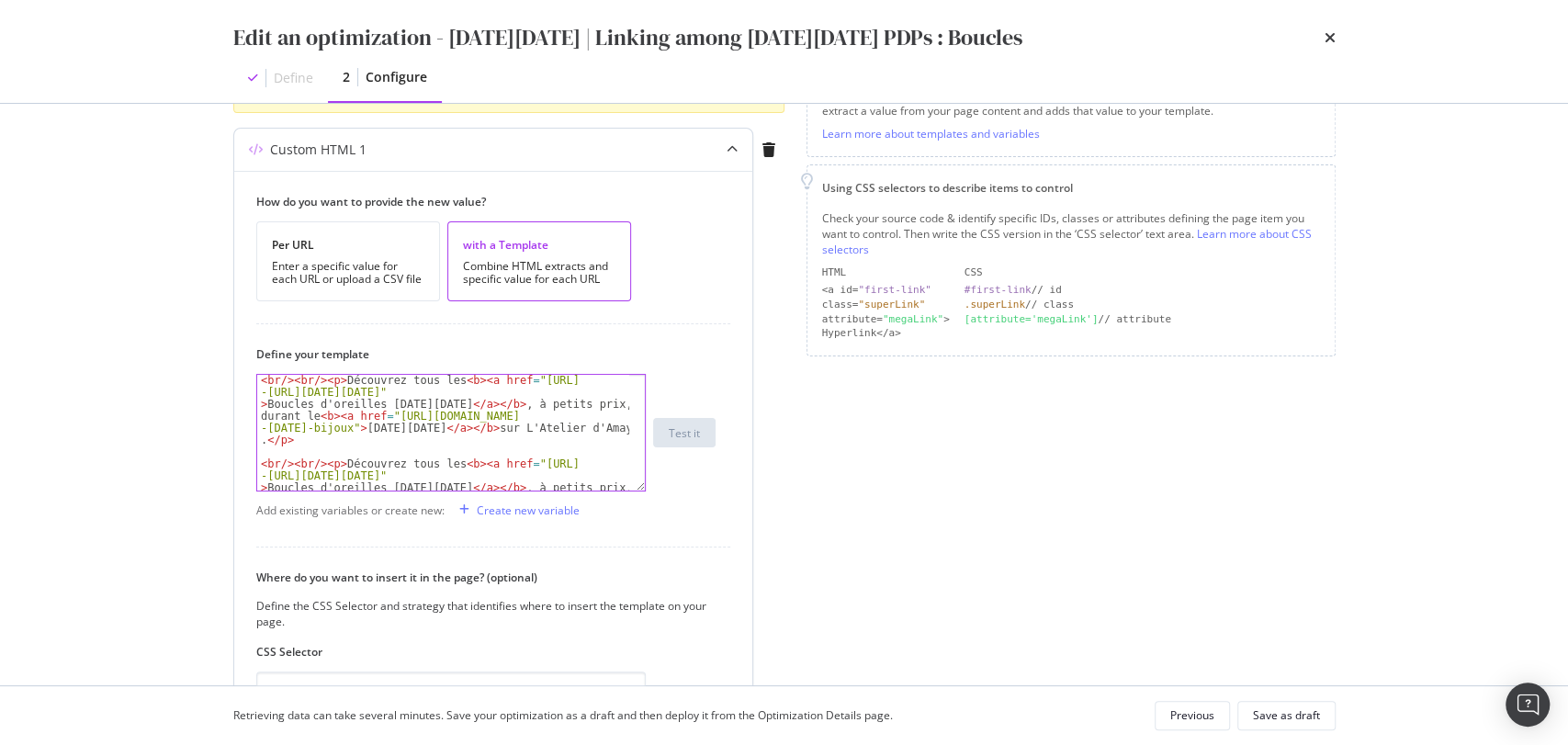
scroll to position [306, 0]
click at [426, 379] on div "< br /> < br /> < p > Découvrez tous les < b > < a href = "[URL] -[URL][DATE][D…" at bounding box center [444, 507] width 373 height 259
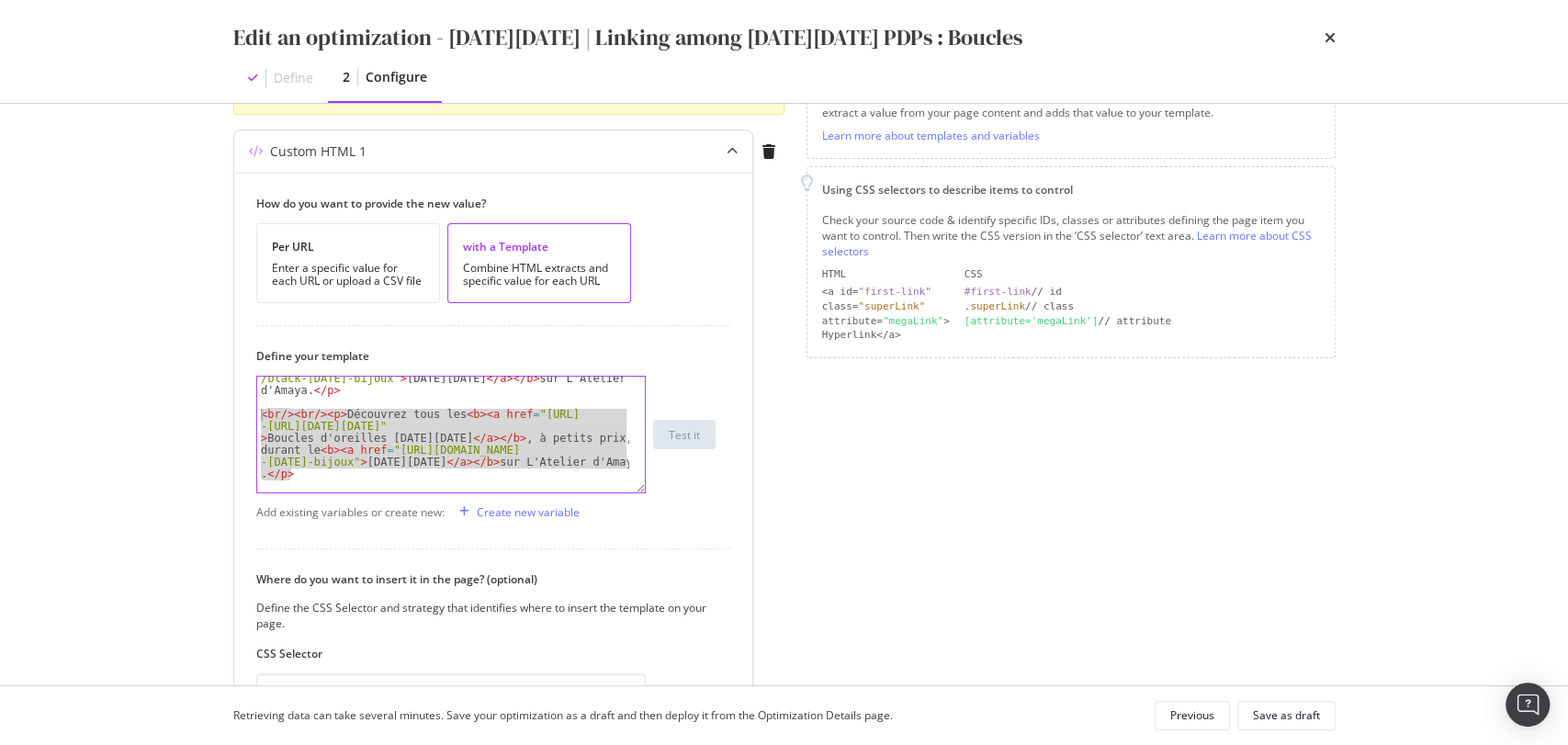
drag, startPoint x: 327, startPoint y: 476, endPoint x: 244, endPoint y: 411, distance: 105.4
click at [244, 411] on div "How do you want to provide the new value? Per URL Enter a specific value for ea…" at bounding box center [493, 510] width 518 height 675
type textarea "<br/><br/><p>Découvrez tous les <b><a href="[URL][DOMAIN_NAME][DATE][DATE]">Bou…"
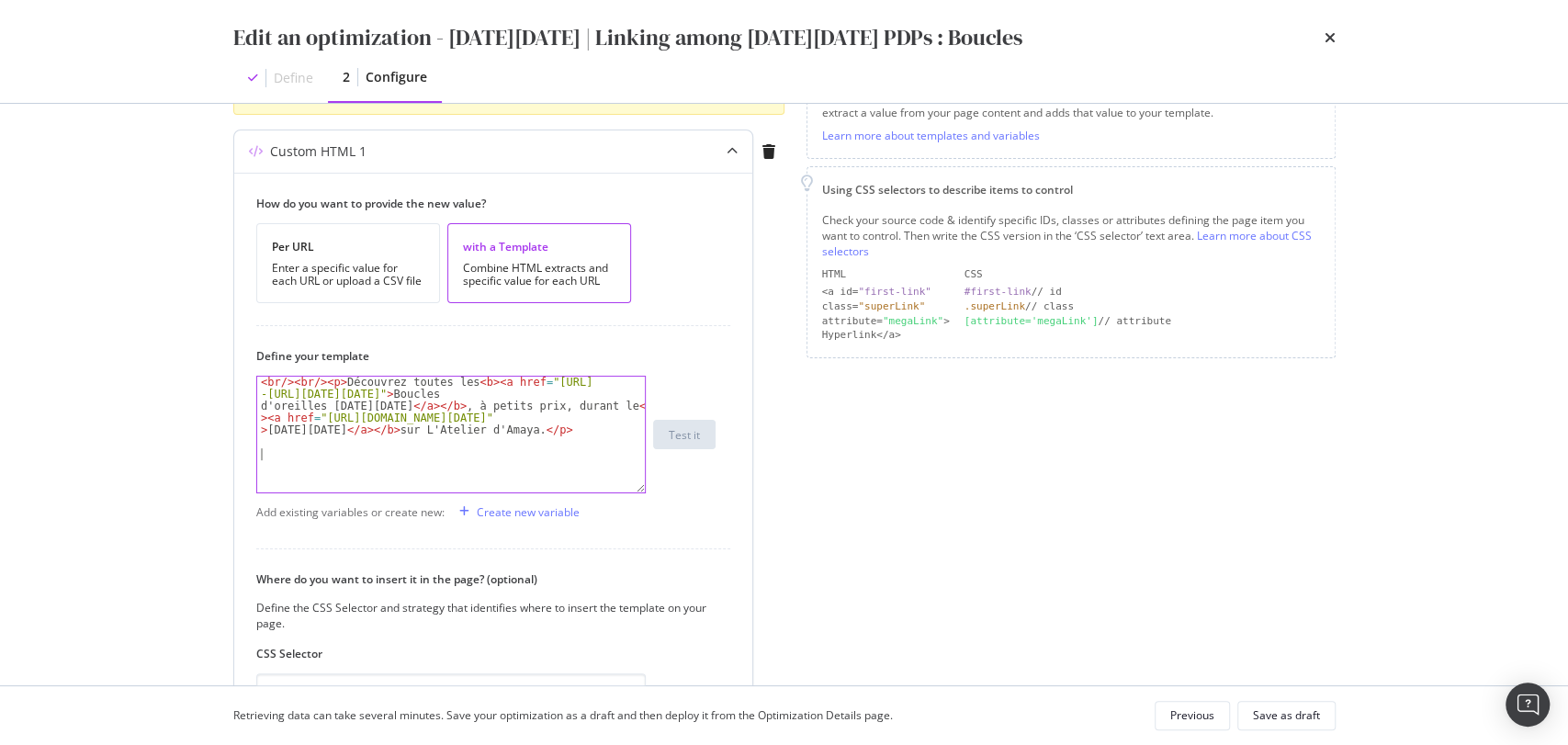
scroll to position [0, 0]
click at [341, 424] on div "< br /> < br /> < p > Découvrez toutes les < b > < a href = "[URL] -[URL][DATE]…" at bounding box center [451, 470] width 389 height 188
type textarea "<br/><br/><p>Découvrez toutes les <b><a href="[URL][DOMAIN_NAME][DATE][DATE]">B…"
click at [604, 438] on div "< br /> < br /> < p > Découvrez toutes les < b > < a href = "[URL] -[URL][DATE]…" at bounding box center [451, 470] width 389 height 188
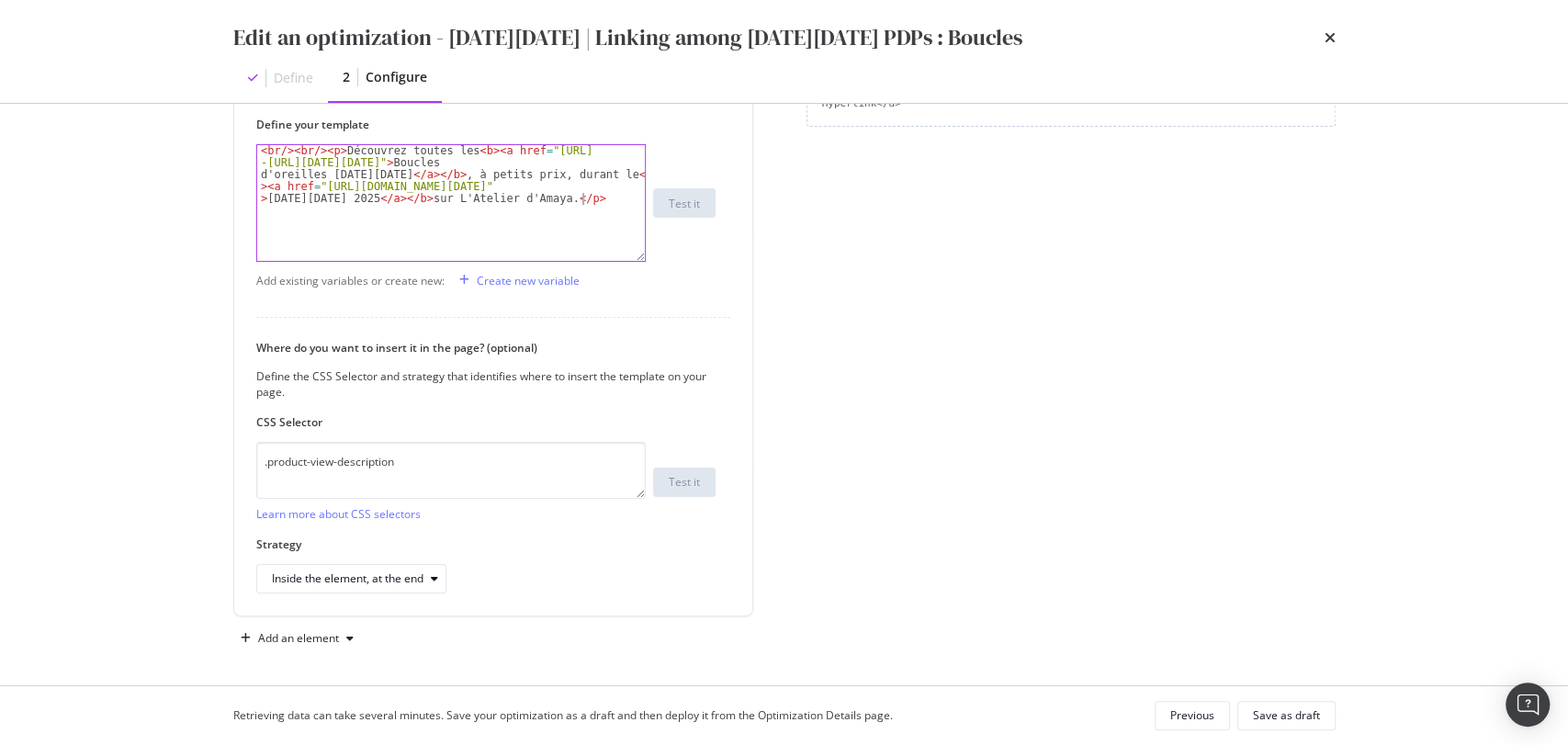
scroll to position [539, 0]
type textarea "<br/><br/><p>Découvrez toutes les <b><a href="[URL][DOMAIN_NAME][DATE][DATE]">B…"
click at [1249, 728] on button "Save as draft" at bounding box center [1286, 716] width 98 height 30
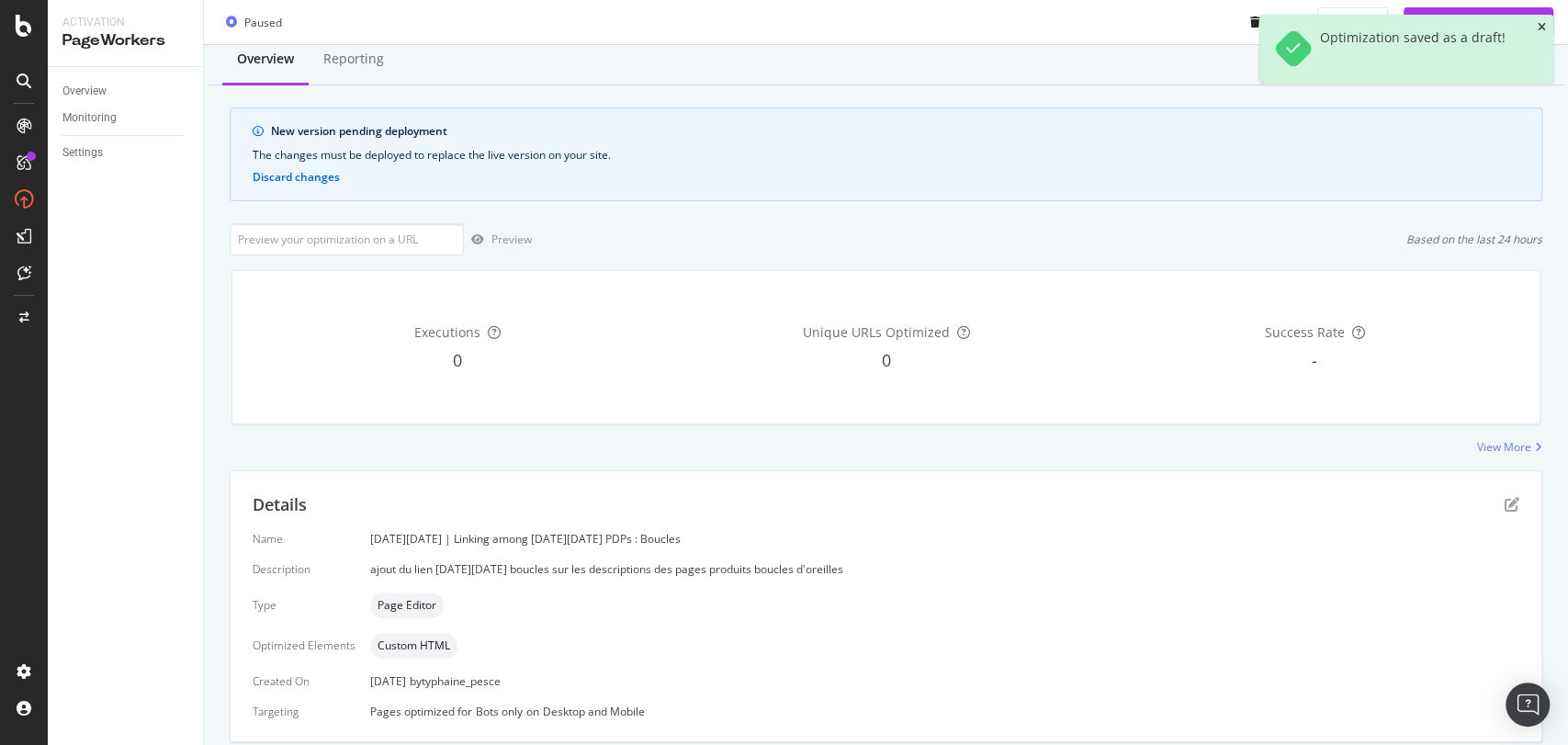
click at [1539, 23] on icon "close toast" at bounding box center [1541, 28] width 8 height 11
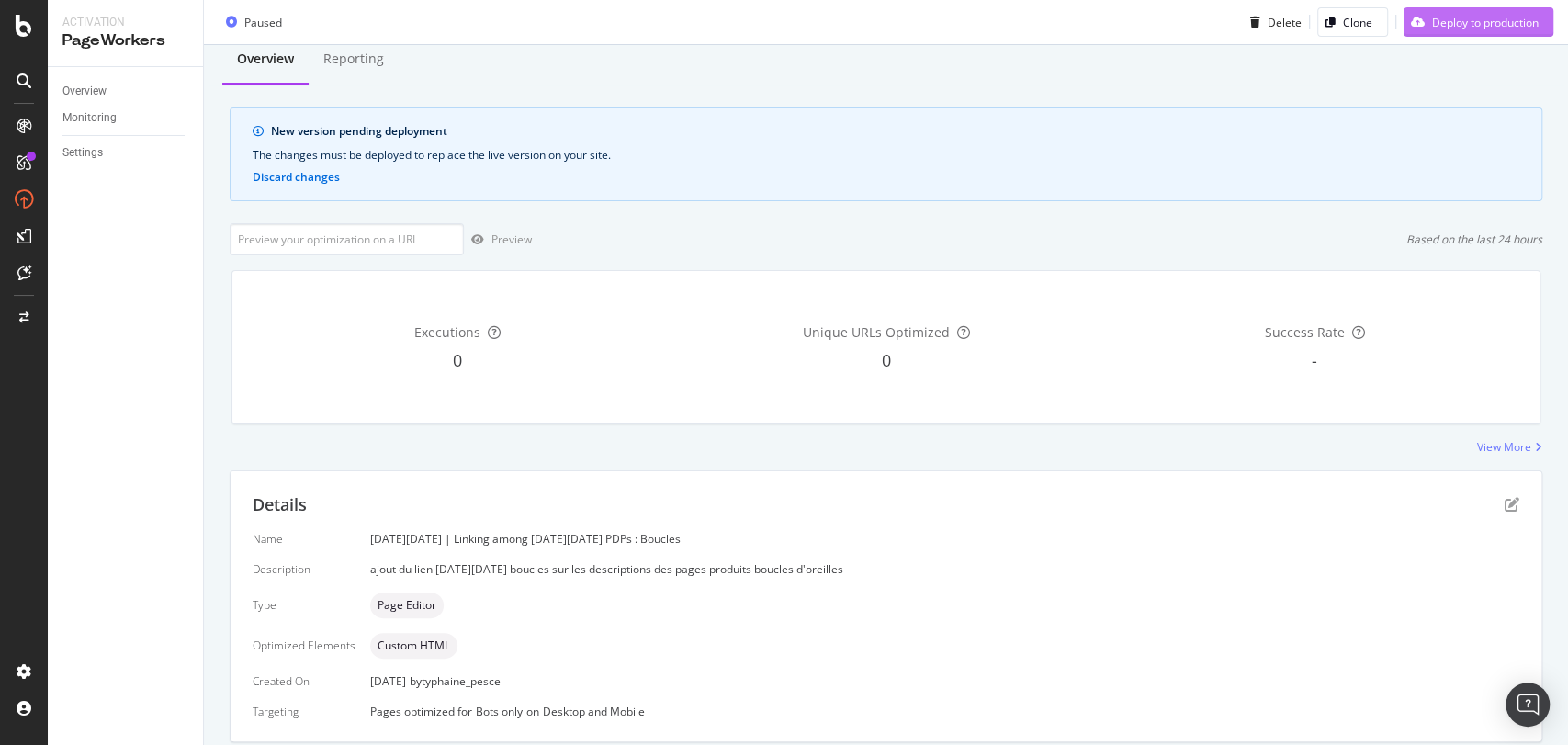
click at [1483, 31] on div "Deploy to production" at bounding box center [1471, 22] width 135 height 28
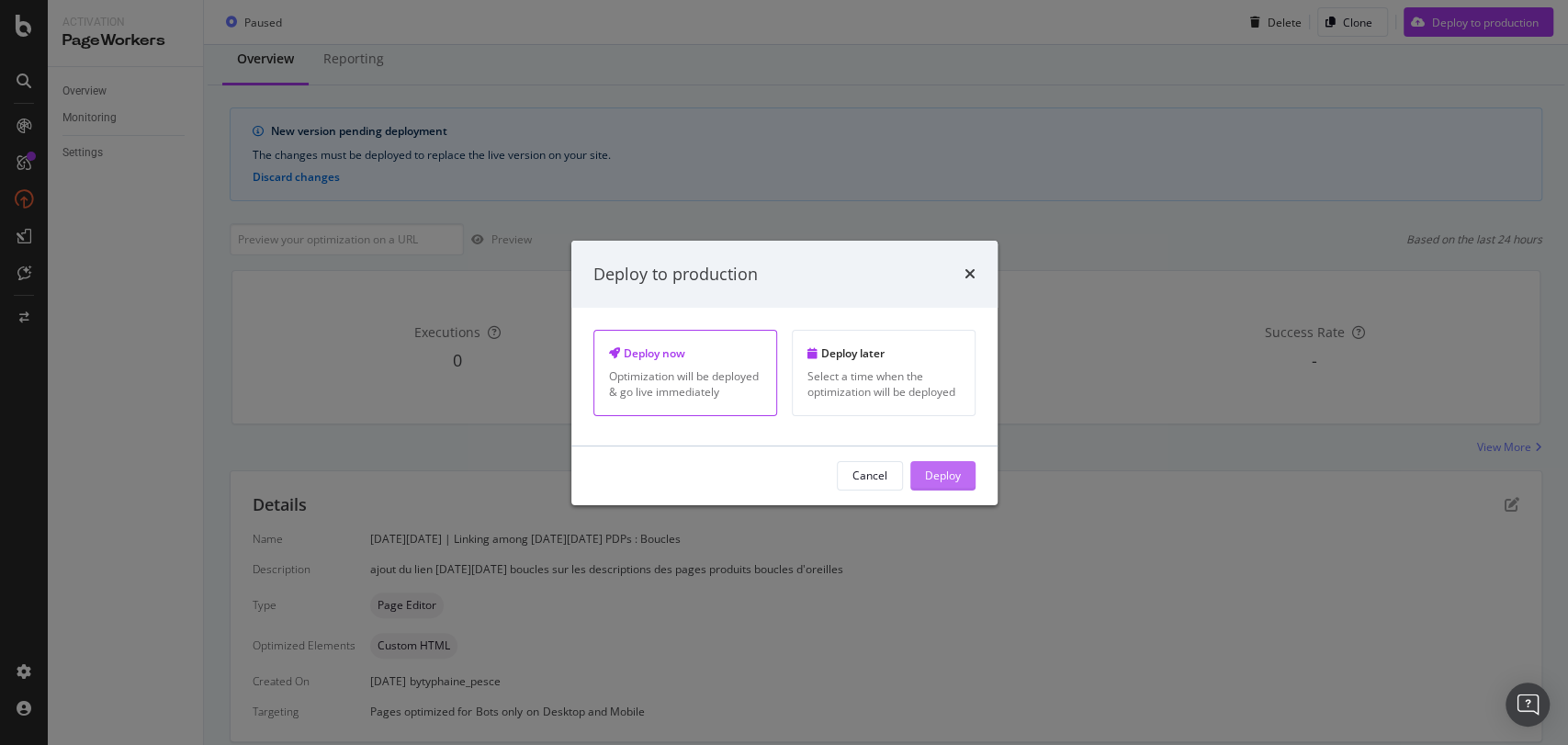
click at [947, 486] on div "Deploy" at bounding box center [942, 476] width 36 height 28
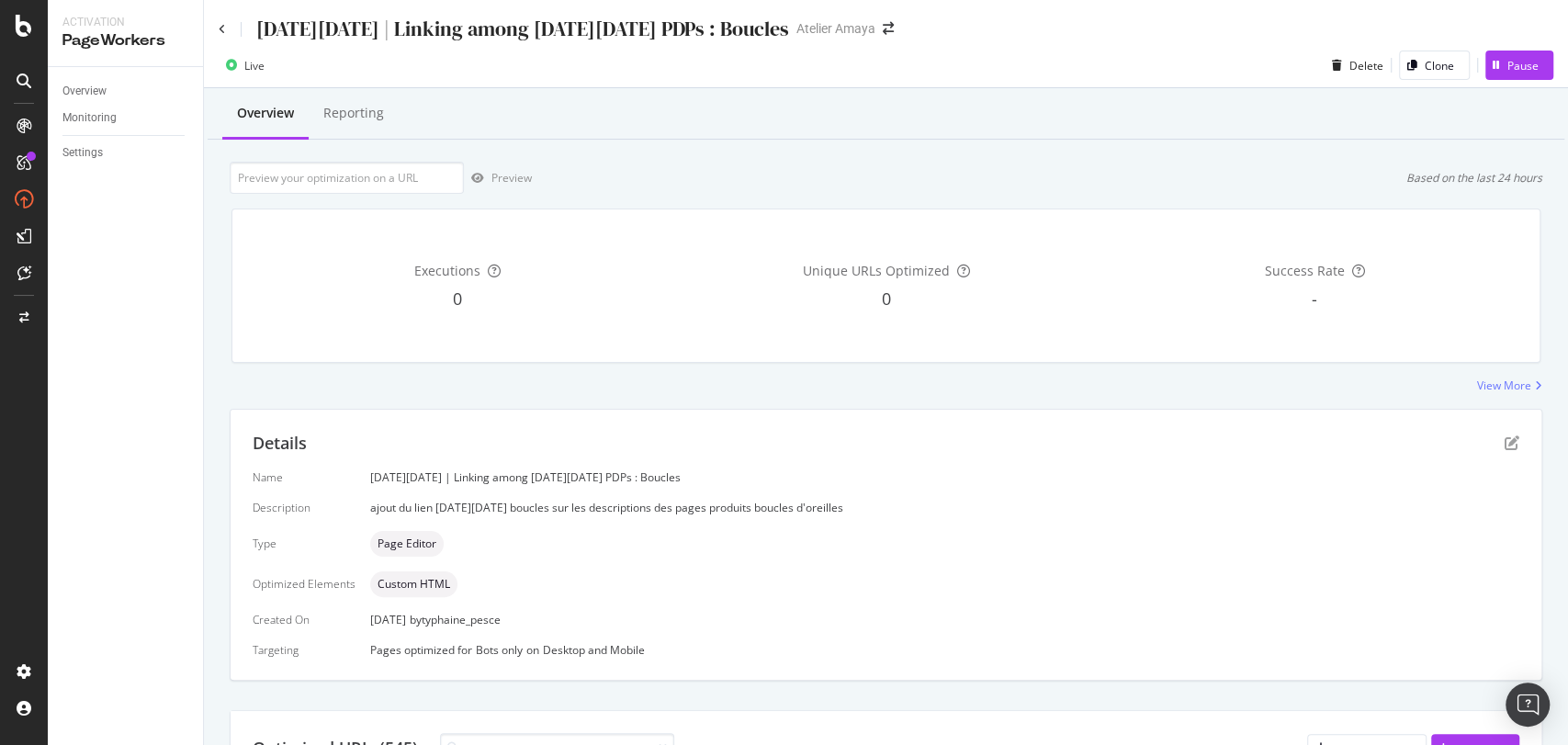
click at [219, 21] on div "[DATE][DATE] | Linking among [DATE][DATE] PDPs : Boucles" at bounding box center [504, 29] width 570 height 29
click at [221, 25] on icon at bounding box center [223, 30] width 7 height 11
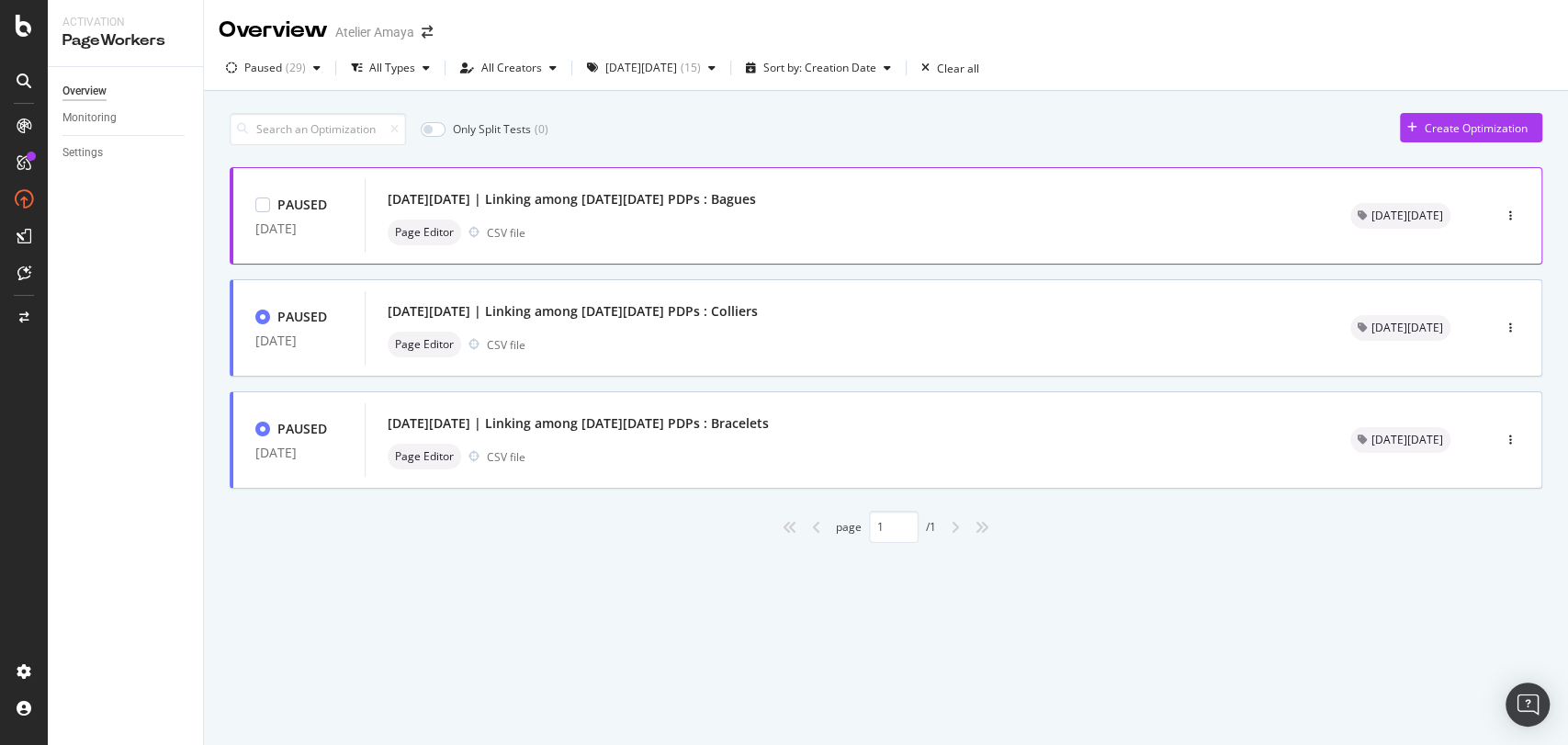
click at [723, 193] on div "[DATE][DATE] | Linking among [DATE][DATE] PDPs : Bagues" at bounding box center [572, 200] width 369 height 18
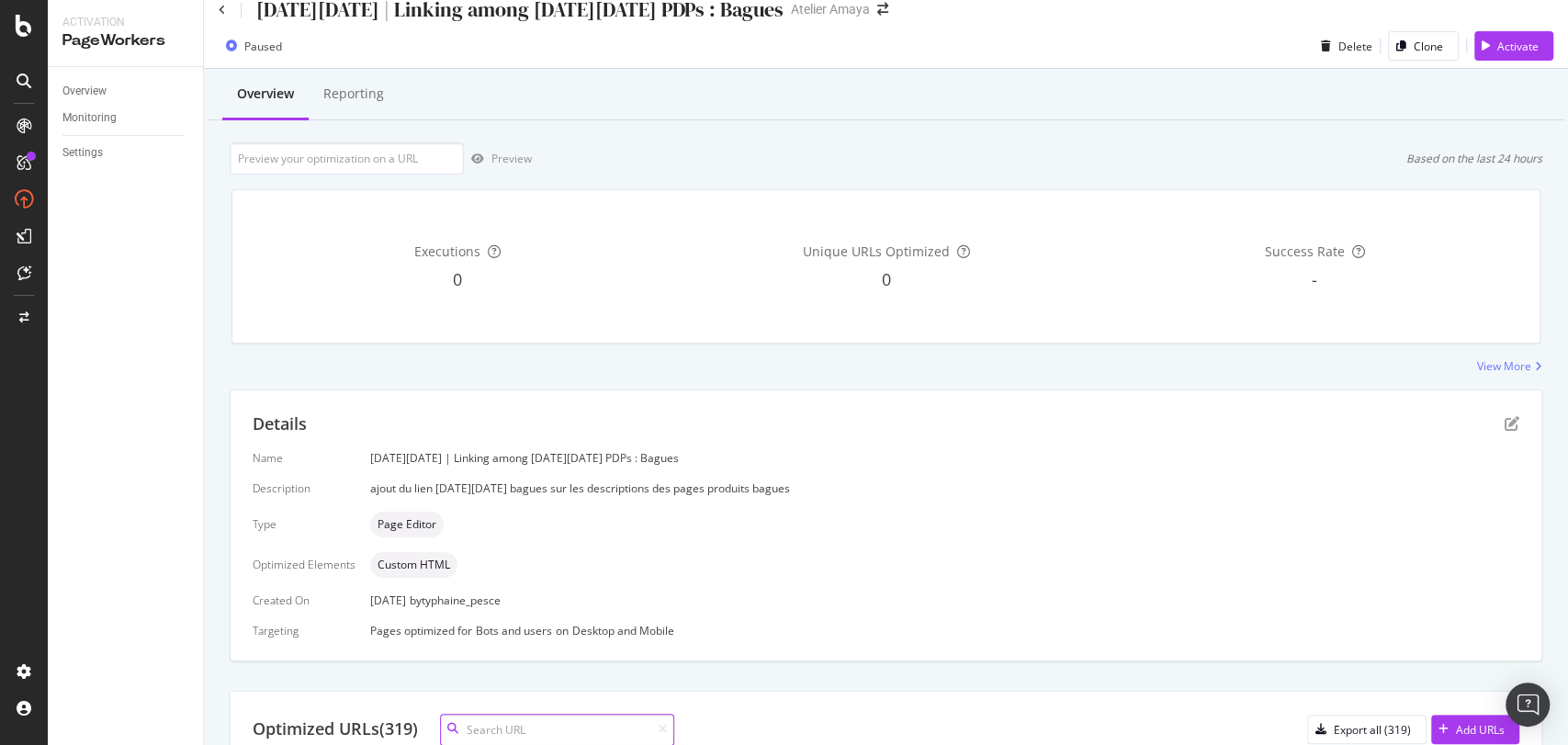
scroll to position [276, 0]
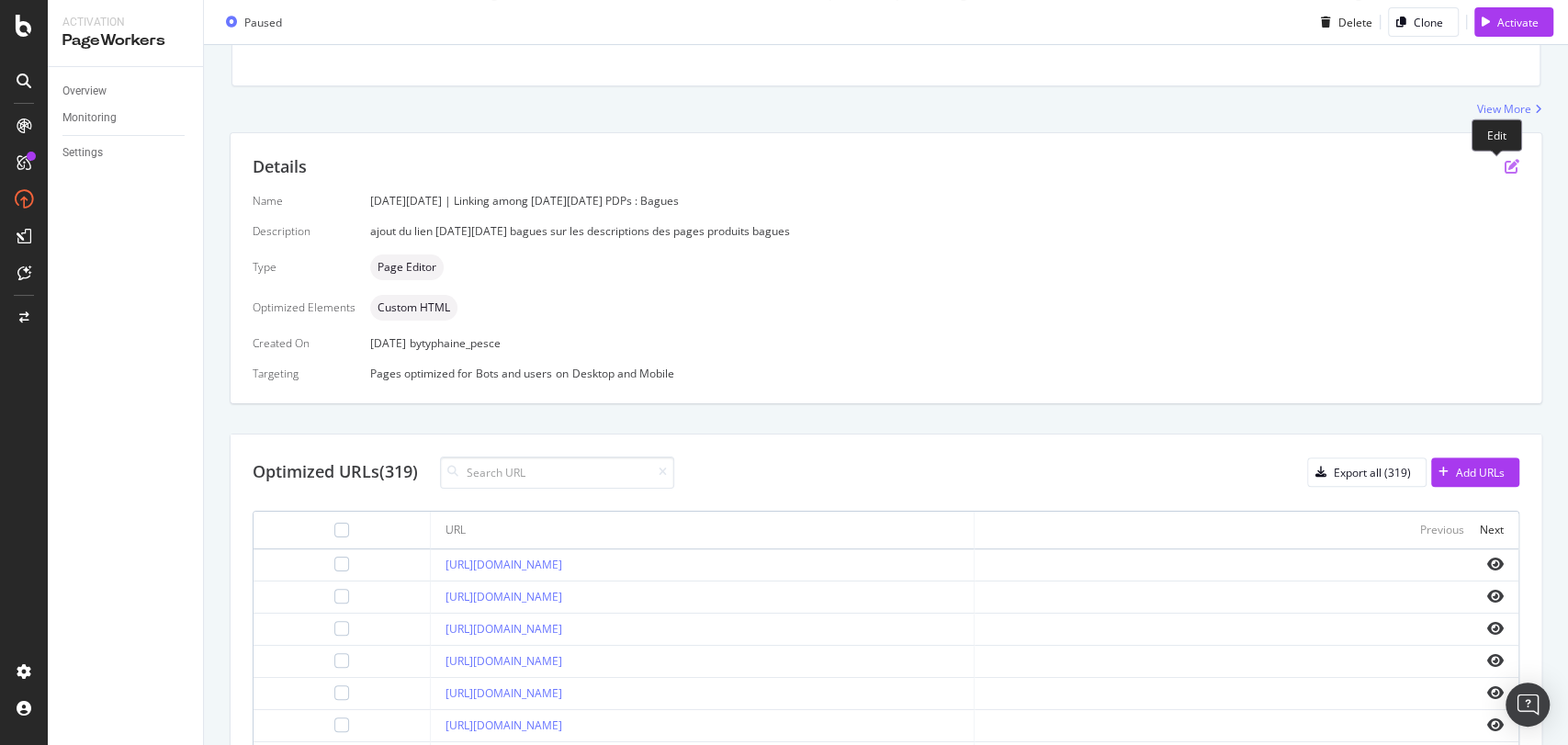
click at [1504, 167] on icon "pen-to-square" at bounding box center [1512, 166] width 15 height 15
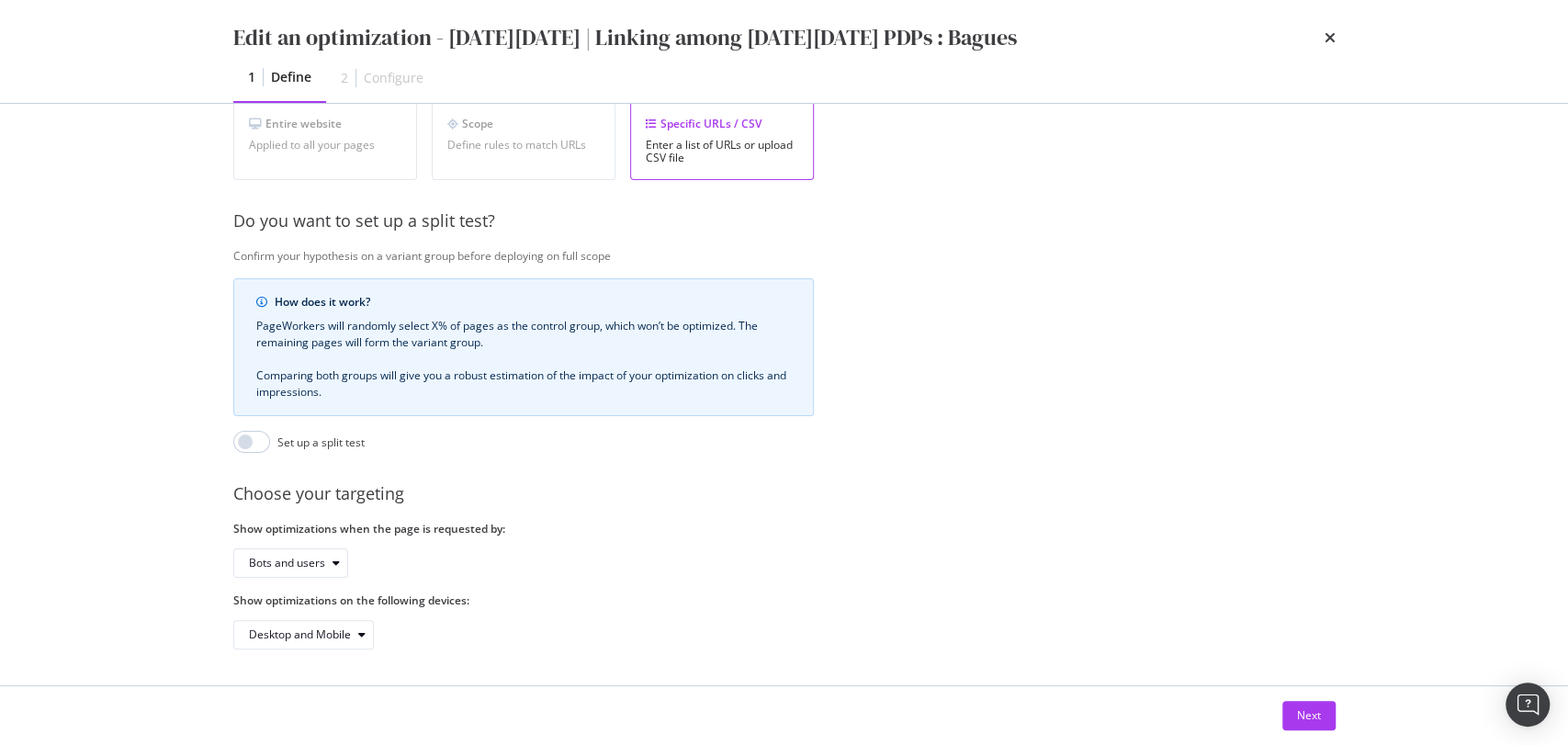
scroll to position [375, 0]
click at [331, 556] on div "modal" at bounding box center [336, 562] width 22 height 11
click at [286, 609] on div "Bots only" at bounding box center [278, 607] width 47 height 16
click at [1290, 714] on button "Next" at bounding box center [1309, 716] width 54 height 30
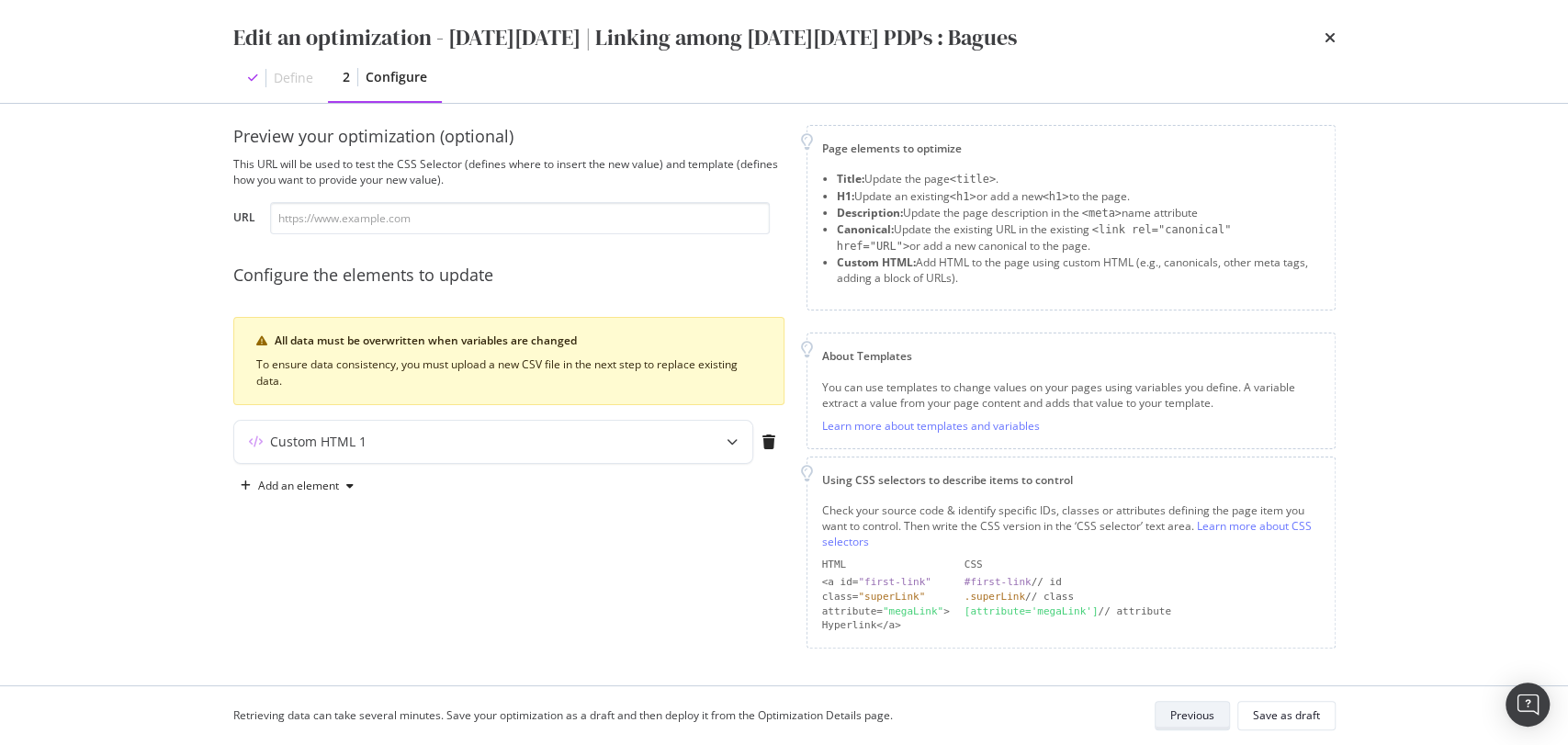
scroll to position [11, 0]
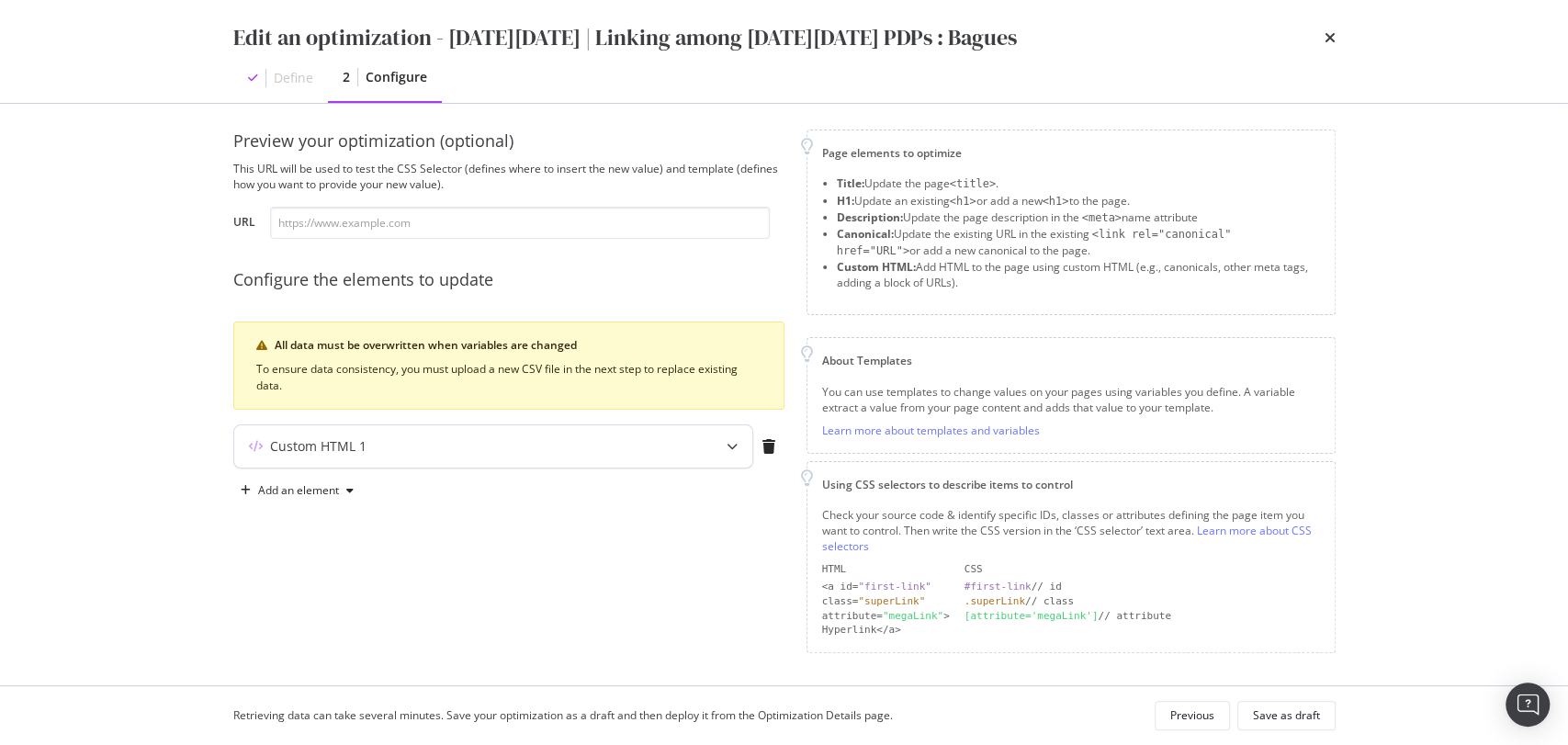
click at [639, 435] on div "Custom HTML 1" at bounding box center [493, 446] width 518 height 43
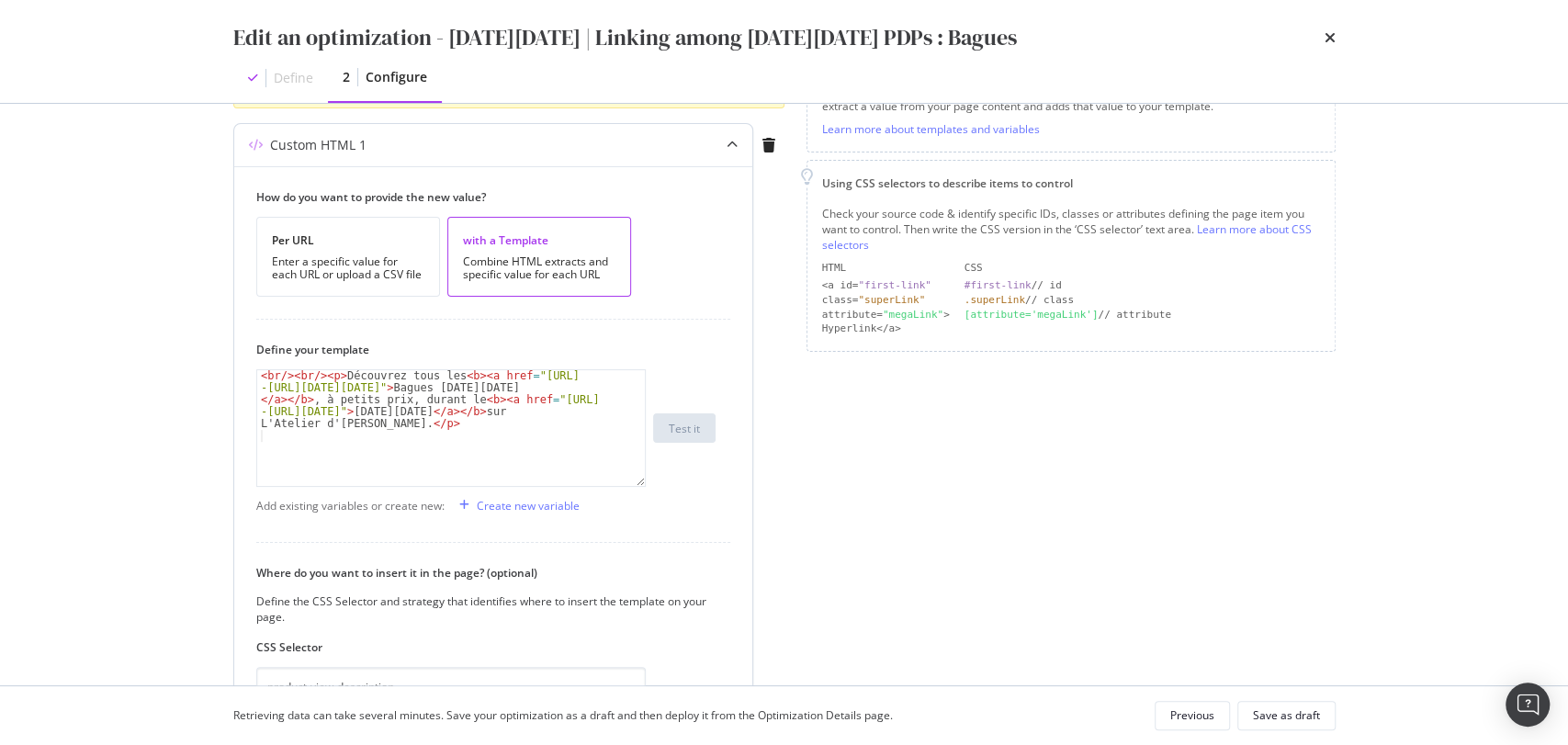
scroll to position [313, 0]
click at [420, 372] on div "< br /> < br /> < p > Découvrez tous les < b > < a href = "[URL] -[URL][DATE][D…" at bounding box center [451, 463] width 389 height 188
click at [544, 409] on div "< br /> < br /> < p > Découvrez toutes les < b > < a href = "[URL] -[URL][DATE]…" at bounding box center [451, 463] width 389 height 188
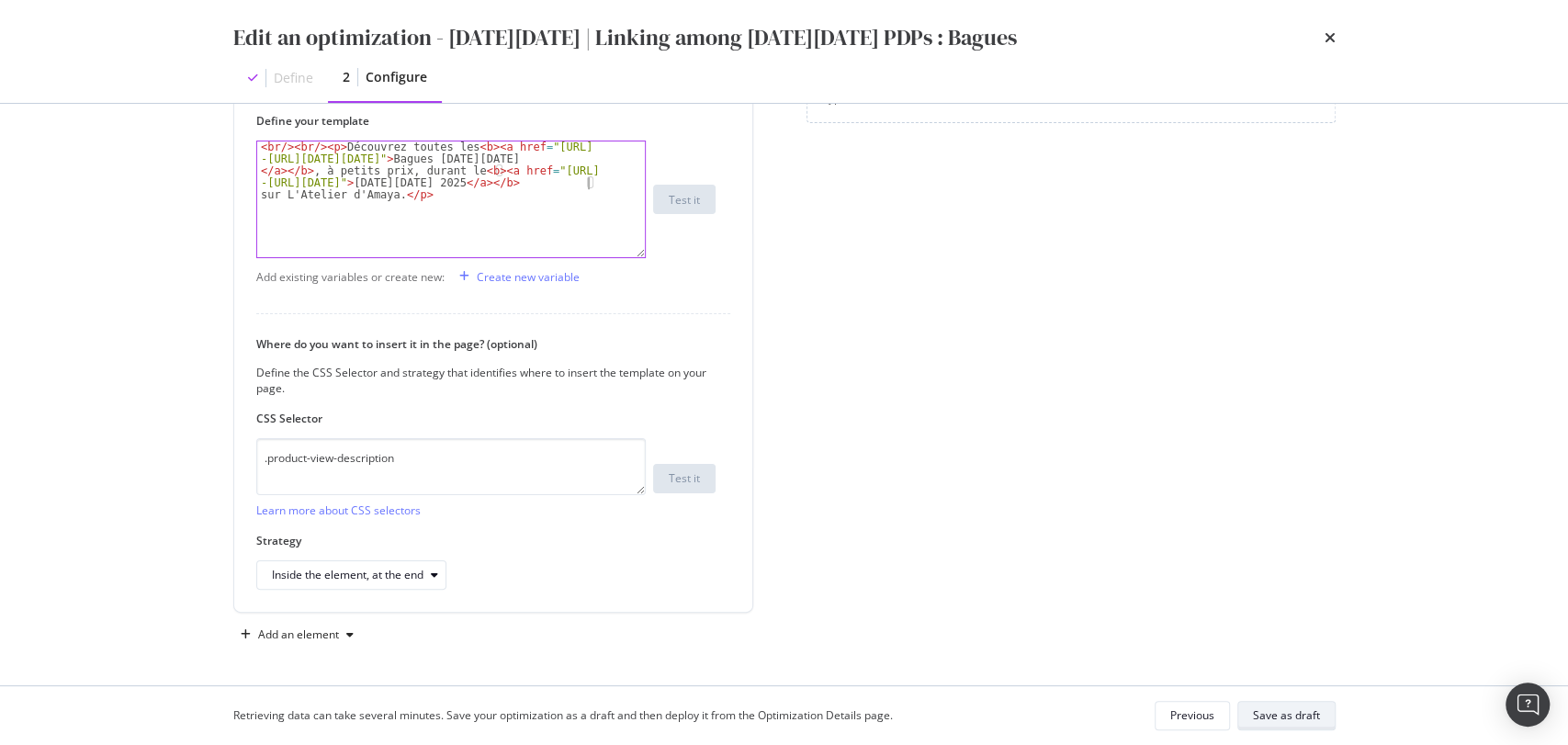
type textarea "<br/><br/><p>Découvrez toutes les <b><a href="[URL][DOMAIN_NAME][DATE][DATE]">B…"
click at [1285, 704] on div "Save as draft" at bounding box center [1286, 716] width 67 height 26
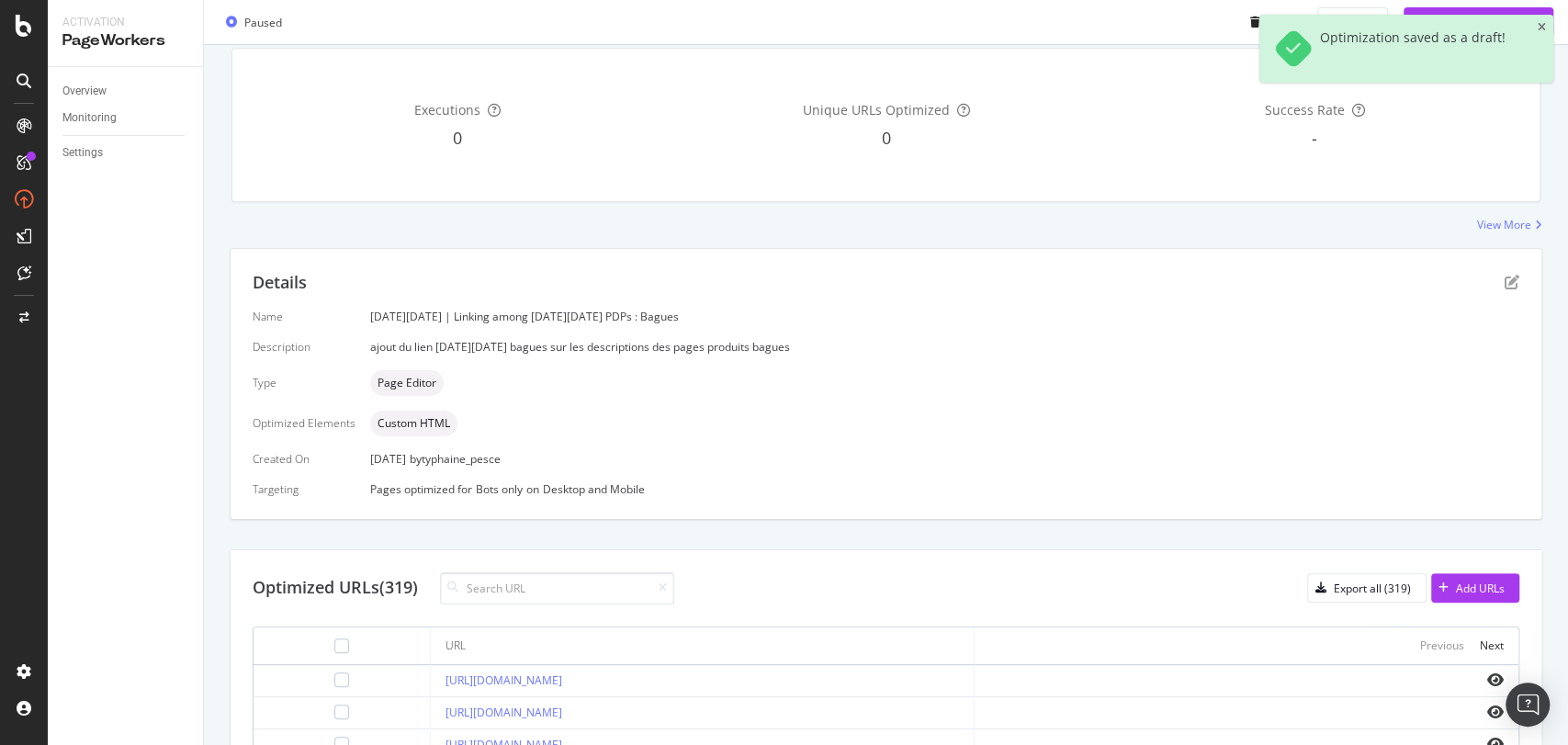
scroll to position [391, 0]
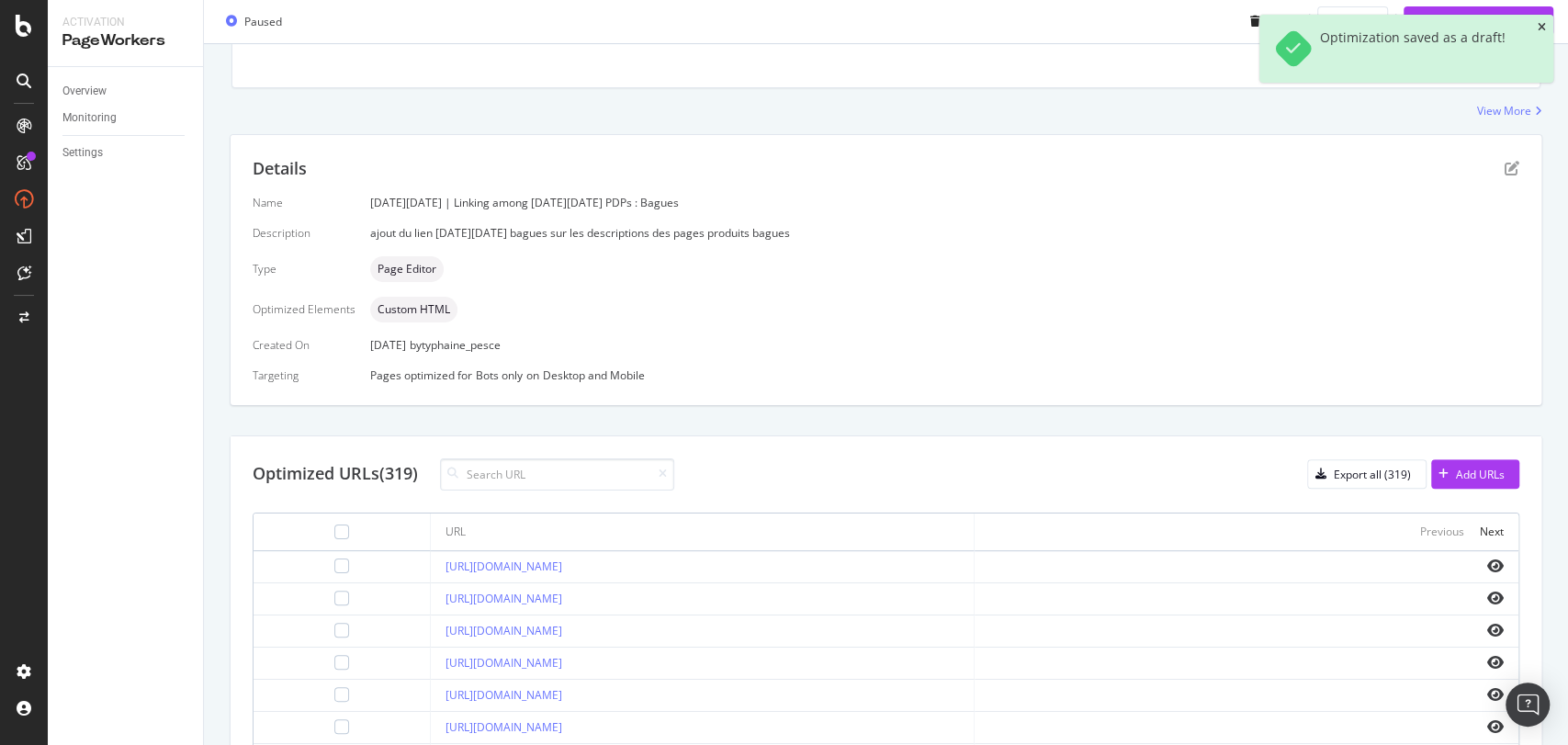
click at [1540, 31] on icon "close toast" at bounding box center [1541, 28] width 8 height 11
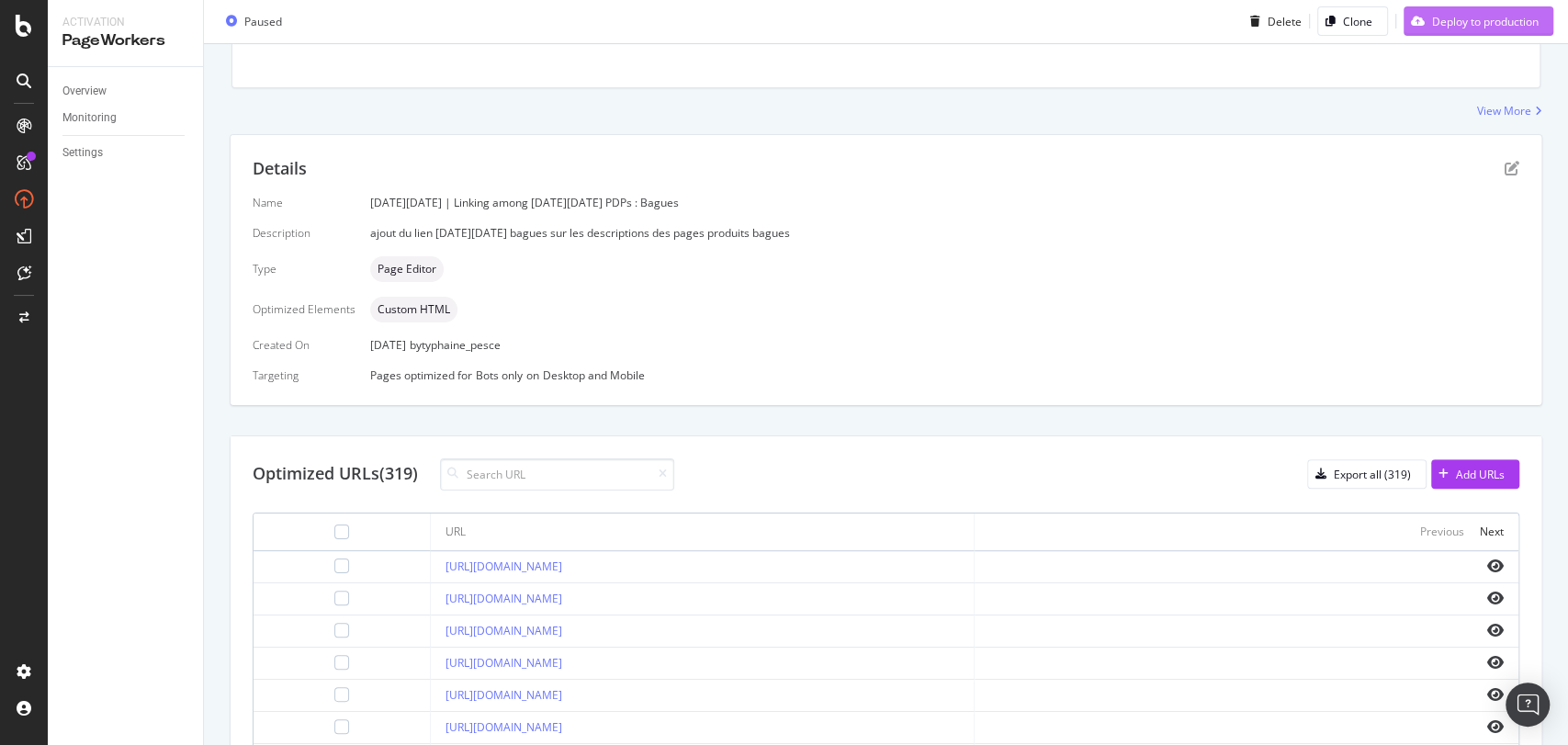
click at [1493, 11] on div "Deploy to production" at bounding box center [1471, 22] width 135 height 28
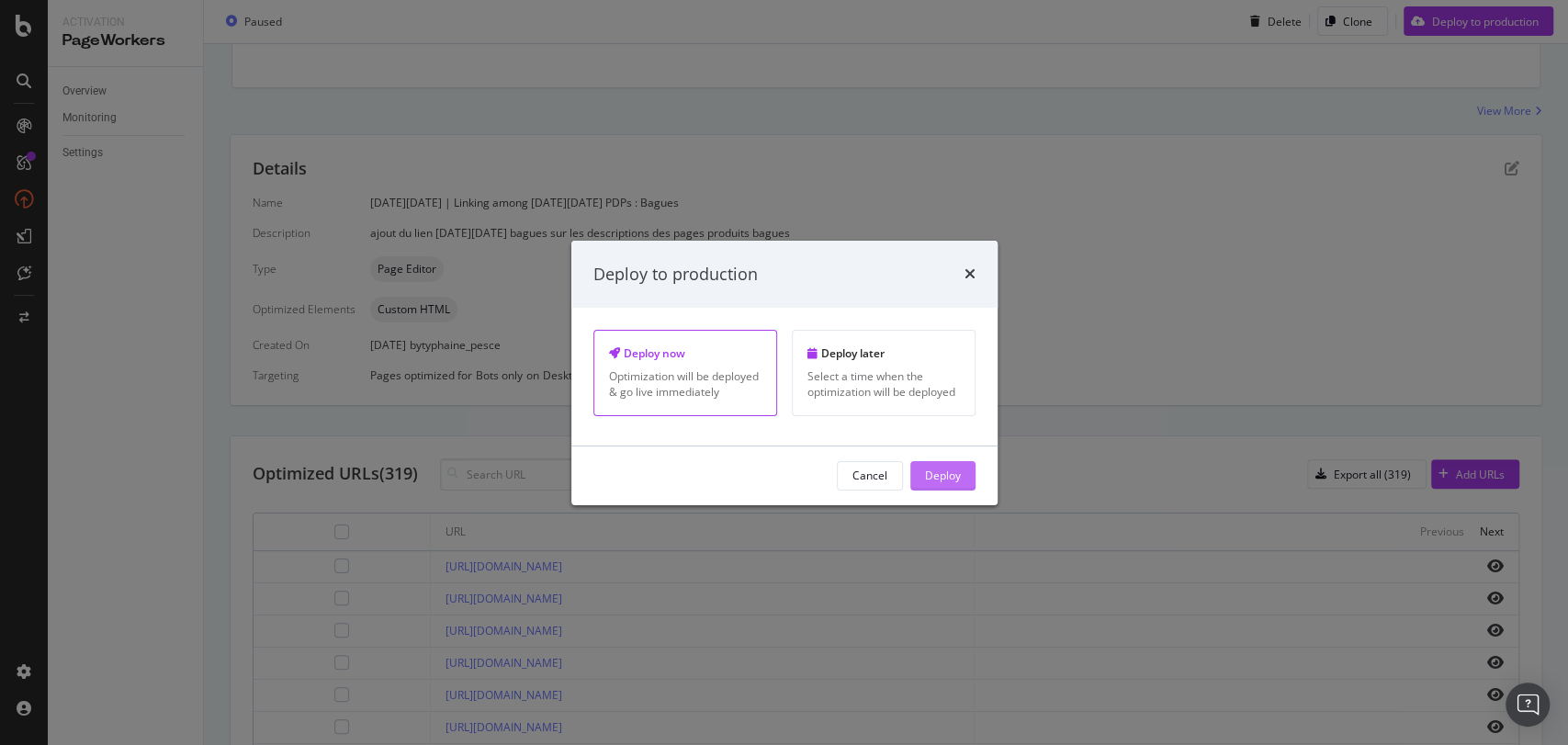
click at [947, 470] on div "Deploy" at bounding box center [942, 475] width 36 height 16
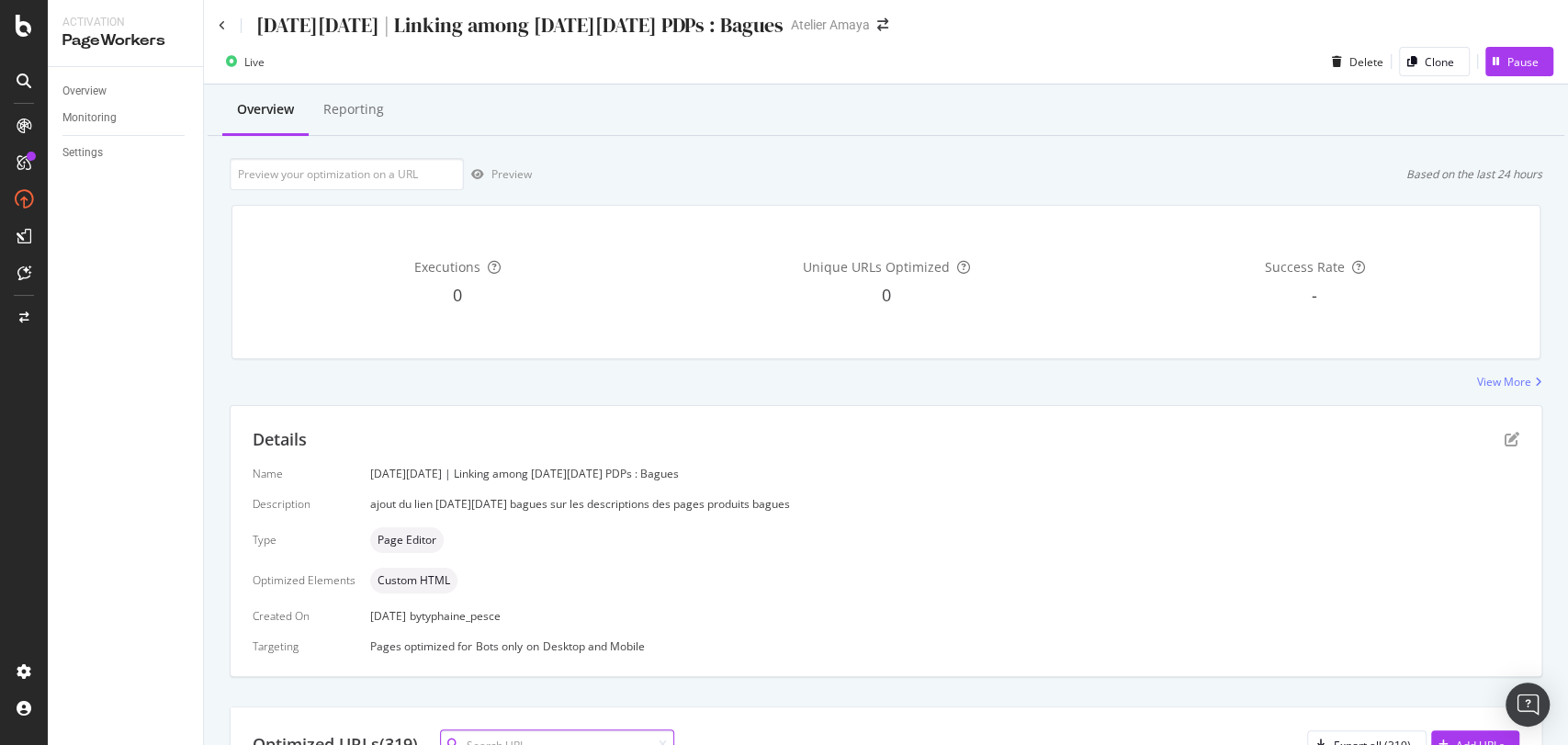
scroll to position [0, 0]
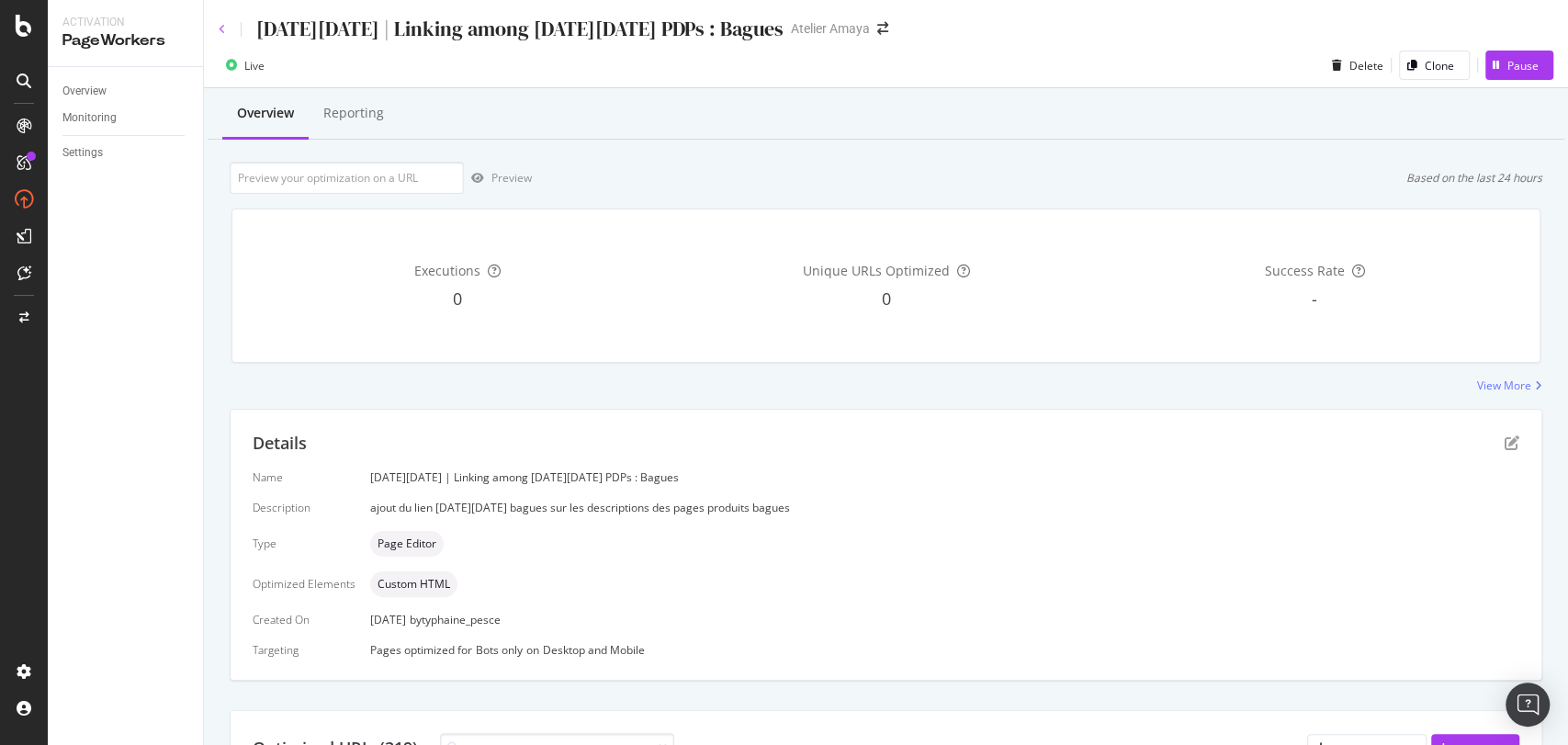
click at [225, 25] on icon at bounding box center [223, 30] width 7 height 11
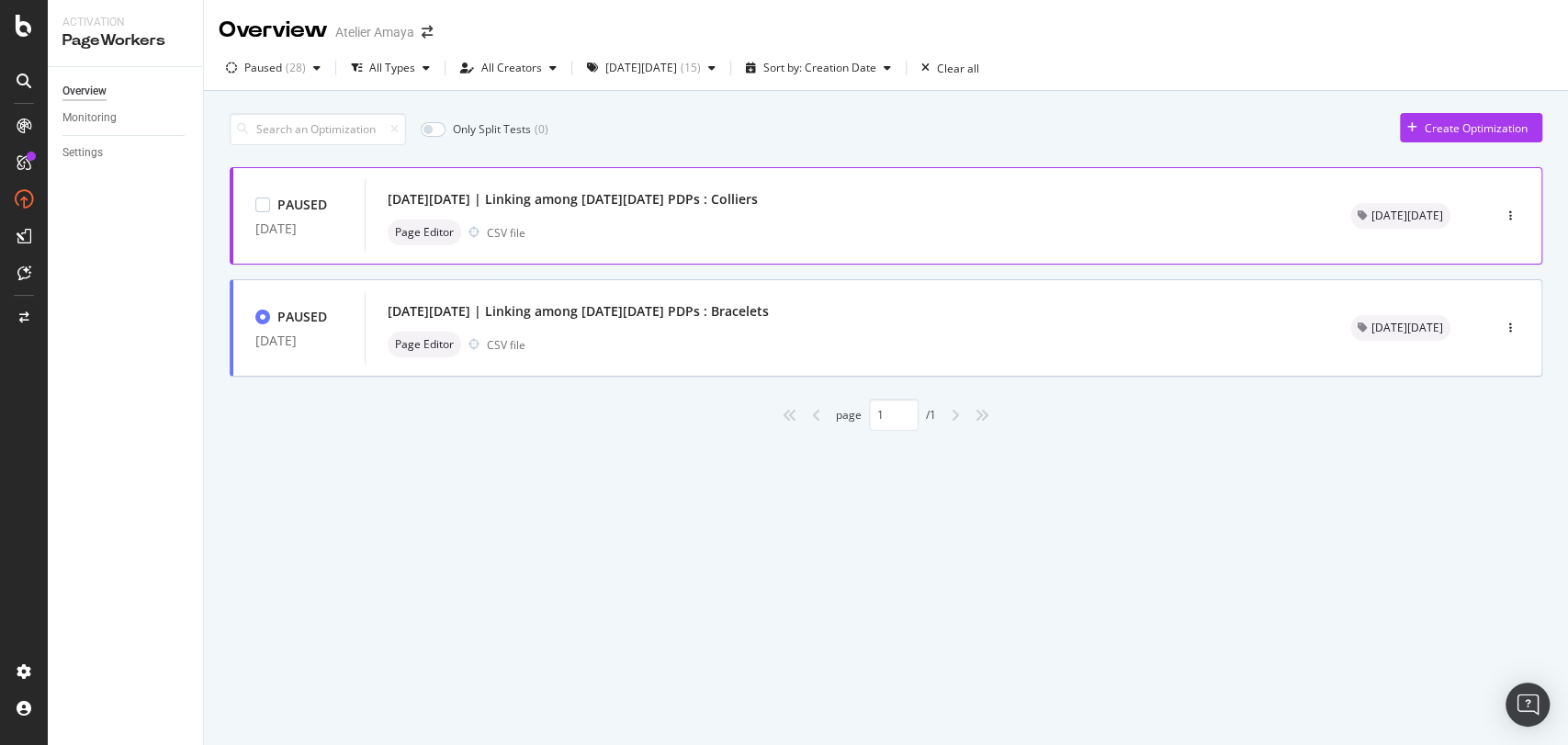
click at [614, 238] on div "Page Editor CSV file" at bounding box center [847, 233] width 918 height 26
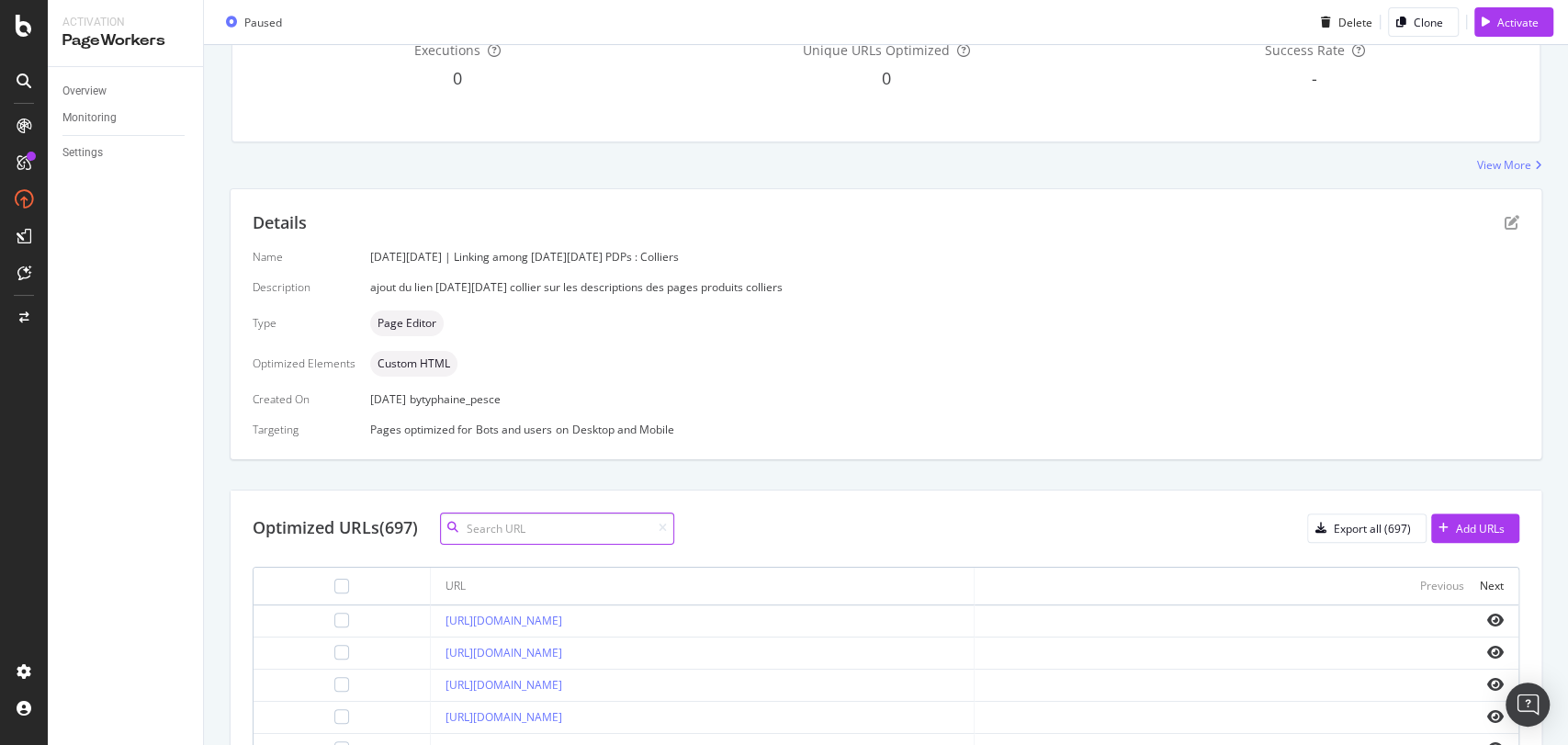
scroll to position [221, 0]
click at [1504, 225] on icon "pen-to-square" at bounding box center [1512, 223] width 15 height 15
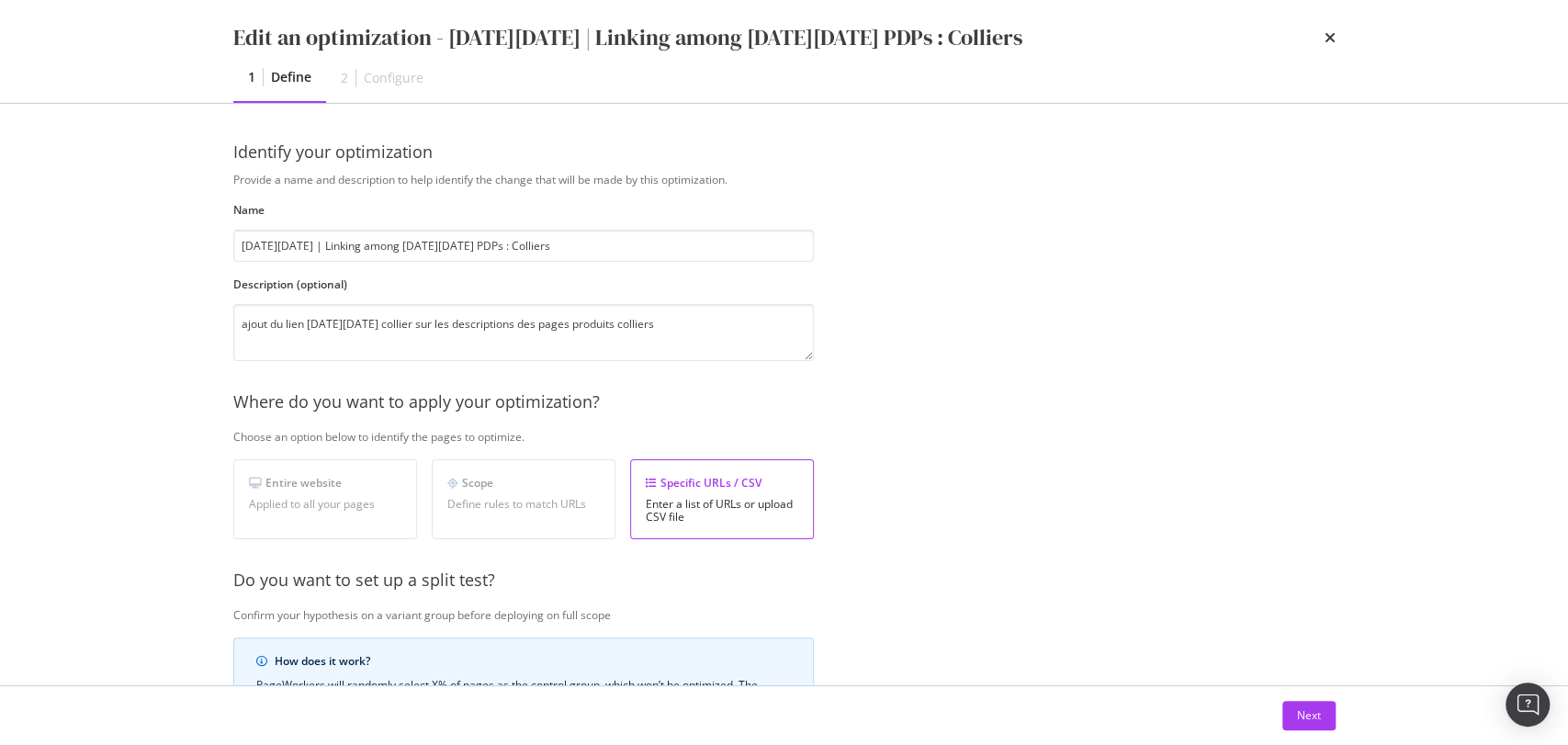
scroll to position [375, 0]
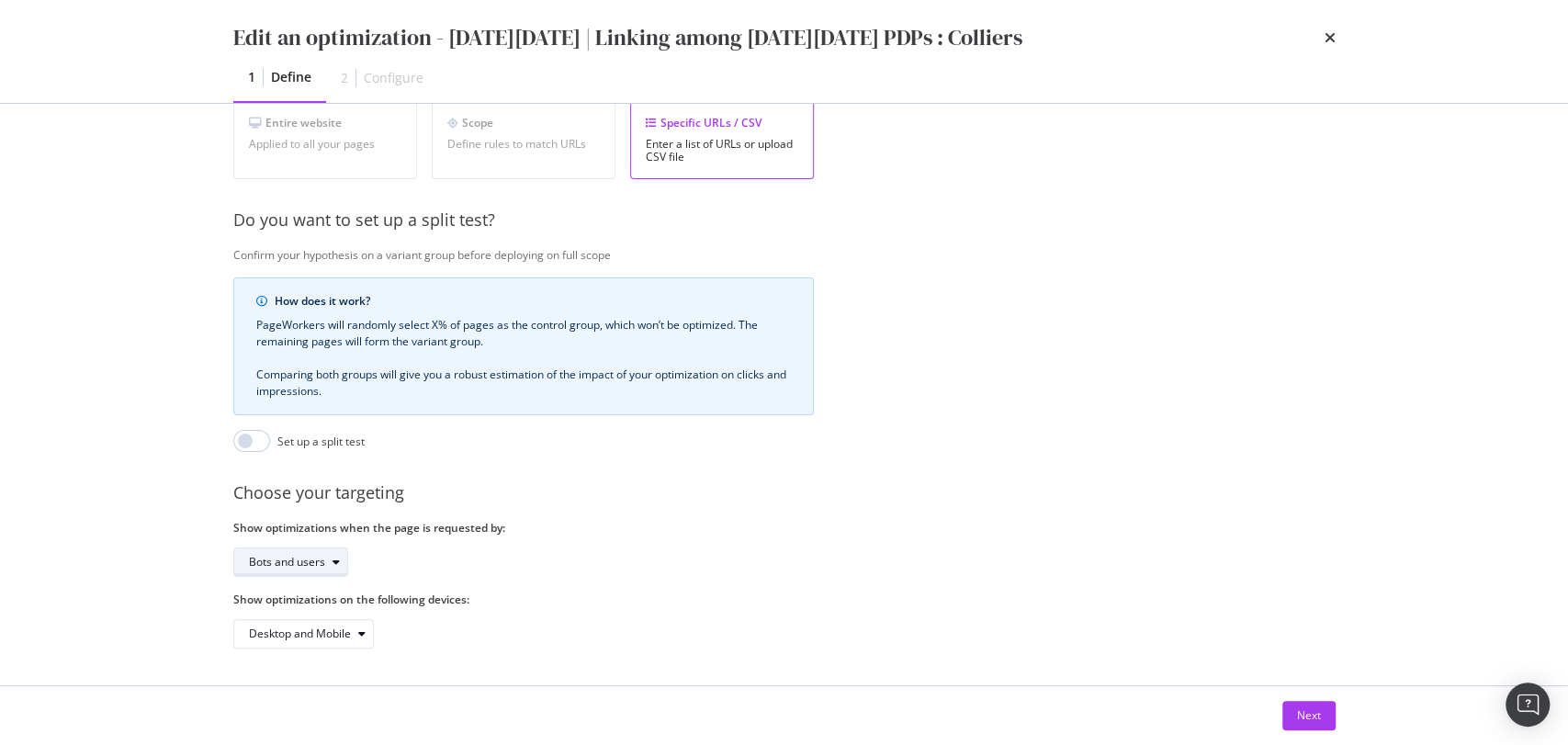
click at [272, 550] on div "Bots and users" at bounding box center [298, 563] width 98 height 26
click at [274, 608] on div "Bots only" at bounding box center [278, 607] width 47 height 16
click at [1314, 704] on div "Next" at bounding box center [1309, 716] width 24 height 28
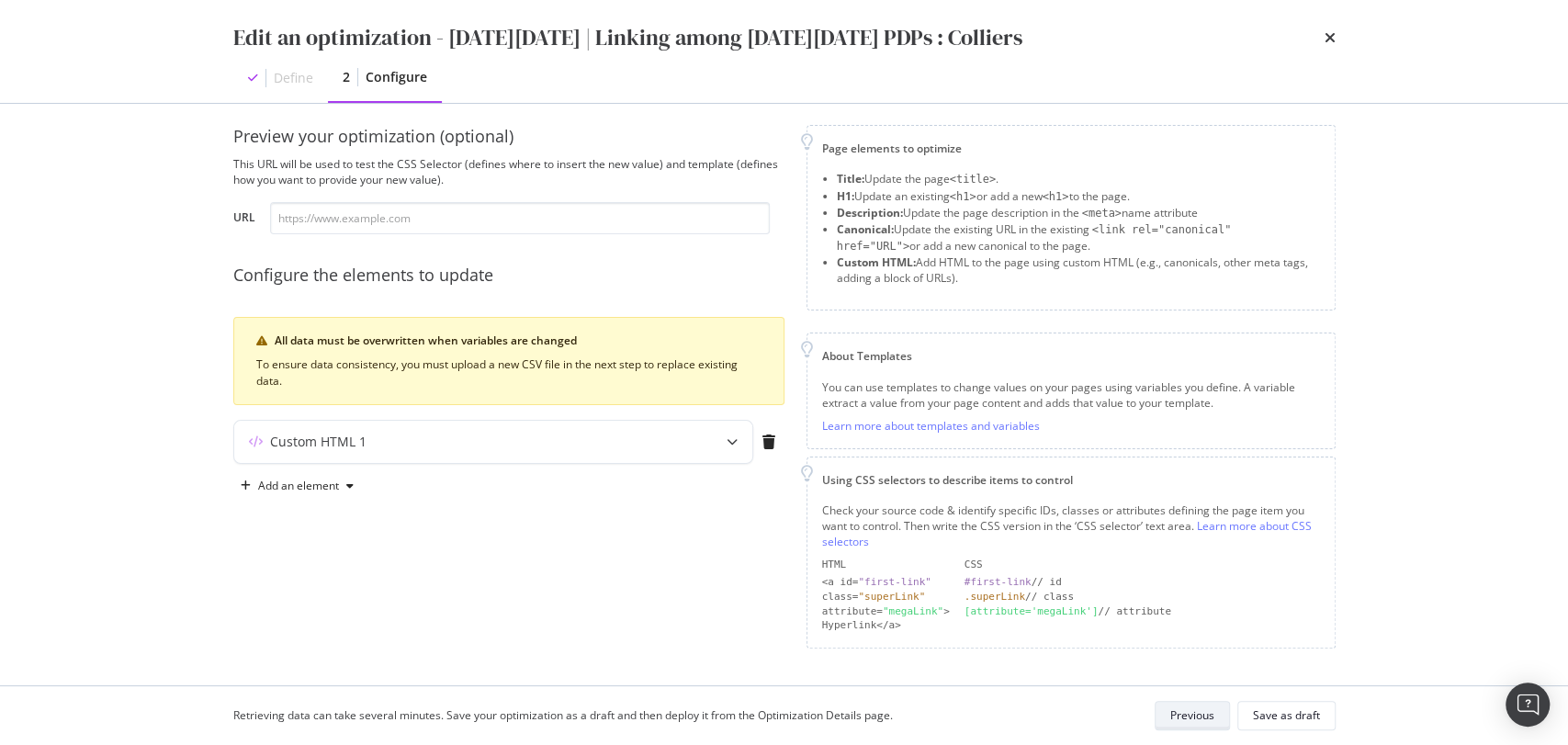
scroll to position [11, 0]
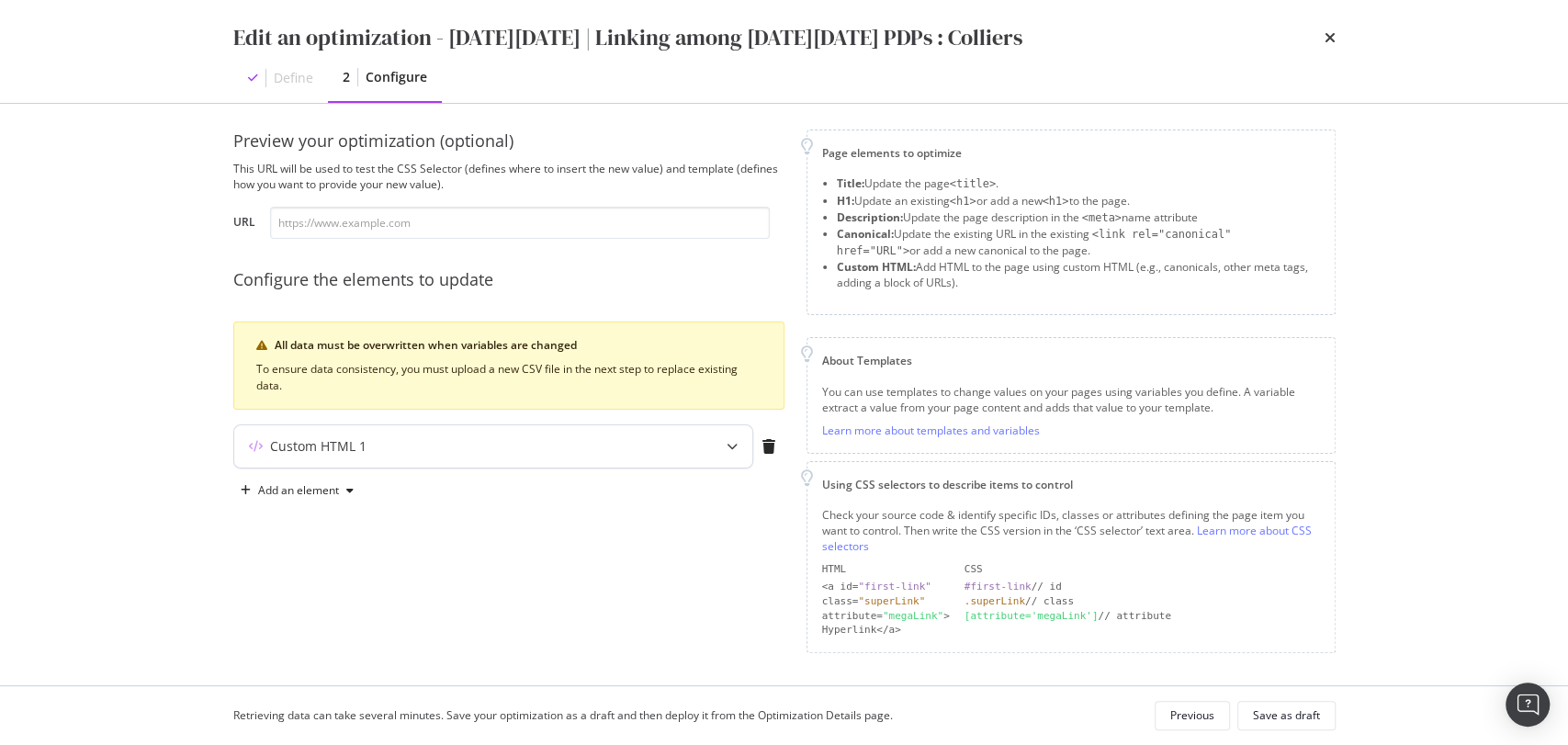
click at [512, 440] on div "Custom HTML 1" at bounding box center [457, 446] width 445 height 18
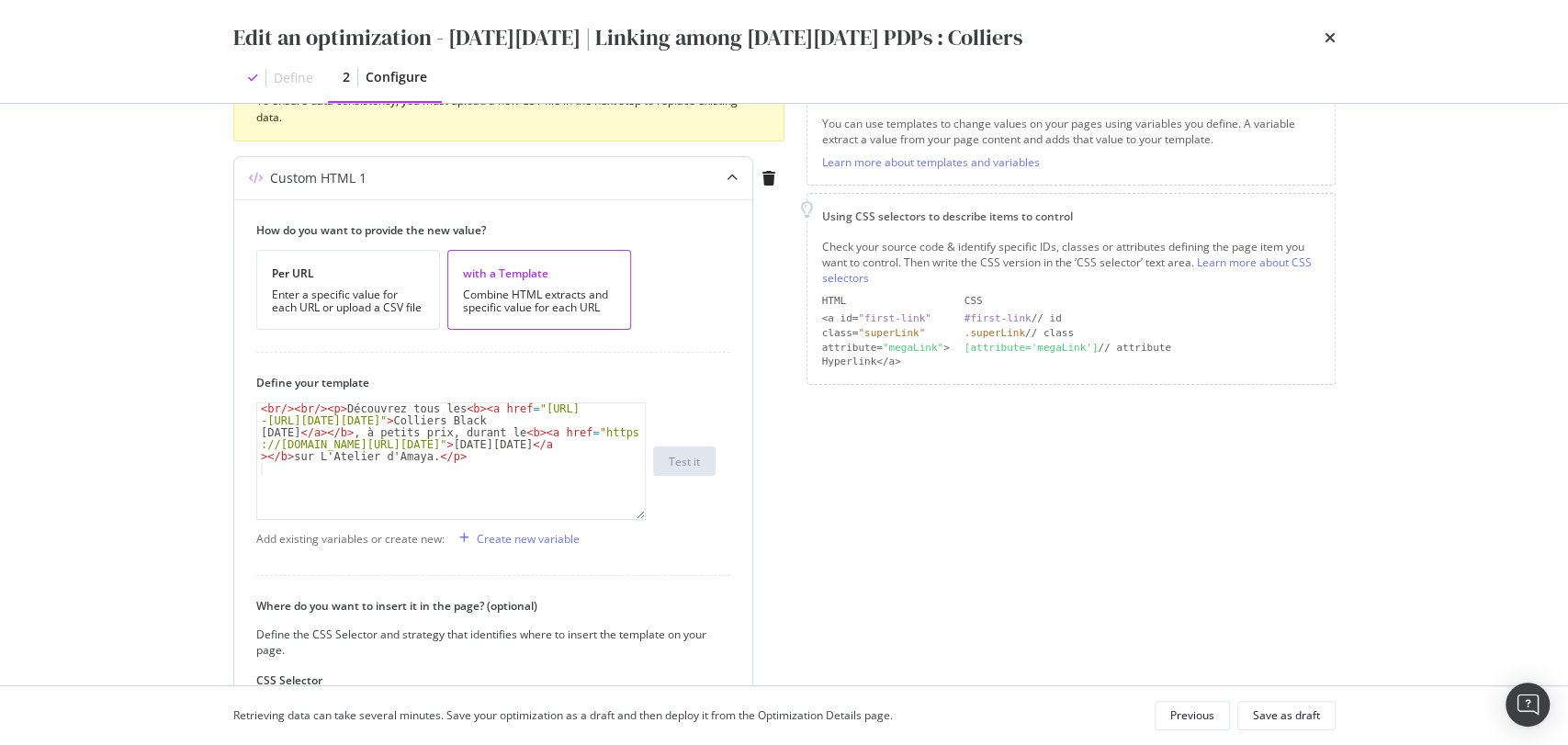
scroll to position [280, 0]
click at [602, 443] on div "< br /> < br /> < p > Découvrez tous les < b > < a href = "[URL] -[URL][DATE][D…" at bounding box center [451, 495] width 389 height 188
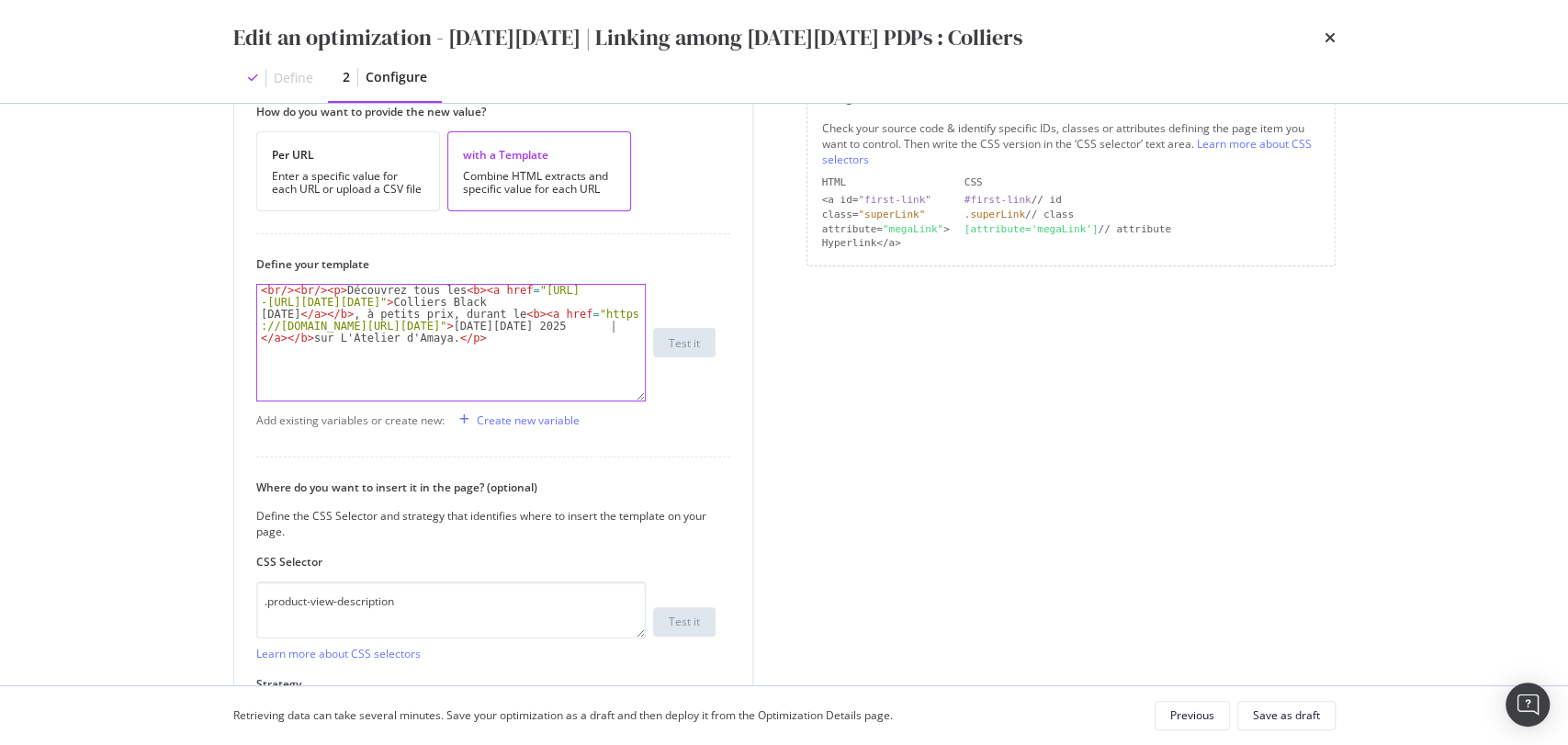
scroll to position [542, 0]
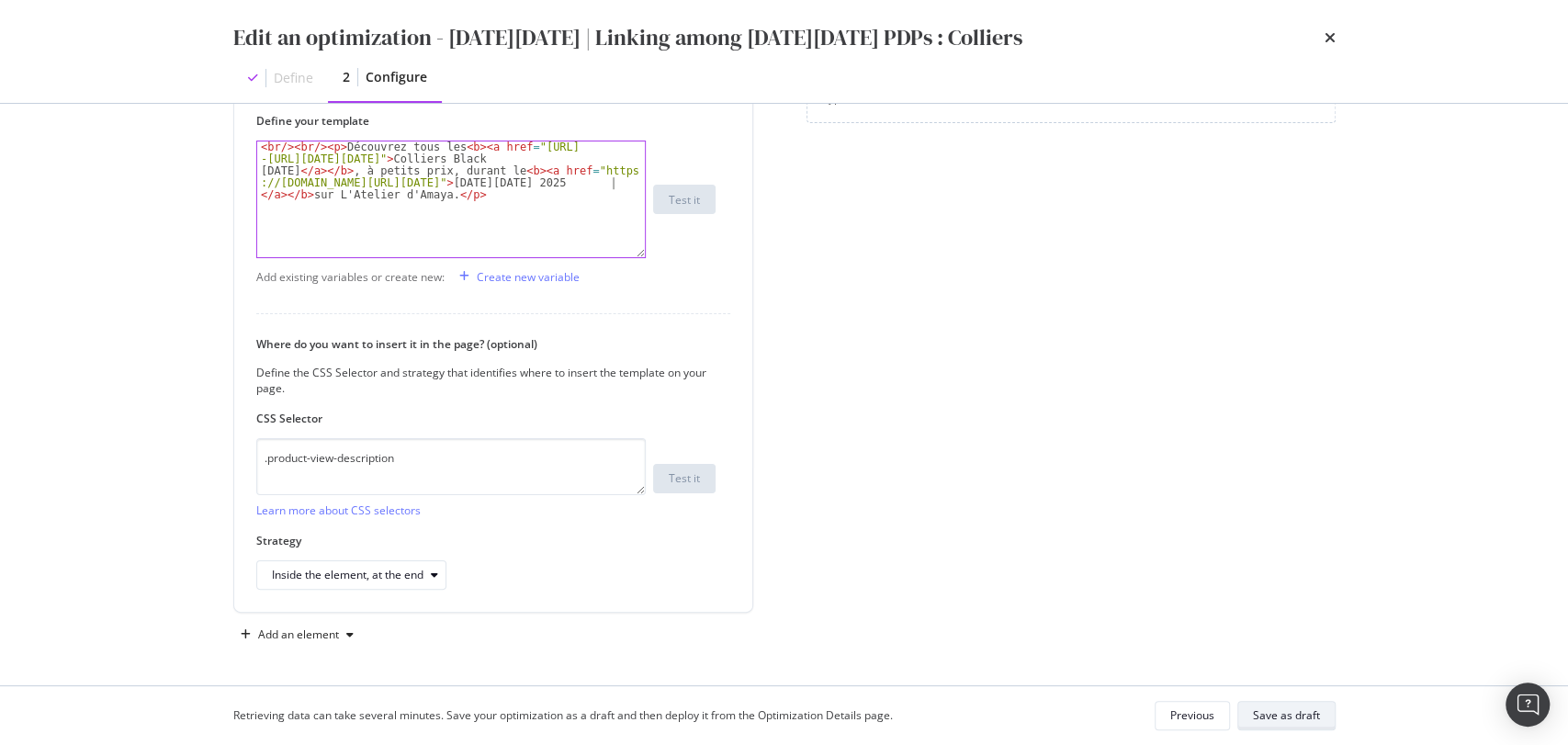
type textarea "<br/><br/><p>Découvrez tous les <b><a href="[URL][DOMAIN_NAME][DATE][DATE]">Col…"
click at [1286, 723] on div "Save as draft" at bounding box center [1286, 716] width 67 height 26
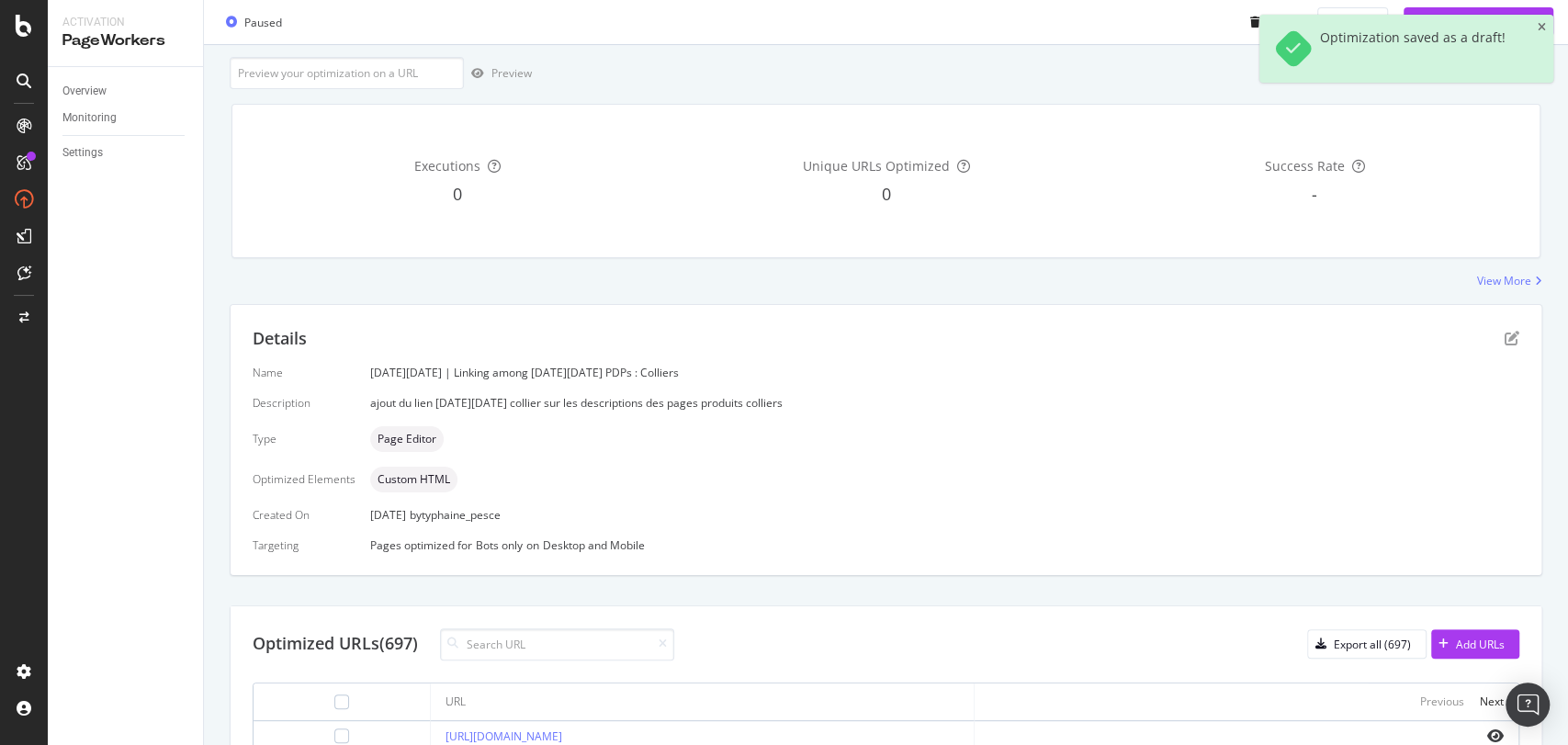
scroll to position [336, 0]
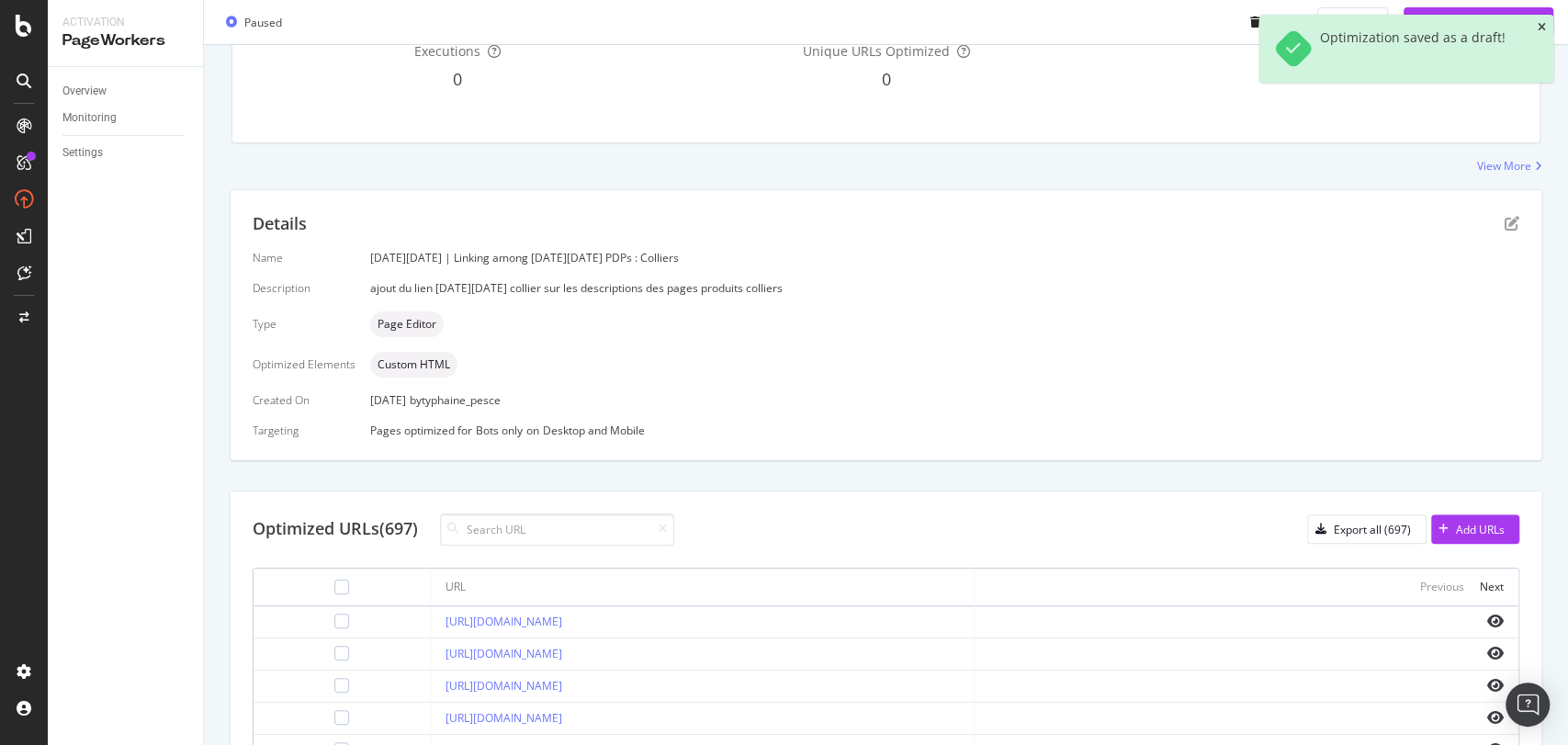
click at [1544, 23] on icon "close toast" at bounding box center [1541, 28] width 8 height 11
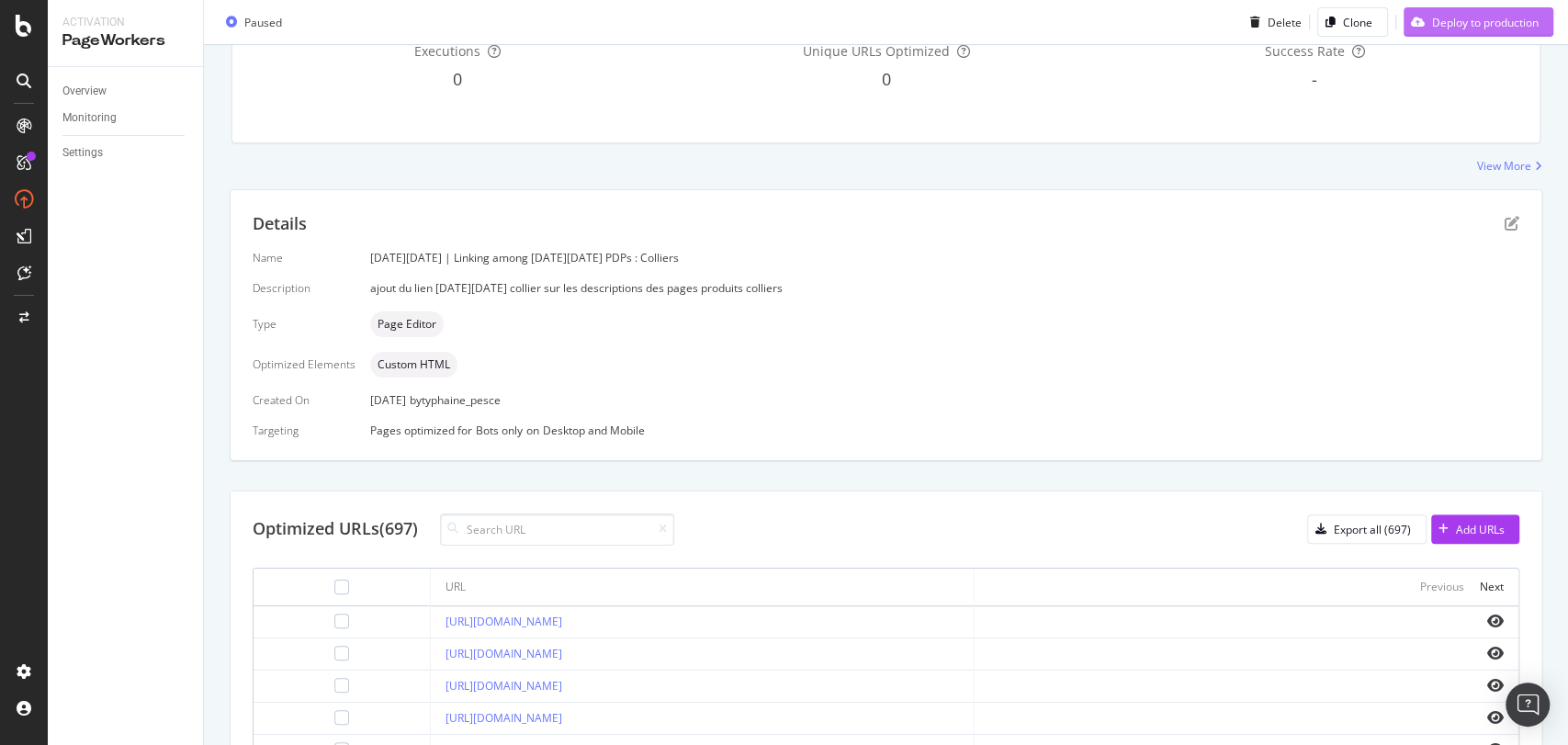
click at [1483, 12] on div "Deploy to production" at bounding box center [1471, 22] width 135 height 28
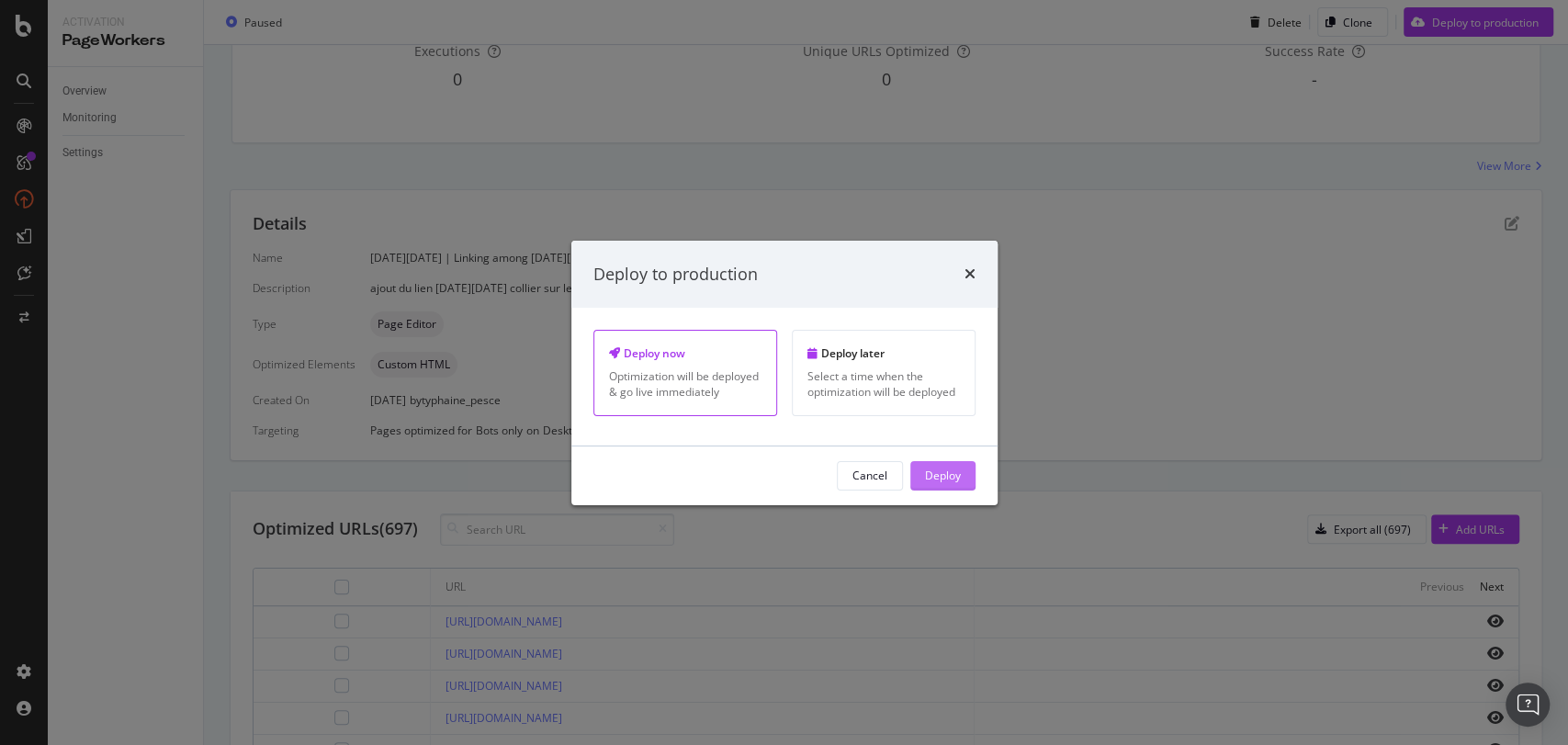
click at [948, 471] on div "Deploy" at bounding box center [942, 475] width 36 height 16
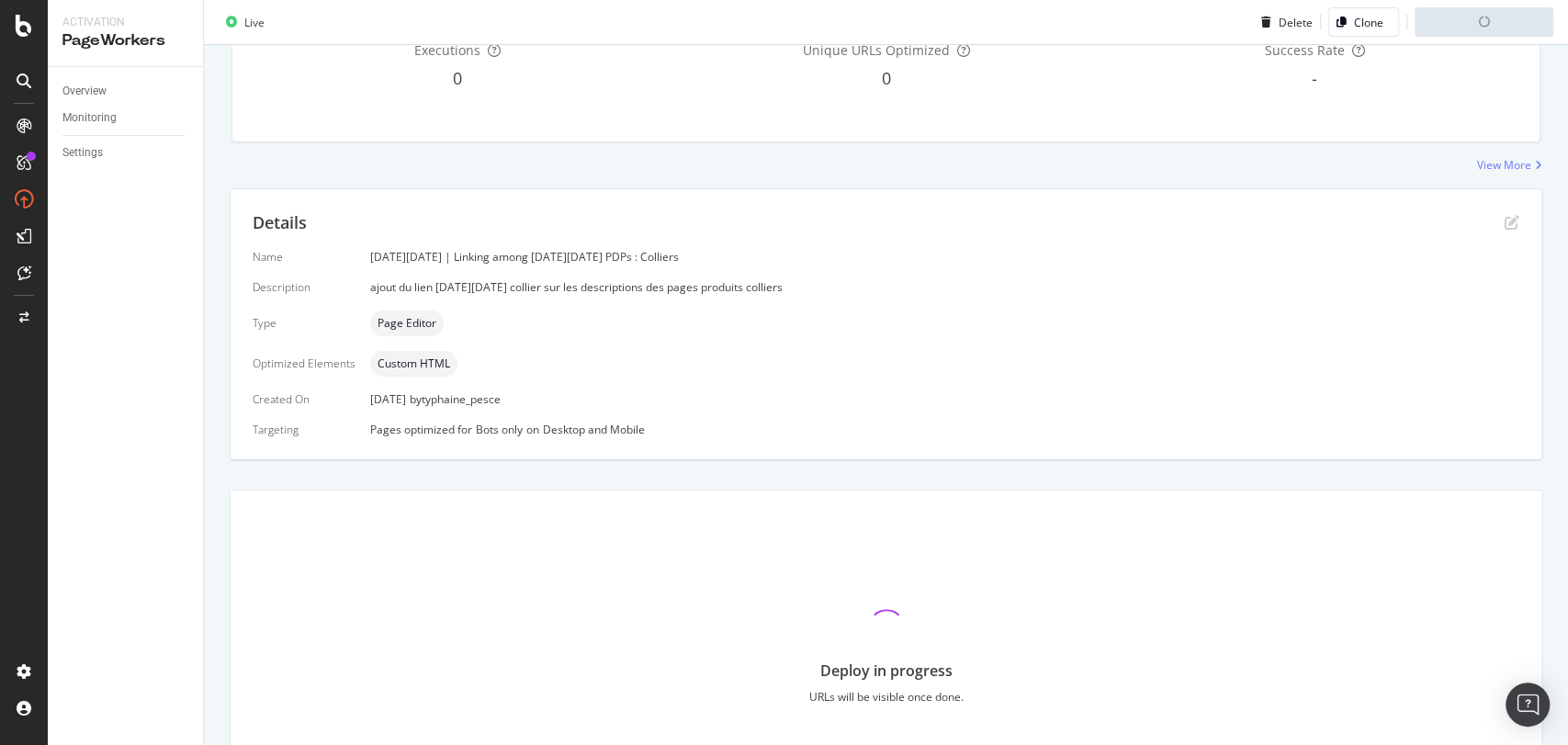
scroll to position [0, 0]
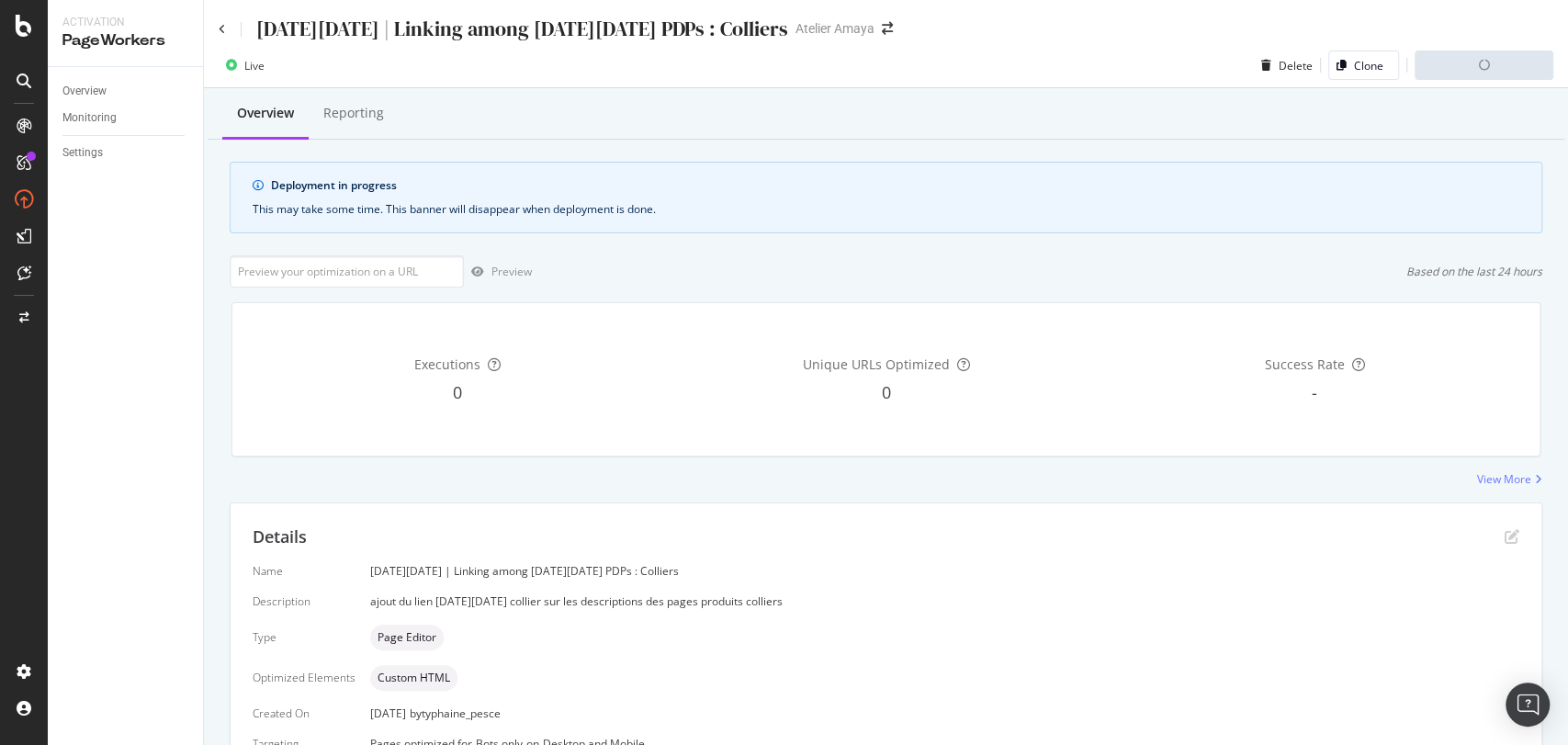
click at [226, 31] on div "[DATE][DATE] | Linking among [DATE][DATE] PDPs : Colliers" at bounding box center [504, 29] width 569 height 29
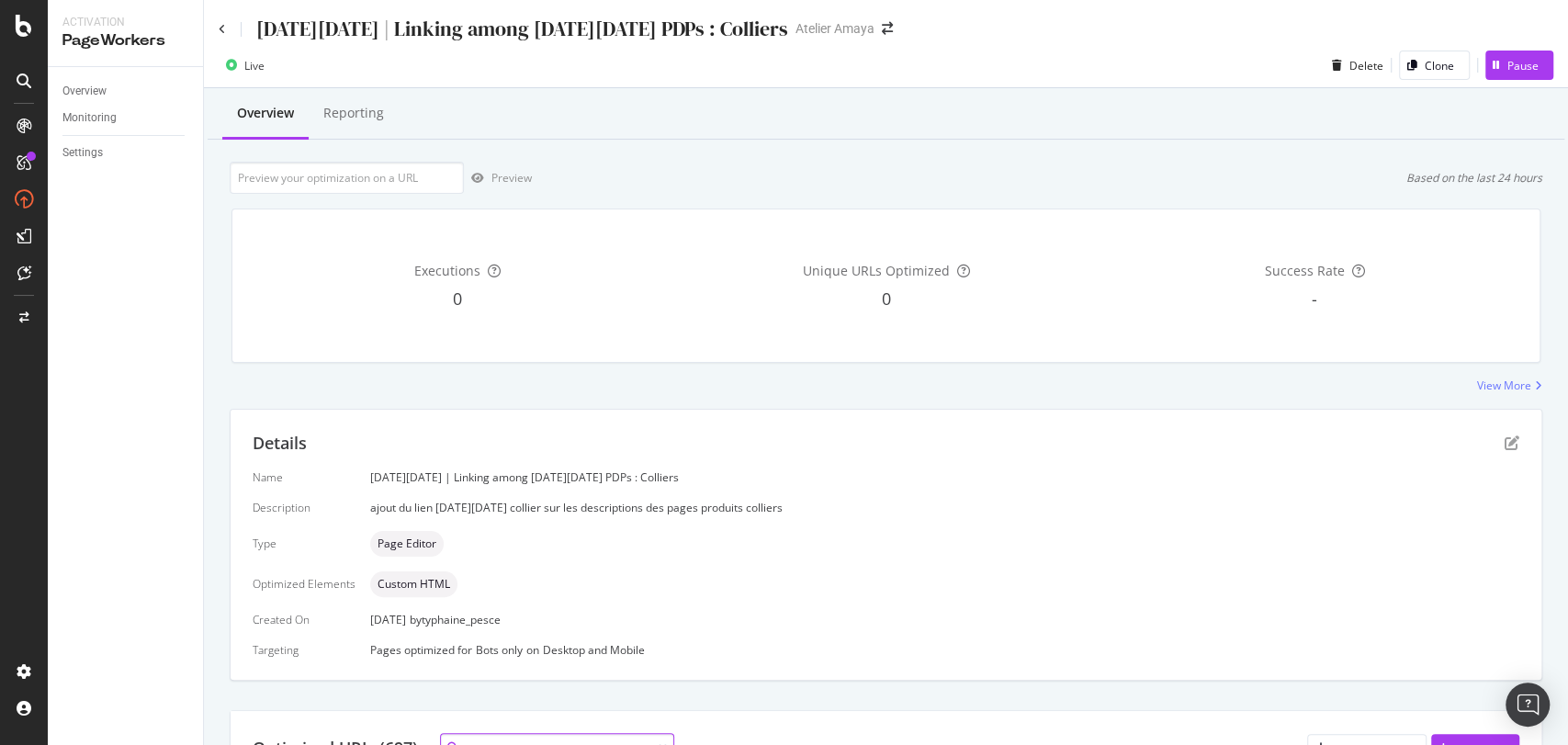
scroll to position [19, 0]
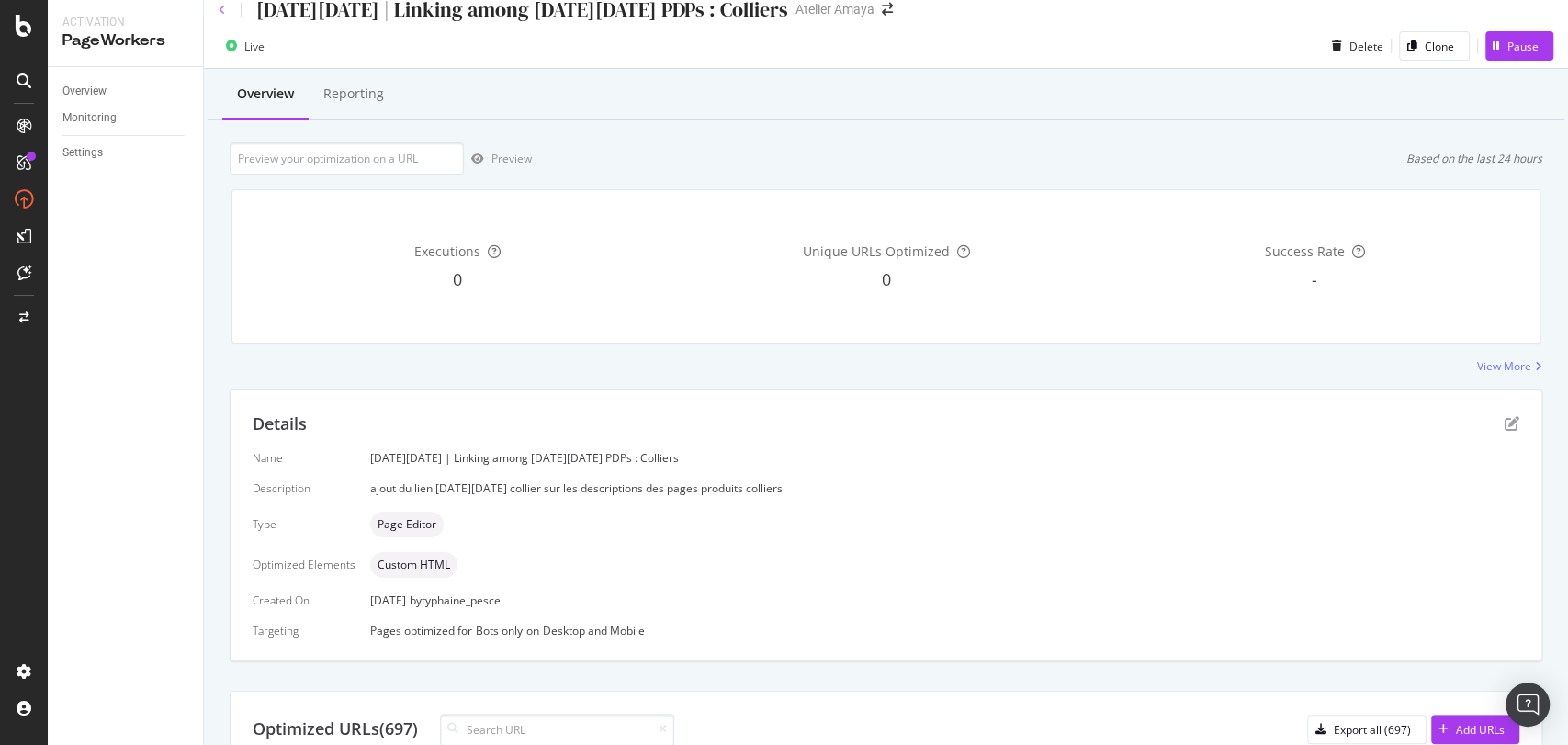
click at [225, 9] on icon at bounding box center [223, 10] width 7 height 11
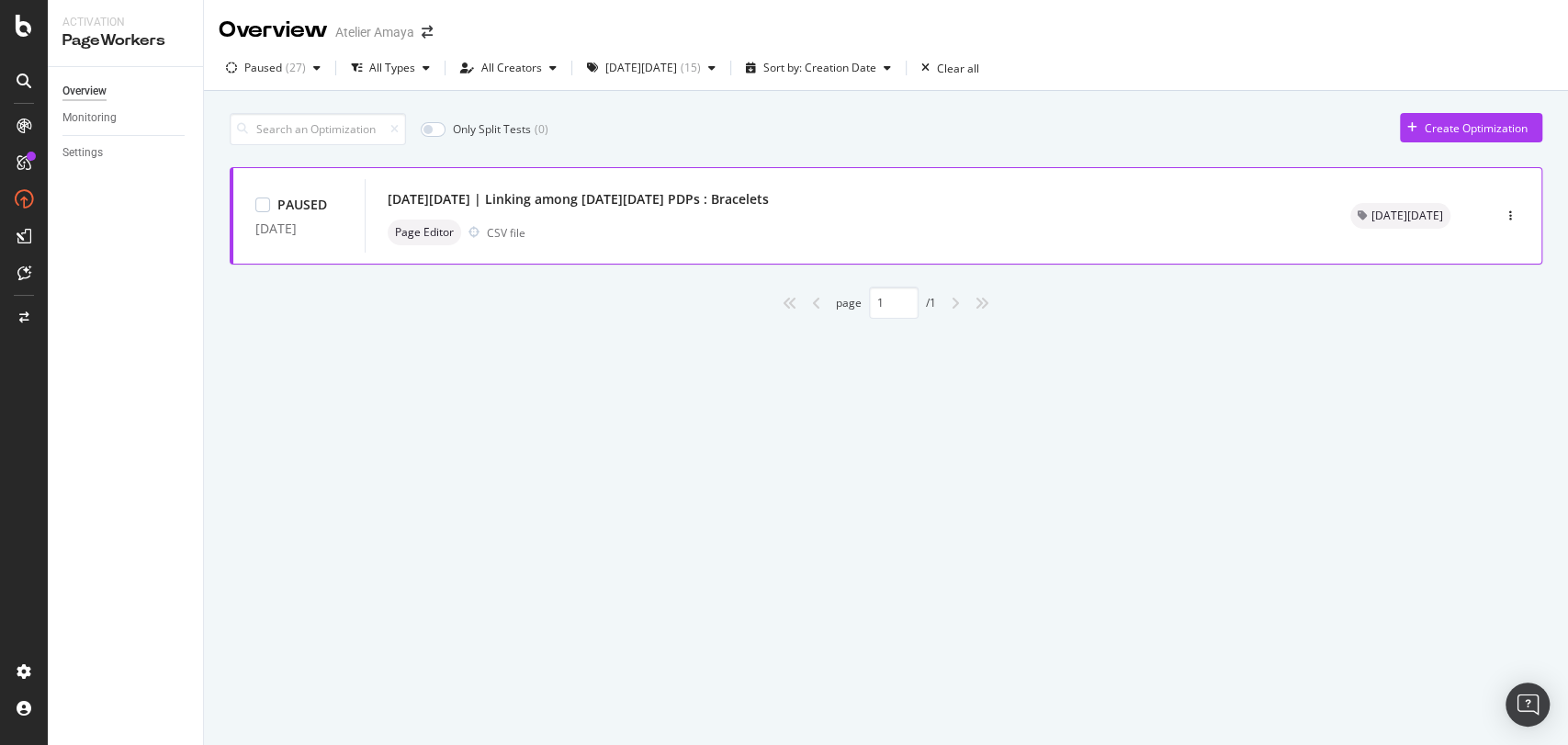
click at [620, 218] on div "[DATE][DATE] | Linking among [DATE][DATE] PDPs : Bracelets Page Editor CSV file" at bounding box center [847, 216] width 918 height 59
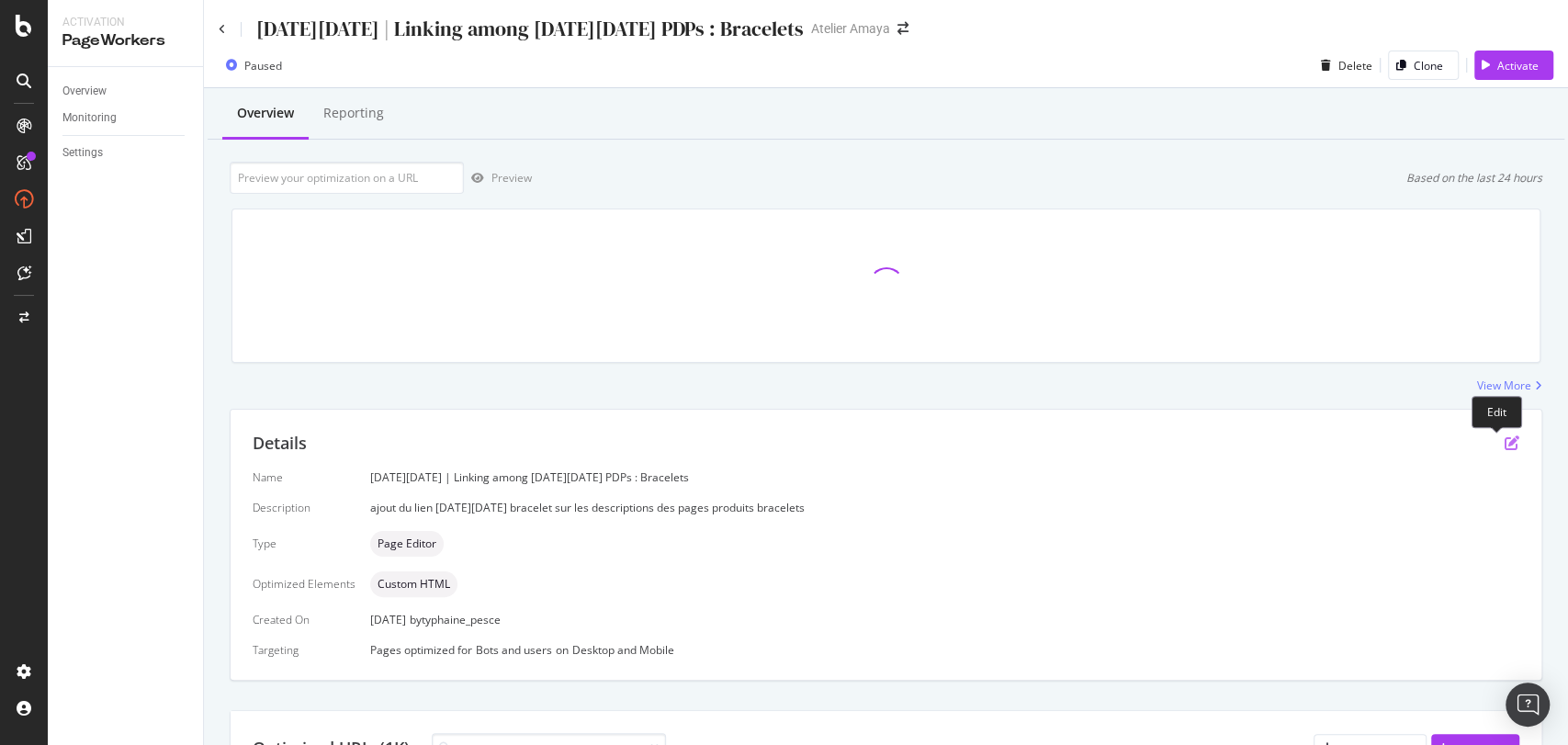
click at [1504, 443] on icon "pen-to-square" at bounding box center [1512, 443] width 15 height 15
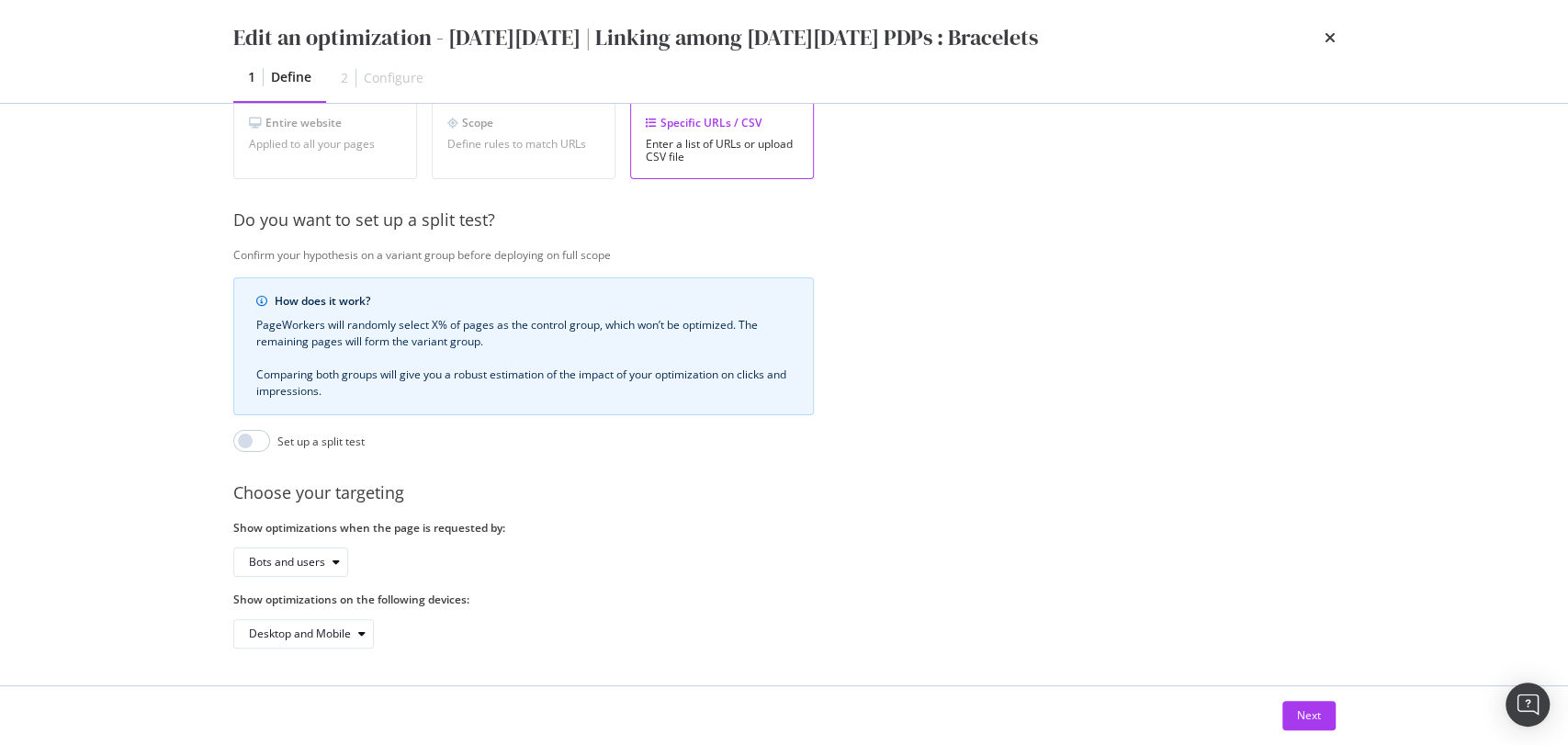
scroll to position [375, 0]
click at [308, 554] on div "Bots and users" at bounding box center [298, 563] width 98 height 26
click at [298, 606] on div "Bots only" at bounding box center [278, 607] width 47 height 16
click at [1324, 710] on button "Next" at bounding box center [1309, 716] width 54 height 30
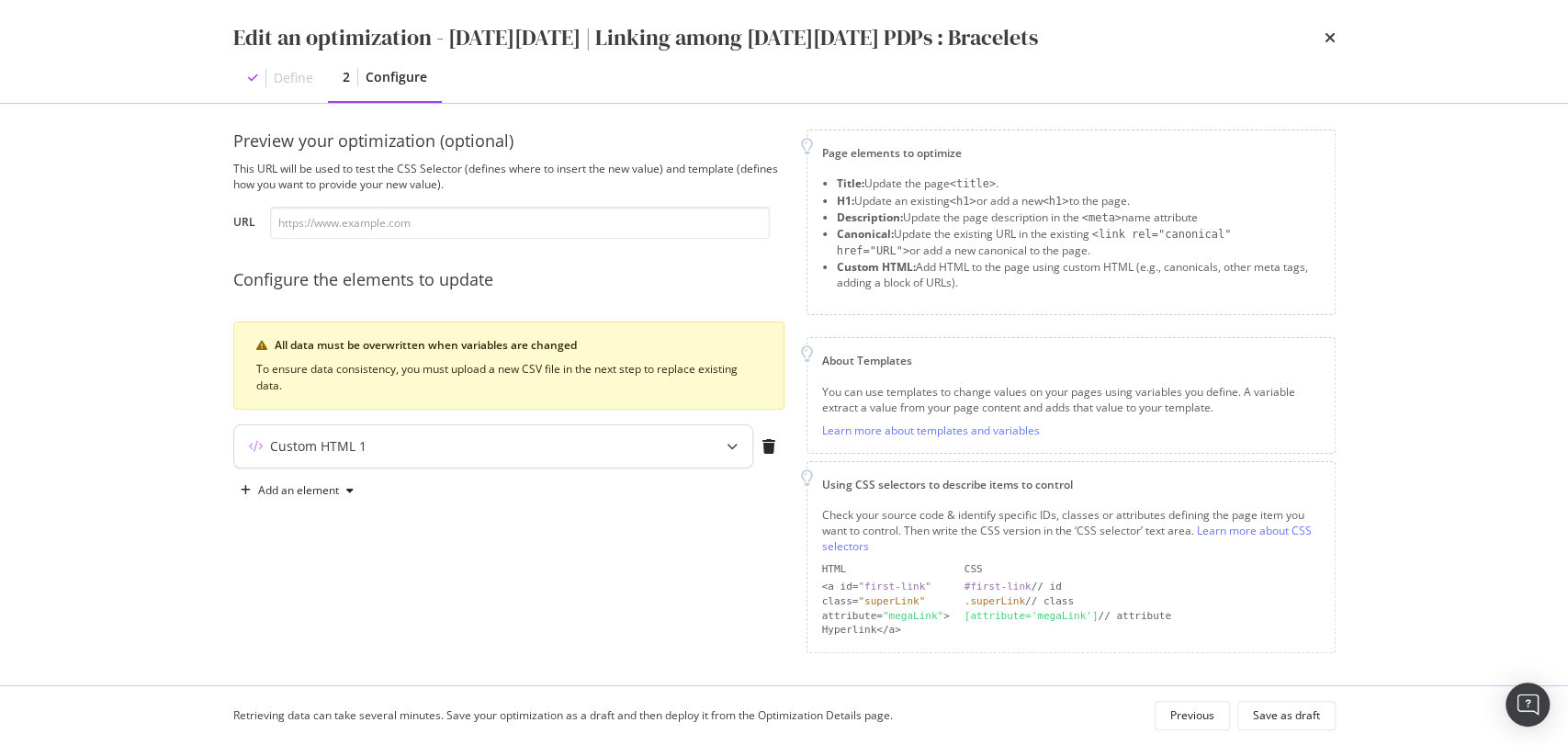
click at [376, 441] on div "Custom HTML 1" at bounding box center [457, 446] width 445 height 18
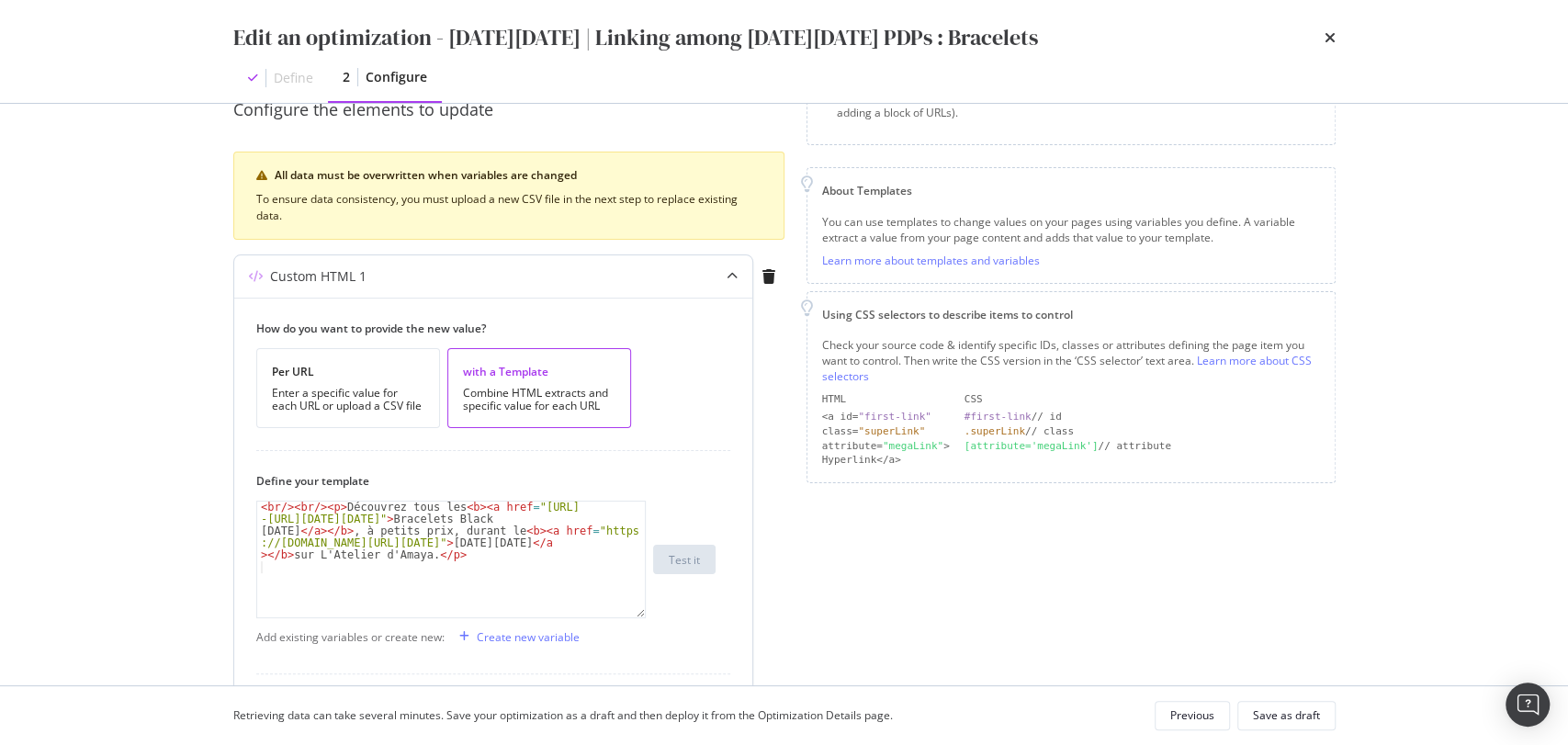
scroll to position [317, 0]
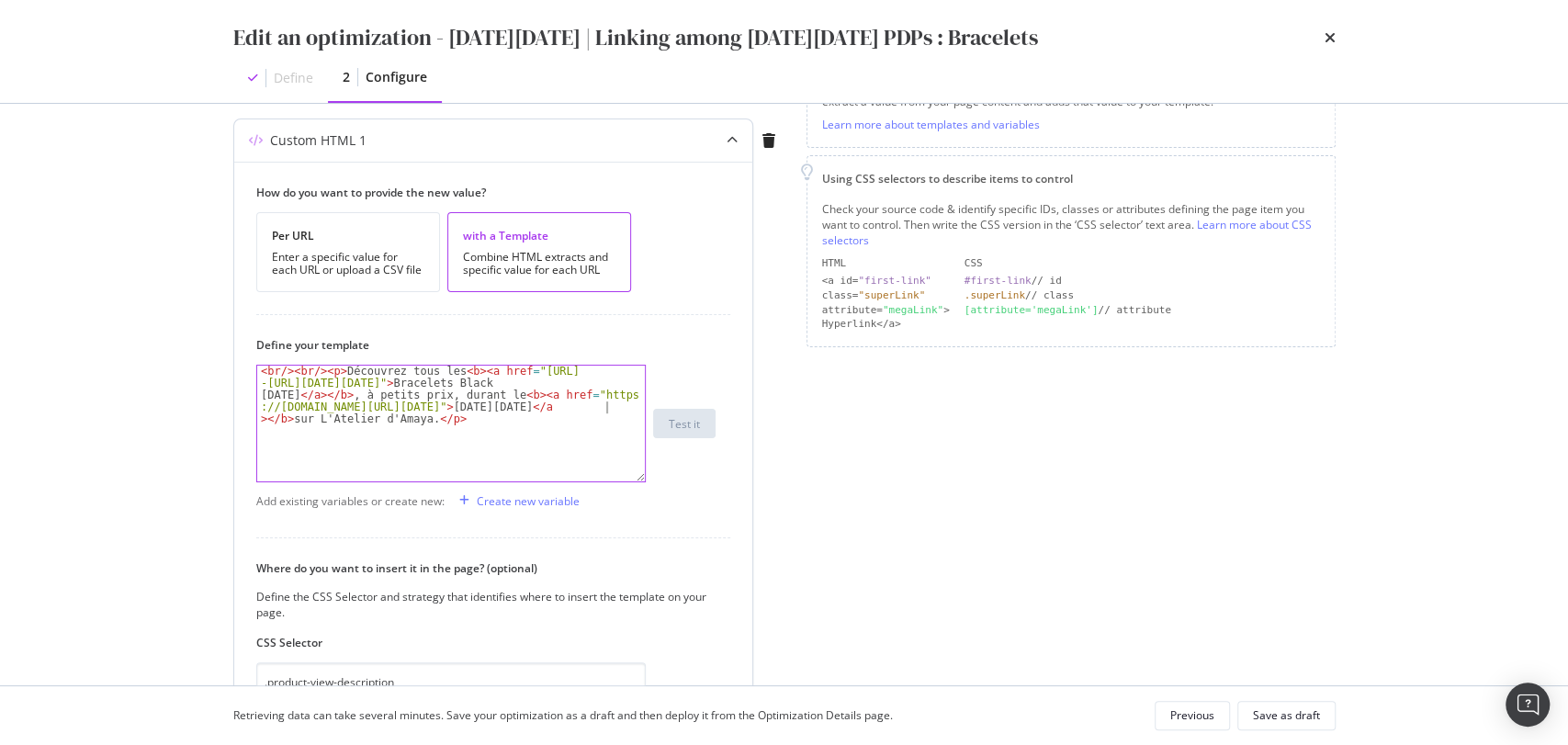
click at [604, 403] on div "< br /> < br /> < p > Découvrez tous les < b > < a href = "[URL] -[URL][DATE][D…" at bounding box center [451, 459] width 389 height 188
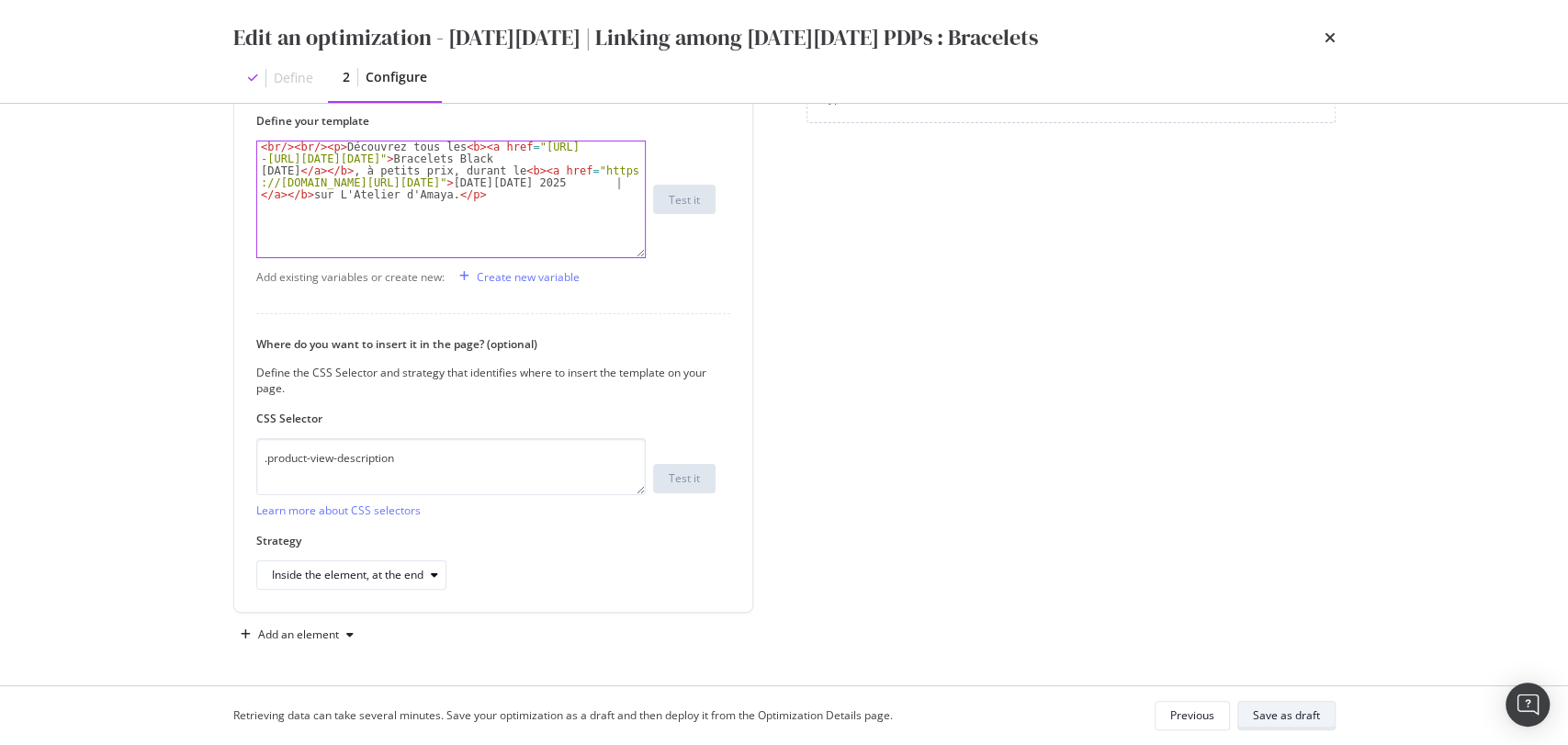
type textarea "<br/><br/><p>Découvrez tous les <b><a href="[URL][DOMAIN_NAME][DATE][DATE]">Bra…"
click at [1283, 711] on div "Save as draft" at bounding box center [1286, 715] width 67 height 16
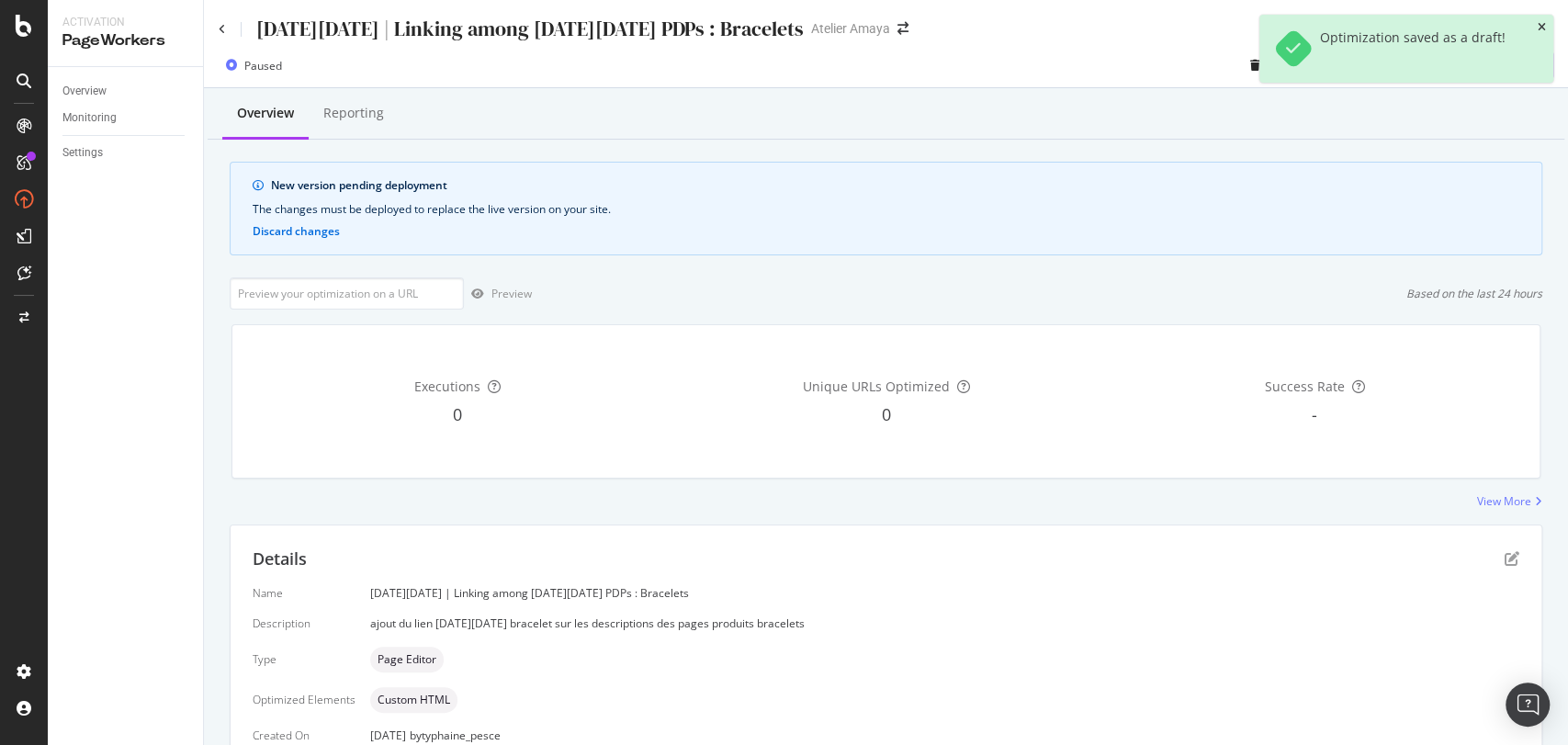
click at [1539, 31] on icon "close toast" at bounding box center [1541, 28] width 8 height 11
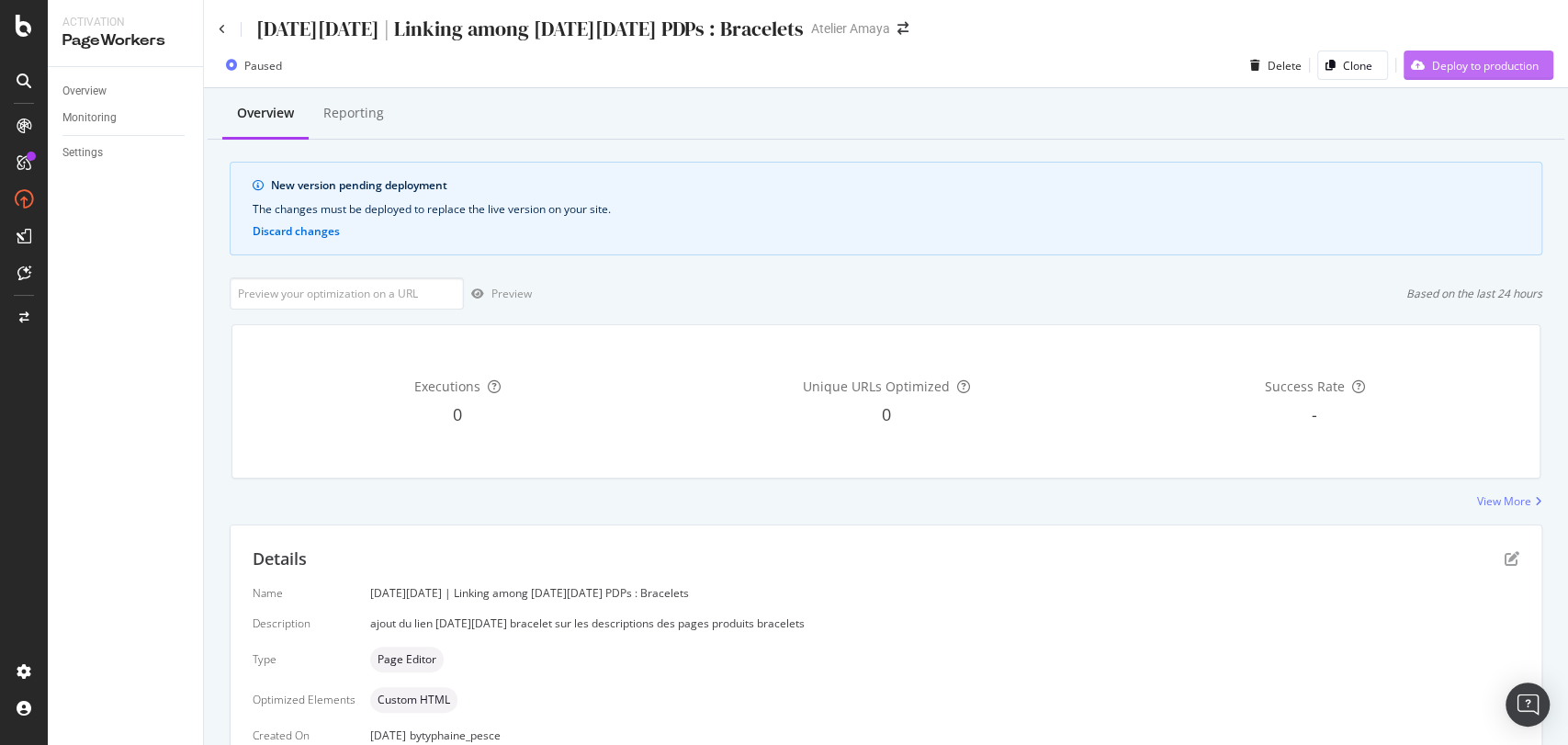
click at [1477, 61] on div "Deploy to production" at bounding box center [1485, 66] width 106 height 16
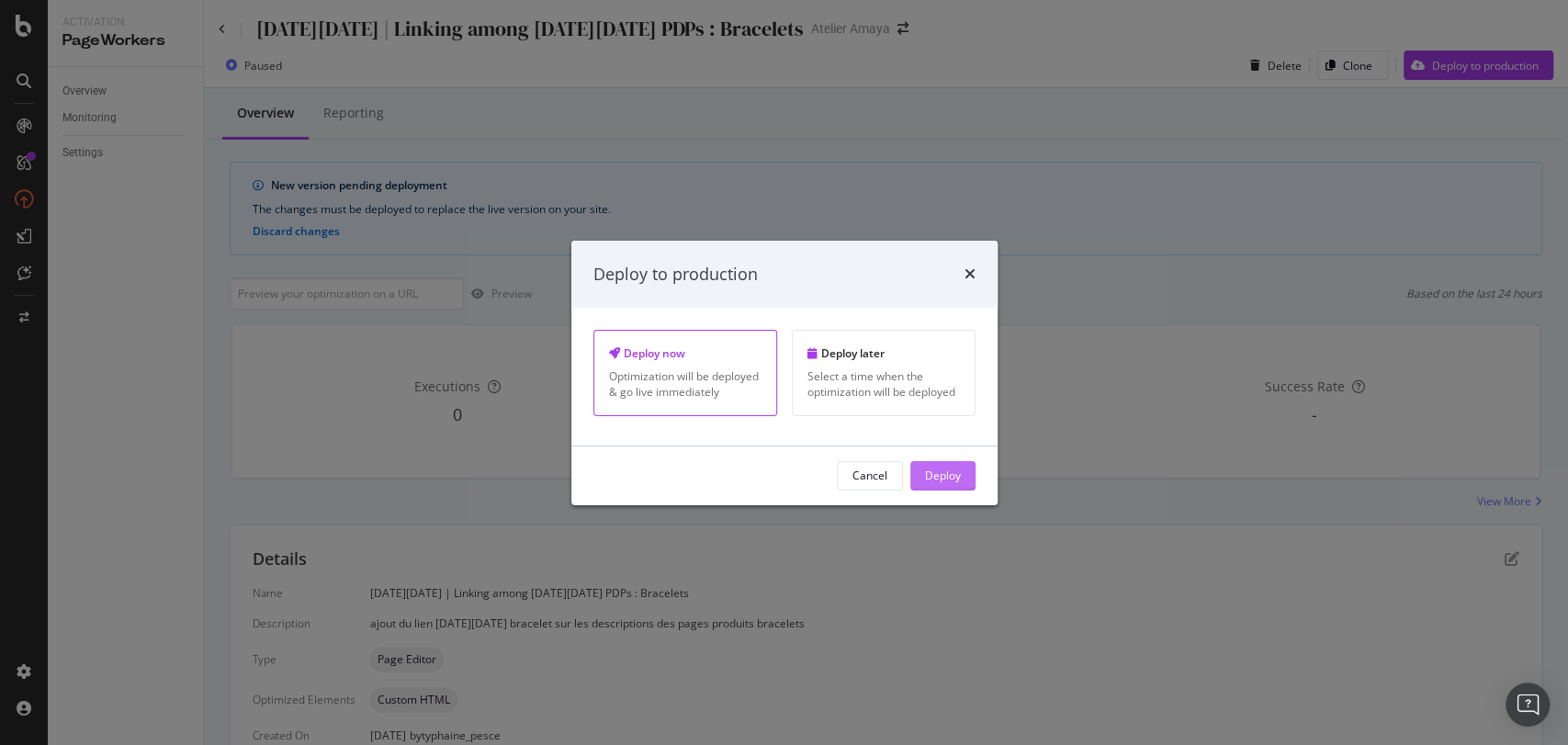
click at [973, 481] on button "Deploy" at bounding box center [942, 476] width 66 height 30
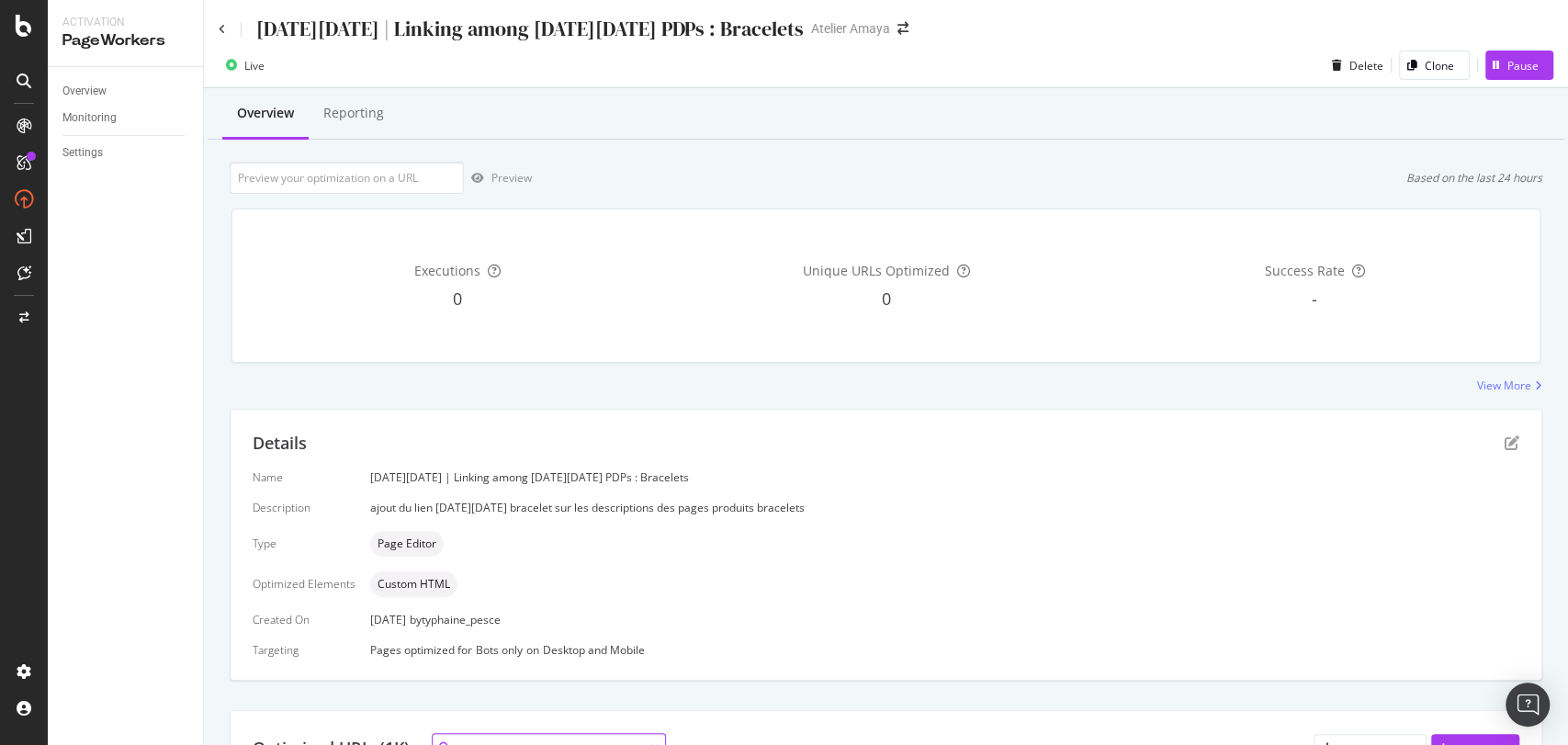
scroll to position [19, 0]
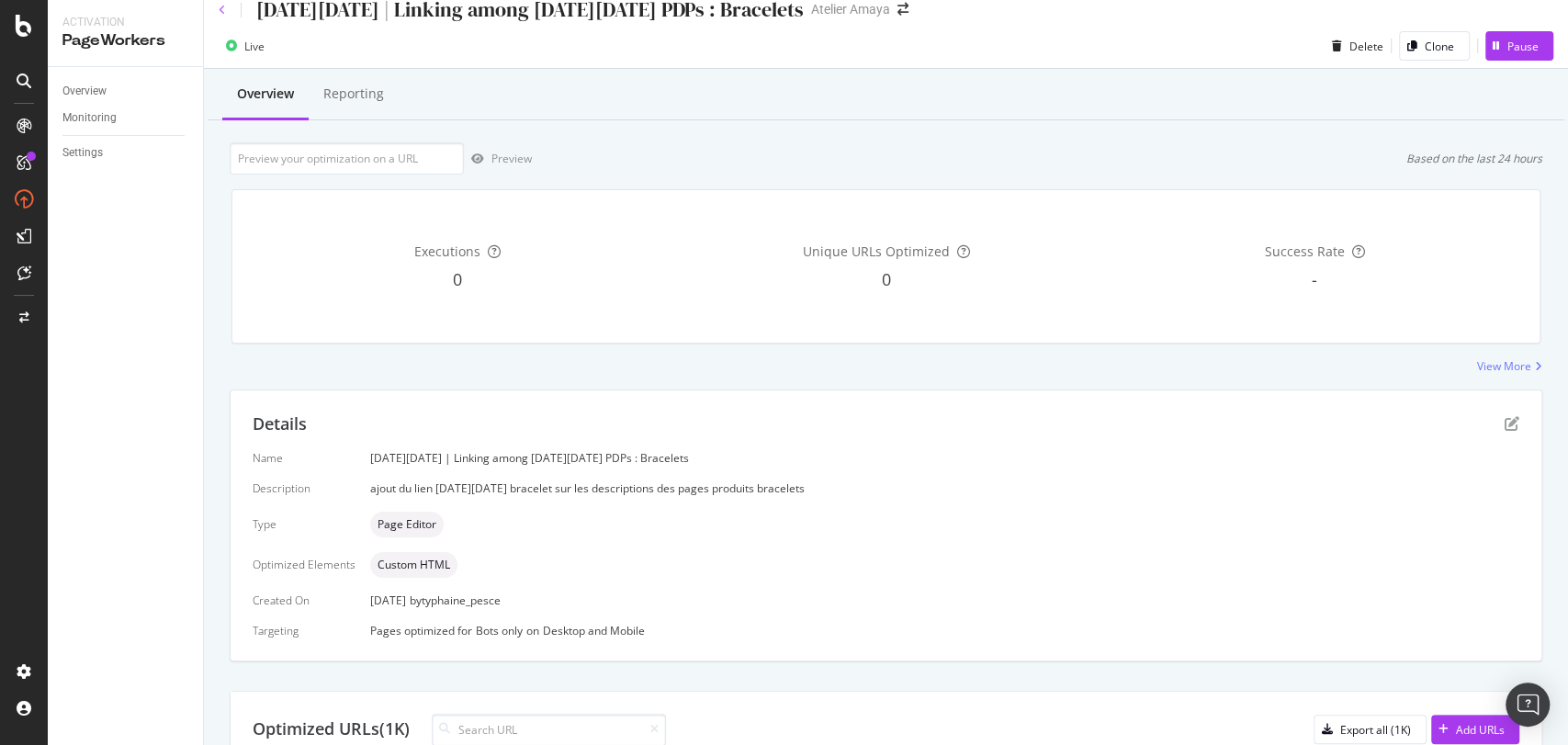
click at [225, 15] on icon at bounding box center [223, 10] width 7 height 11
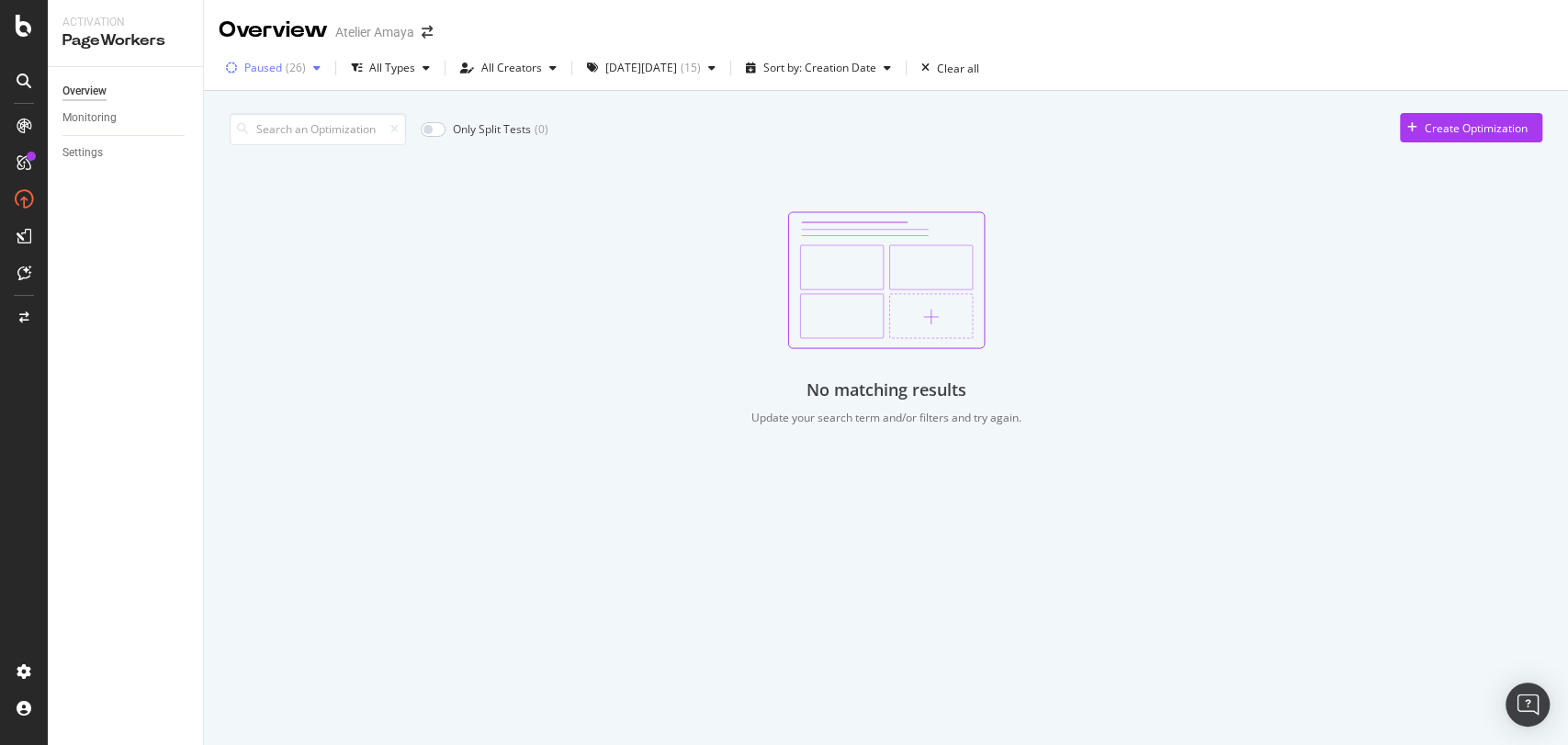
click at [293, 74] on div "( 26 )" at bounding box center [296, 68] width 20 height 11
click at [647, 55] on div "[DATE][DATE] ( 15 )" at bounding box center [650, 68] width 143 height 28
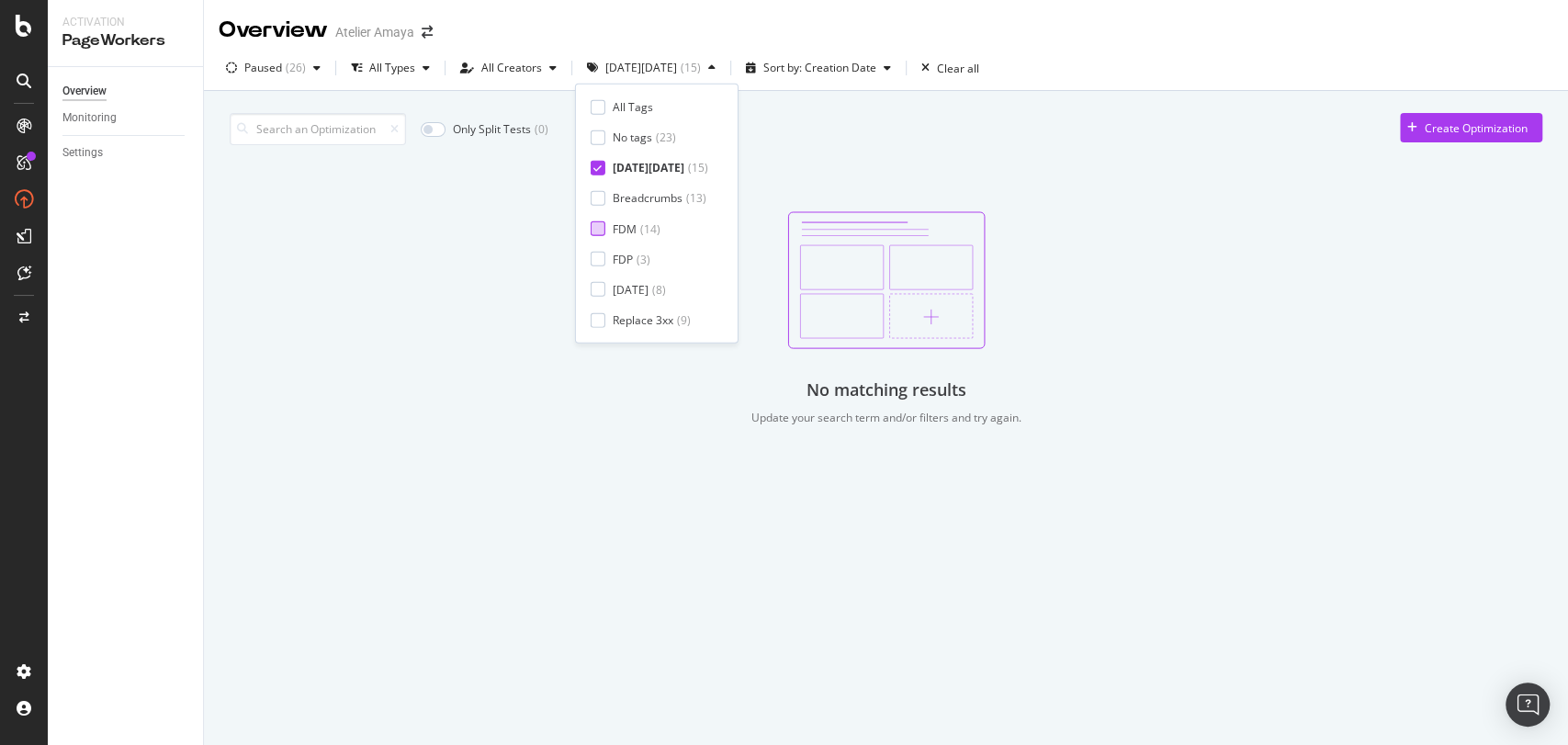
click at [598, 231] on div at bounding box center [598, 229] width 15 height 15
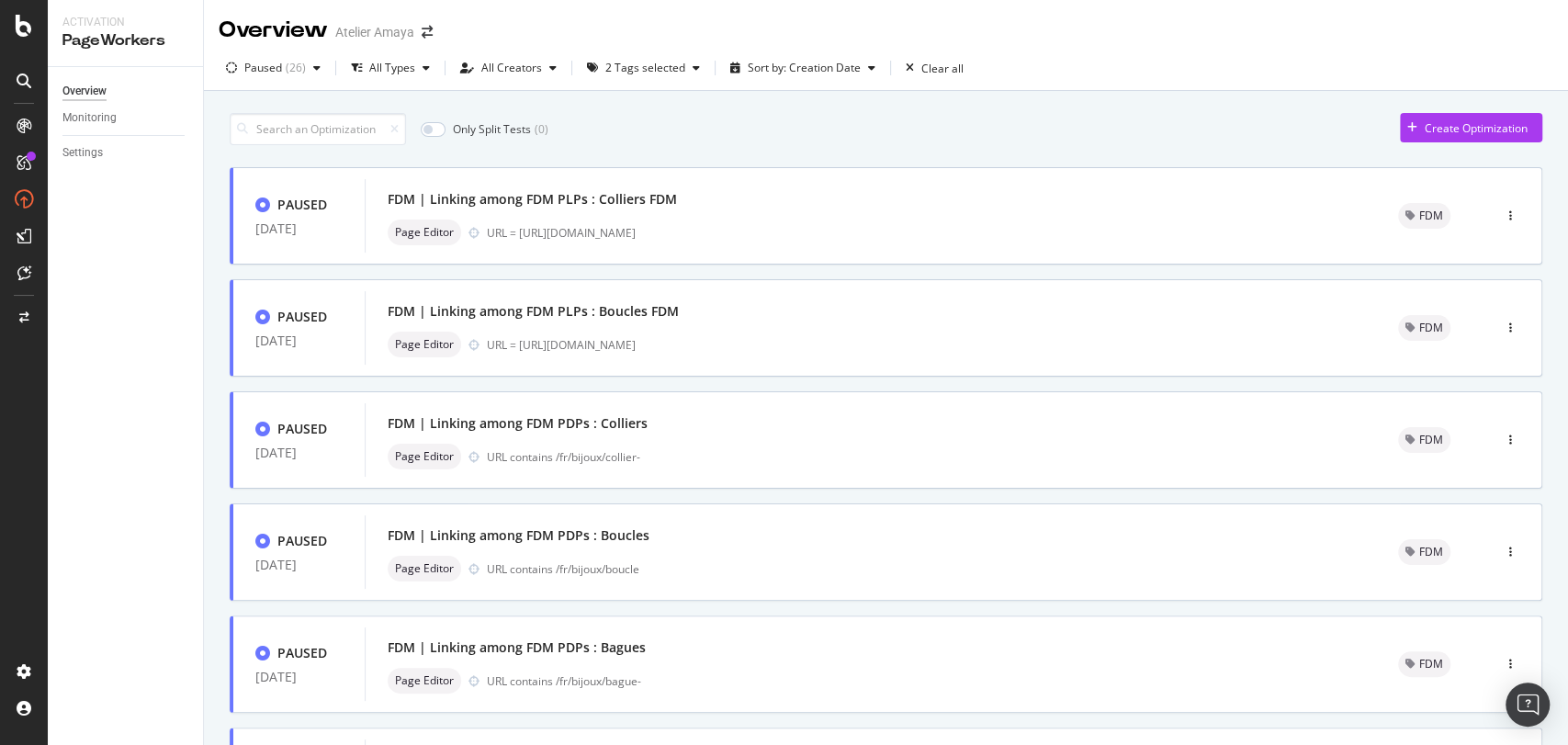
click at [140, 329] on div "Overview Monitoring Settings" at bounding box center [126, 407] width 155 height 678
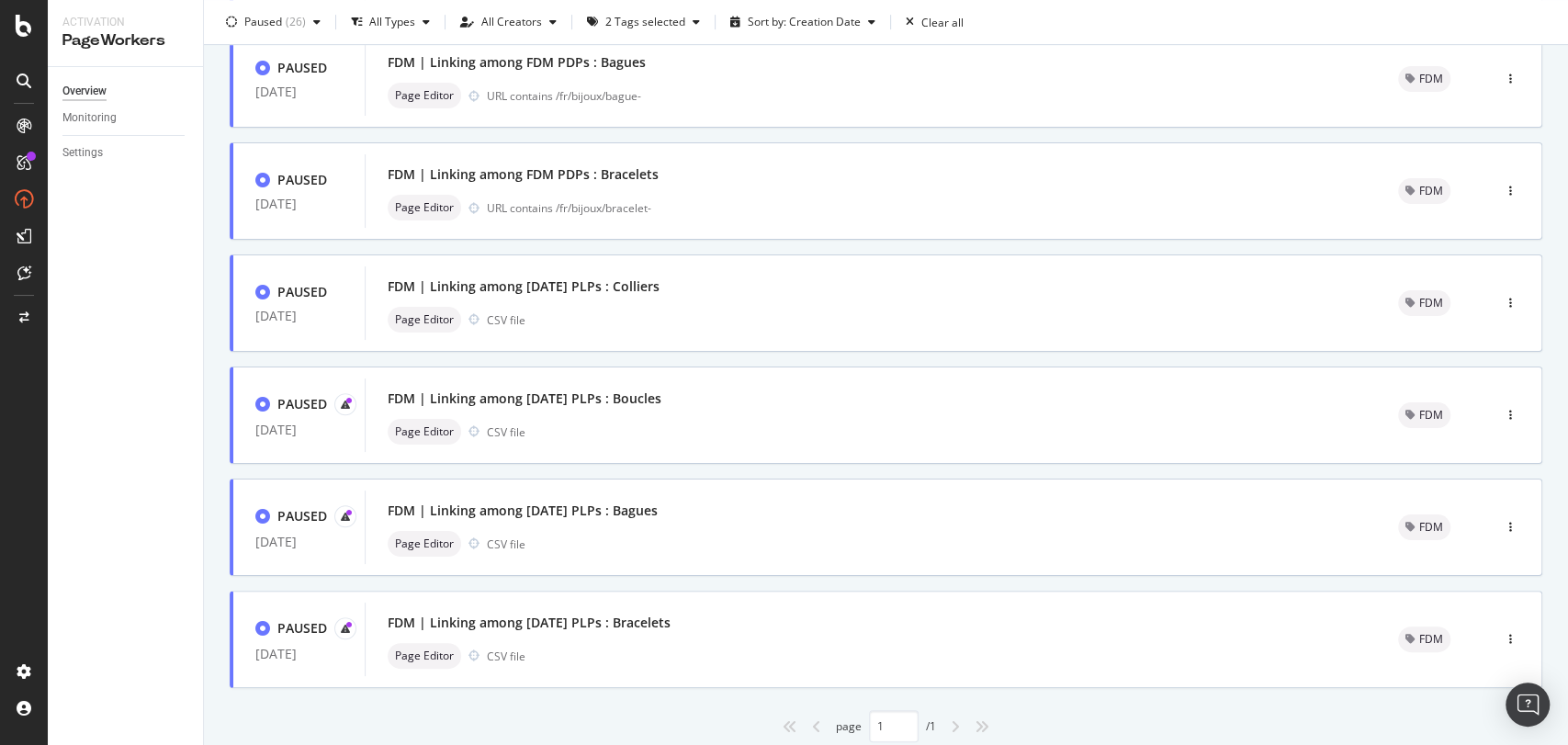
scroll to position [647, 0]
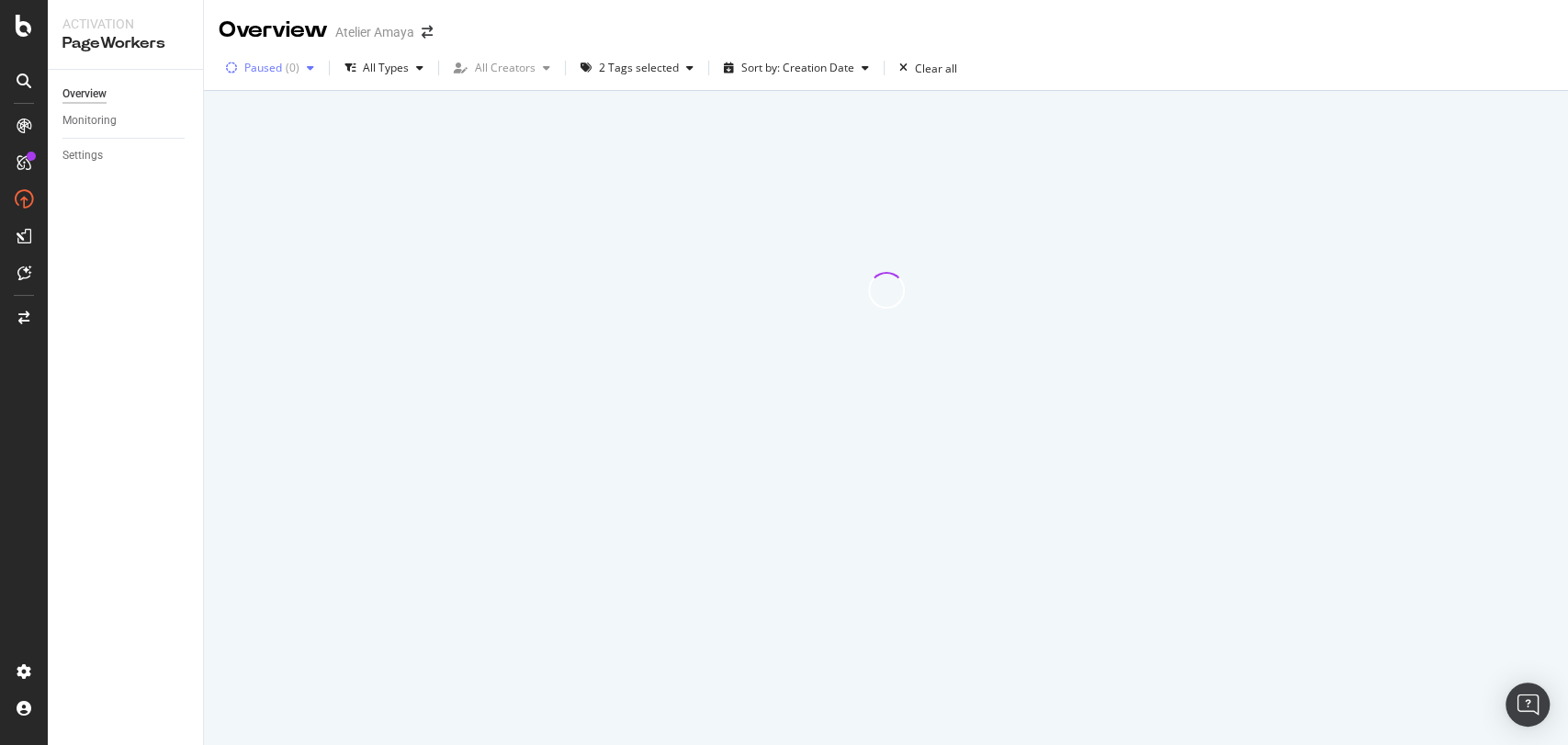
click at [278, 69] on div "Paused" at bounding box center [262, 68] width 38 height 11
click at [274, 139] on div "Live" at bounding box center [266, 137] width 20 height 16
click at [248, 169] on div at bounding box center [242, 168] width 15 height 15
click at [632, 73] on div "2 Tags selected" at bounding box center [621, 68] width 79 height 11
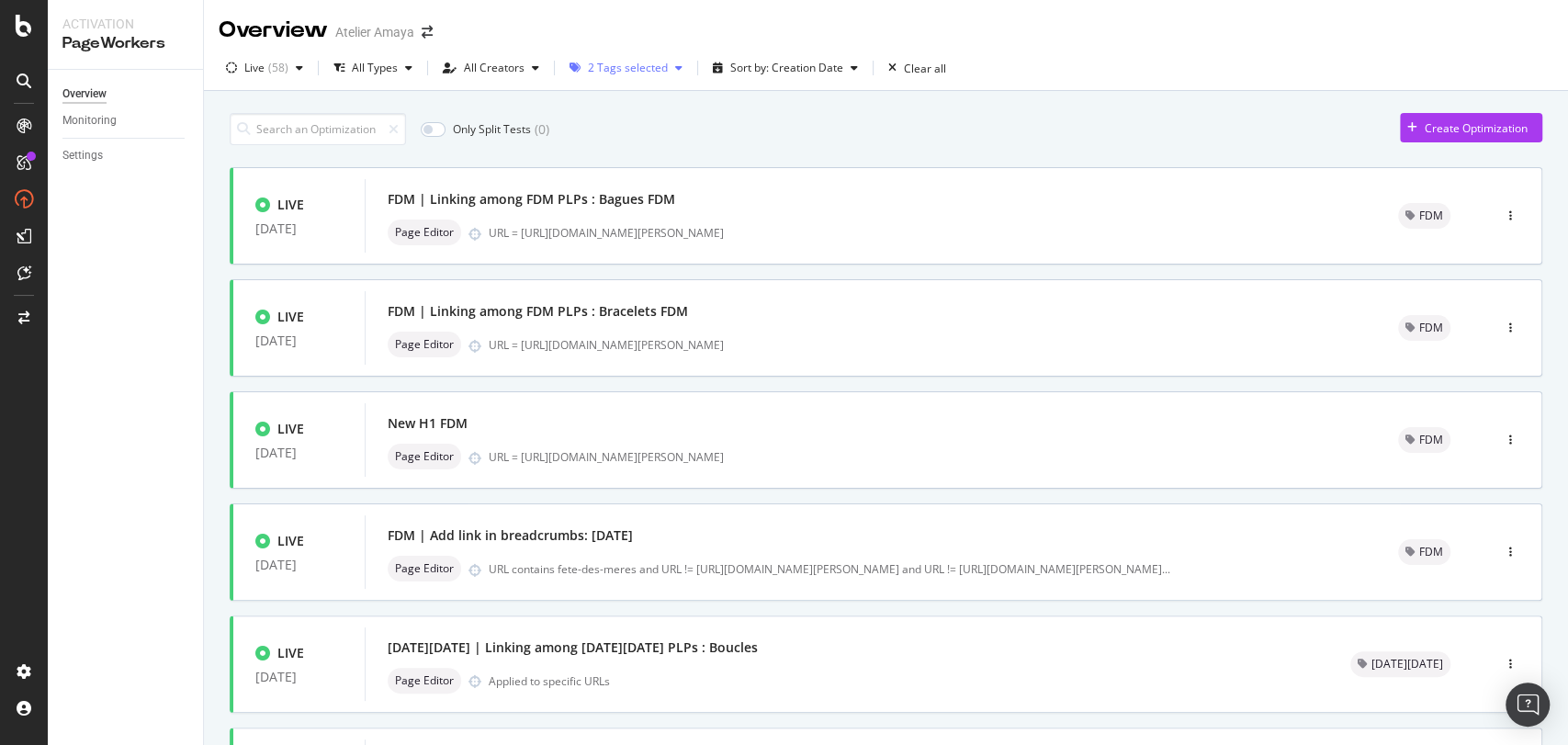
click at [622, 74] on div "2 Tags selected" at bounding box center [627, 68] width 79 height 11
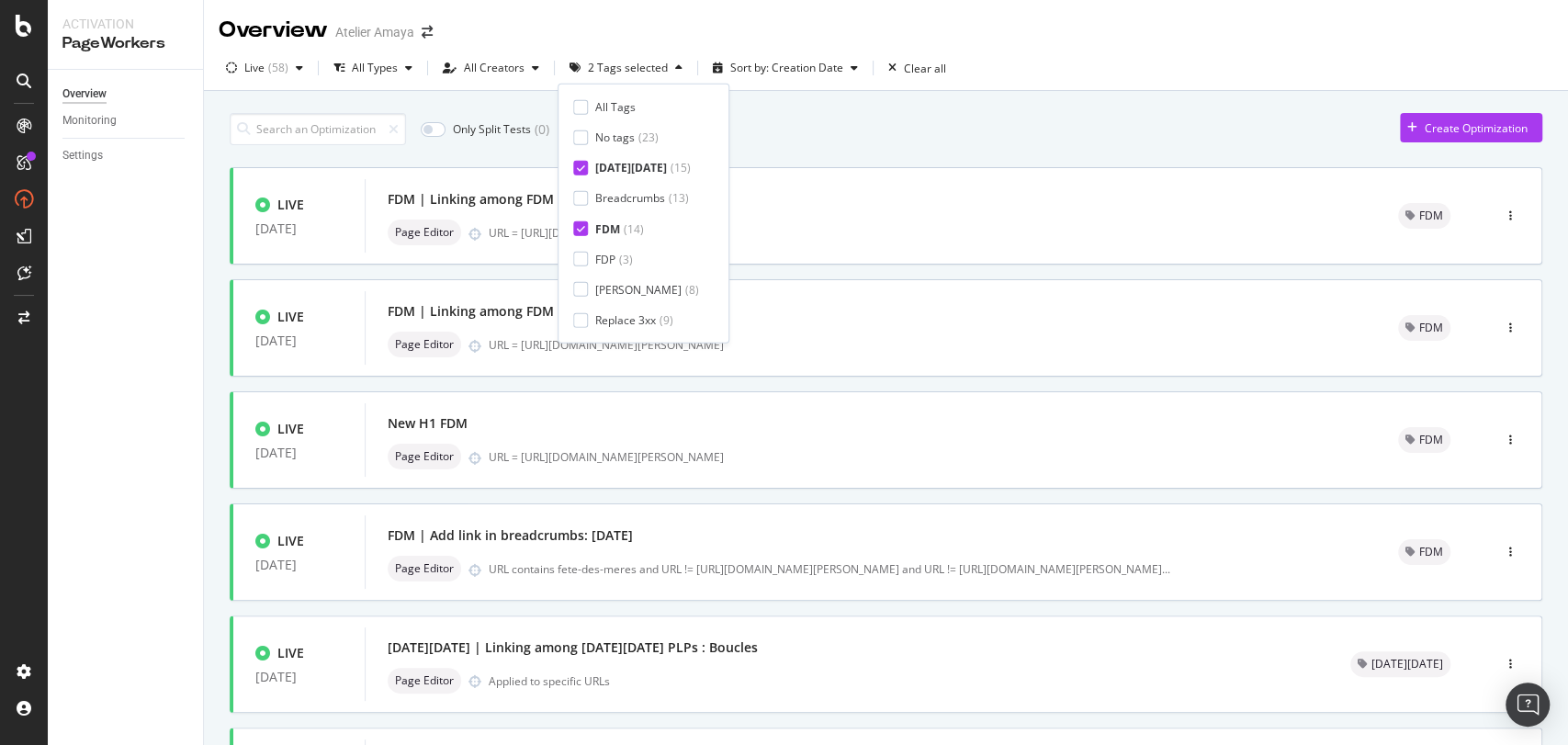
click at [577, 222] on div at bounding box center [580, 229] width 15 height 15
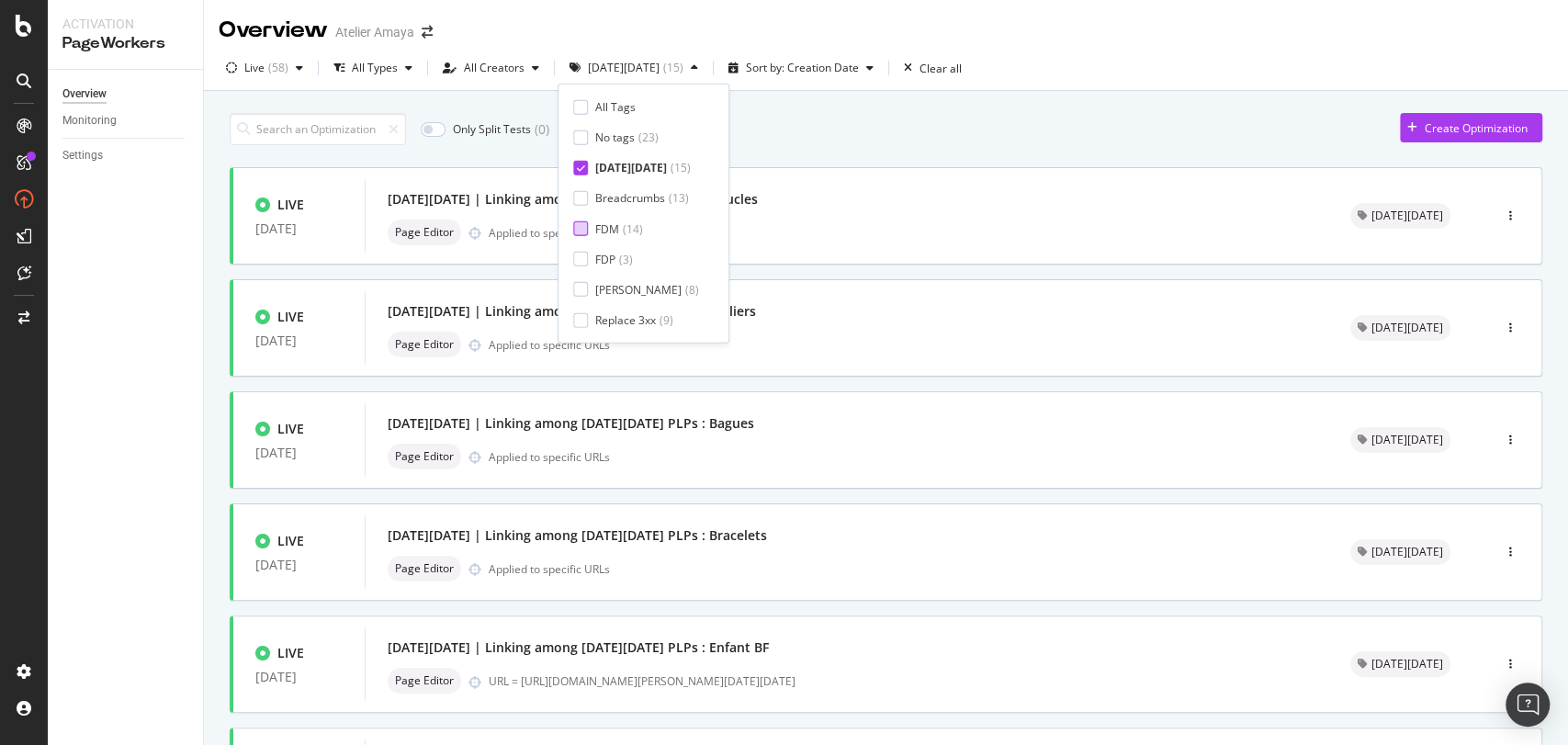
click at [871, 150] on div "Only Split Tests ( 0 ) Create Optimization LIVE 07 Nov. 2024 Black Friday | Lin…" at bounding box center [886, 715] width 1313 height 1224
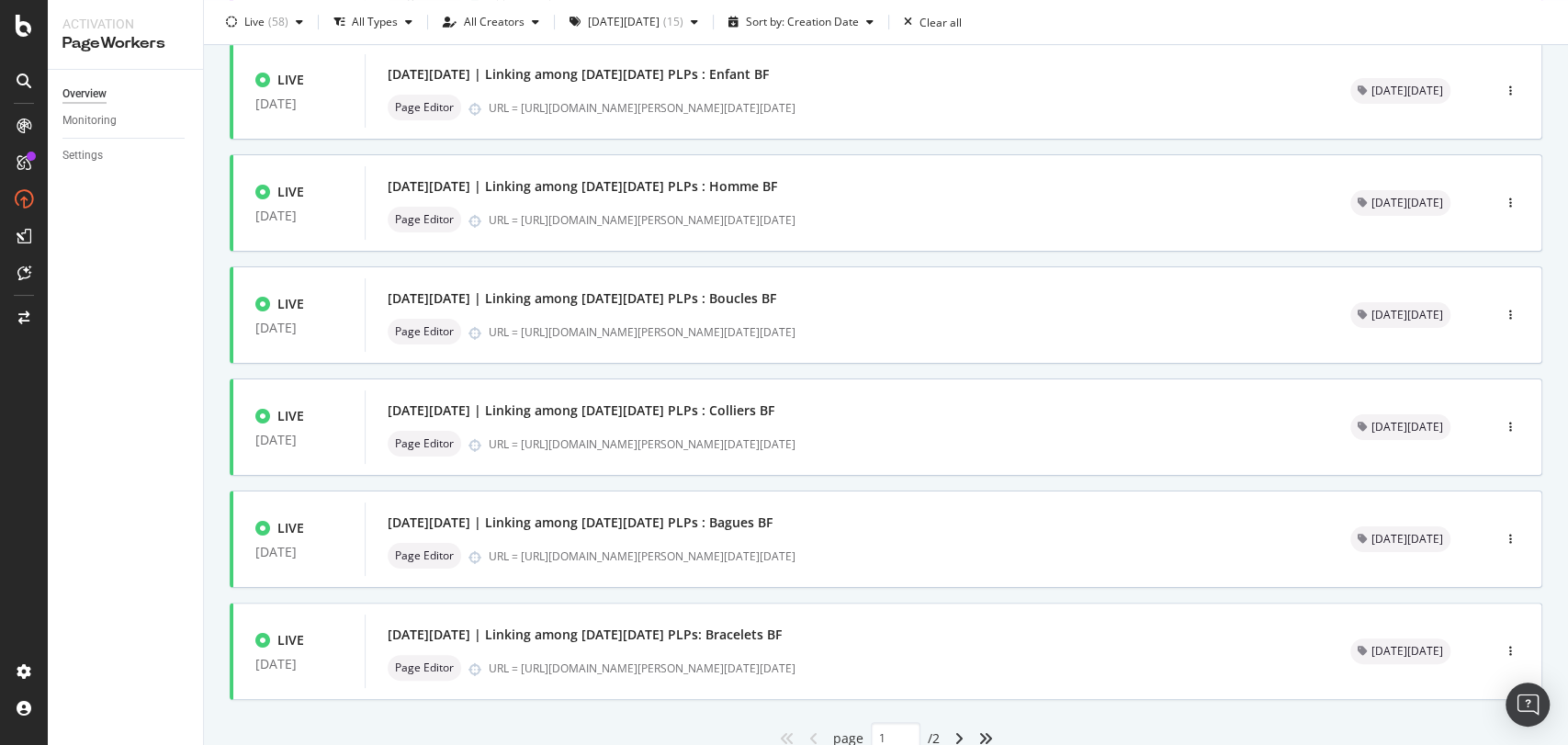
scroll to position [612, 0]
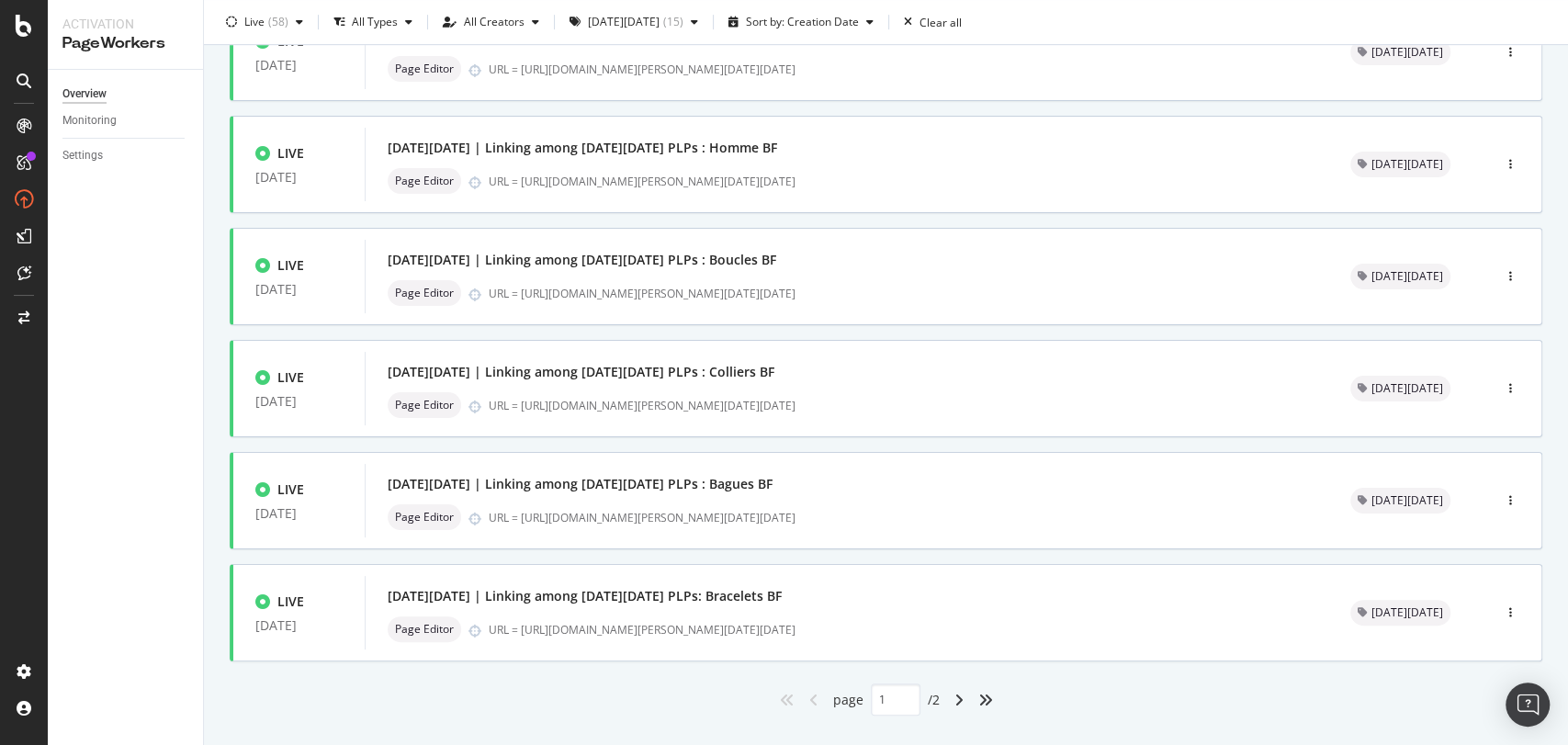
click at [956, 702] on div "angle-right" at bounding box center [959, 701] width 24 height 30
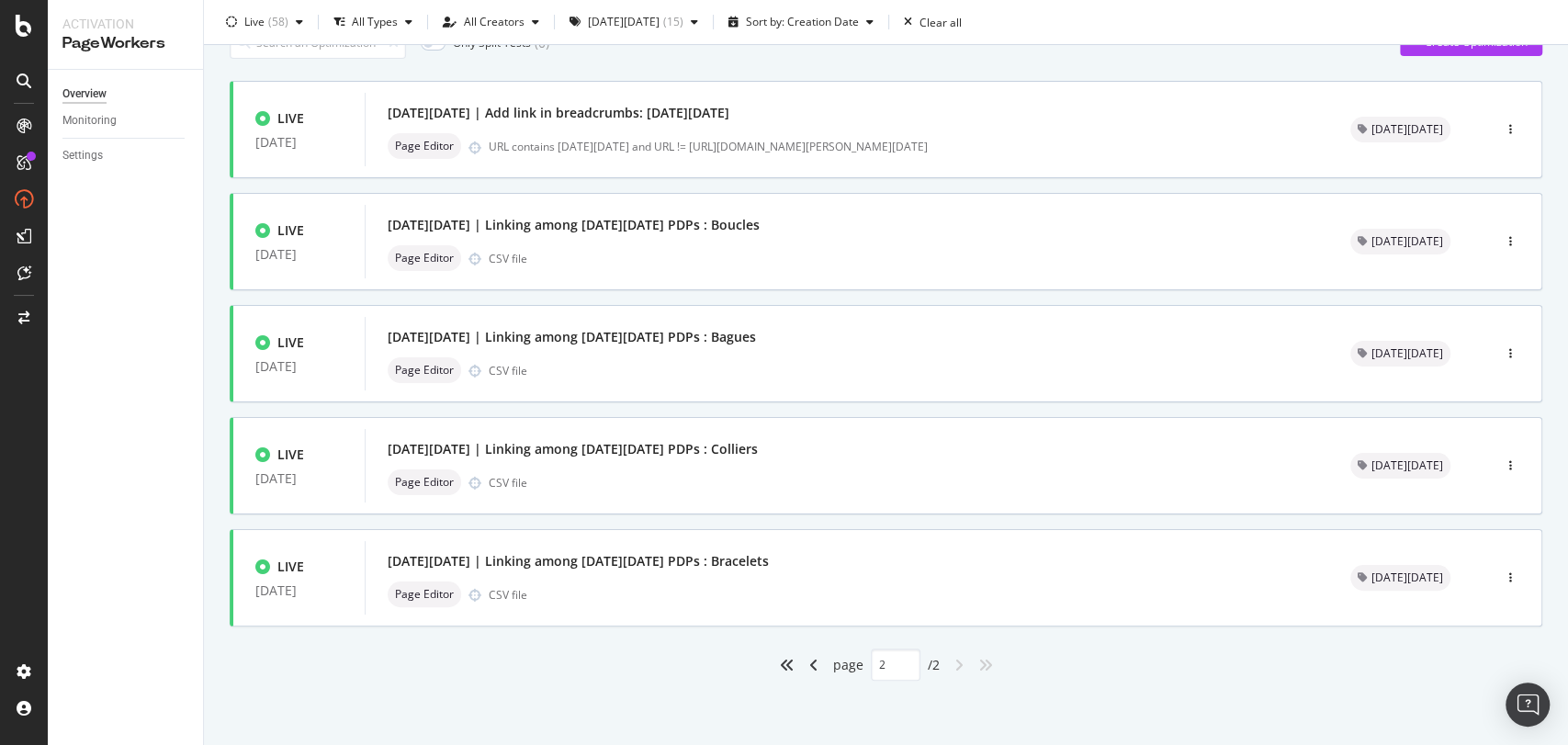
type input "2"
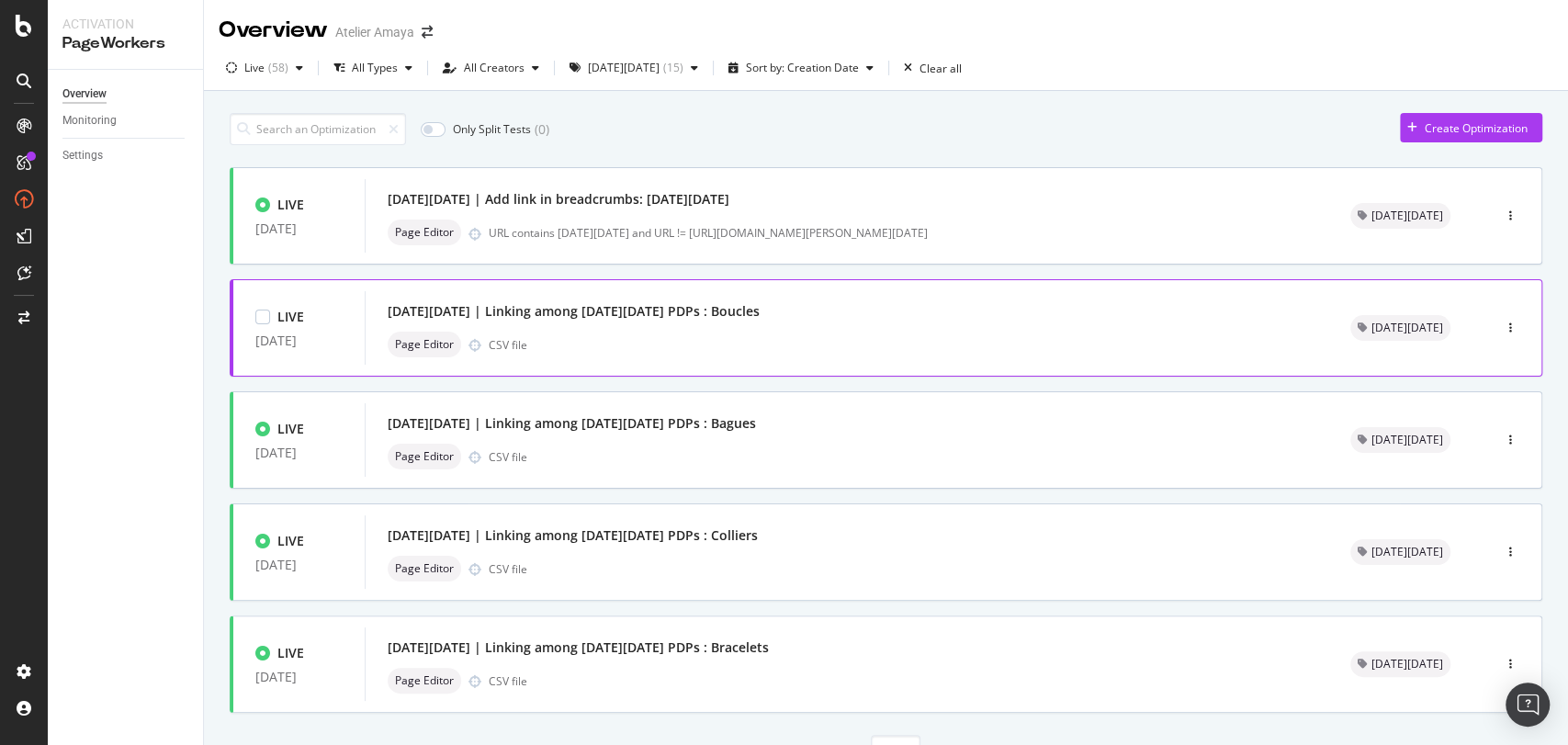
click at [684, 340] on div "Page Editor CSV file" at bounding box center [847, 345] width 918 height 26
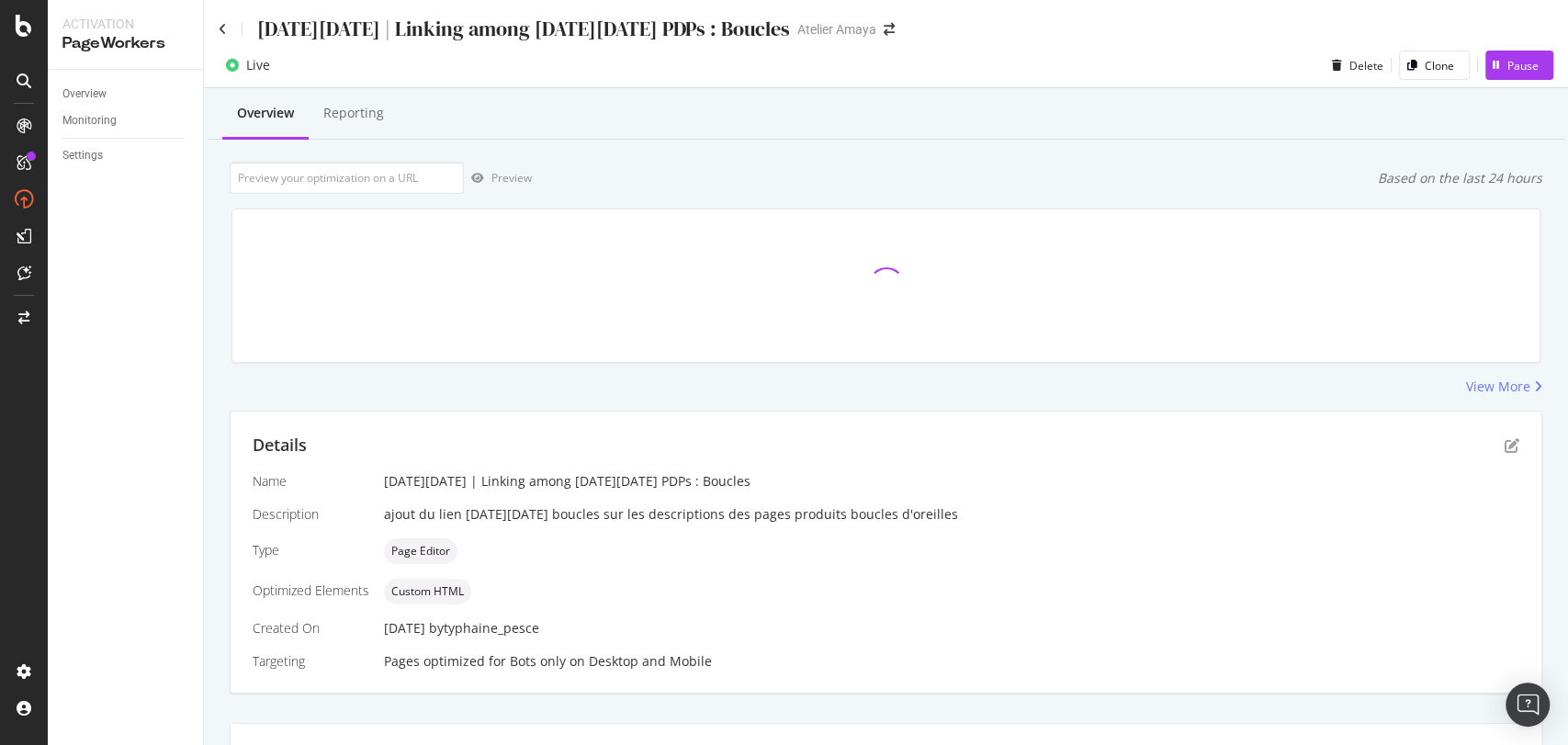
scroll to position [390, 0]
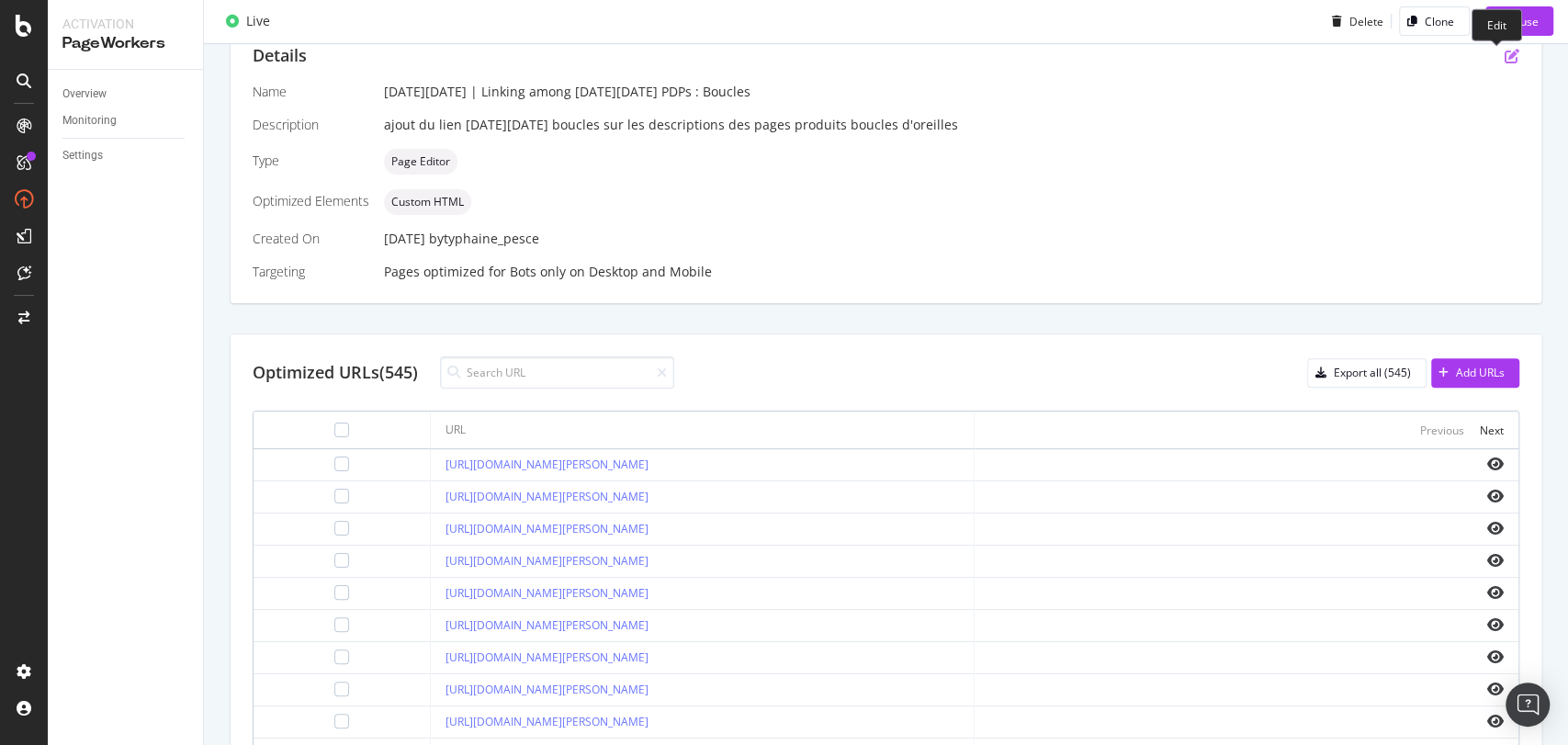
click at [1504, 56] on icon "pen-to-square" at bounding box center [1512, 56] width 15 height 15
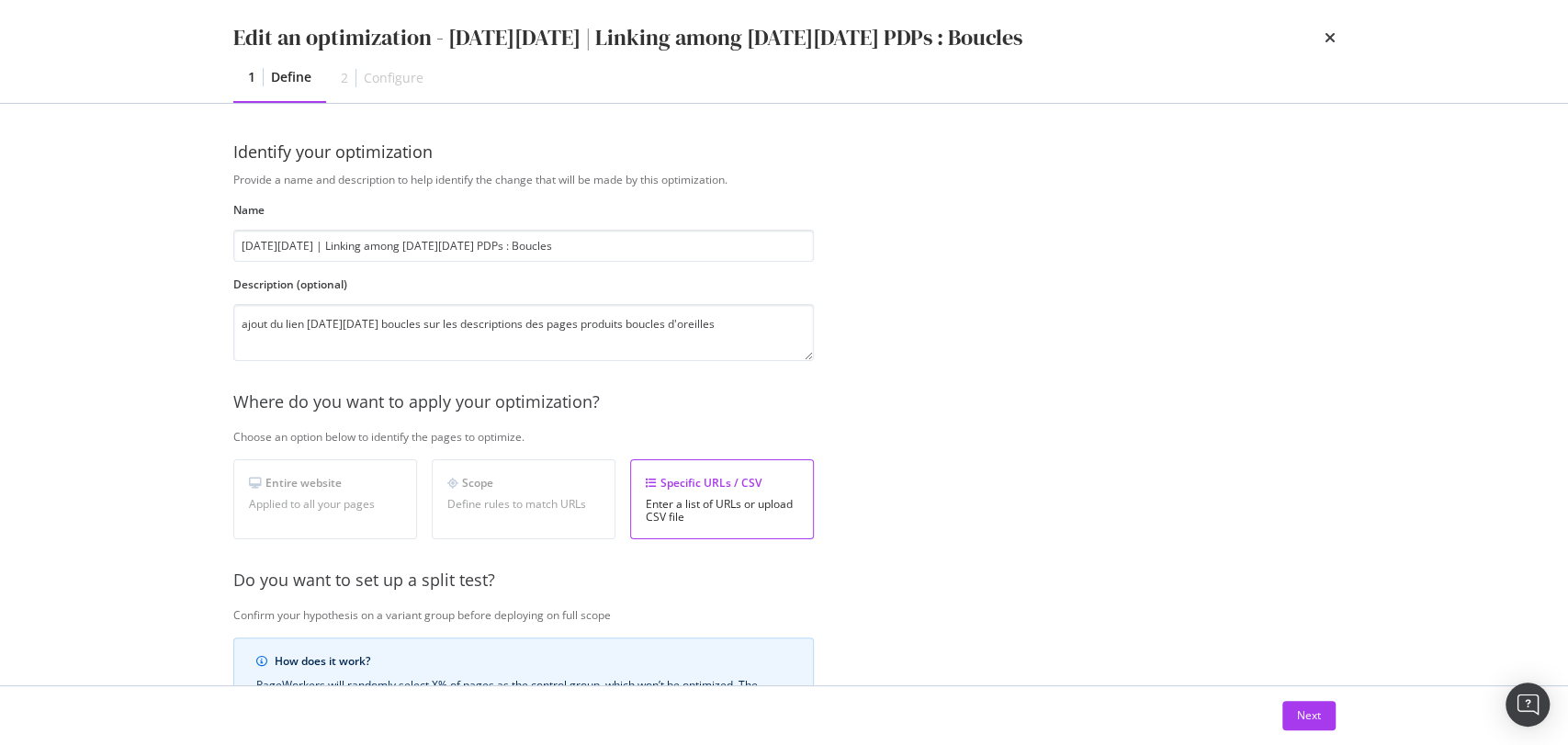
click at [553, 493] on div "Scope Define rules to match URLs" at bounding box center [523, 499] width 184 height 79
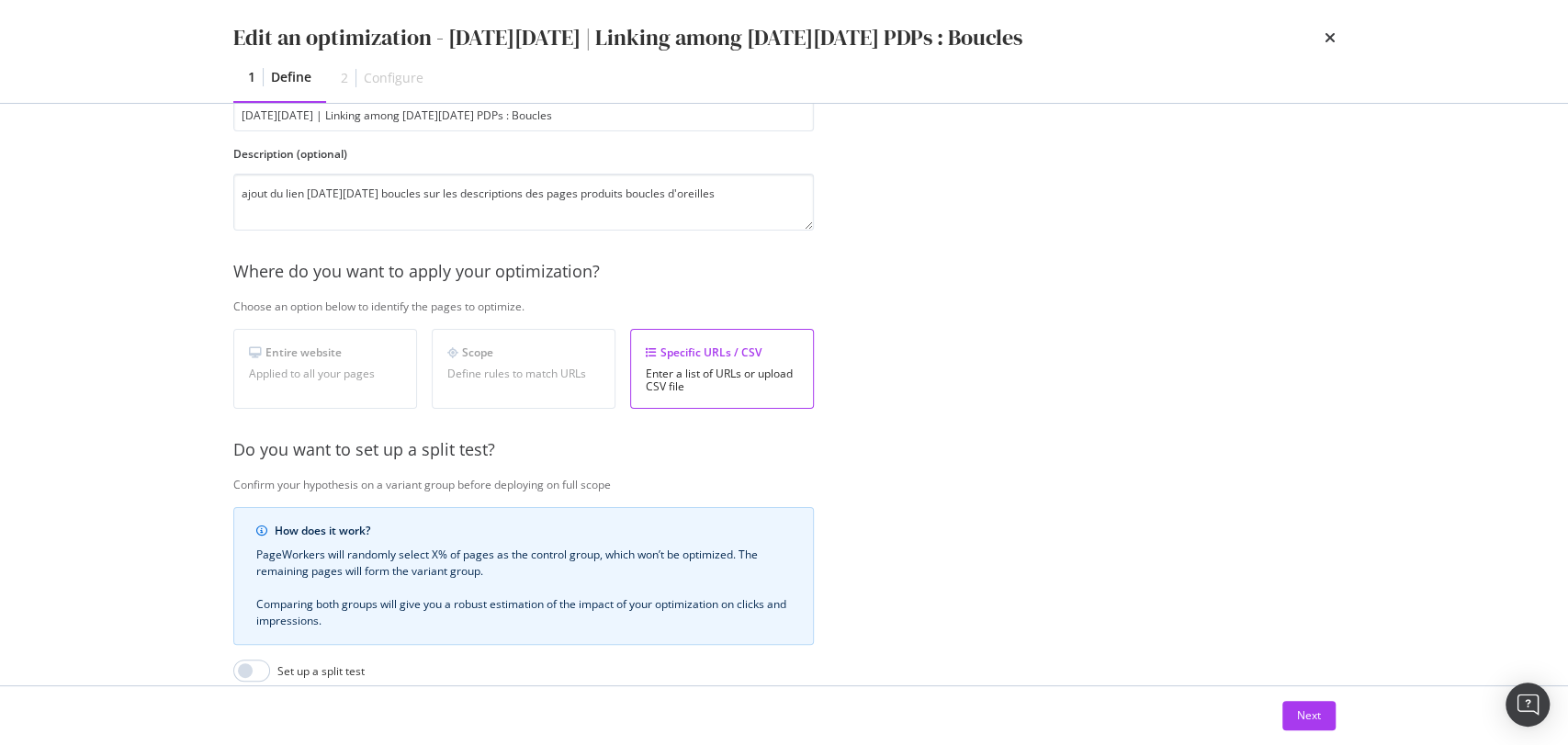
scroll to position [0, 0]
